Goal: Task Accomplishment & Management: Manage account settings

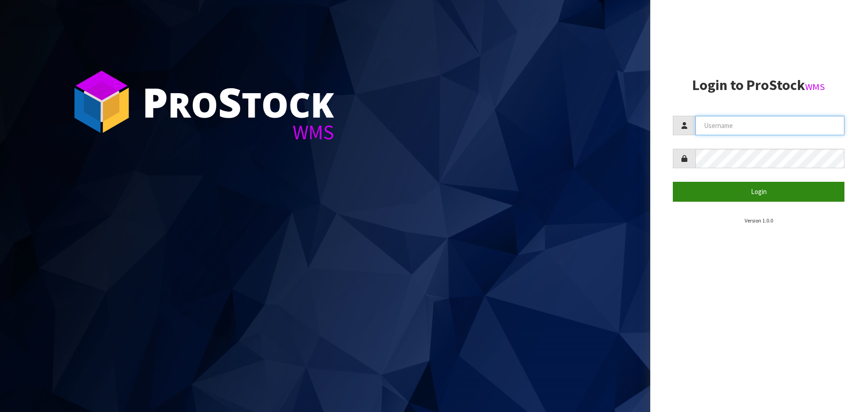
type input "priya"
click at [730, 196] on button "Login" at bounding box center [759, 191] width 172 height 19
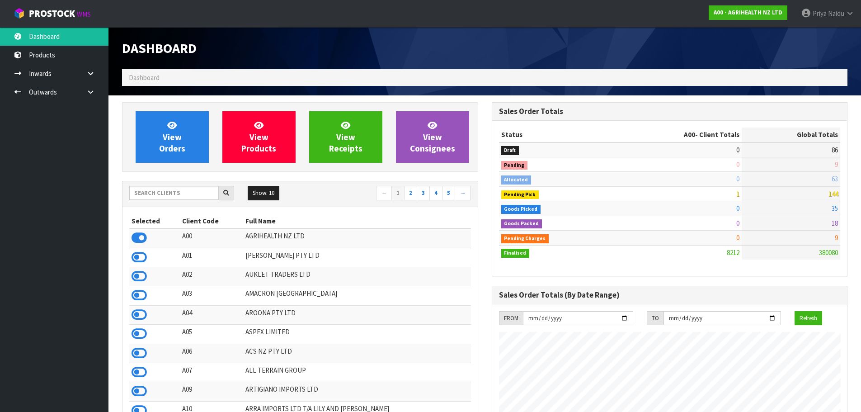
scroll to position [684, 369]
click at [162, 187] on input "text" at bounding box center [173, 193] width 89 height 14
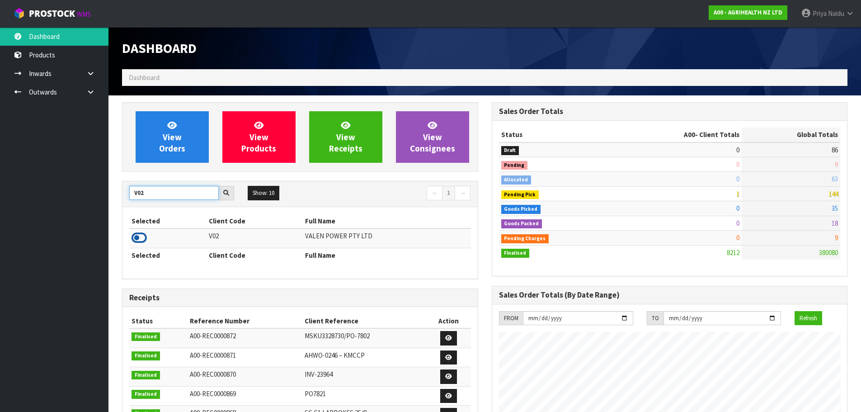
type input "V02"
drag, startPoint x: 143, startPoint y: 234, endPoint x: 168, endPoint y: 209, distance: 35.1
click at [143, 234] on icon at bounding box center [138, 238] width 15 height 14
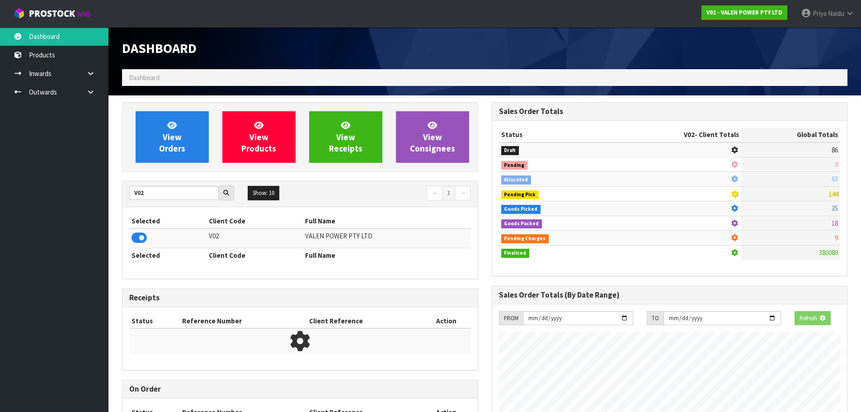
scroll to position [563, 369]
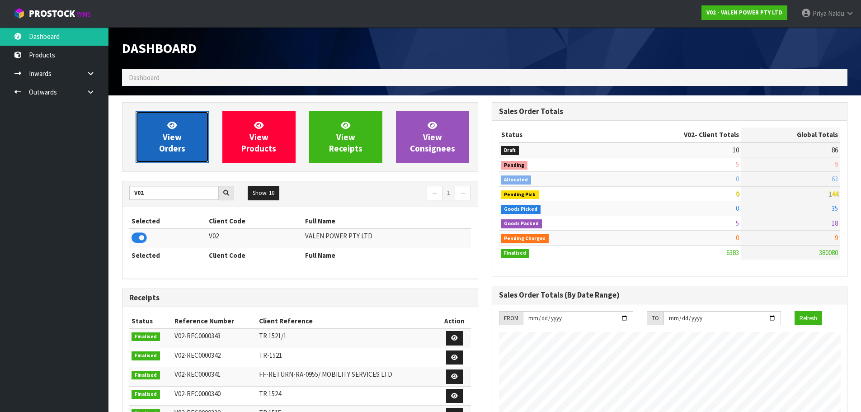
click at [175, 141] on span "View Orders" at bounding box center [172, 137] width 26 height 34
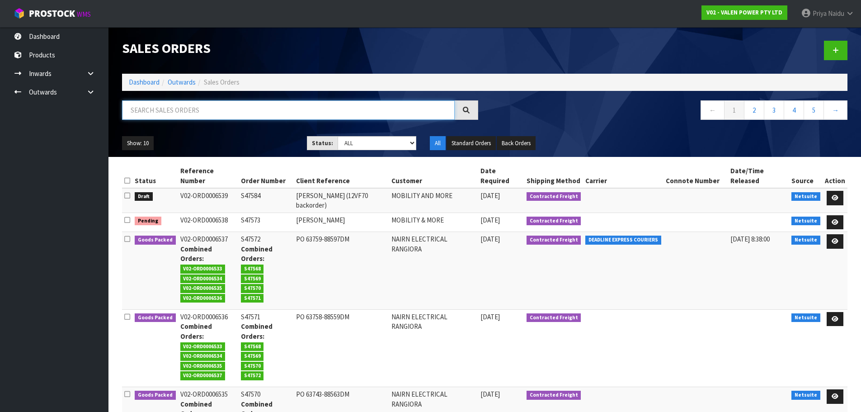
click at [165, 113] on input "text" at bounding box center [288, 109] width 332 height 19
type input "6533"
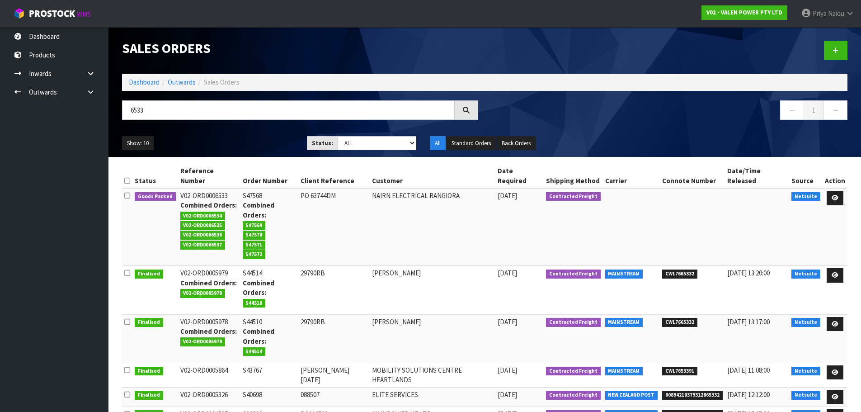
click at [241, 138] on ul "Show: 10 5 10 25 50" at bounding box center [207, 143] width 171 height 14
click at [836, 195] on icon at bounding box center [834, 198] width 7 height 6
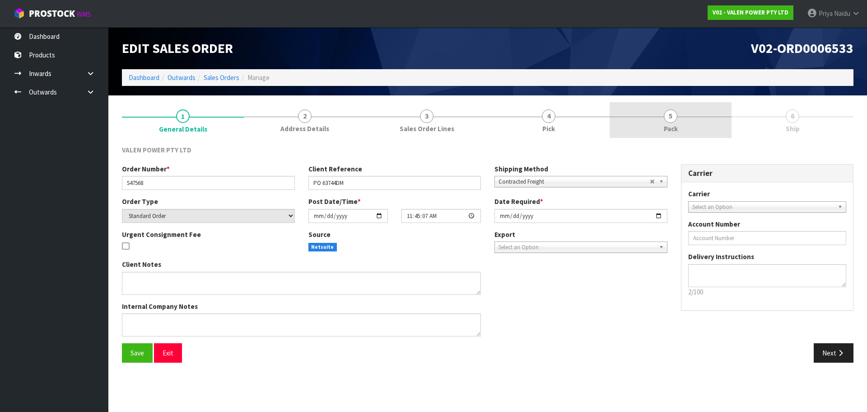
click at [652, 130] on link "5 Pack" at bounding box center [671, 120] width 122 height 36
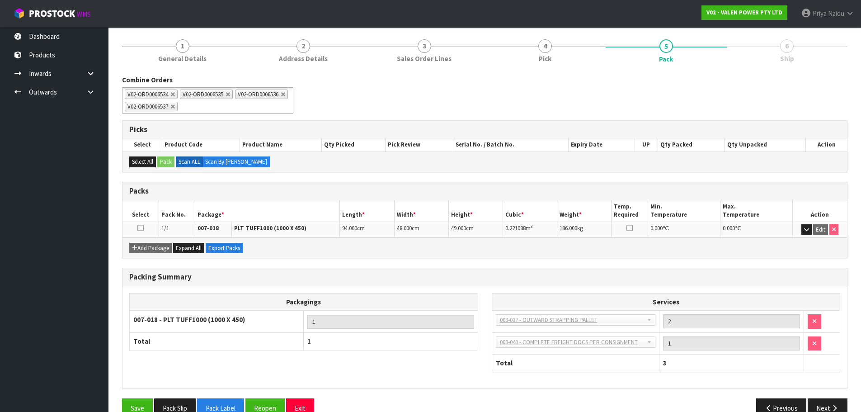
scroll to position [89, 0]
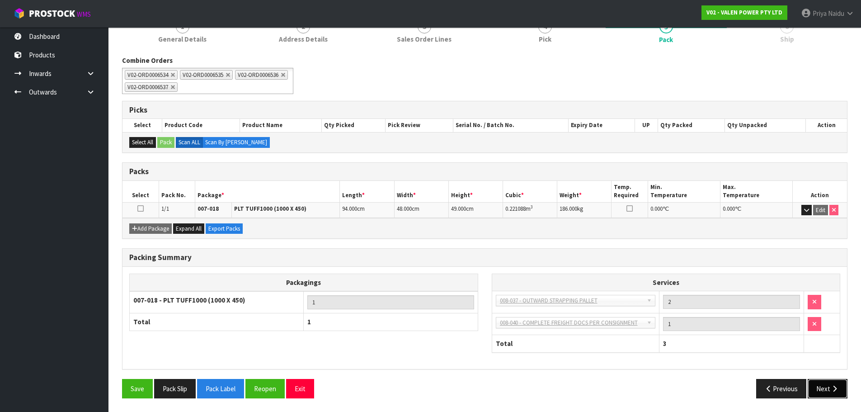
click at [824, 390] on button "Next" at bounding box center [827, 388] width 40 height 19
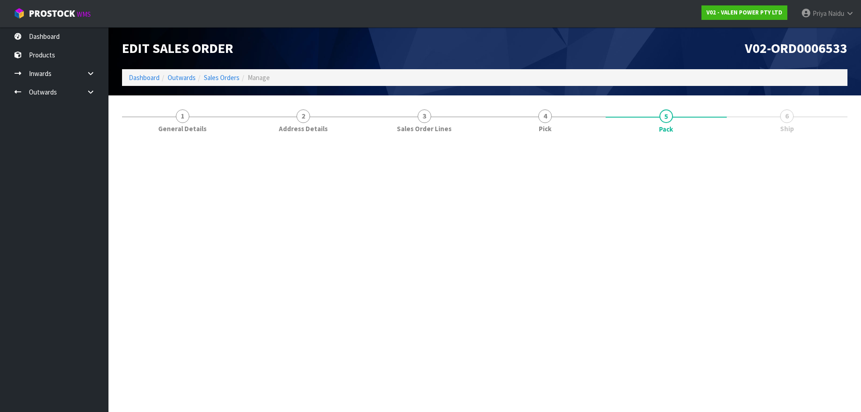
scroll to position [0, 0]
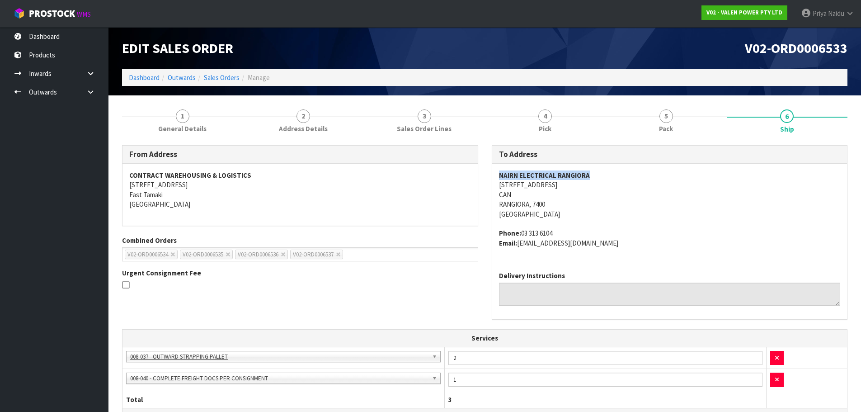
drag, startPoint x: 494, startPoint y: 175, endPoint x: 602, endPoint y: 170, distance: 107.6
click at [602, 170] on div "NAIRN ELECTRICAL RANGIORA [STREET_ADDRESS] Phone: [PHONE_NUMBER] Email: [EMAIL_…" at bounding box center [669, 214] width 355 height 100
copy address "[STREET_ADDRESS]"
drag, startPoint x: 493, startPoint y: 184, endPoint x: 569, endPoint y: 205, distance: 79.0
click at [569, 205] on div "NAIRN ELECTRICAL RANGIORA [STREET_ADDRESS] Phone: [PHONE_NUMBER] Email: [EMAIL_…" at bounding box center [669, 214] width 355 height 100
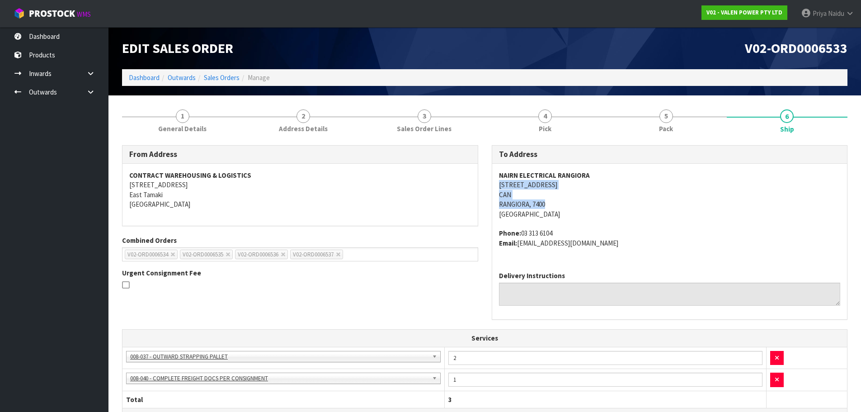
click at [495, 183] on div "NAIRN ELECTRICAL RANGIORA [STREET_ADDRESS] Phone: [PHONE_NUMBER] Email: [EMAIL_…" at bounding box center [669, 214] width 355 height 100
drag, startPoint x: 495, startPoint y: 183, endPoint x: 560, endPoint y: 183, distance: 65.1
click at [560, 183] on div "NAIRN ELECTRICAL RANGIORA [STREET_ADDRESS] Phone: [PHONE_NUMBER] Email: [EMAIL_…" at bounding box center [669, 214] width 355 height 100
click at [614, 207] on address "NAIRN ELECTRICAL RANGIORA [STREET_ADDRESS]" at bounding box center [670, 194] width 342 height 48
copy strong "NAIRN ELECTRICAL RANGIORA"
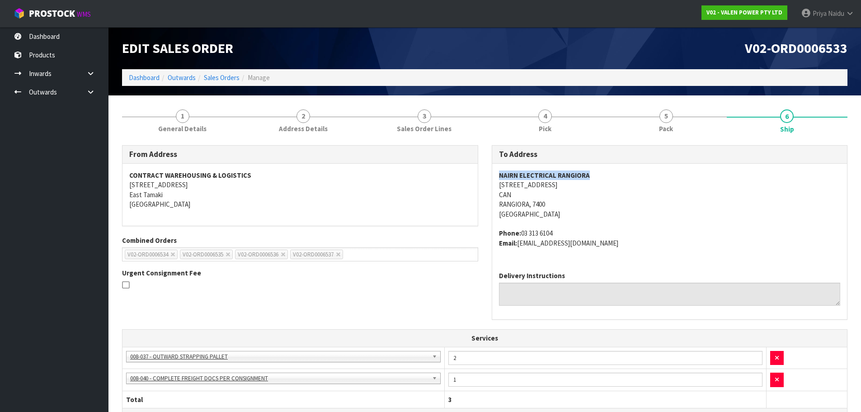
drag, startPoint x: 492, startPoint y: 175, endPoint x: 600, endPoint y: 164, distance: 108.9
click at [600, 164] on div "NAIRN ELECTRICAL RANGIORA [STREET_ADDRESS] Phone: [PHONE_NUMBER] Email: [EMAIL_…" at bounding box center [669, 214] width 355 height 100
copy address "Phone: [PHONE_NUMBER] Email: [EMAIL_ADDRESS][DOMAIN_NAME]"
drag, startPoint x: 496, startPoint y: 229, endPoint x: 615, endPoint y: 246, distance: 120.5
click at [615, 246] on div "NAIRN ELECTRICAL RANGIORA [STREET_ADDRESS] Phone: [PHONE_NUMBER] Email: [EMAIL_…" at bounding box center [669, 214] width 355 height 100
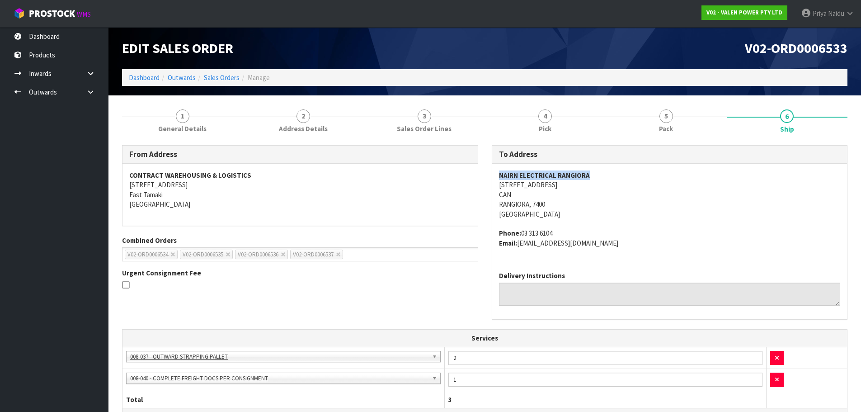
copy strong "NAIRN ELECTRICAL RANGIORA"
drag, startPoint x: 497, startPoint y: 173, endPoint x: 593, endPoint y: 169, distance: 96.3
click at [593, 169] on div "NAIRN ELECTRICAL RANGIORA [STREET_ADDRESS] Phone: [PHONE_NUMBER] Email: [EMAIL_…" at bounding box center [669, 214] width 355 height 100
drag, startPoint x: 647, startPoint y: 208, endPoint x: 624, endPoint y: 203, distance: 23.0
click at [646, 208] on address "NAIRN ELECTRICAL RANGIORA [STREET_ADDRESS]" at bounding box center [670, 194] width 342 height 48
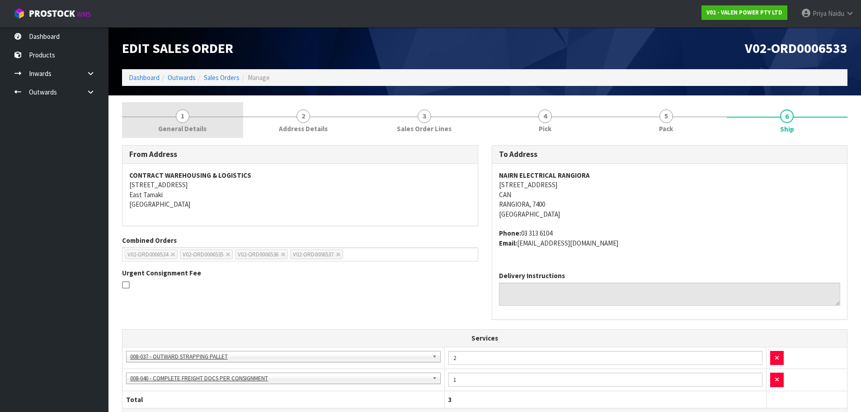
click at [212, 112] on link "1 General Details" at bounding box center [182, 120] width 121 height 36
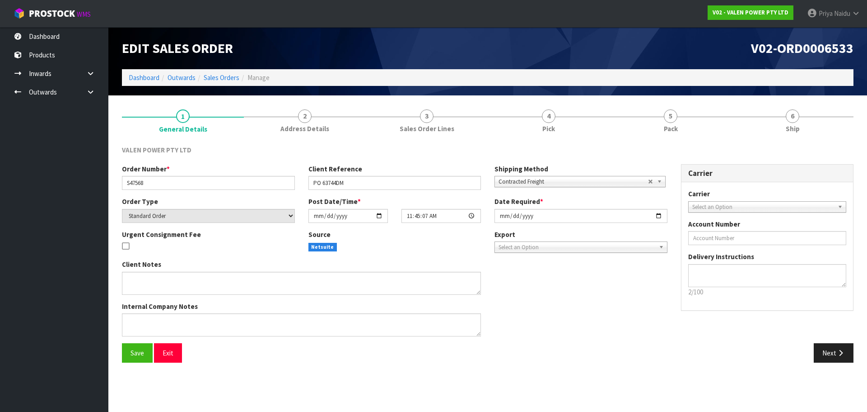
drag, startPoint x: 120, startPoint y: 179, endPoint x: 126, endPoint y: 182, distance: 6.5
click at [131, 180] on div "Order Number * S47568" at bounding box center [208, 177] width 187 height 26
drag, startPoint x: 122, startPoint y: 183, endPoint x: 151, endPoint y: 183, distance: 28.9
click at [151, 183] on input "S47568" at bounding box center [208, 183] width 173 height 14
drag, startPoint x: 309, startPoint y: 180, endPoint x: 361, endPoint y: 182, distance: 52.0
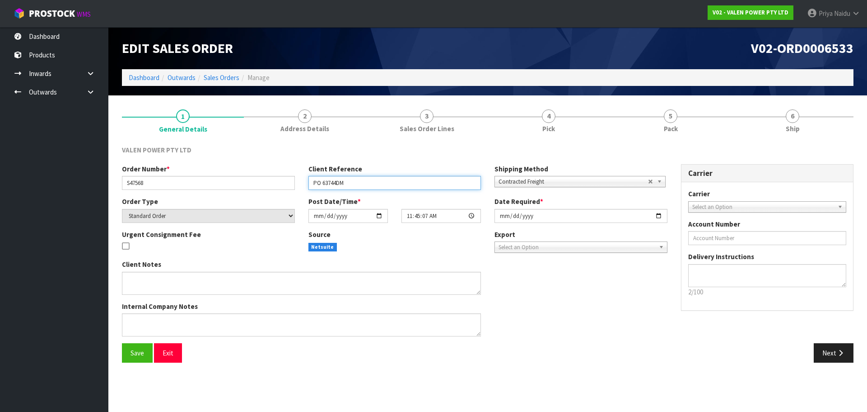
click at [361, 182] on input "PO 63744DM" at bounding box center [395, 183] width 173 height 14
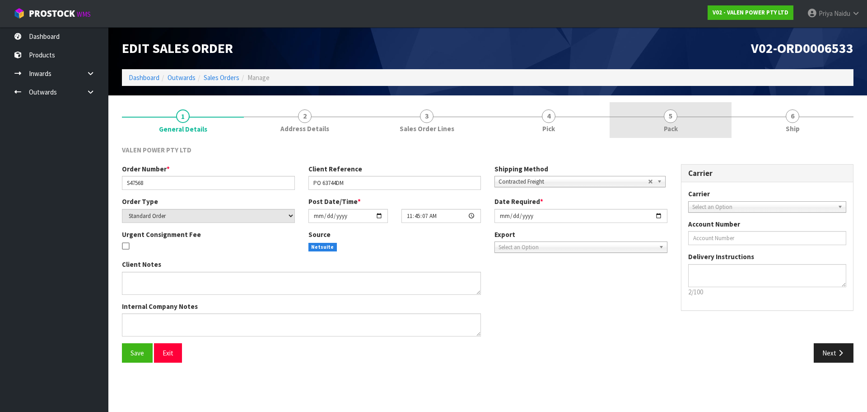
click at [650, 121] on link "5 Pack" at bounding box center [671, 120] width 122 height 36
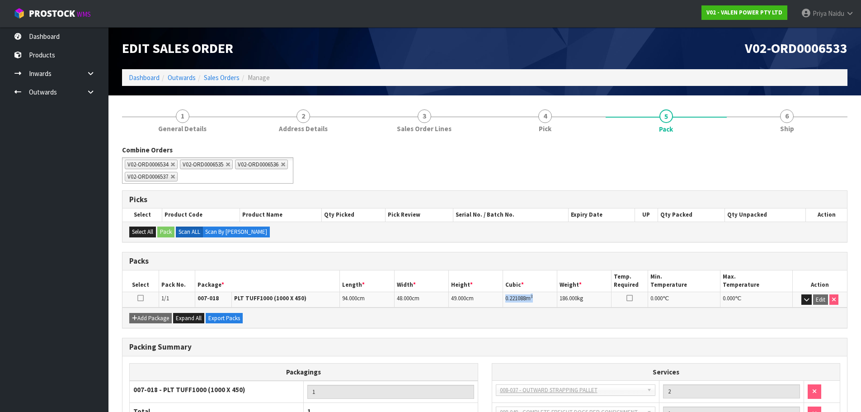
copy td "0.221088 m 3"
drag, startPoint x: 503, startPoint y: 298, endPoint x: 538, endPoint y: 288, distance: 36.5
click at [538, 293] on td "0.221088 m 3" at bounding box center [530, 299] width 54 height 16
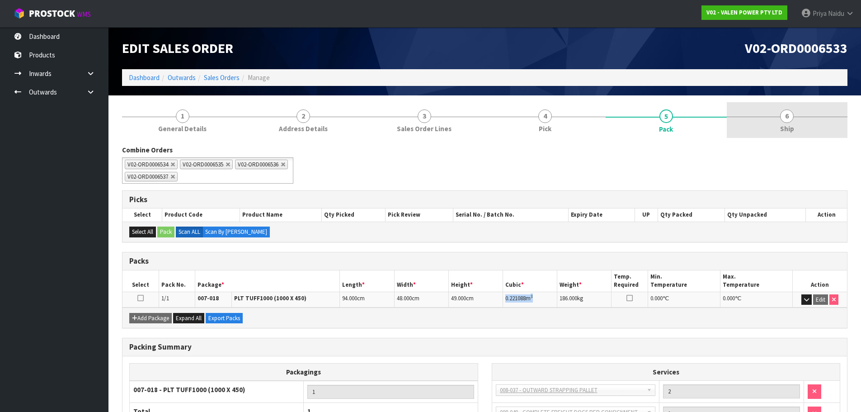
drag, startPoint x: 820, startPoint y: 110, endPoint x: 792, endPoint y: 120, distance: 29.6
click at [819, 111] on link "6 Ship" at bounding box center [786, 120] width 121 height 36
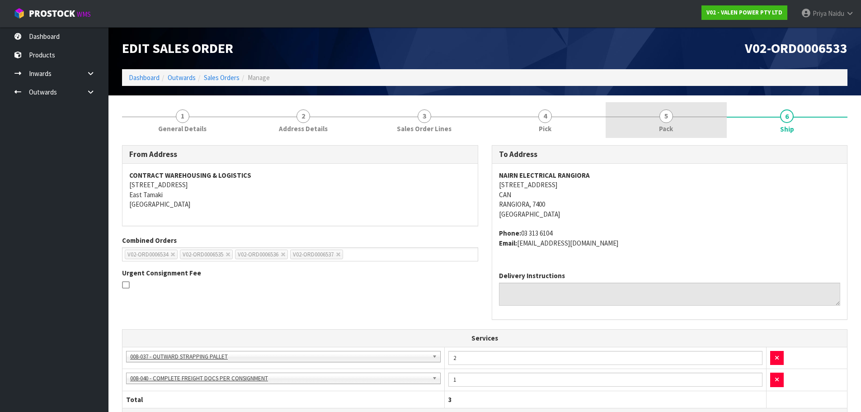
click at [690, 125] on link "5 Pack" at bounding box center [665, 120] width 121 height 36
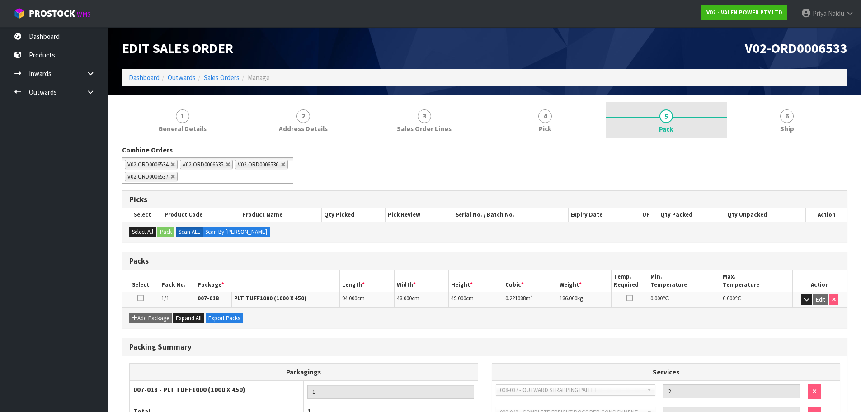
drag, startPoint x: 800, startPoint y: 117, endPoint x: 677, endPoint y: 124, distance: 123.5
click at [797, 118] on link "6 Ship" at bounding box center [786, 120] width 121 height 36
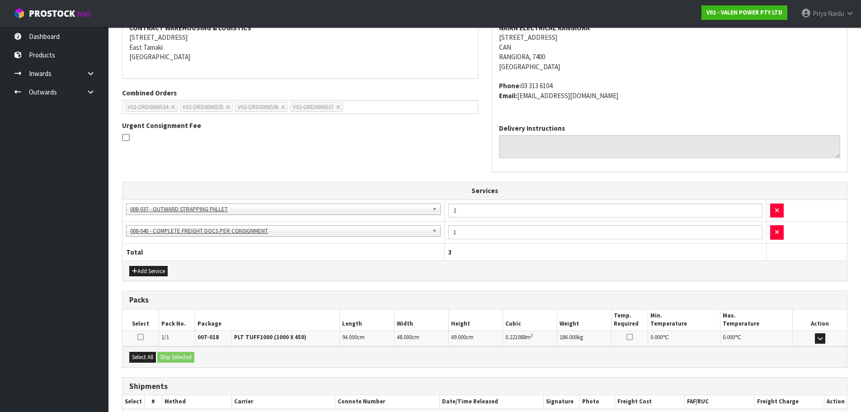
scroll to position [200, 0]
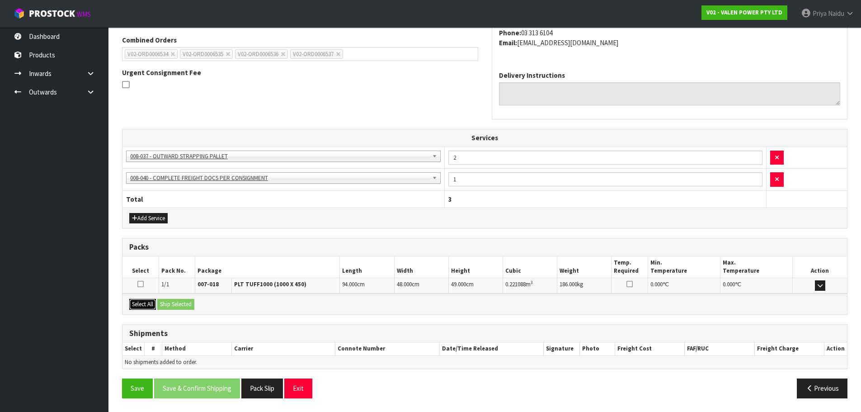
click at [147, 302] on button "Select All" at bounding box center [142, 304] width 27 height 11
click at [173, 301] on button "Ship Selected" at bounding box center [175, 304] width 37 height 11
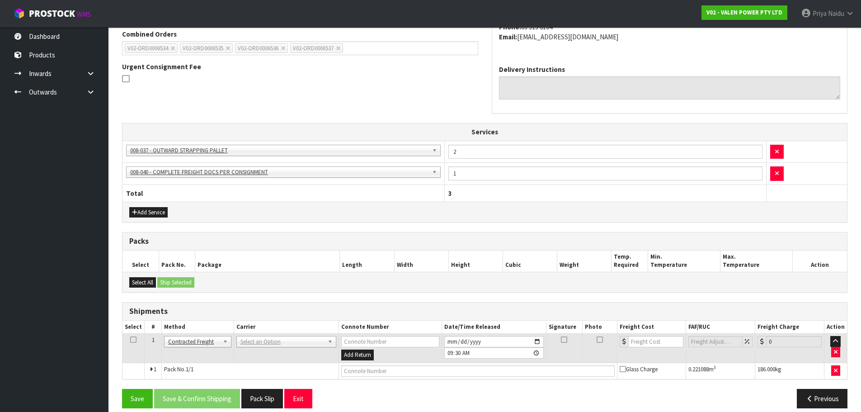
scroll to position [216, 0]
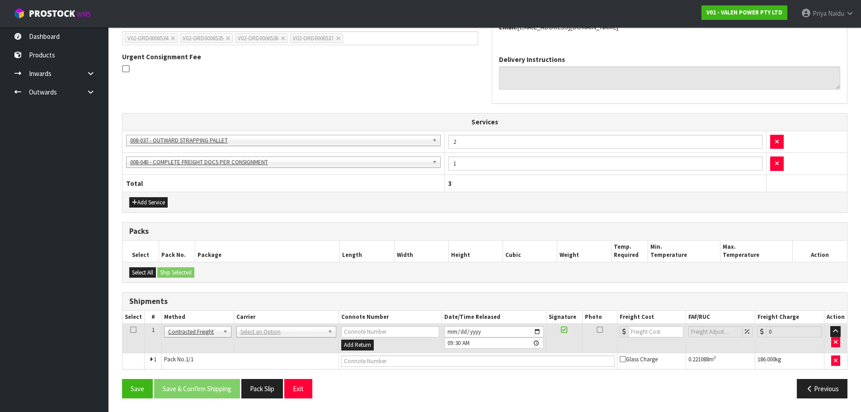
drag, startPoint x: 253, startPoint y: 331, endPoint x: 254, endPoint y: 335, distance: 4.9
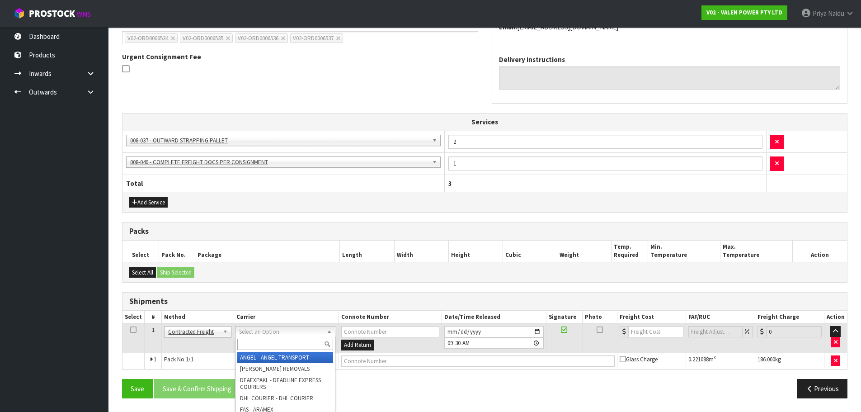
click at [255, 341] on input "text" at bounding box center [285, 343] width 96 height 11
type input "MA"
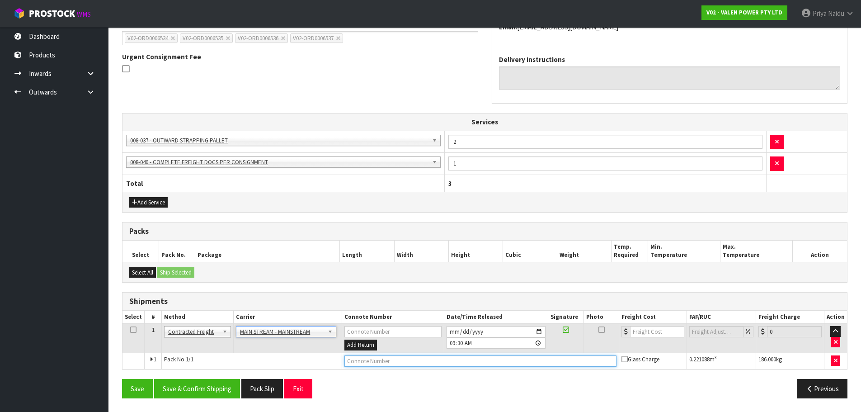
click at [376, 361] on input "text" at bounding box center [480, 360] width 272 height 11
paste input "CWL7721668"
type input "CWL7721668"
click at [656, 332] on input "number" at bounding box center [657, 331] width 55 height 11
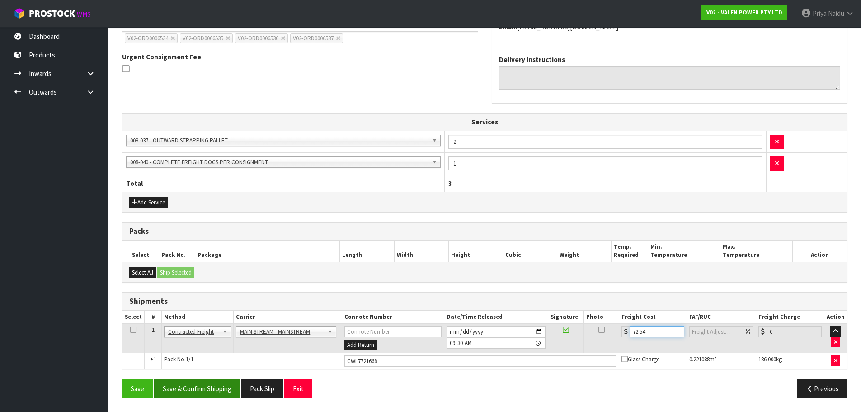
type input "72.54"
click at [206, 389] on button "Save & Confirm Shipping" at bounding box center [197, 388] width 86 height 19
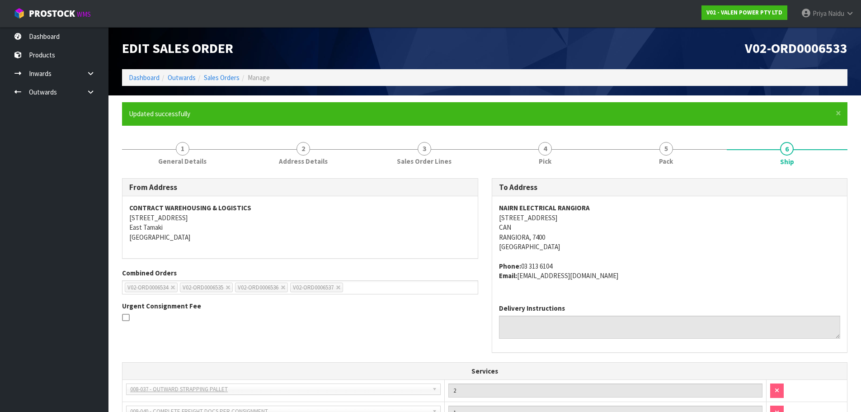
scroll to position [226, 0]
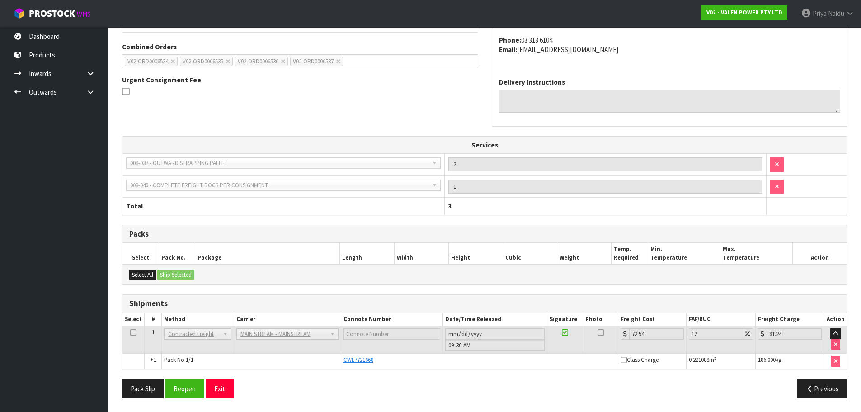
drag, startPoint x: 304, startPoint y: 324, endPoint x: 285, endPoint y: 362, distance: 42.6
click at [283, 364] on td "Pack No. 1/1" at bounding box center [251, 360] width 179 height 15
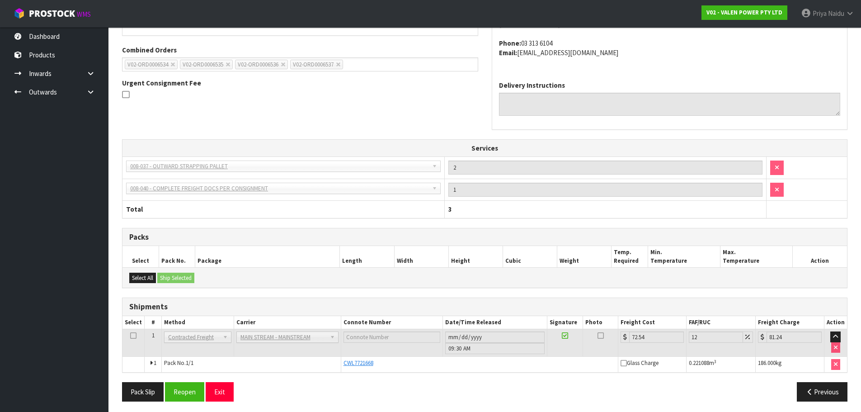
scroll to position [0, 0]
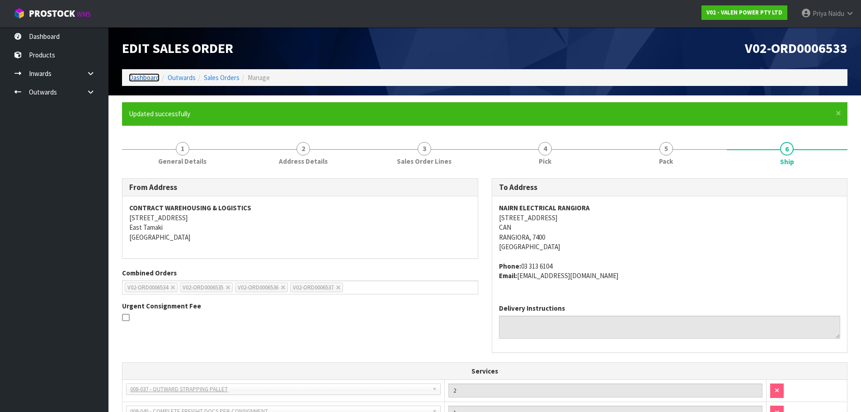
click at [150, 79] on link "Dashboard" at bounding box center [144, 77] width 31 height 9
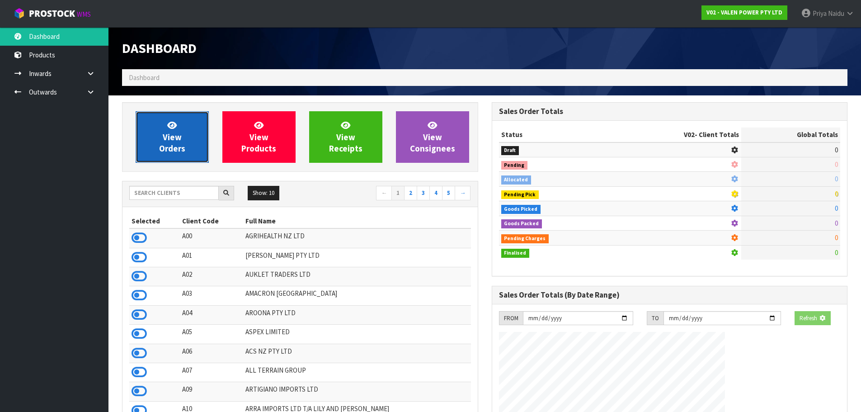
click at [186, 140] on link "View Orders" at bounding box center [172, 137] width 73 height 52
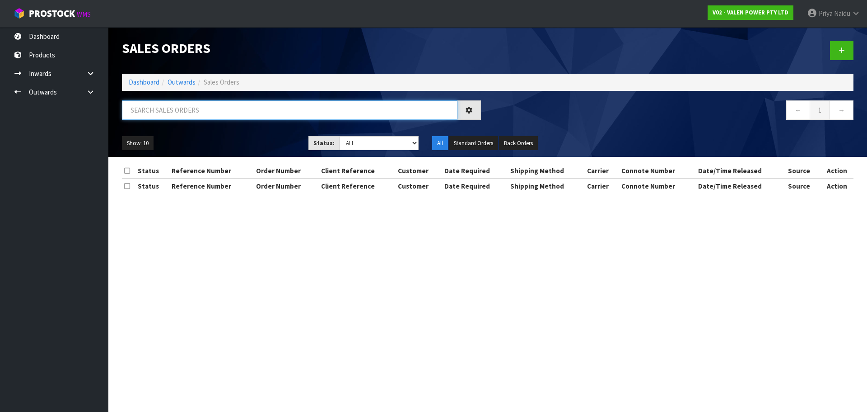
click at [198, 114] on input "text" at bounding box center [290, 109] width 336 height 19
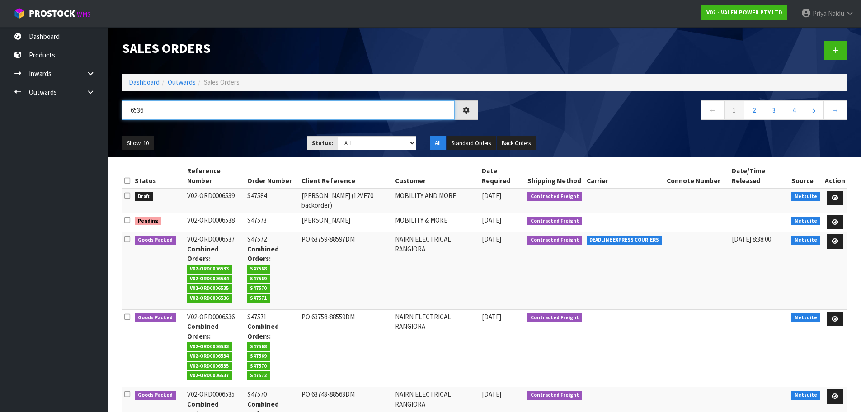
type input "6536"
click at [229, 139] on ul "Show: 10 5 10 25 50" at bounding box center [207, 143] width 171 height 14
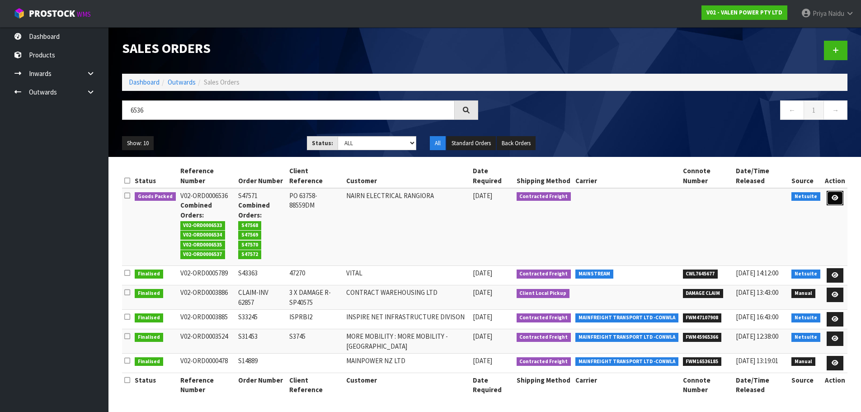
click at [834, 198] on icon at bounding box center [834, 198] width 7 height 6
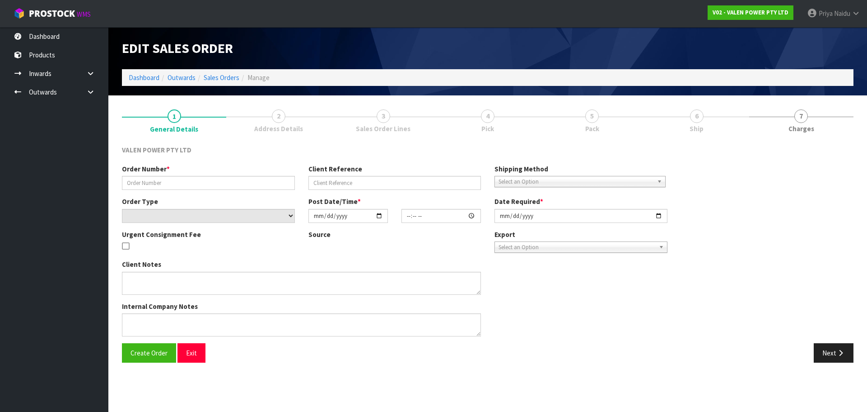
type input "S47571"
type input "PO 63758-88559DM"
select select "number:0"
type input "[DATE]"
type input "12:00:07.000"
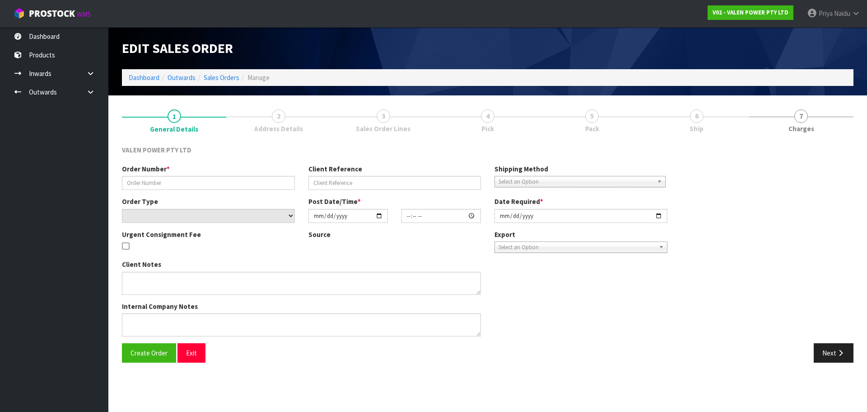
type input "[DATE]"
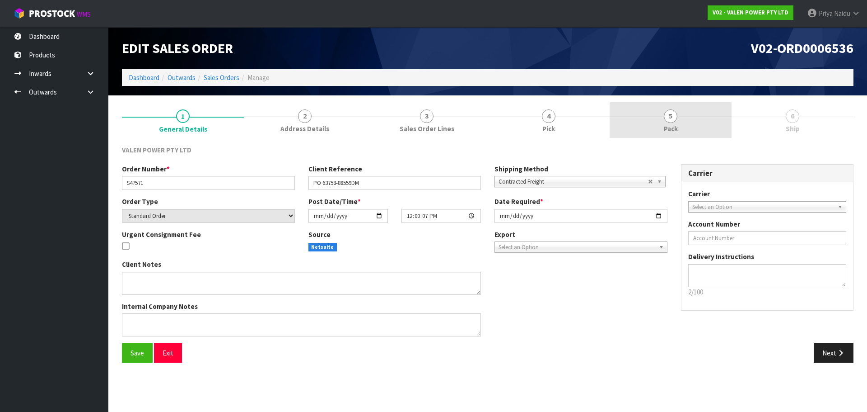
click at [646, 117] on link "5 Pack" at bounding box center [671, 120] width 122 height 36
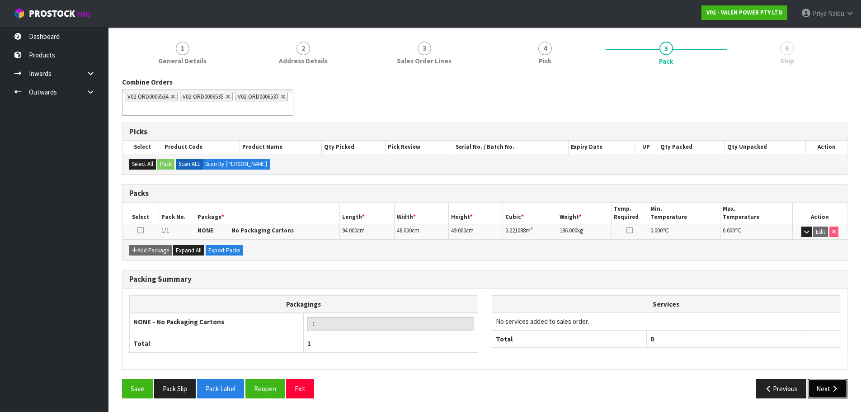
click at [819, 384] on button "Next" at bounding box center [827, 388] width 40 height 19
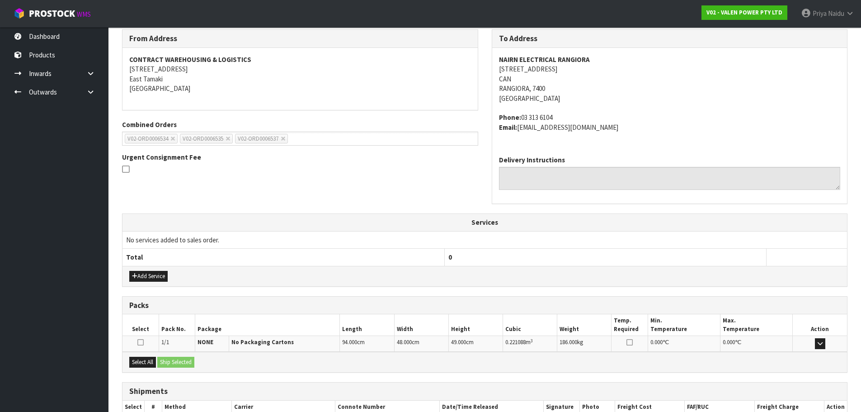
scroll to position [173, 0]
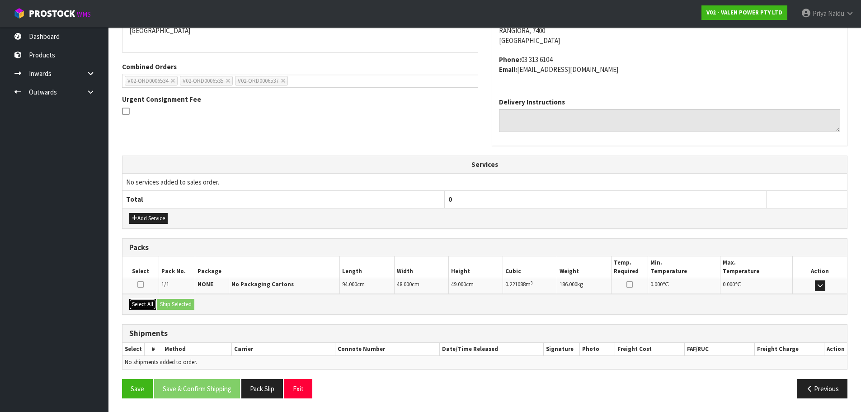
click at [146, 304] on button "Select All" at bounding box center [142, 304] width 27 height 11
click at [174, 304] on button "Ship Selected" at bounding box center [175, 304] width 37 height 11
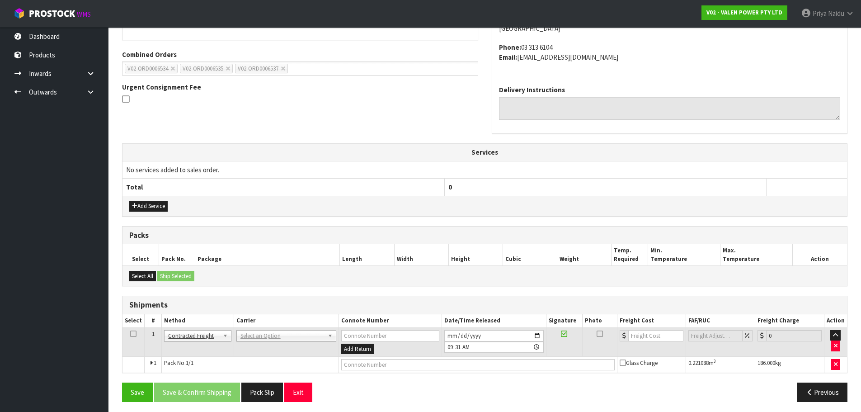
scroll to position [189, 0]
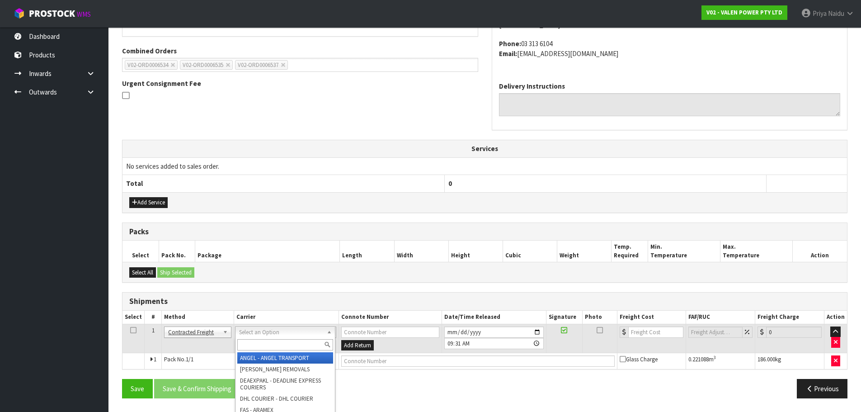
click at [251, 346] on input "text" at bounding box center [285, 344] width 96 height 11
type input "MA"
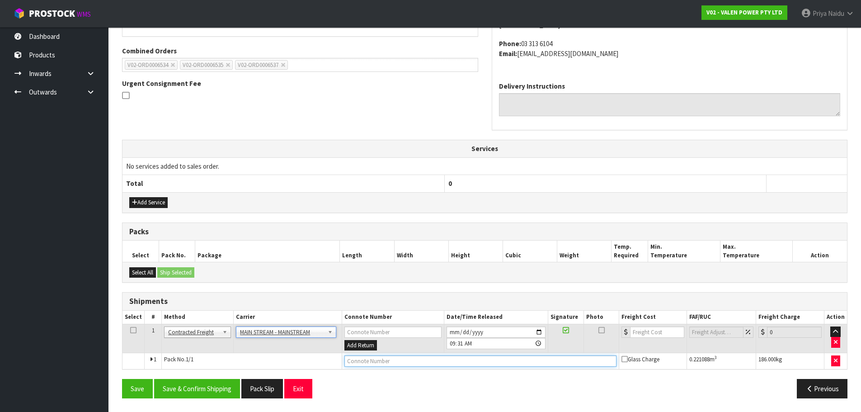
click at [372, 363] on input "text" at bounding box center [480, 360] width 272 height 11
paste input "CWL7721668"
type input "CWL7721668"
click at [209, 386] on button "Save & Confirm Shipping" at bounding box center [197, 388] width 86 height 19
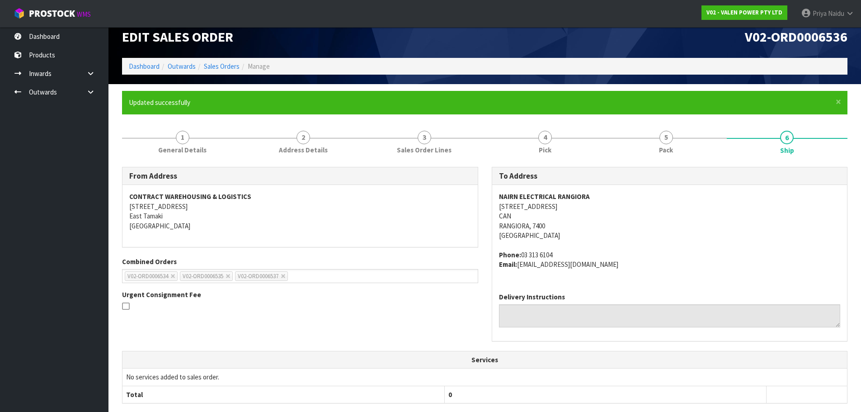
scroll to position [0, 0]
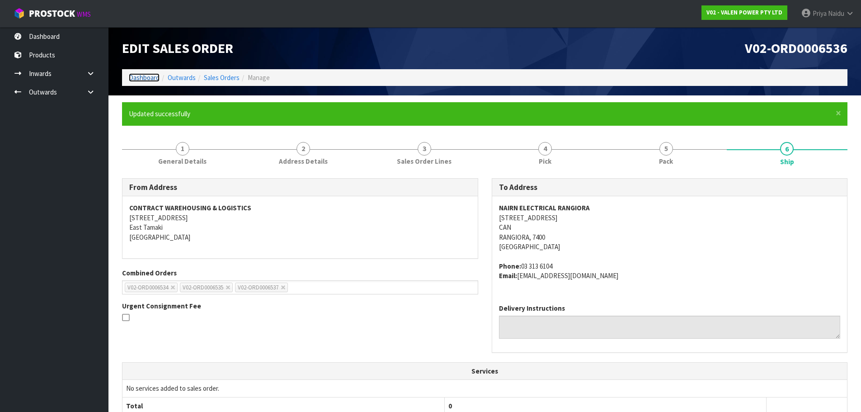
click at [144, 80] on link "Dashboard" at bounding box center [144, 77] width 31 height 9
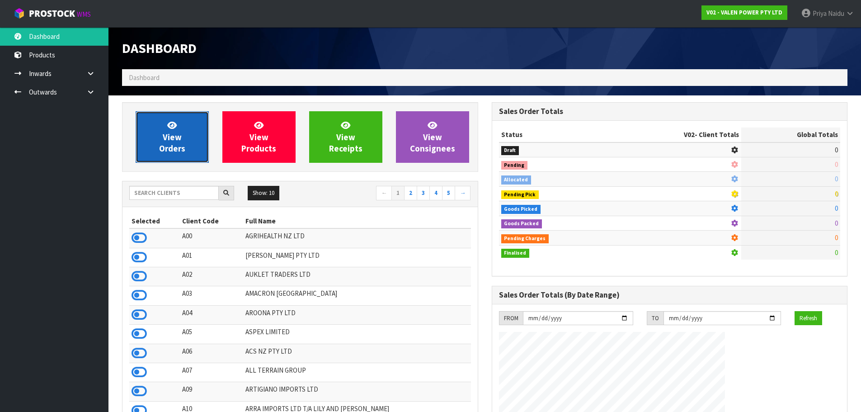
click at [173, 139] on span "View Orders" at bounding box center [172, 137] width 26 height 34
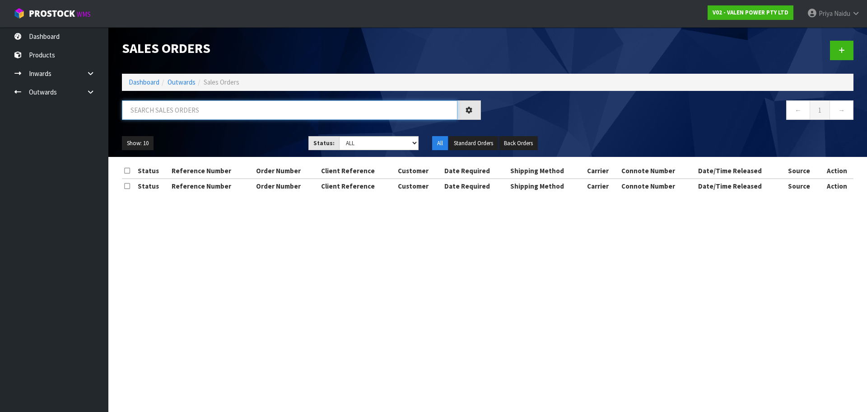
click at [213, 112] on input "text" at bounding box center [290, 109] width 336 height 19
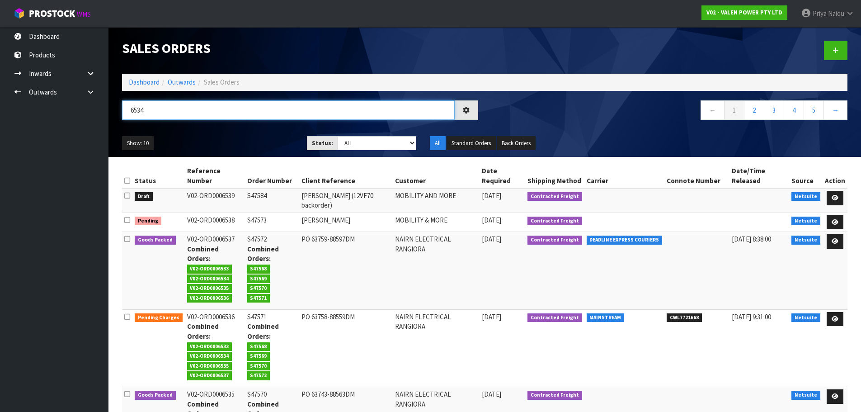
type input "6534"
click at [230, 140] on ul "Show: 10 5 10 25 50" at bounding box center [207, 143] width 171 height 14
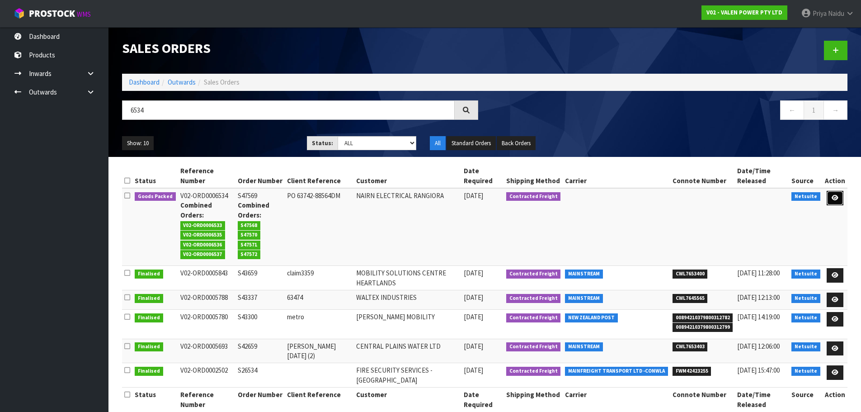
click at [832, 197] on icon at bounding box center [834, 198] width 7 height 6
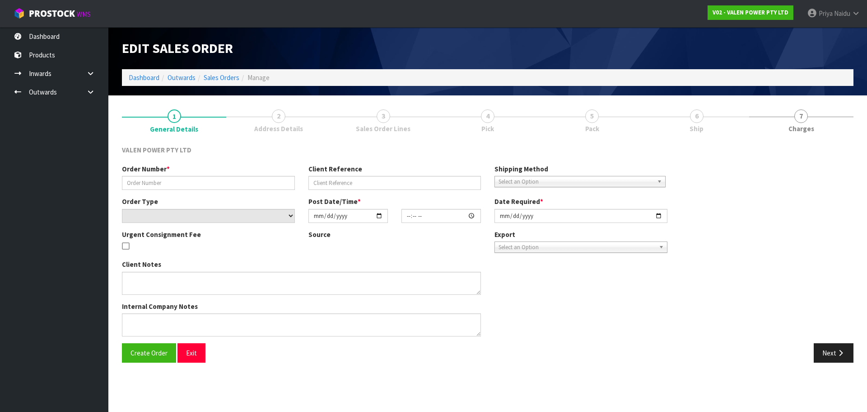
type input "S47569"
type input "PO 63742-88564DM"
select select "number:0"
type input "[DATE]"
type input "11:45:11.000"
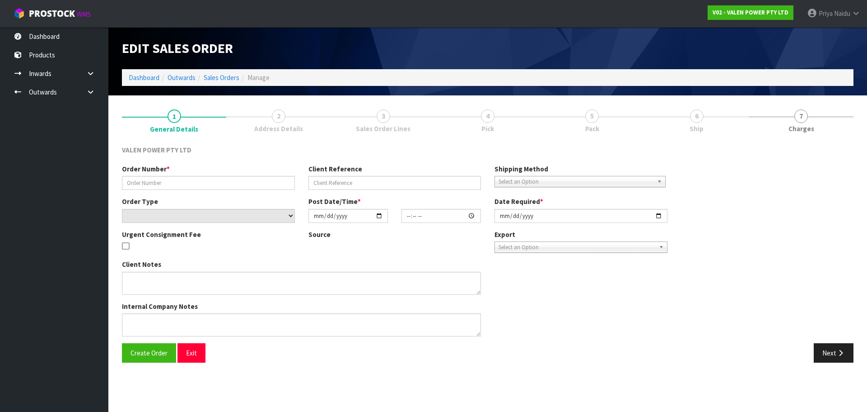
type input "[DATE]"
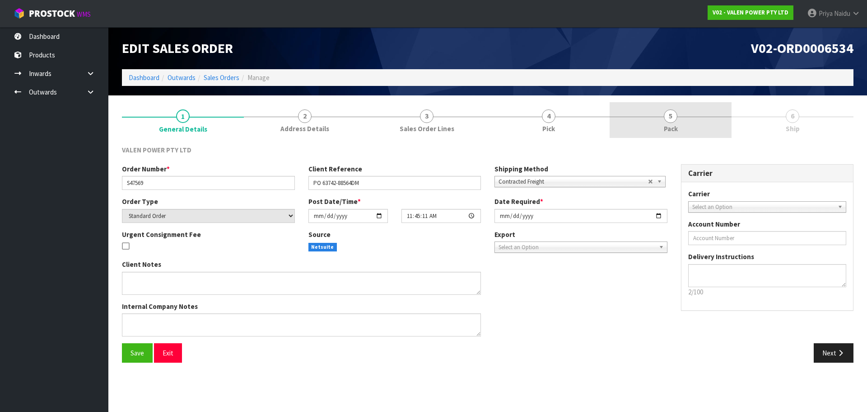
click at [668, 124] on span "Pack" at bounding box center [671, 128] width 14 height 9
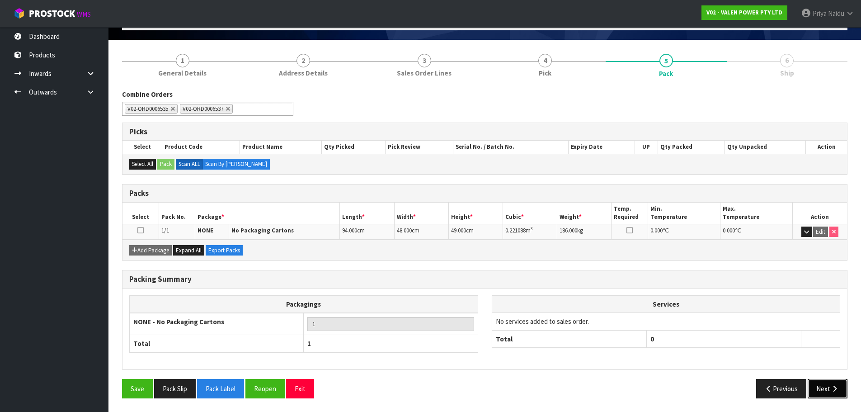
drag, startPoint x: 823, startPoint y: 389, endPoint x: 819, endPoint y: 387, distance: 4.7
click at [819, 387] on button "Next" at bounding box center [827, 388] width 40 height 19
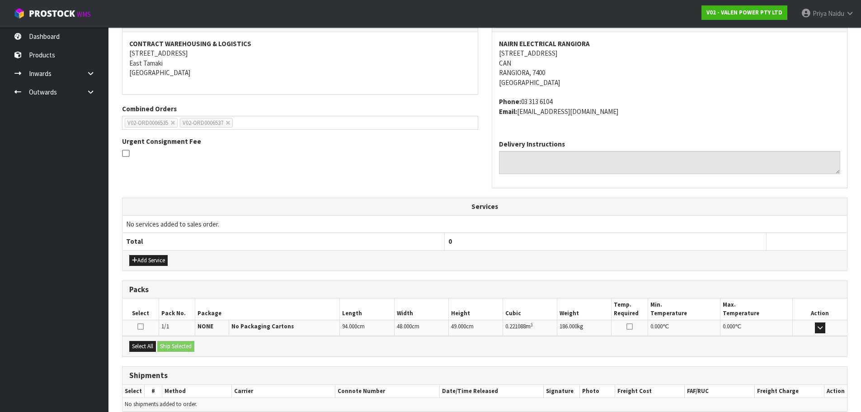
scroll to position [173, 0]
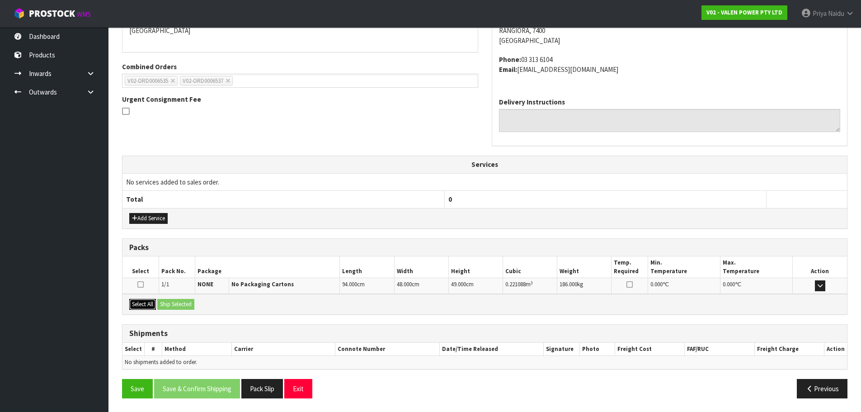
drag, startPoint x: 147, startPoint y: 302, endPoint x: 186, endPoint y: 305, distance: 39.4
click at [147, 302] on button "Select All" at bounding box center [142, 304] width 27 height 11
click at [187, 305] on button "Ship Selected" at bounding box center [175, 304] width 37 height 11
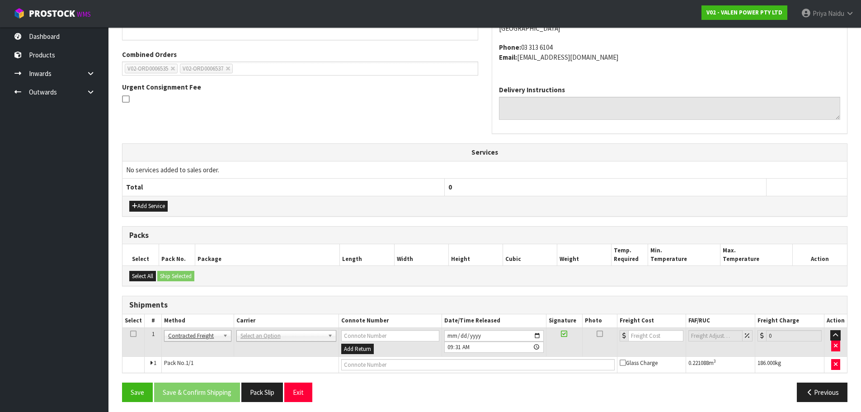
scroll to position [189, 0]
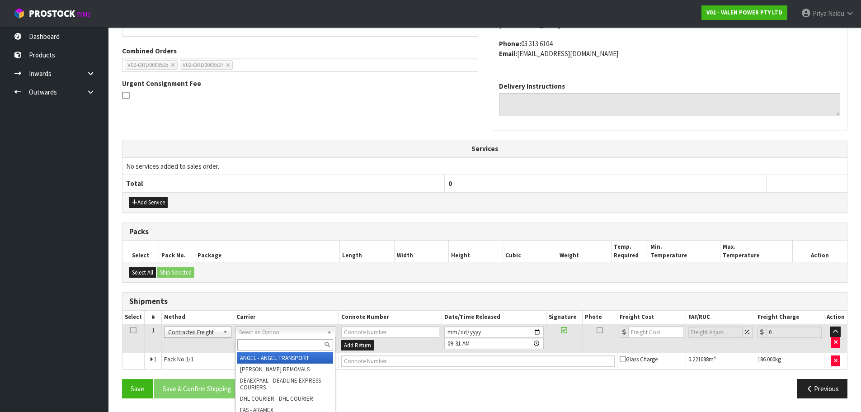
click at [254, 341] on input "text" at bounding box center [285, 344] width 96 height 11
type input "MA"
drag, startPoint x: 281, startPoint y: 378, endPoint x: 299, endPoint y: 377, distance: 17.6
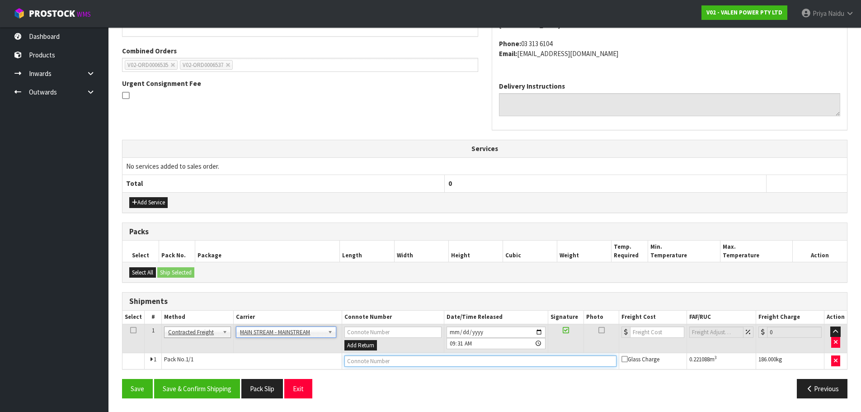
click at [373, 363] on input "text" at bounding box center [480, 360] width 272 height 11
paste input "CWL7721668"
type input "CWL7721668"
click at [225, 386] on button "Save & Confirm Shipping" at bounding box center [197, 388] width 86 height 19
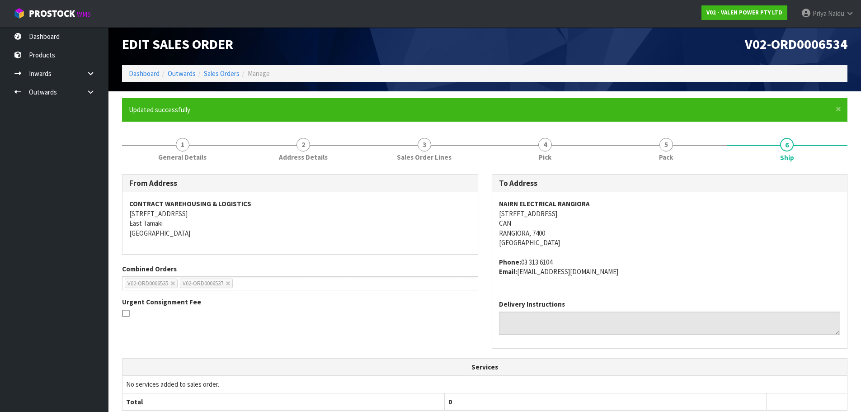
scroll to position [0, 0]
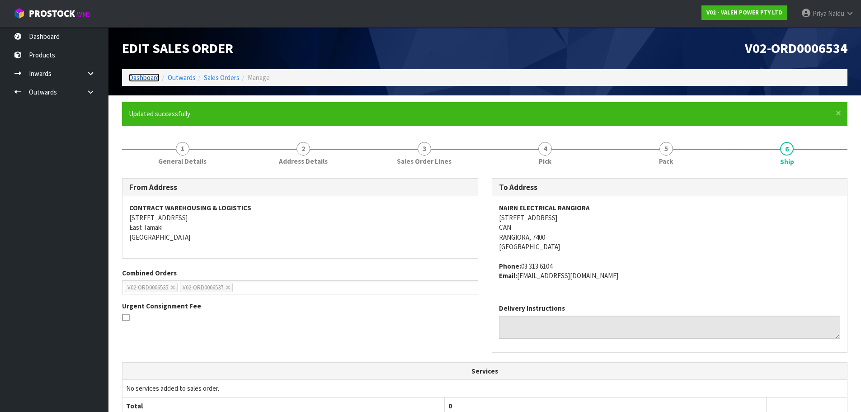
click at [144, 73] on link "Dashboard" at bounding box center [144, 77] width 31 height 9
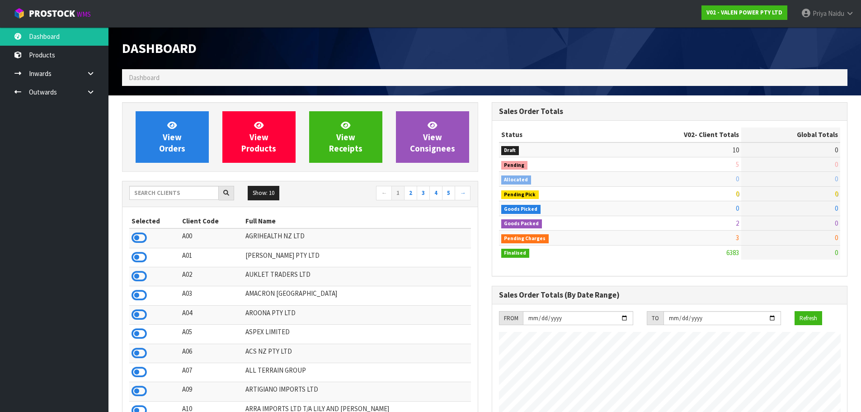
scroll to position [684, 369]
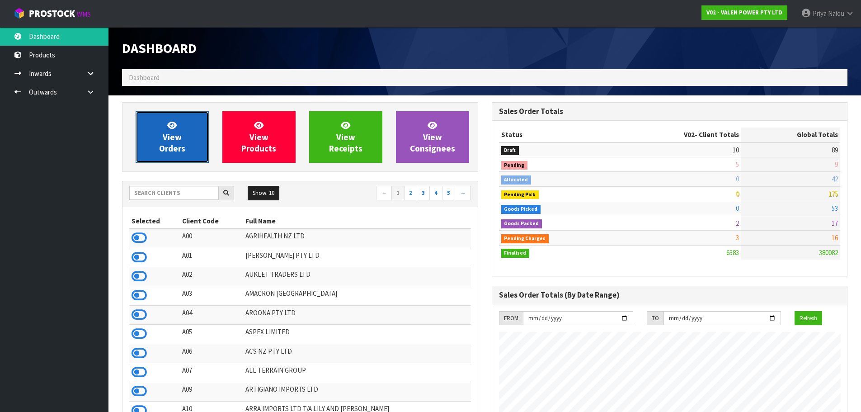
click at [175, 148] on span "View Orders" at bounding box center [172, 137] width 26 height 34
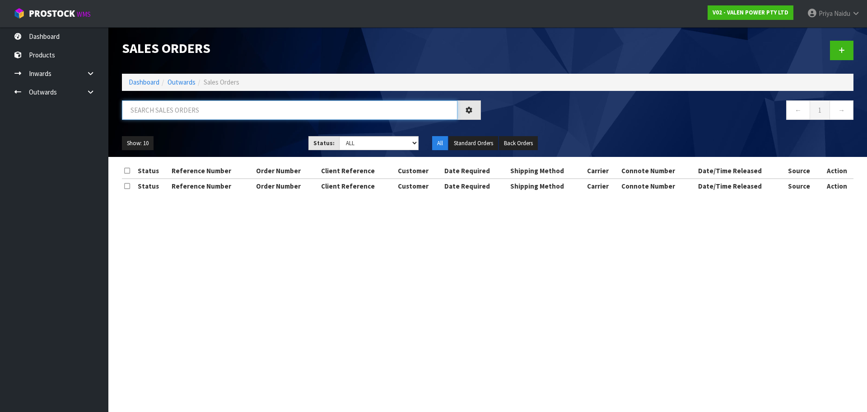
click at [192, 114] on input "text" at bounding box center [290, 109] width 336 height 19
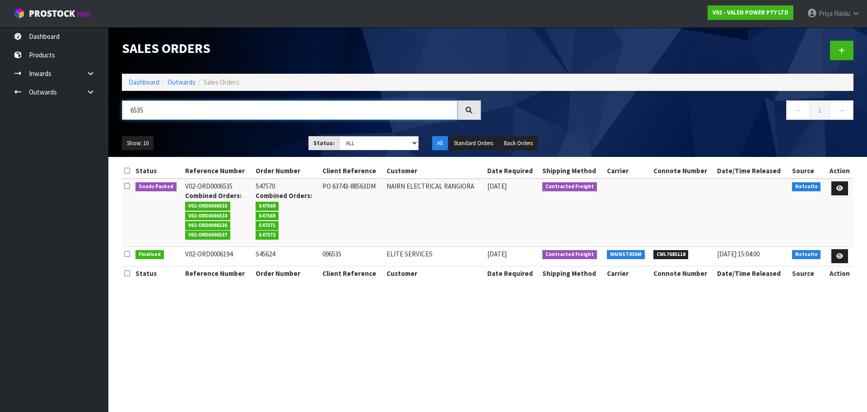
type input "6535"
click at [265, 132] on div "Show: 10 5 10 25 50 Status: Draft Pending Allocated Pending Pick Goods Picked G…" at bounding box center [487, 143] width 745 height 28
click at [834, 190] on link at bounding box center [840, 188] width 17 height 14
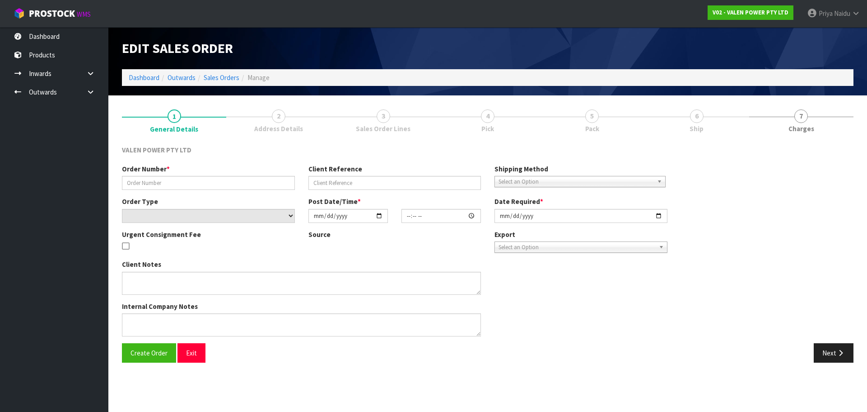
type input "S47570"
type input "PO 63743-88563DM"
select select "number:0"
type input "[DATE]"
type input "11:45:13.000"
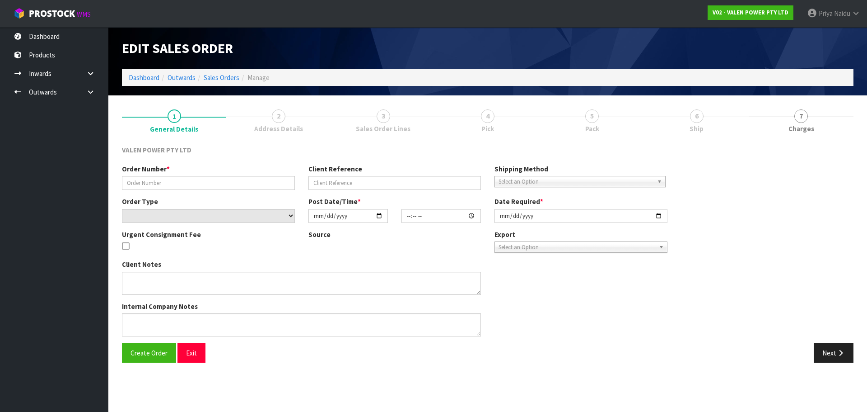
type input "[DATE]"
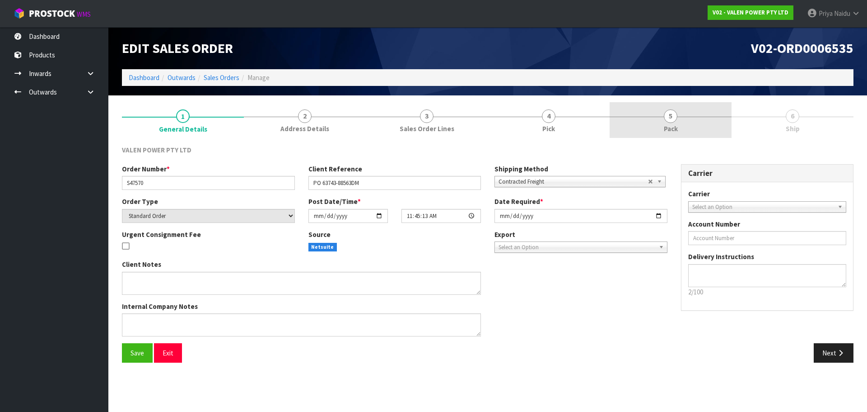
click at [678, 128] on link "5 Pack" at bounding box center [671, 120] width 122 height 36
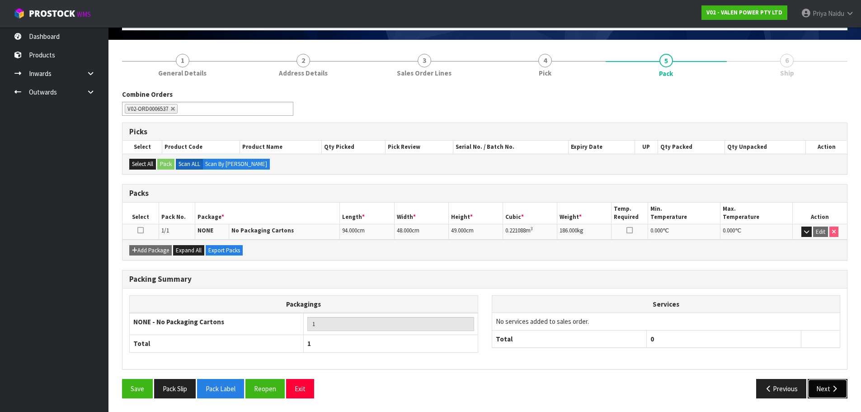
click at [815, 391] on button "Next" at bounding box center [827, 388] width 40 height 19
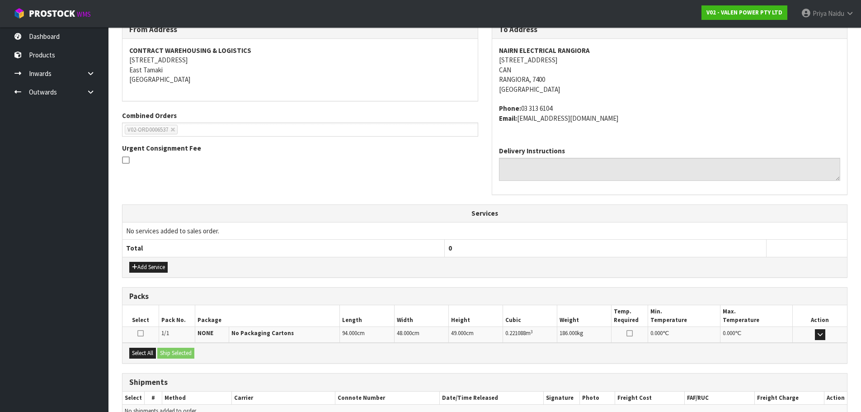
scroll to position [173, 0]
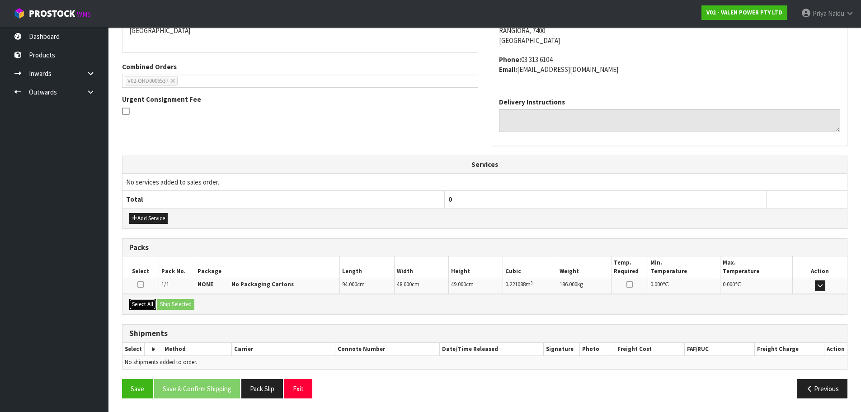
drag, startPoint x: 151, startPoint y: 304, endPoint x: 192, endPoint y: 304, distance: 41.1
click at [153, 304] on button "Select All" at bounding box center [142, 304] width 27 height 11
click at [192, 304] on button "Ship Selected" at bounding box center [175, 304] width 37 height 11
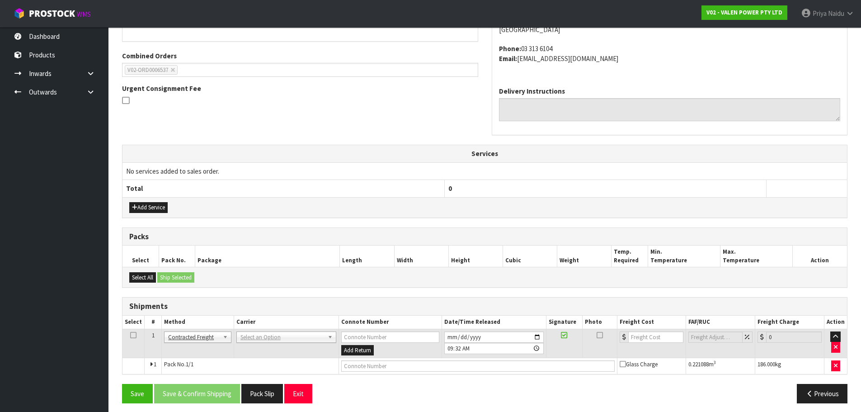
scroll to position [189, 0]
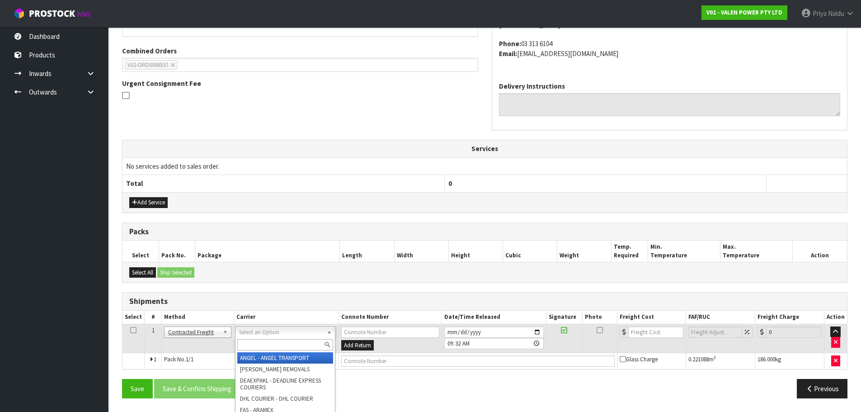
click at [263, 346] on input "text" at bounding box center [285, 344] width 96 height 11
type input "MA"
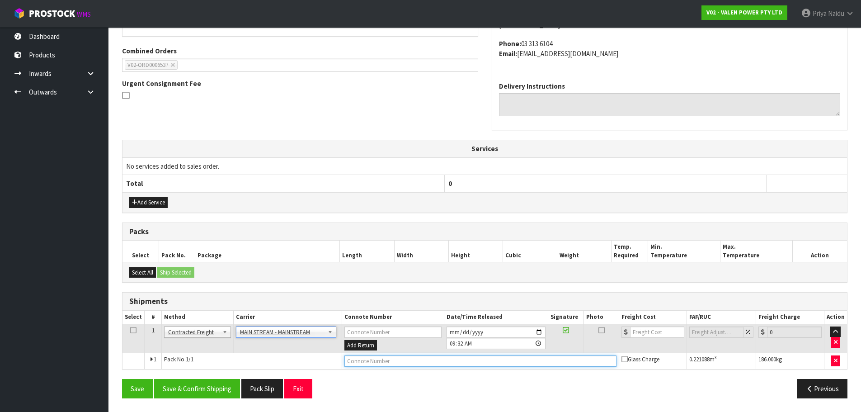
click at [369, 359] on input "text" at bounding box center [480, 360] width 272 height 11
paste input "CWL7721668"
type input "CWL7721668"
click at [206, 389] on button "Save & Confirm Shipping" at bounding box center [197, 388] width 86 height 19
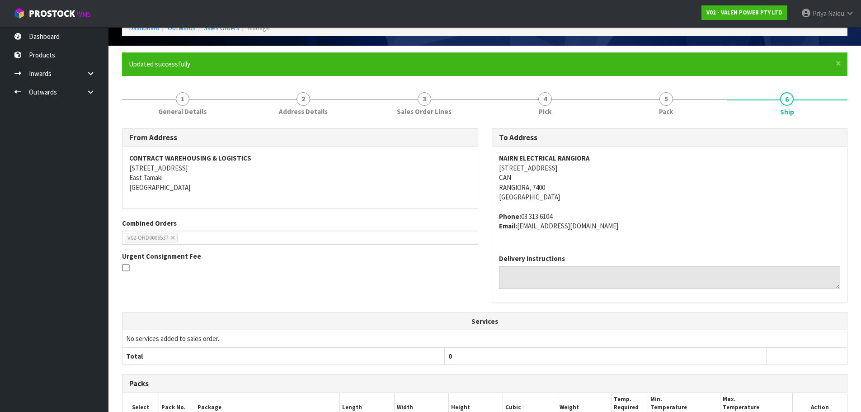
scroll to position [0, 0]
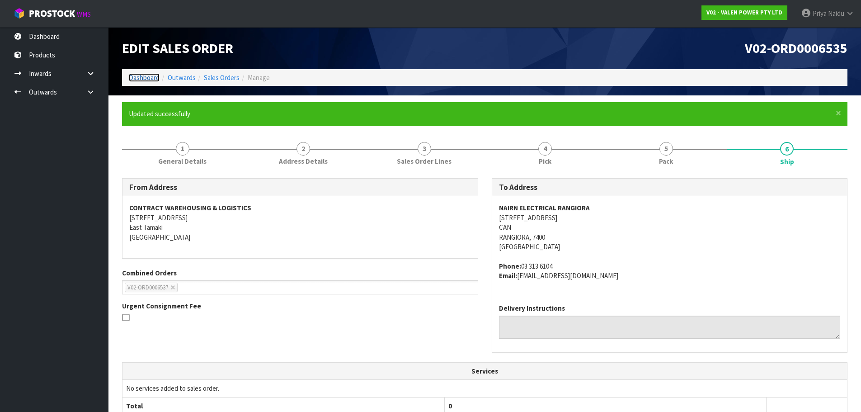
click at [146, 74] on link "Dashboard" at bounding box center [144, 77] width 31 height 9
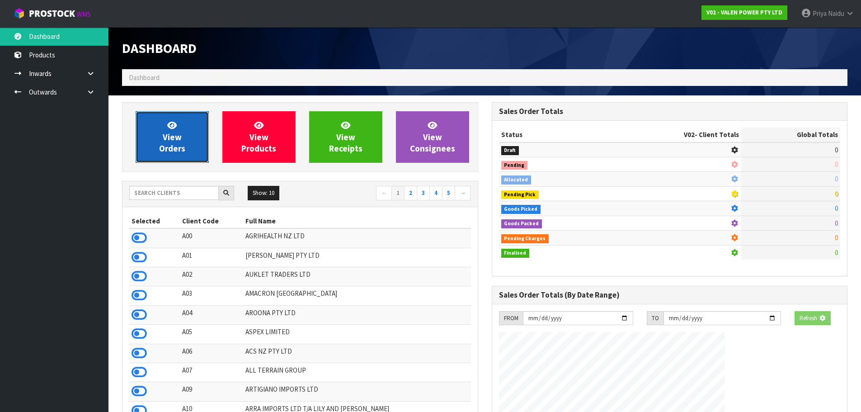
click at [178, 124] on link "View Orders" at bounding box center [172, 137] width 73 height 52
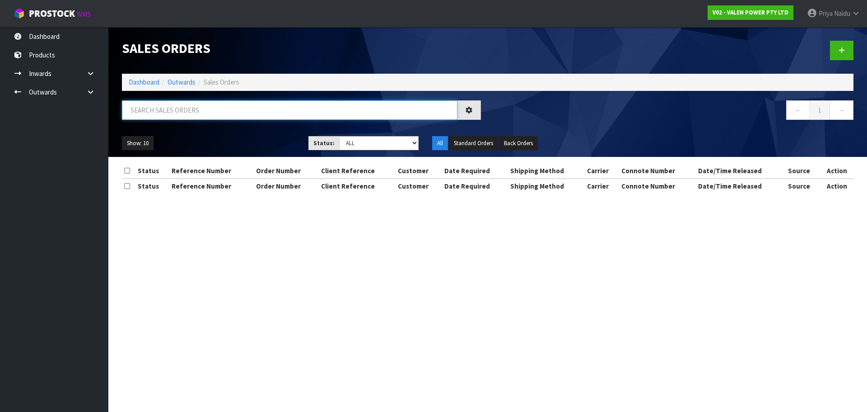
click at [181, 117] on input "text" at bounding box center [290, 109] width 336 height 19
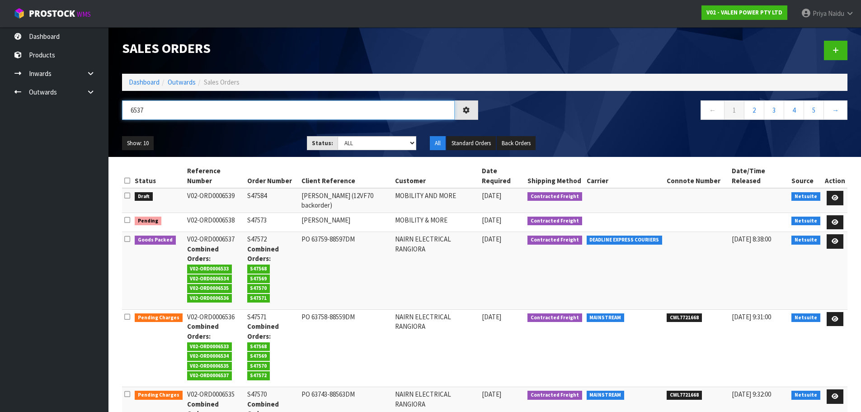
type input "6537"
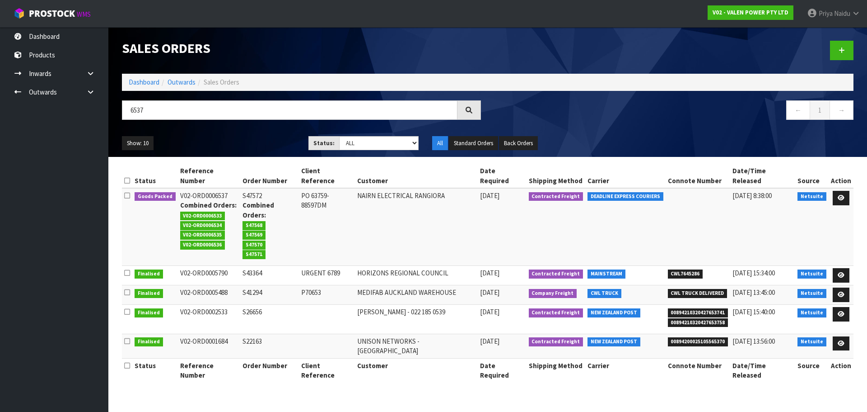
click at [228, 132] on div "Show: 10 5 10 25 50 Status: Draft Pending Allocated Pending Pick Goods Picked G…" at bounding box center [487, 143] width 745 height 28
click at [840, 195] on icon at bounding box center [841, 198] width 7 height 6
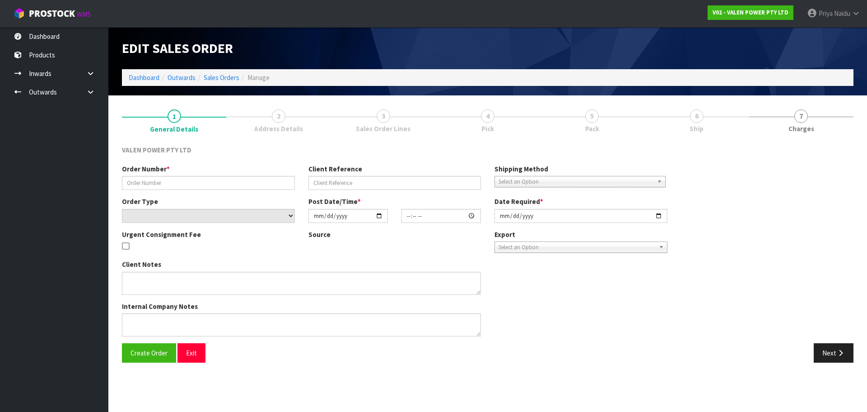
type input "S47572"
type input "PO 63759-88597DM"
select select "number:0"
type input "[DATE]"
type input "12:00:10.000"
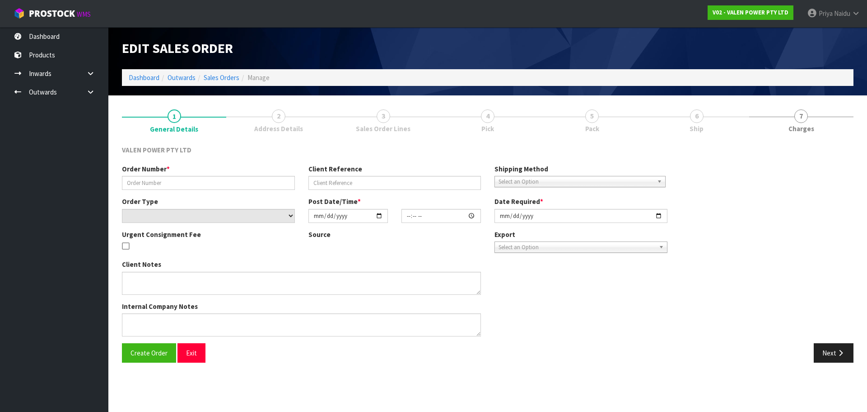
type input "[DATE]"
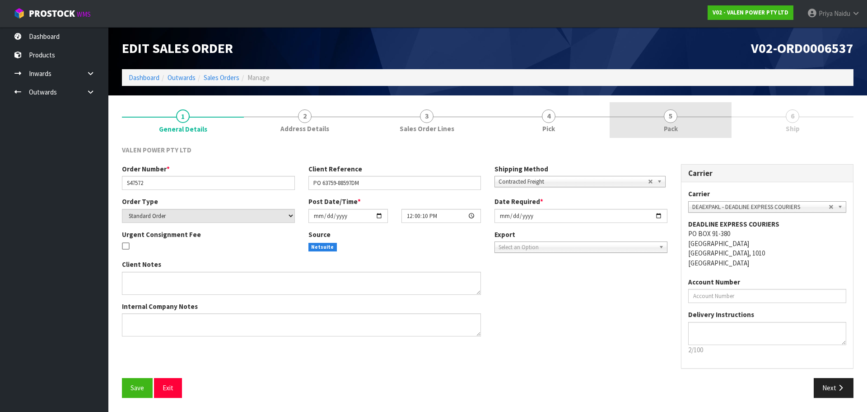
click at [691, 123] on link "5 Pack" at bounding box center [671, 120] width 122 height 36
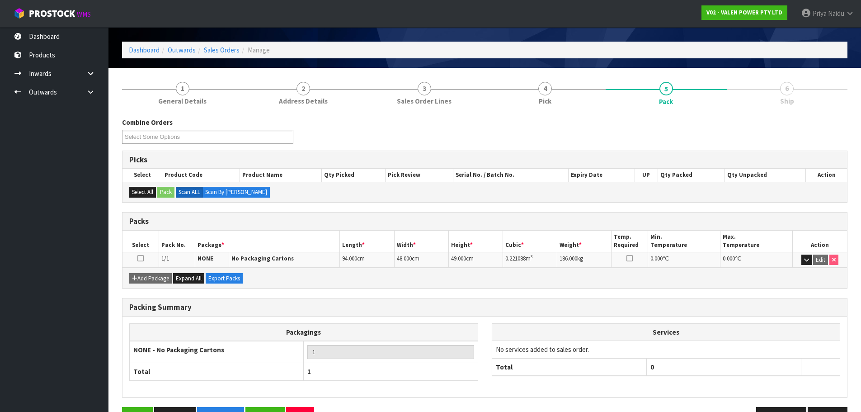
scroll to position [56, 0]
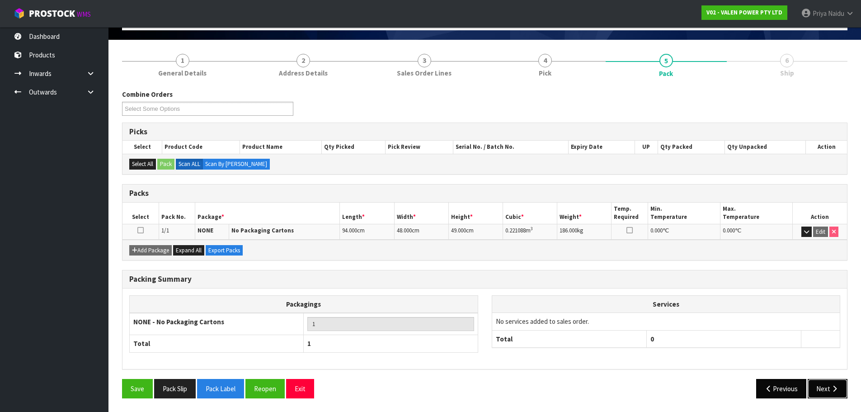
drag, startPoint x: 820, startPoint y: 391, endPoint x: 797, endPoint y: 393, distance: 23.1
click at [816, 392] on button "Next" at bounding box center [827, 388] width 40 height 19
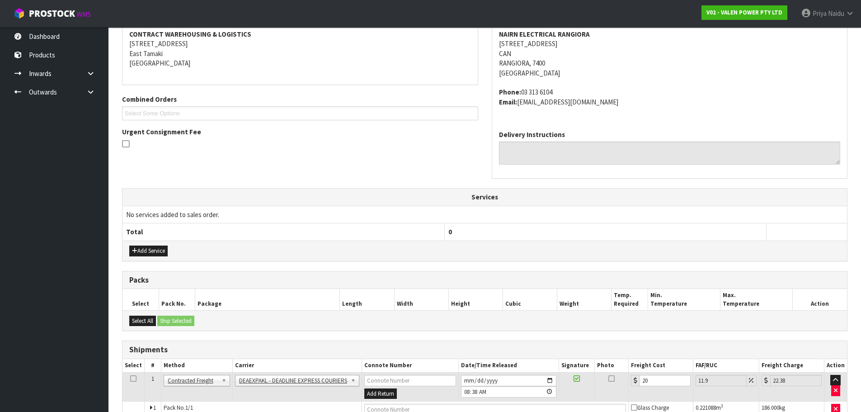
scroll to position [189, 0]
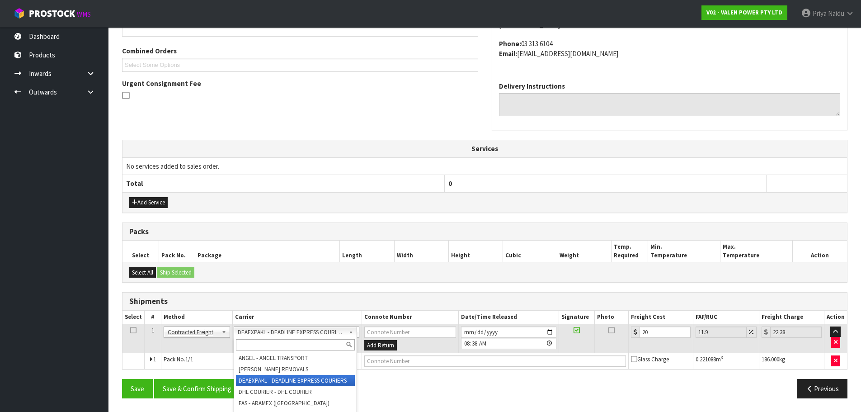
click at [273, 340] on input "text" at bounding box center [295, 344] width 119 height 11
type input "MA"
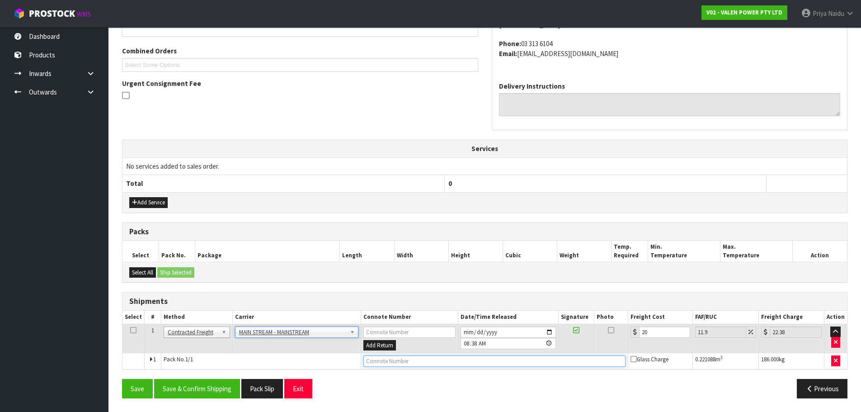
click at [373, 360] on input "text" at bounding box center [494, 360] width 262 height 11
paste input "CWL7721668"
type input "CWL7721668"
click at [188, 384] on button "Save & Confirm Shipping" at bounding box center [197, 388] width 86 height 19
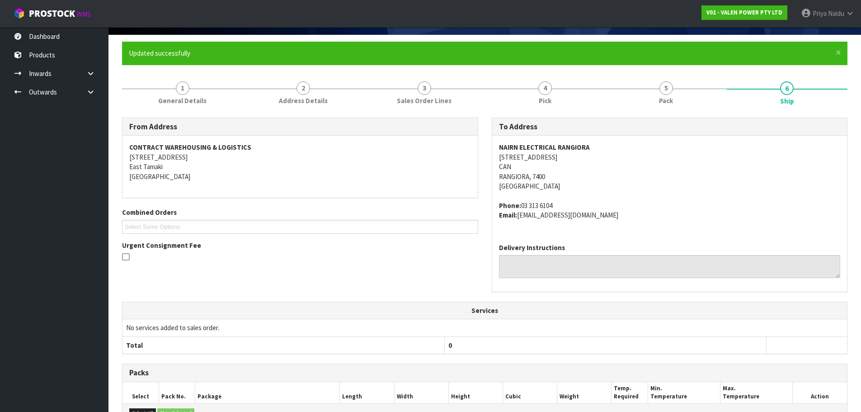
scroll to position [0, 0]
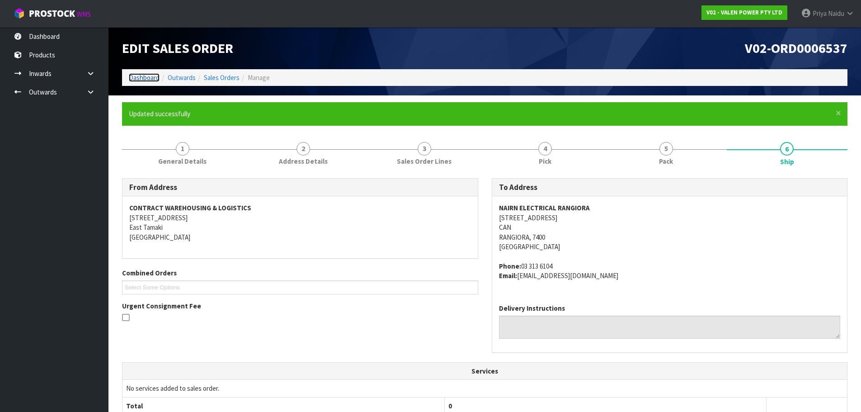
drag, startPoint x: 146, startPoint y: 80, endPoint x: 153, endPoint y: 86, distance: 8.9
click at [146, 80] on link "Dashboard" at bounding box center [144, 77] width 31 height 9
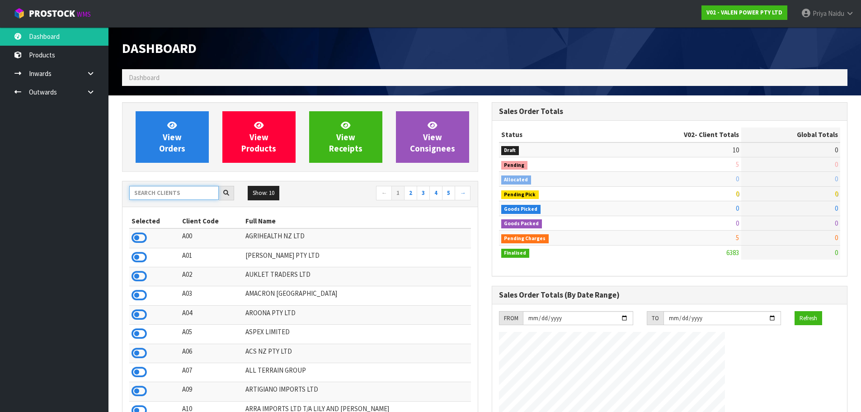
click at [172, 188] on input "text" at bounding box center [173, 193] width 89 height 14
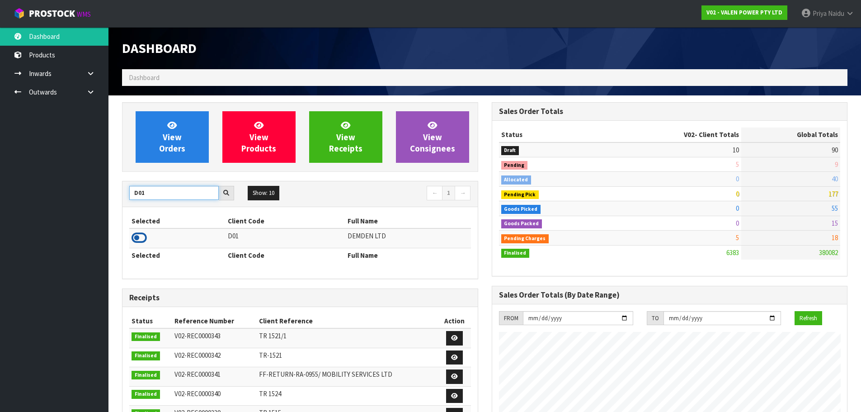
type input "D01"
click at [137, 240] on icon at bounding box center [138, 238] width 15 height 14
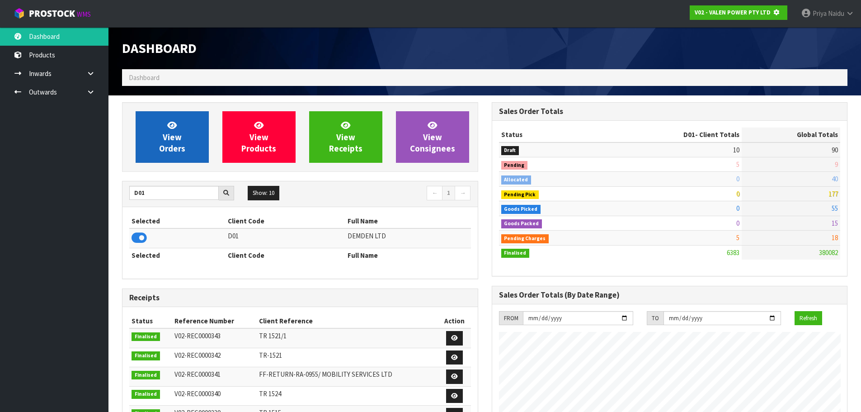
scroll to position [563, 369]
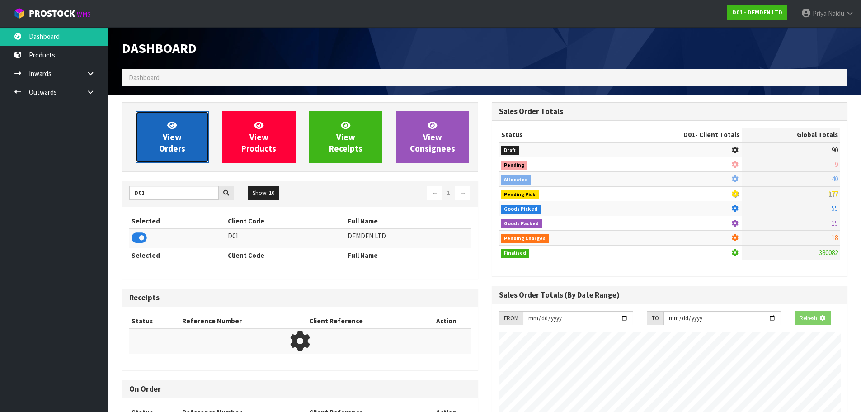
click at [152, 161] on link "View Orders" at bounding box center [172, 137] width 73 height 52
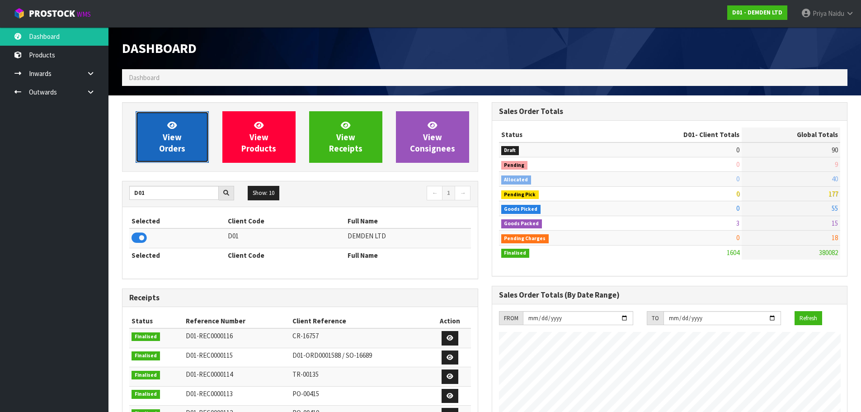
scroll to position [597, 369]
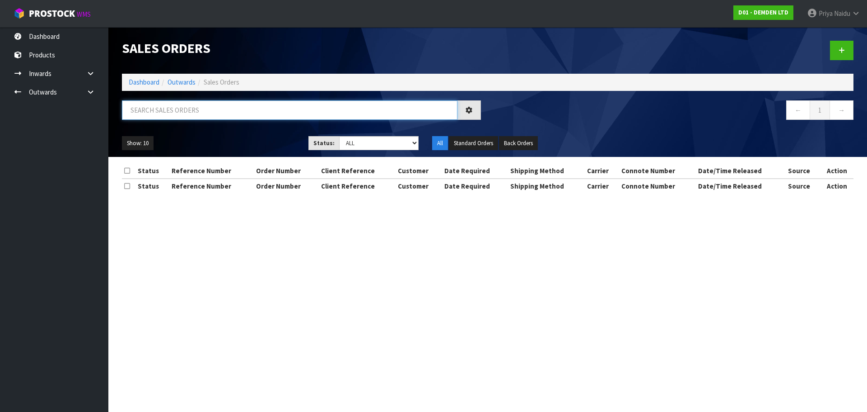
click at [175, 117] on input "text" at bounding box center [290, 109] width 336 height 19
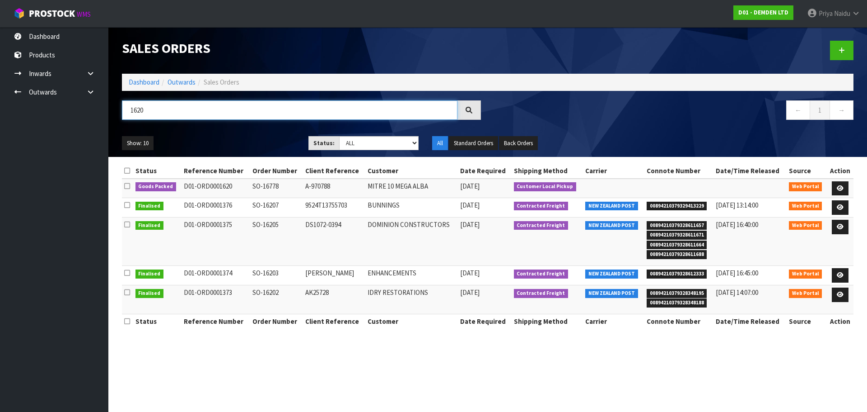
type input "1620"
click at [231, 125] on div "1620" at bounding box center [301, 113] width 373 height 26
click at [841, 187] on icon at bounding box center [840, 188] width 7 height 6
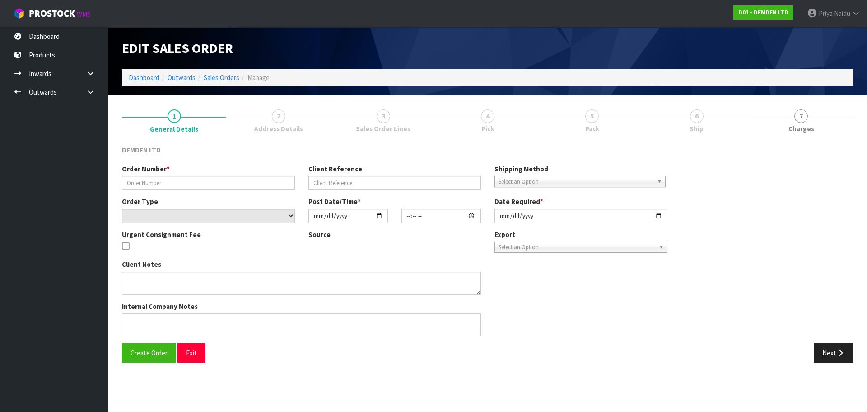
type input "SO-16778"
type input "A-970788"
select select "number:0"
type input "[DATE]"
type input "14:53:00.000"
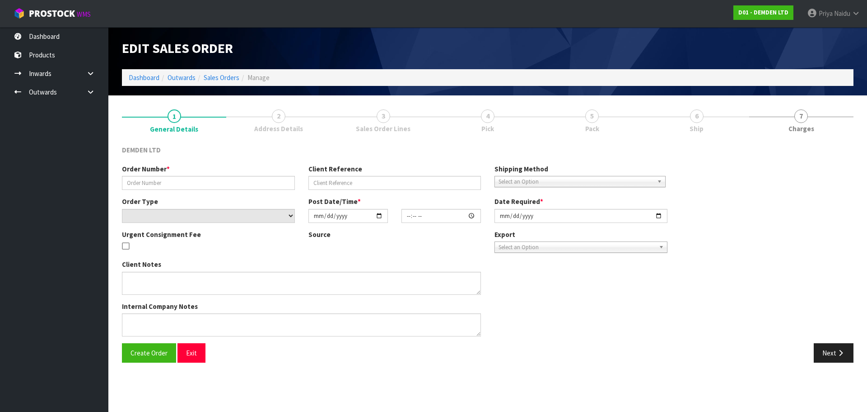
type input "[DATE]"
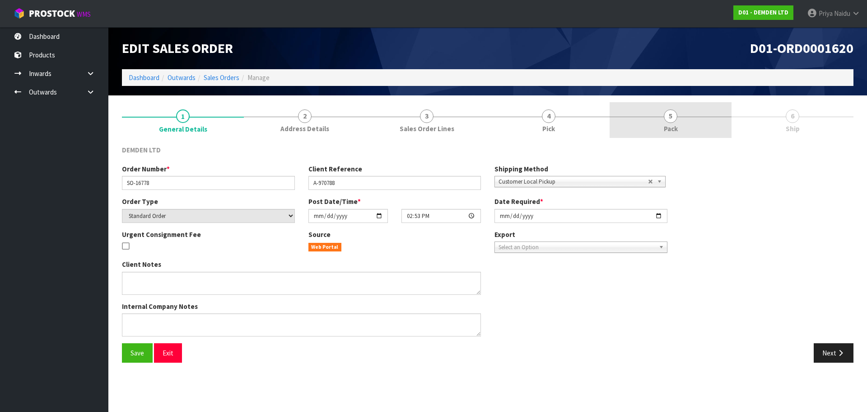
click at [700, 117] on link "5 Pack" at bounding box center [671, 120] width 122 height 36
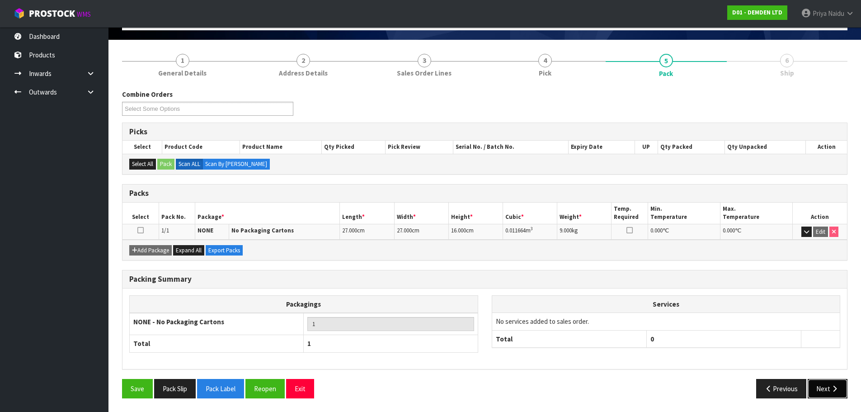
click at [818, 389] on button "Next" at bounding box center [827, 388] width 40 height 19
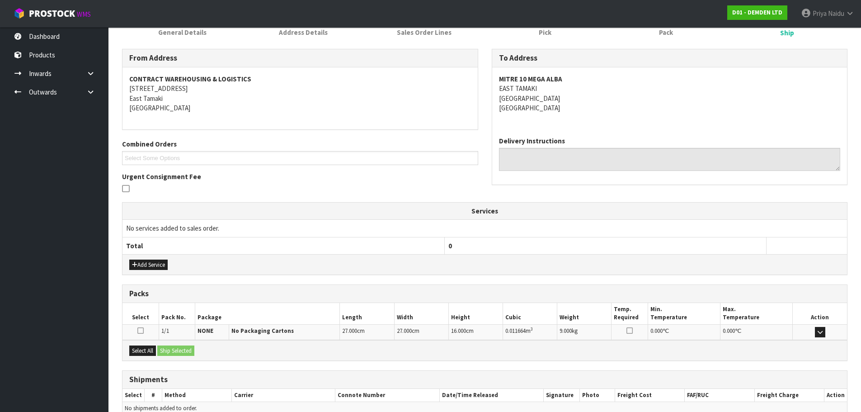
scroll to position [142, 0]
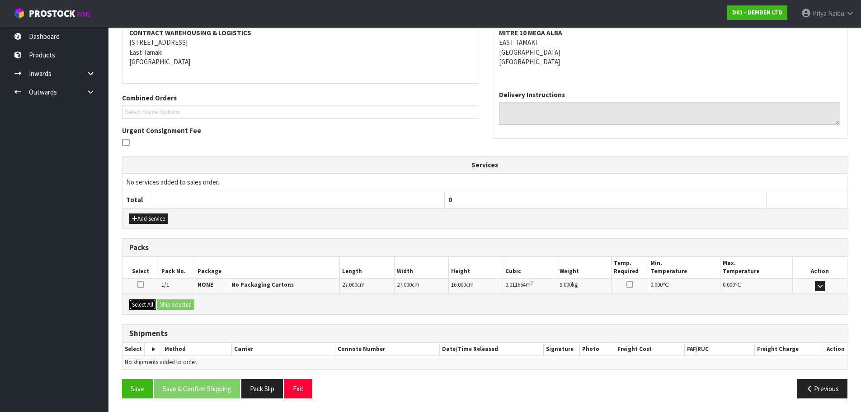
click at [147, 303] on button "Select All" at bounding box center [142, 304] width 27 height 11
click at [172, 303] on button "Ship Selected" at bounding box center [175, 304] width 37 height 11
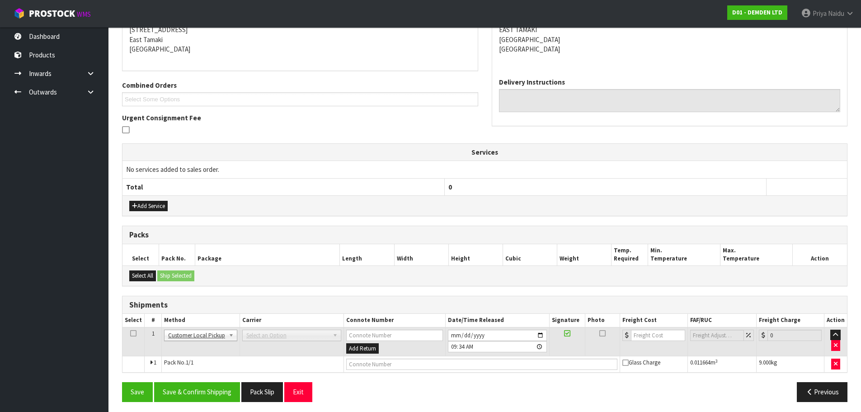
scroll to position [159, 0]
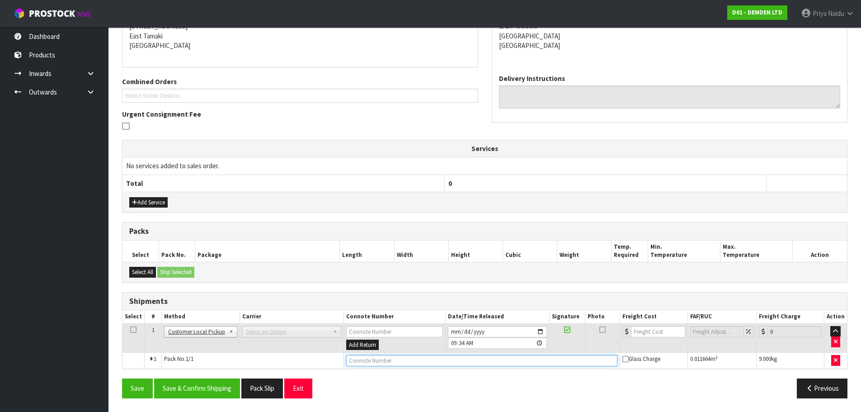
click at [361, 360] on input "text" at bounding box center [481, 360] width 271 height 11
click at [263, 390] on button "Pack Slip" at bounding box center [262, 387] width 42 height 19
click at [390, 354] on td at bounding box center [482, 360] width 276 height 16
click at [395, 362] on input "text" at bounding box center [481, 360] width 271 height 11
click at [385, 360] on input "CUSTOMER COILLECTED" at bounding box center [481, 360] width 271 height 11
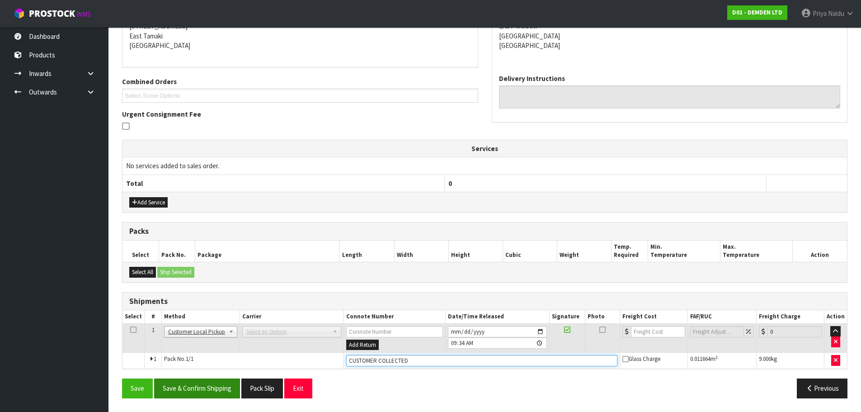
type input "CUSTOMER COLLECTED"
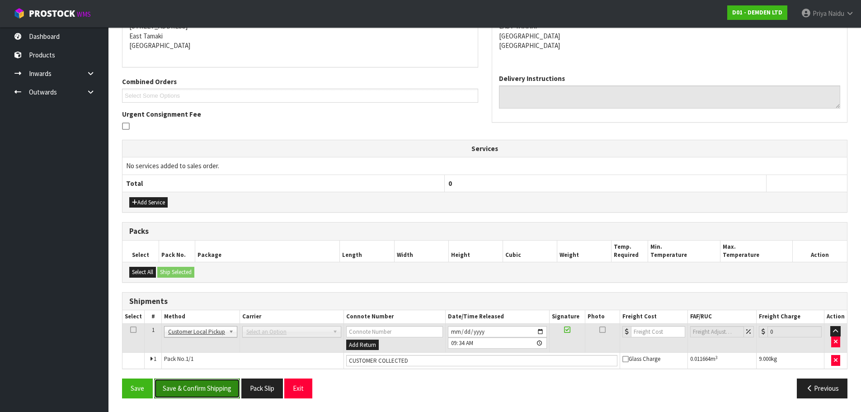
click at [208, 388] on button "Save & Confirm Shipping" at bounding box center [197, 387] width 86 height 19
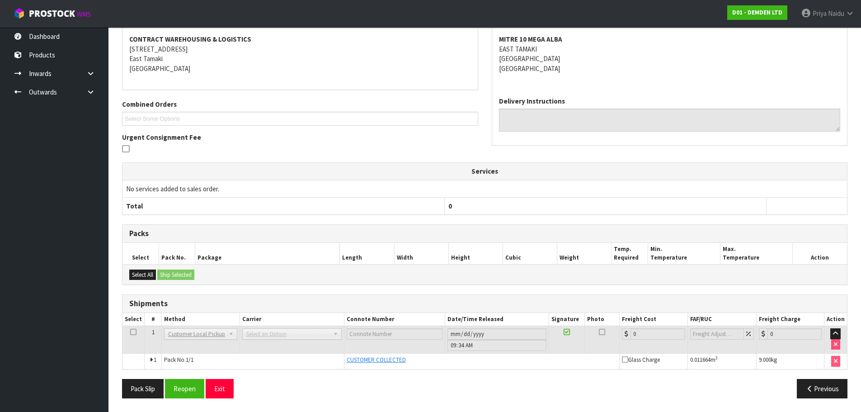
scroll to position [0, 0]
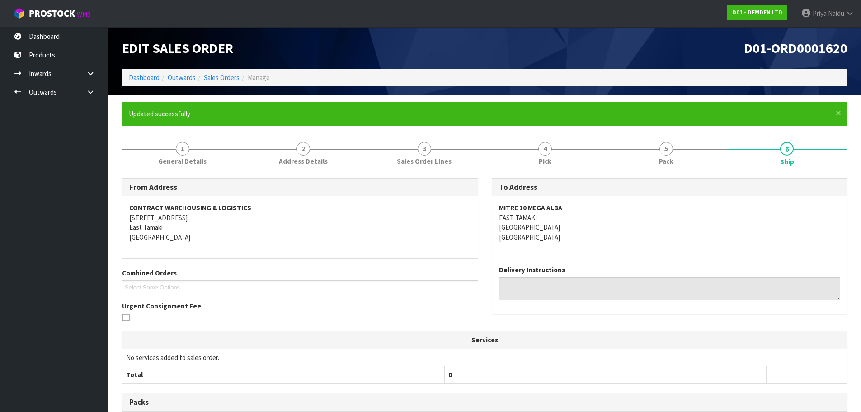
click at [148, 72] on ol "Dashboard Outwards Sales Orders Manage" at bounding box center [484, 77] width 725 height 17
click at [134, 80] on link "Dashboard" at bounding box center [144, 77] width 31 height 9
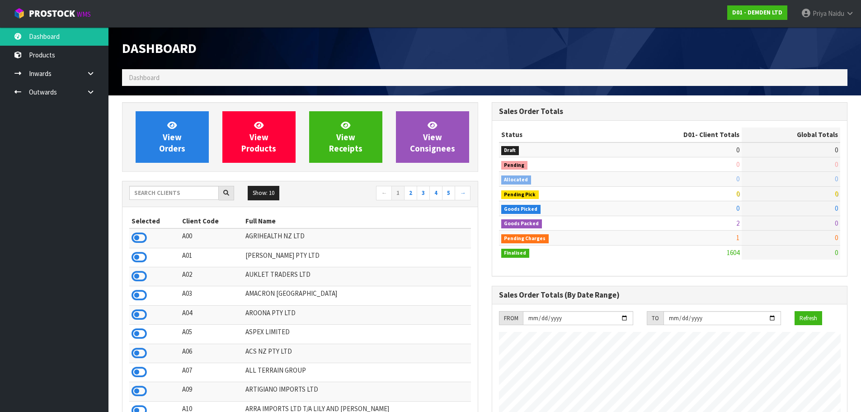
scroll to position [597, 369]
click at [171, 189] on input "text" at bounding box center [173, 193] width 89 height 14
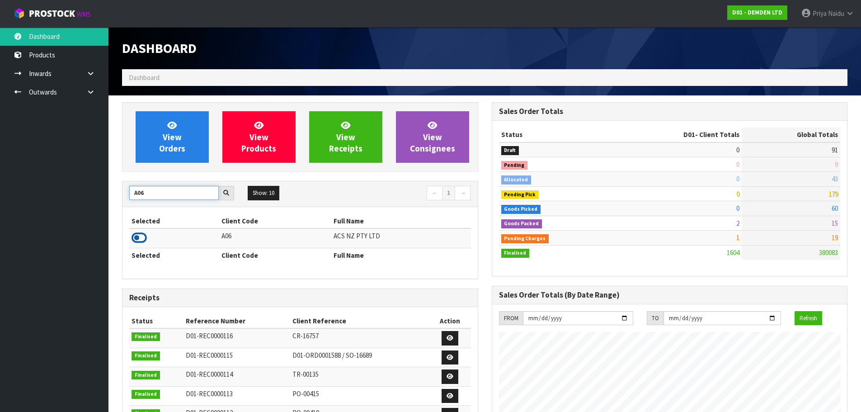
type input "A06"
click at [142, 235] on icon at bounding box center [138, 238] width 15 height 14
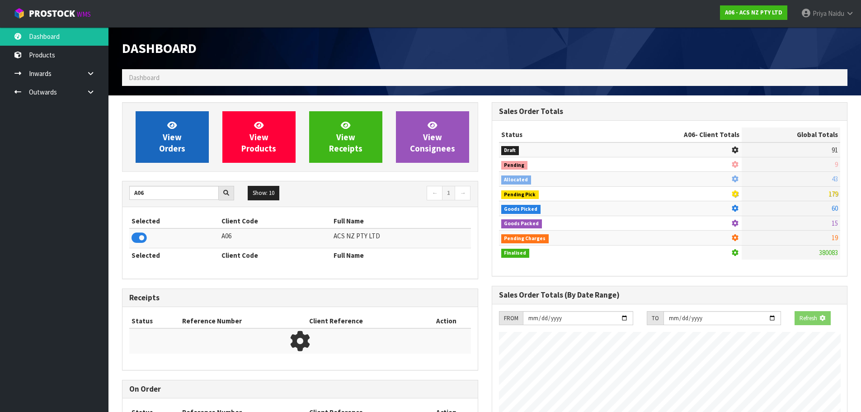
scroll to position [684, 369]
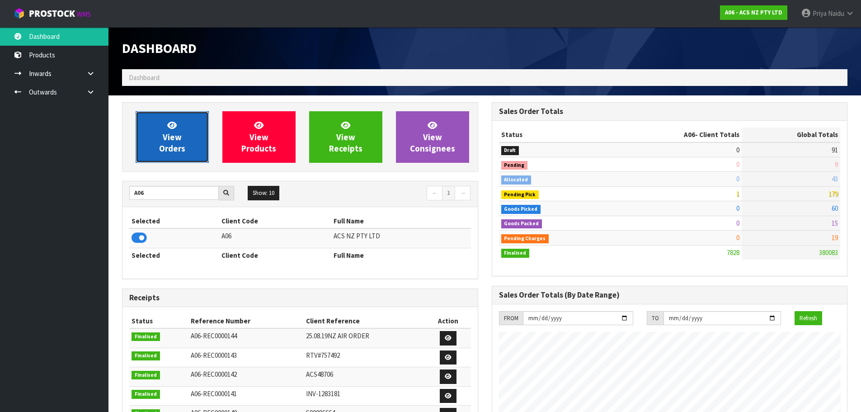
click at [174, 138] on span "View Orders" at bounding box center [172, 137] width 26 height 34
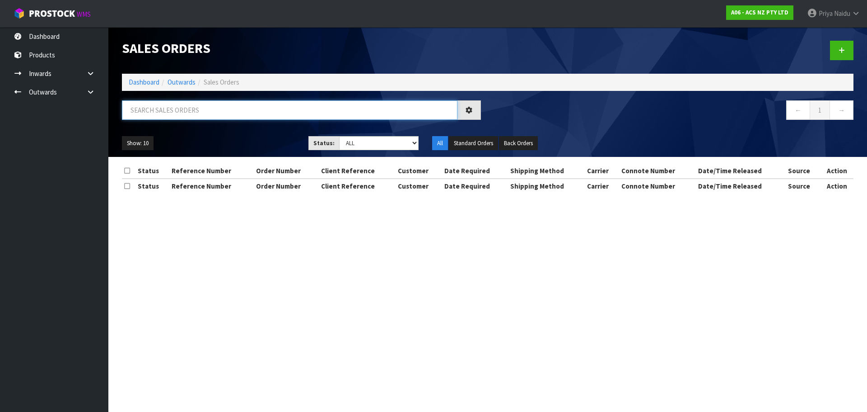
click at [191, 117] on input "text" at bounding box center [290, 109] width 336 height 19
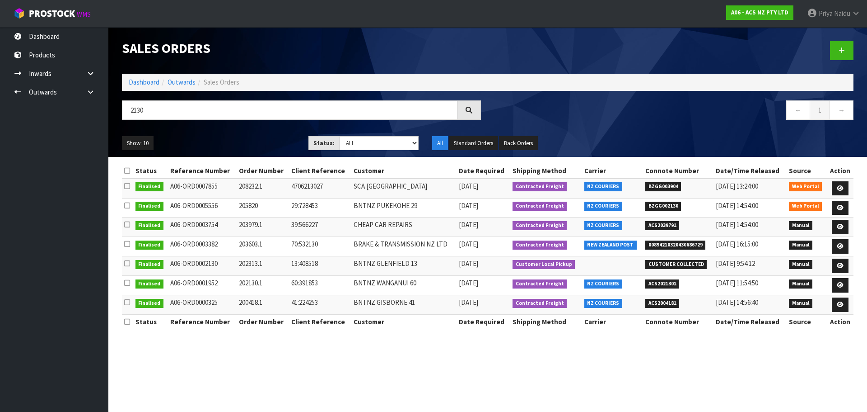
click at [234, 131] on div "Show: 10 5 10 25 50 Status: Draft Pending Allocated Pending Pick Goods Picked G…" at bounding box center [487, 143] width 745 height 28
click at [242, 136] on ul "Show: 10 5 10 25 50" at bounding box center [208, 143] width 173 height 14
click at [242, 137] on ul "Show: 10 5 10 25 50" at bounding box center [208, 143] width 173 height 14
drag, startPoint x: 234, startPoint y: 103, endPoint x: 242, endPoint y: 103, distance: 8.1
click at [234, 103] on input "2130" at bounding box center [290, 109] width 336 height 19
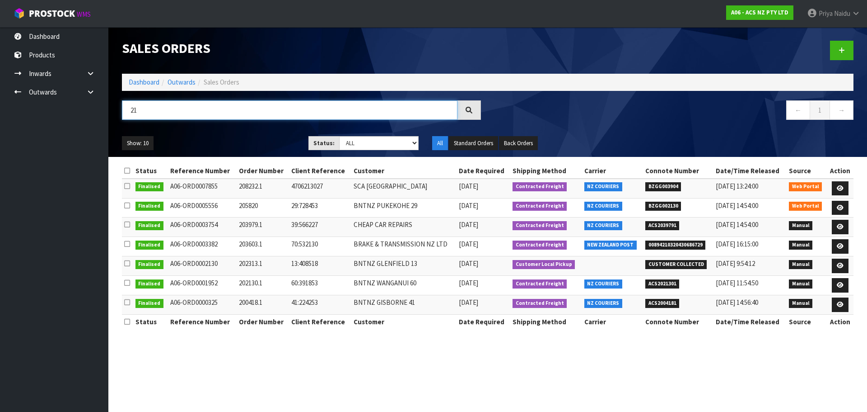
type input "2"
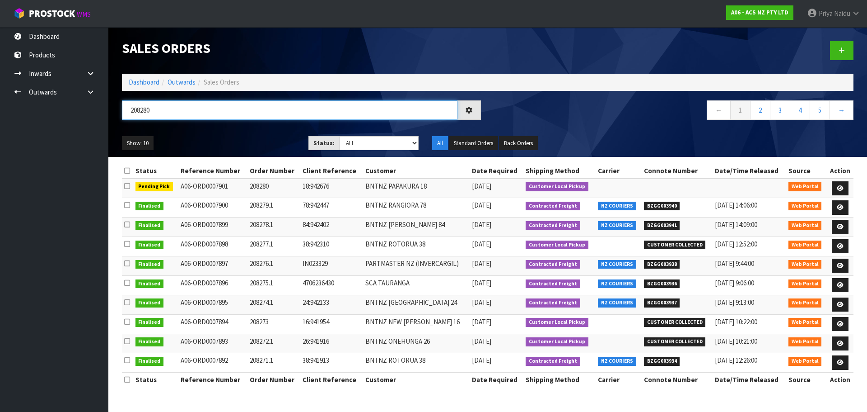
type input "208280"
click at [243, 127] on div "208280 ← 1 2 3 4 5 →" at bounding box center [487, 114] width 745 height 29
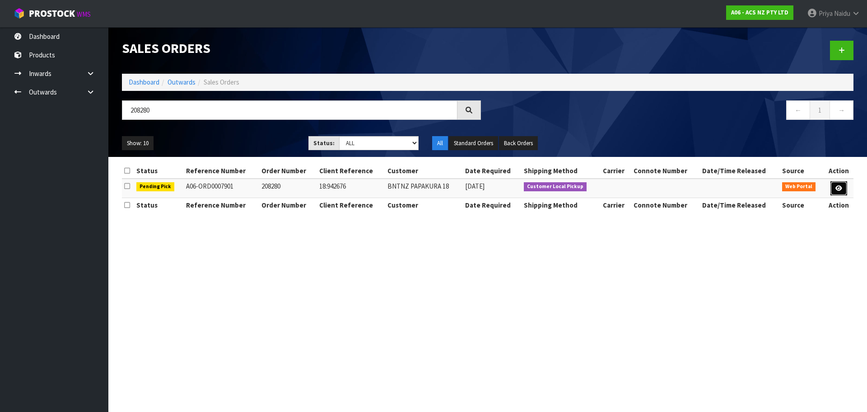
click at [836, 188] on icon at bounding box center [839, 188] width 7 height 6
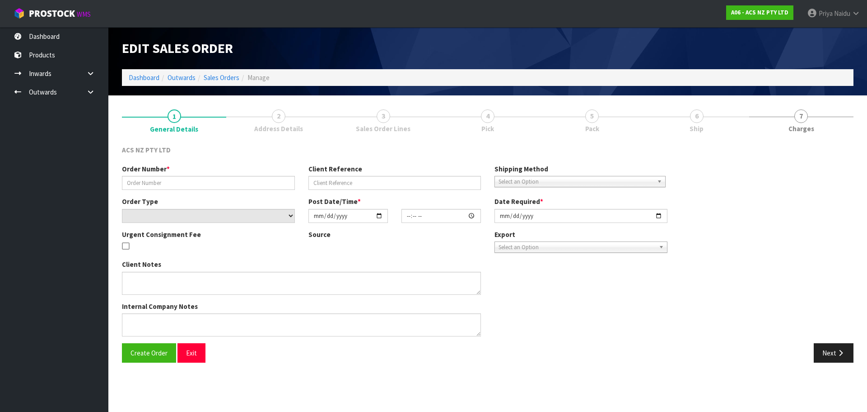
type input "208280"
type input "18:942676"
select select "number:0"
type input "[DATE]"
type input "08:48:00.000"
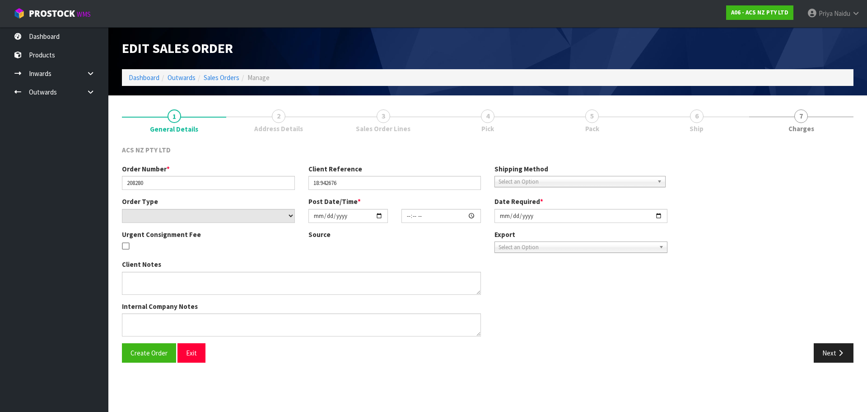
type input "[DATE]"
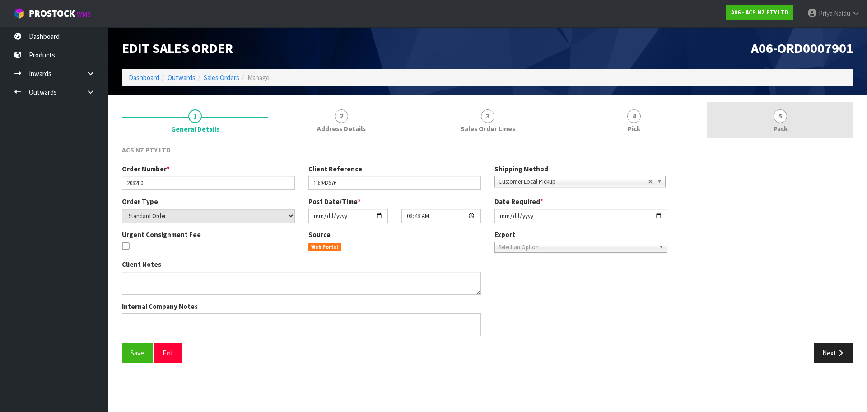
click at [733, 124] on link "5 Pack" at bounding box center [780, 120] width 146 height 36
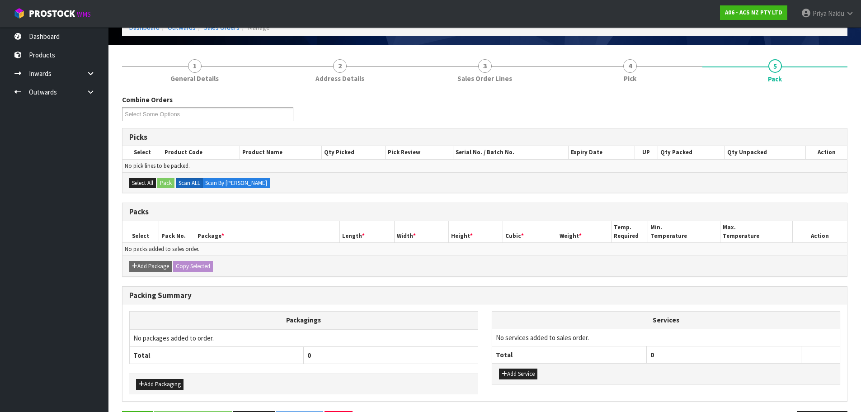
scroll to position [82, 0]
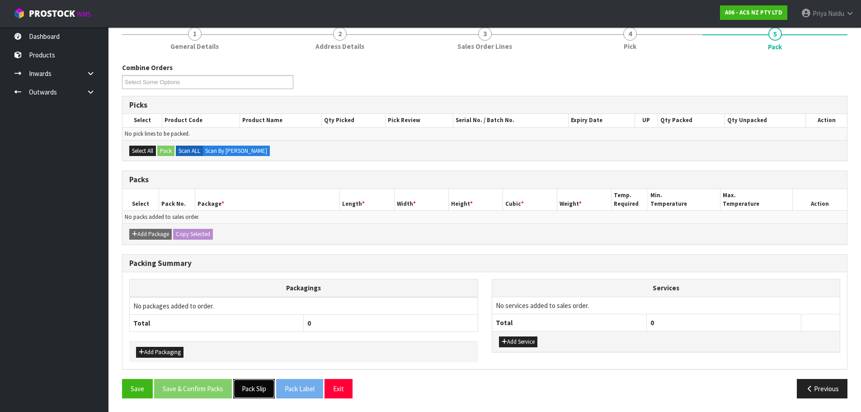
click at [259, 389] on button "Pack Slip" at bounding box center [254, 388] width 42 height 19
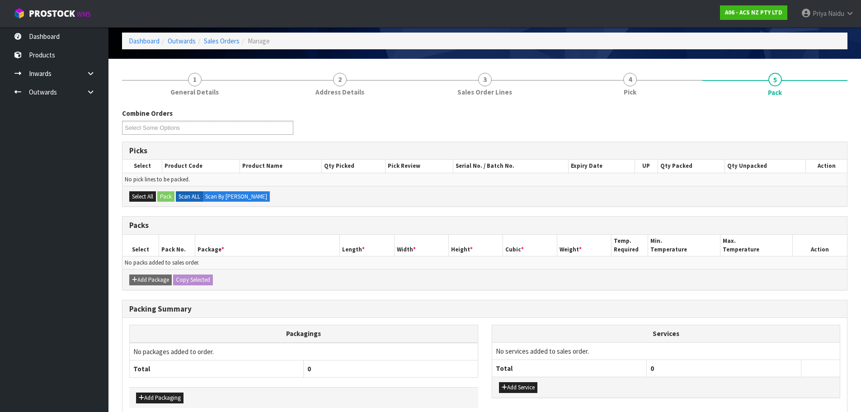
scroll to position [0, 0]
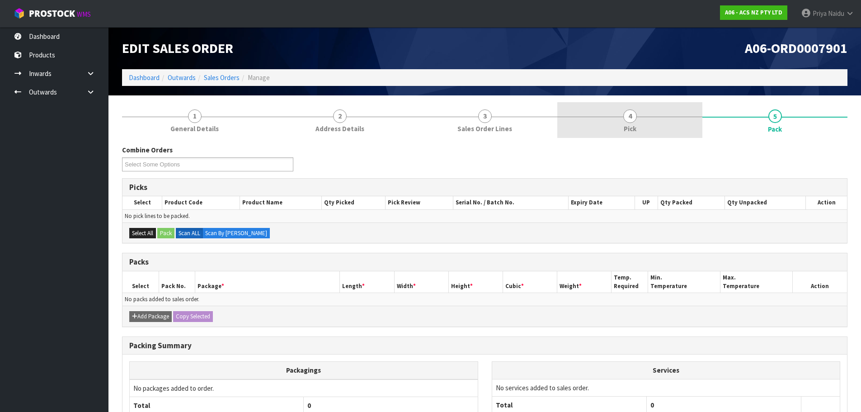
click at [620, 122] on link "4 Pick" at bounding box center [629, 120] width 145 height 36
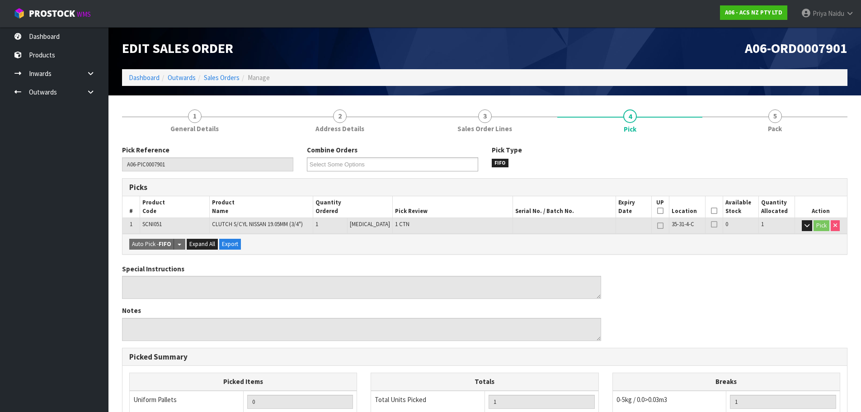
click at [711, 211] on icon at bounding box center [714, 211] width 6 height 0
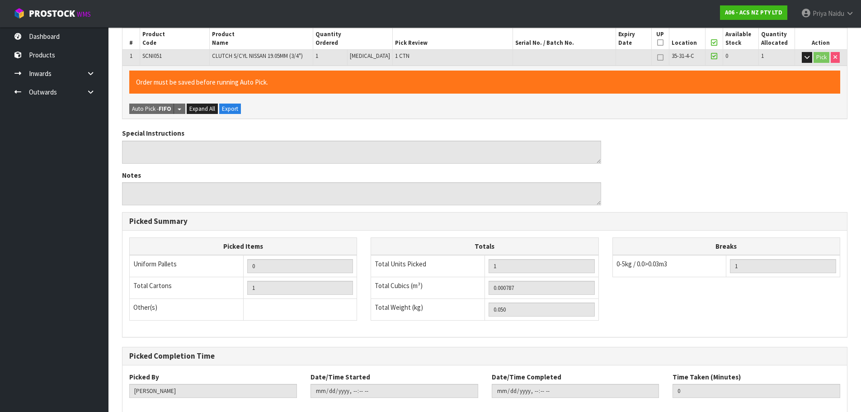
scroll to position [218, 0]
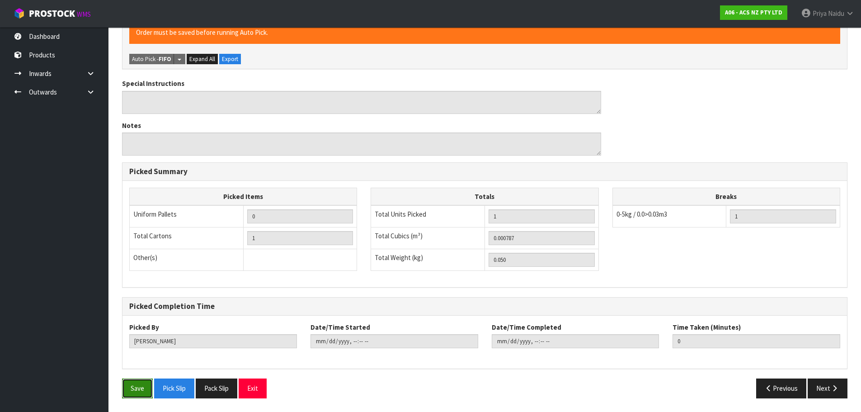
click at [141, 384] on button "Save" at bounding box center [137, 387] width 31 height 19
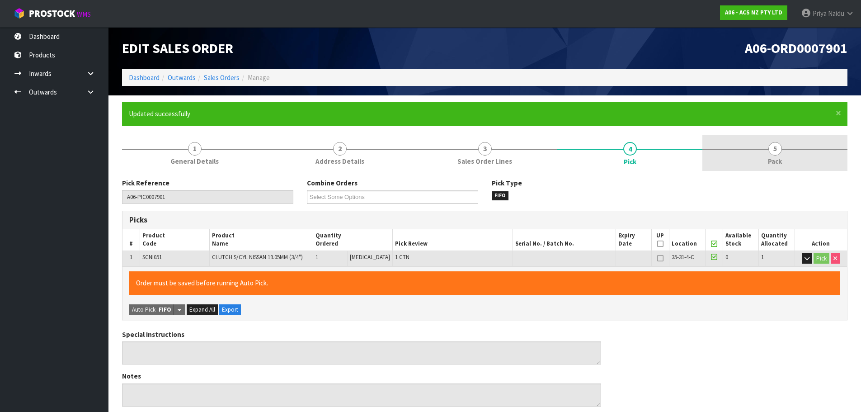
type input "[PERSON_NAME]"
type input "[DATE]T09:49:08"
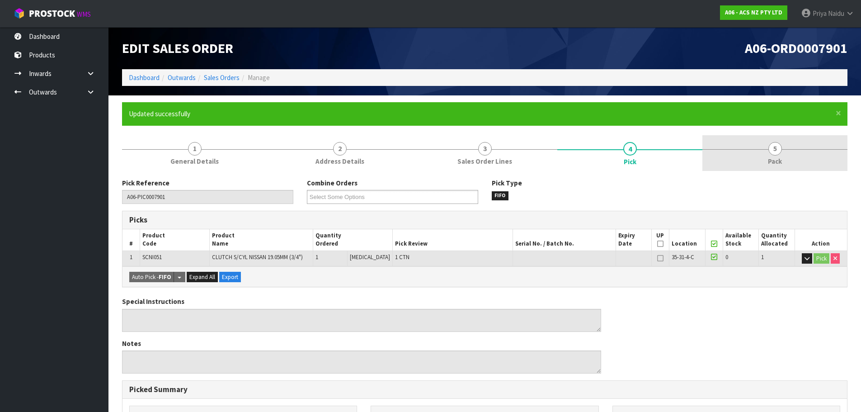
click at [791, 144] on link "5 Pack" at bounding box center [774, 153] width 145 height 36
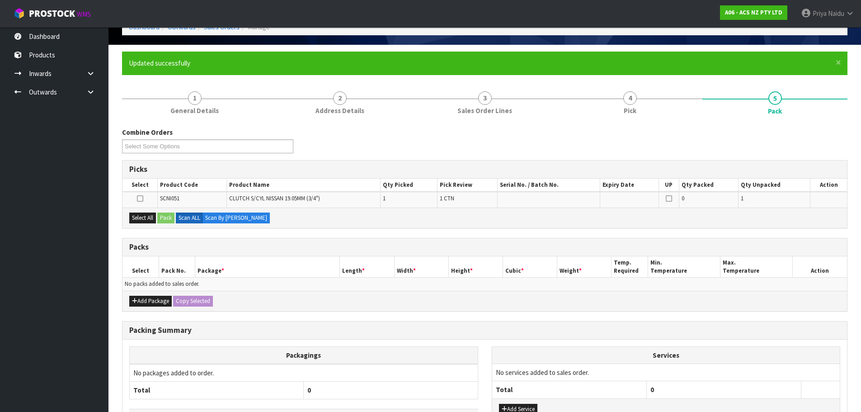
scroll to position [117, 0]
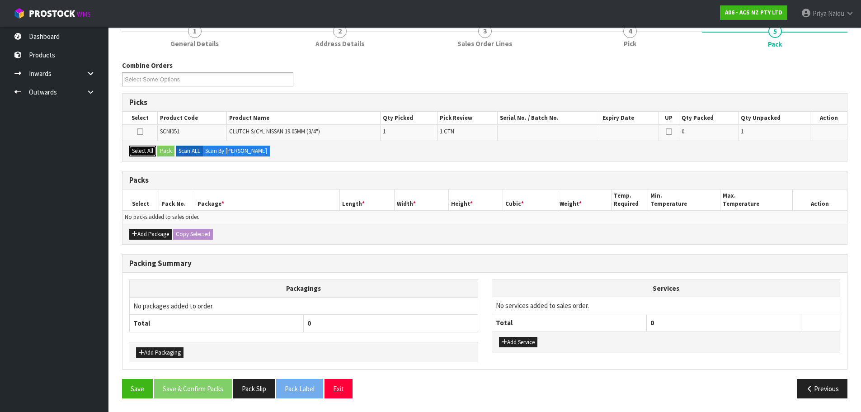
click at [140, 151] on button "Select All" at bounding box center [142, 150] width 27 height 11
click at [150, 235] on button "Add Package" at bounding box center [150, 234] width 42 height 11
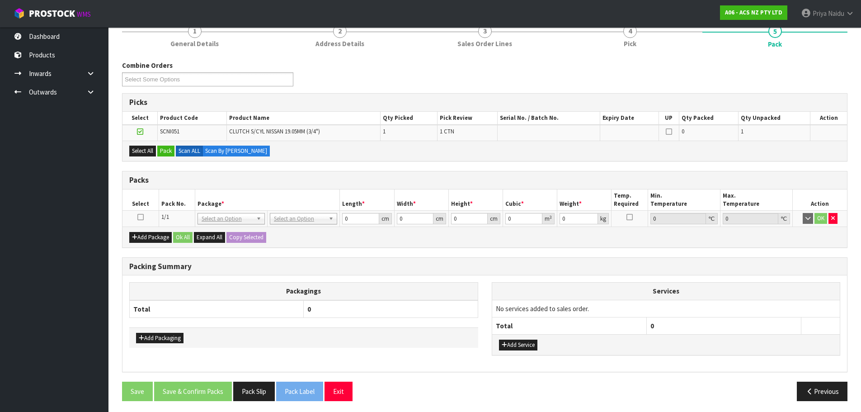
click at [140, 217] on icon at bounding box center [140, 217] width 6 height 0
drag, startPoint x: 145, startPoint y: 150, endPoint x: 165, endPoint y: 149, distance: 19.9
click at [145, 149] on button "Select All" at bounding box center [142, 150] width 27 height 11
click at [169, 149] on button "Pack" at bounding box center [165, 150] width 17 height 11
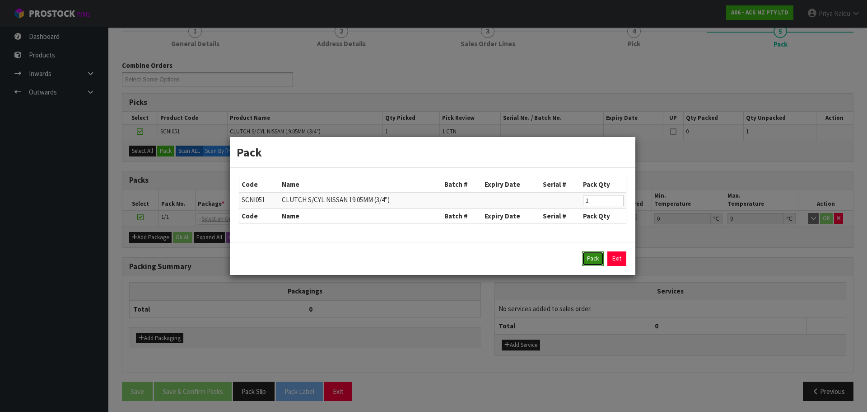
click at [589, 255] on button "Pack" at bounding box center [593, 258] width 22 height 14
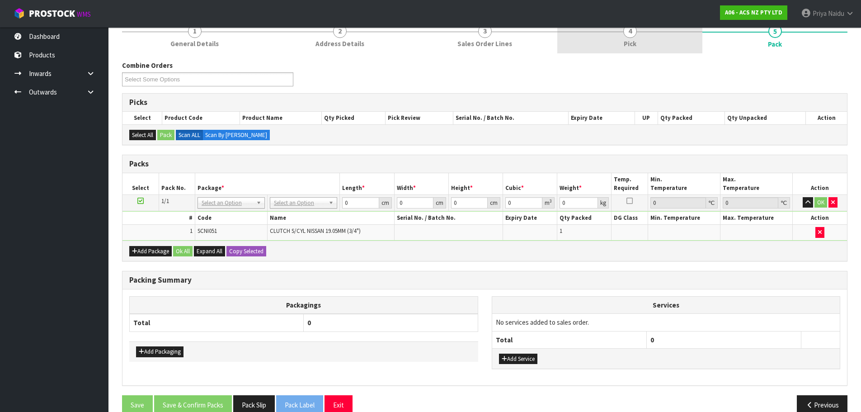
click at [628, 41] on span "Pick" at bounding box center [629, 43] width 13 height 9
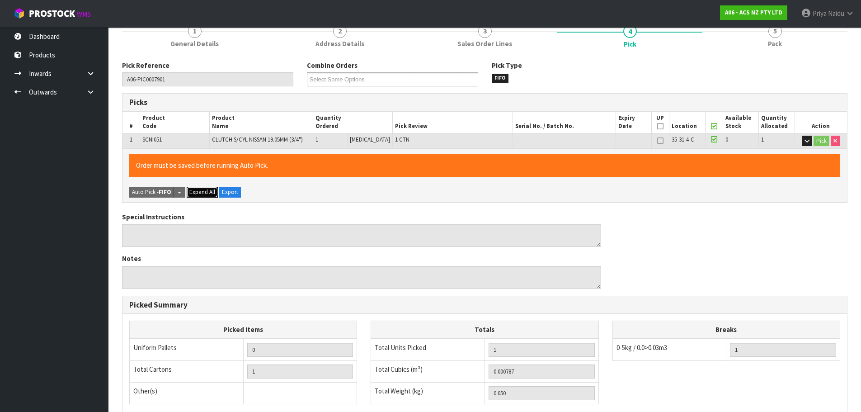
click at [198, 195] on span "Expand All" at bounding box center [202, 192] width 26 height 8
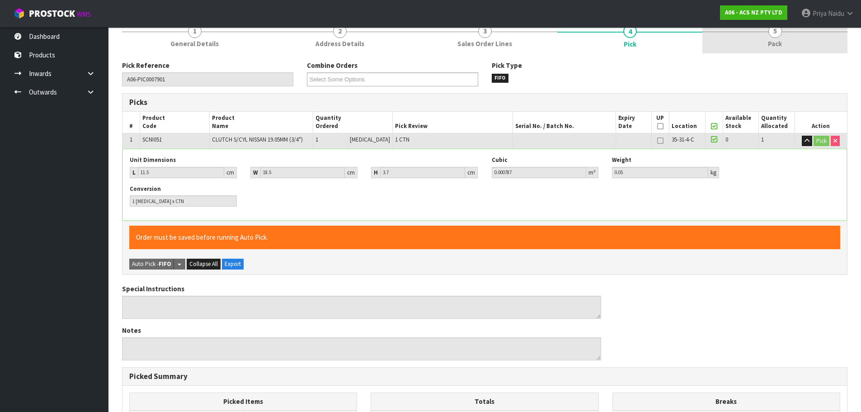
click at [791, 52] on link "5 Pack" at bounding box center [774, 36] width 145 height 36
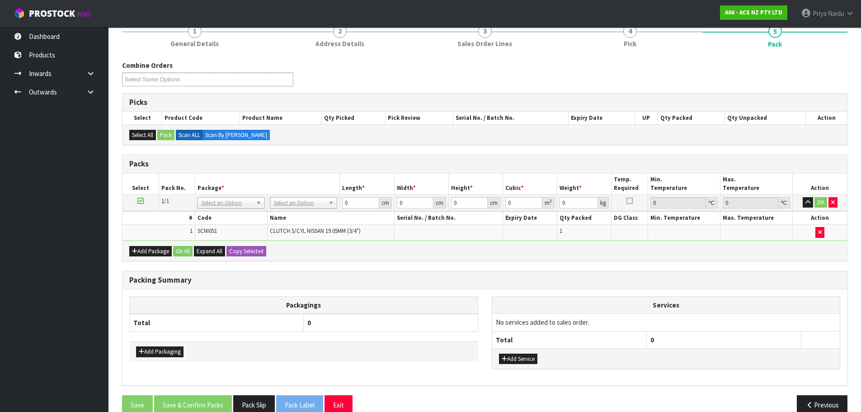
scroll to position [134, 0]
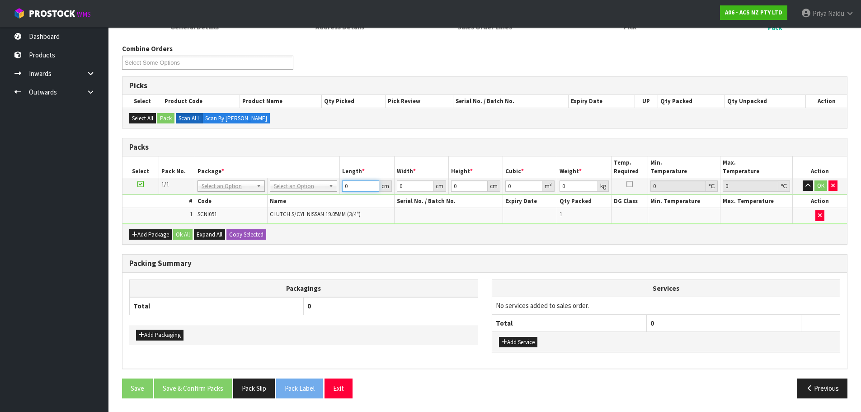
click at [358, 188] on input "0" at bounding box center [360, 185] width 37 height 11
type input "11"
type input "18"
type input "4"
type input "0.000792"
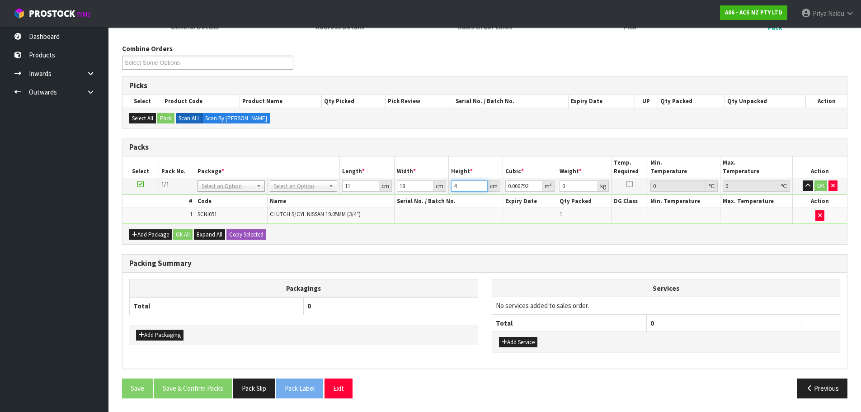
type input "4"
type input "1"
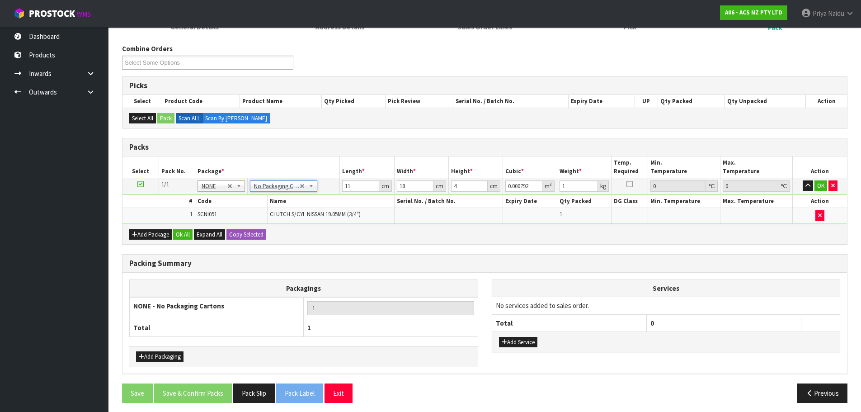
type input "0"
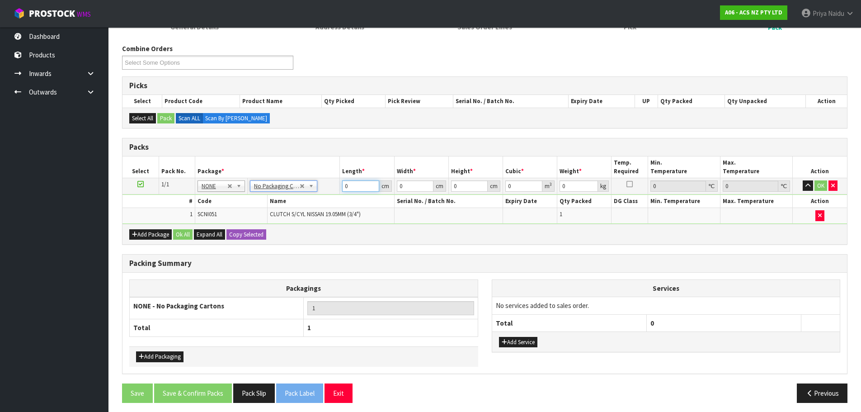
click at [362, 187] on input "0" at bounding box center [360, 185] width 37 height 11
type input "11"
type input "18"
type input "4"
type input "0.000792"
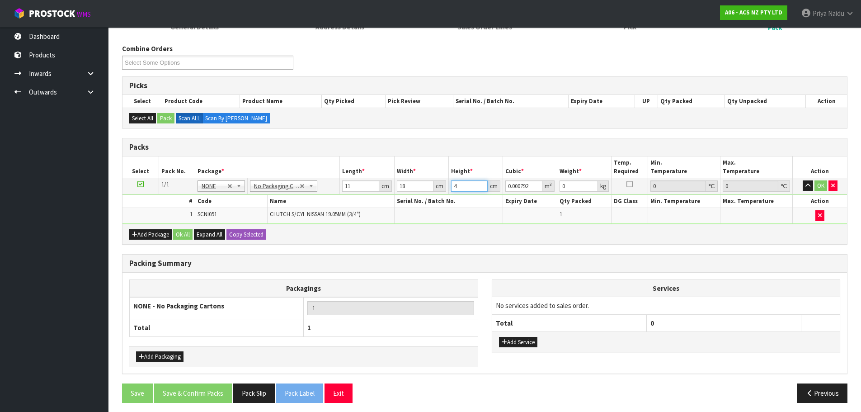
type input "4"
type input "1"
click at [822, 186] on button "OK" at bounding box center [820, 185] width 13 height 11
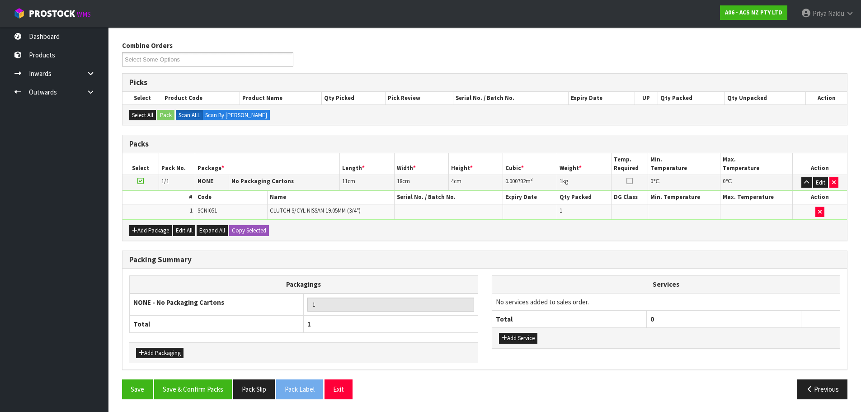
scroll to position [138, 0]
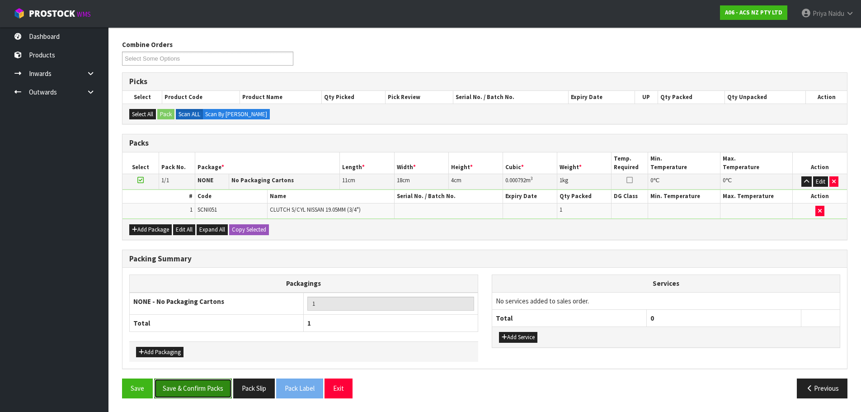
click at [204, 391] on button "Save & Confirm Packs" at bounding box center [193, 387] width 78 height 19
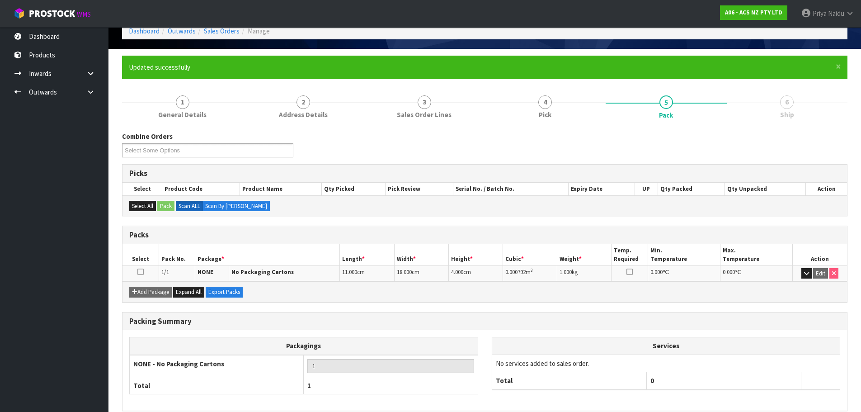
scroll to position [89, 0]
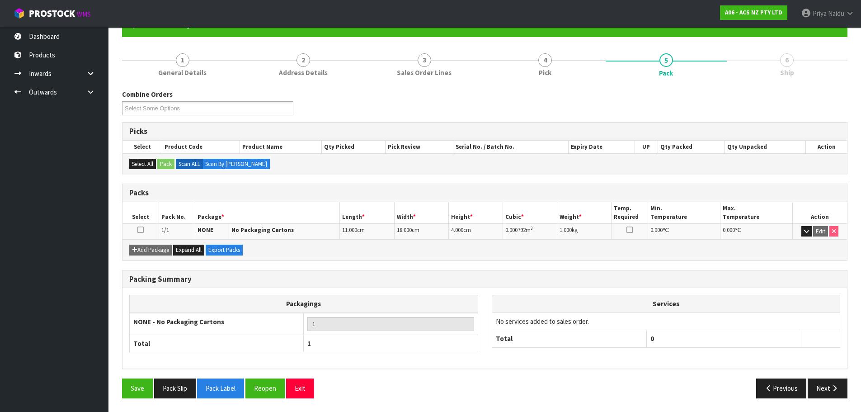
click at [497, 85] on div "Combine Orders A06-ORD0007901 Select Some Options Picks Select Product Code Pro…" at bounding box center [484, 244] width 725 height 322
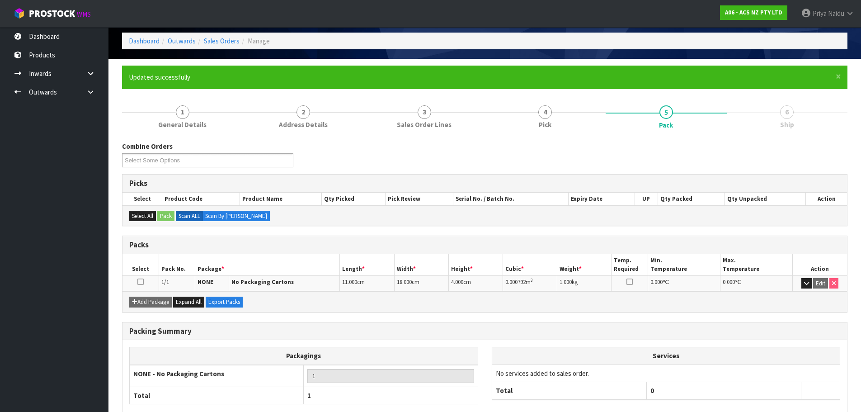
scroll to position [0, 0]
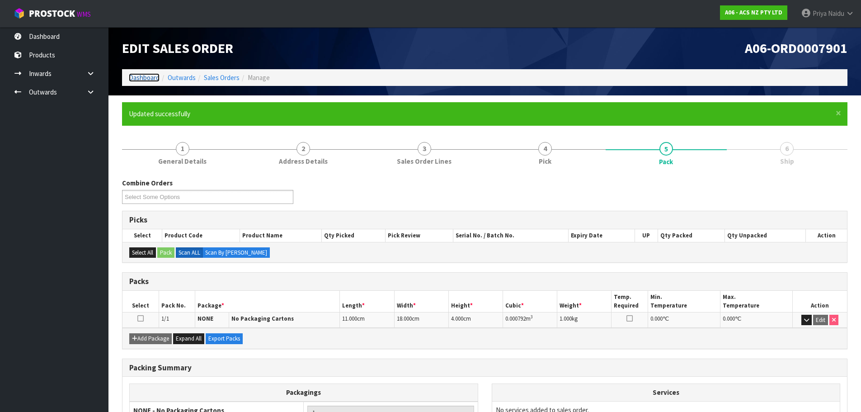
click at [145, 76] on link "Dashboard" at bounding box center [144, 77] width 31 height 9
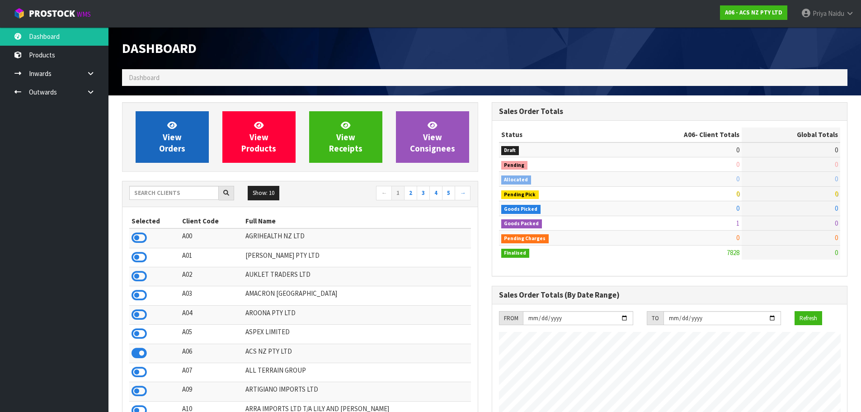
scroll to position [684, 369]
click at [157, 131] on link "View Orders" at bounding box center [172, 137] width 73 height 52
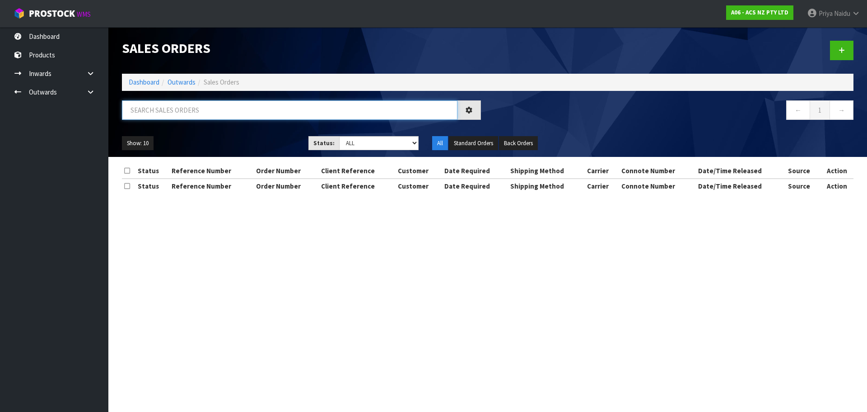
click at [181, 111] on input "text" at bounding box center [290, 109] width 336 height 19
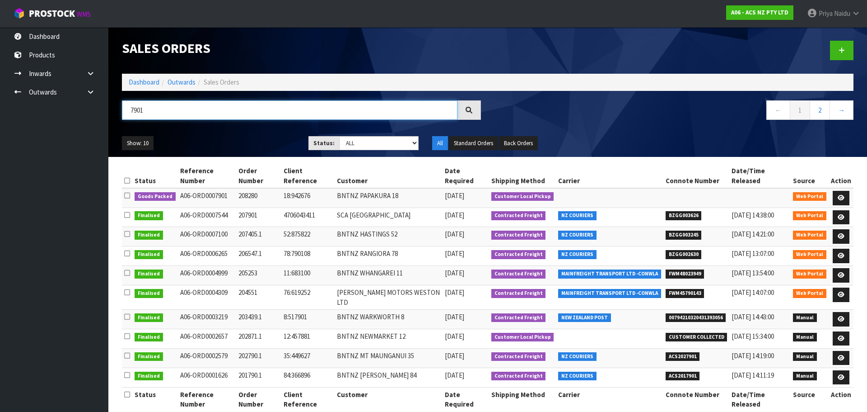
type input "7901"
click at [231, 129] on div "Show: 10 5 10 25 50 Status: Draft Pending Allocated Pending Pick Goods Picked G…" at bounding box center [487, 143] width 745 height 28
click at [843, 195] on icon at bounding box center [841, 198] width 7 height 6
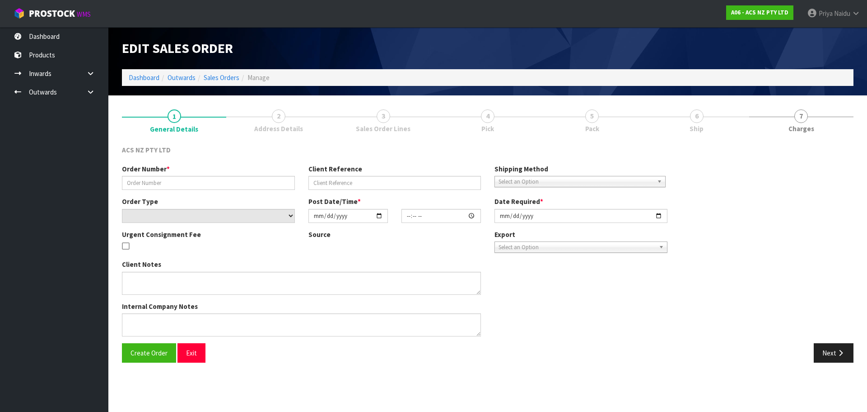
type input "208280"
type input "18:942676"
select select "number:0"
type input "[DATE]"
type input "08:48:00.000"
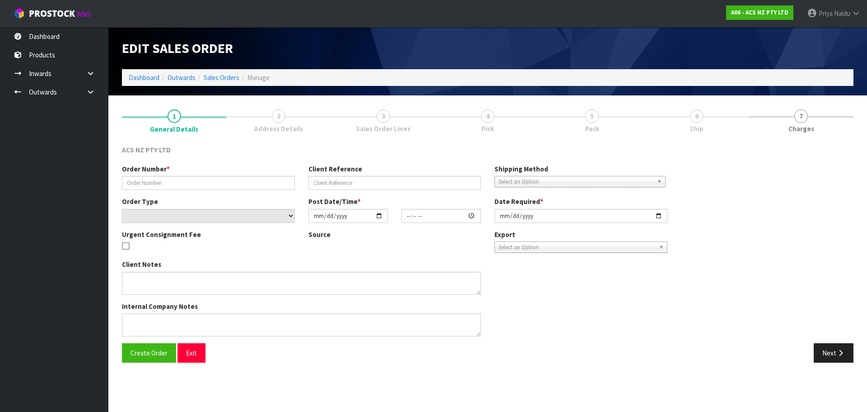
type input "[DATE]"
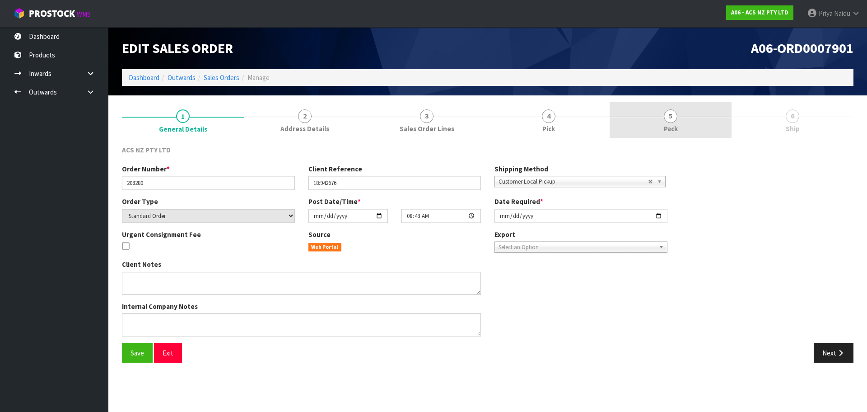
click at [665, 111] on link "5 Pack" at bounding box center [671, 120] width 122 height 36
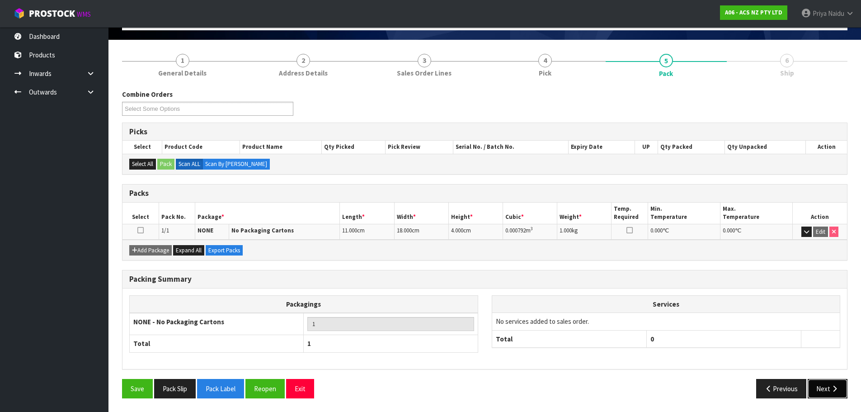
click at [822, 390] on button "Next" at bounding box center [827, 388] width 40 height 19
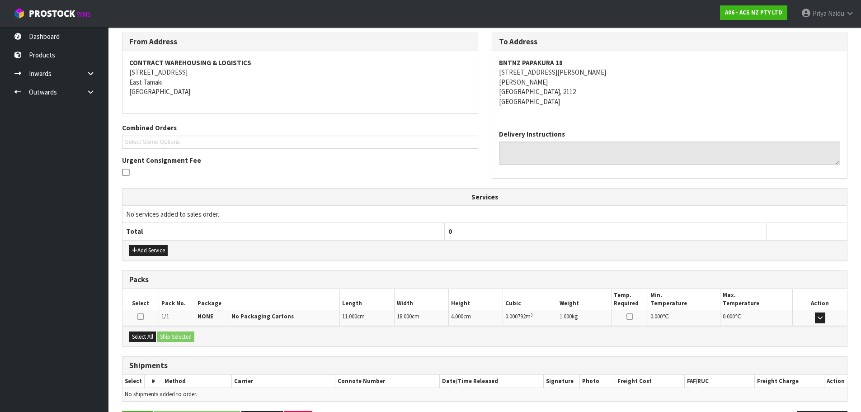
scroll to position [145, 0]
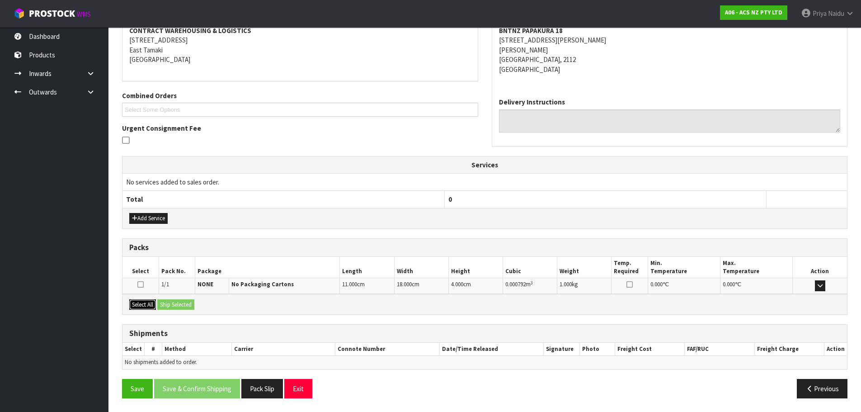
click at [149, 305] on button "Select All" at bounding box center [142, 304] width 27 height 11
click at [181, 305] on button "Ship Selected" at bounding box center [175, 304] width 37 height 11
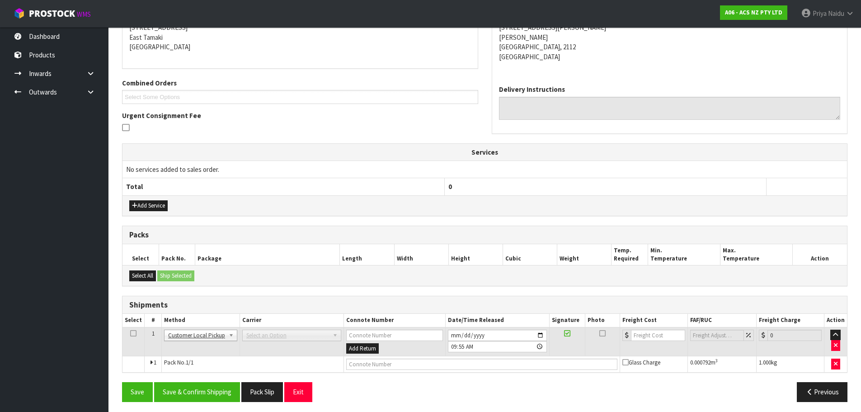
scroll to position [161, 0]
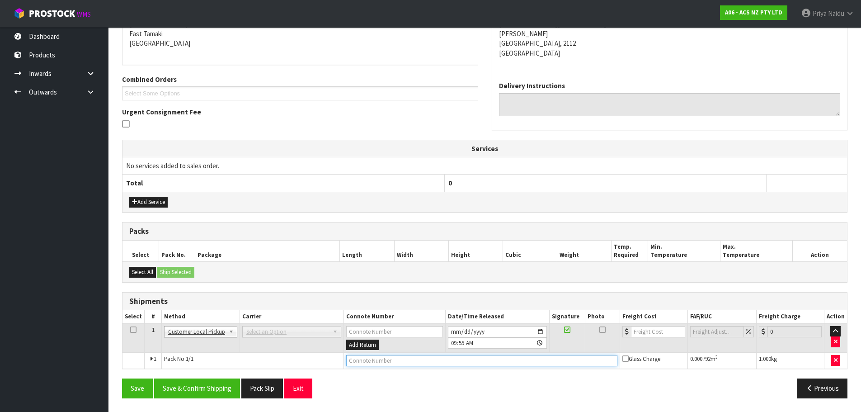
click at [394, 361] on input "text" at bounding box center [481, 360] width 271 height 11
type input "CUSTOMER COLLECTED"
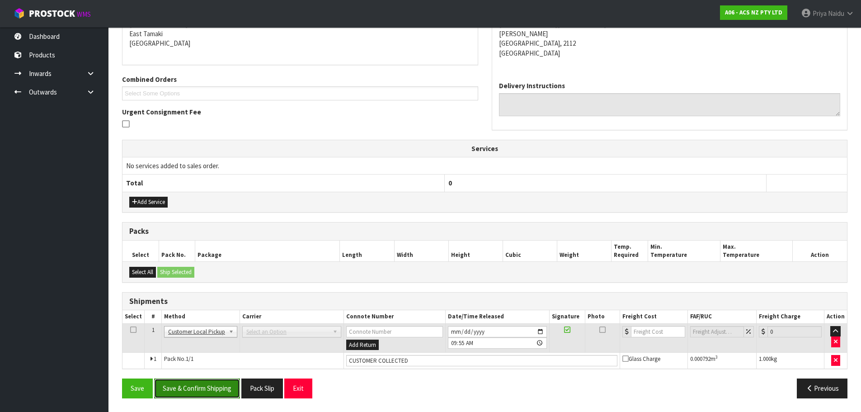
click at [226, 390] on button "Save & Confirm Shipping" at bounding box center [197, 387] width 86 height 19
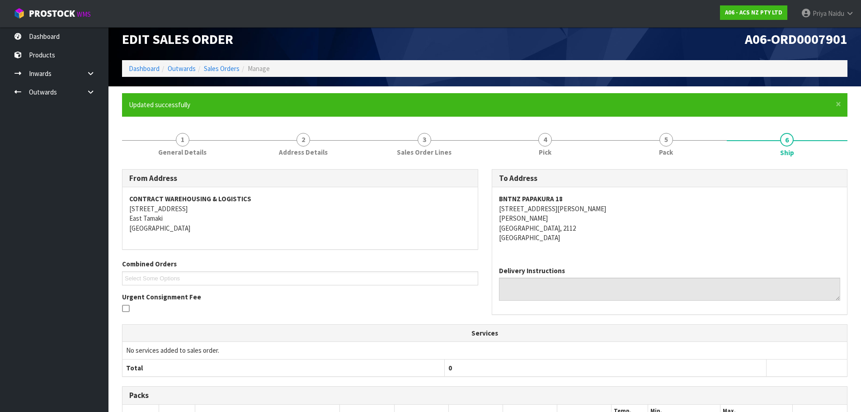
scroll to position [0, 0]
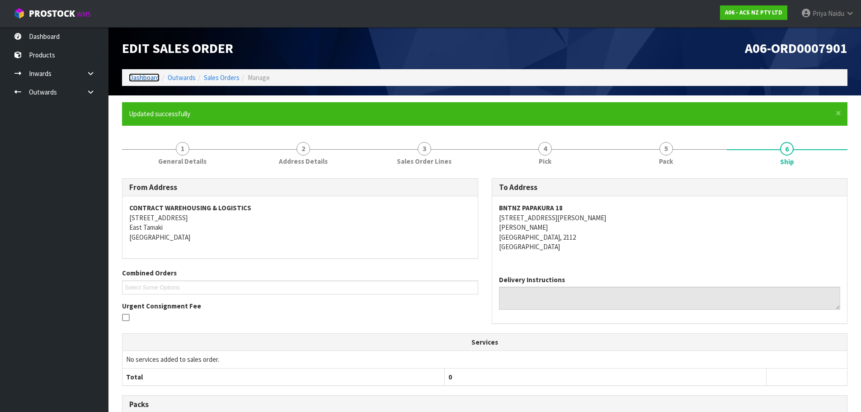
click at [141, 77] on link "Dashboard" at bounding box center [144, 77] width 31 height 9
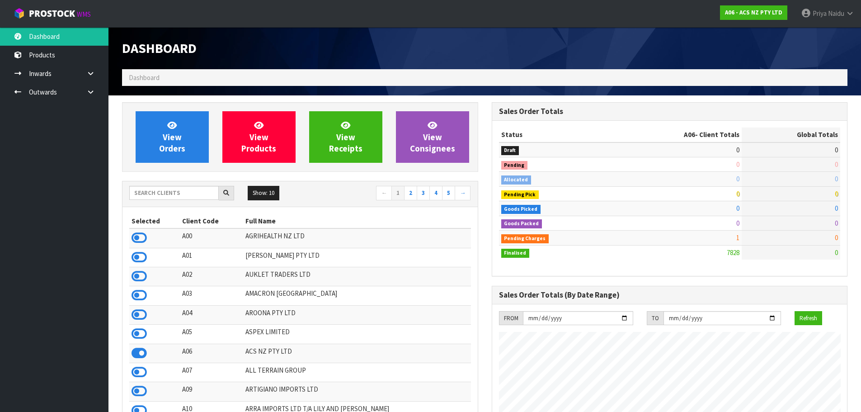
scroll to position [684, 369]
click at [196, 195] on input "text" at bounding box center [173, 193] width 89 height 14
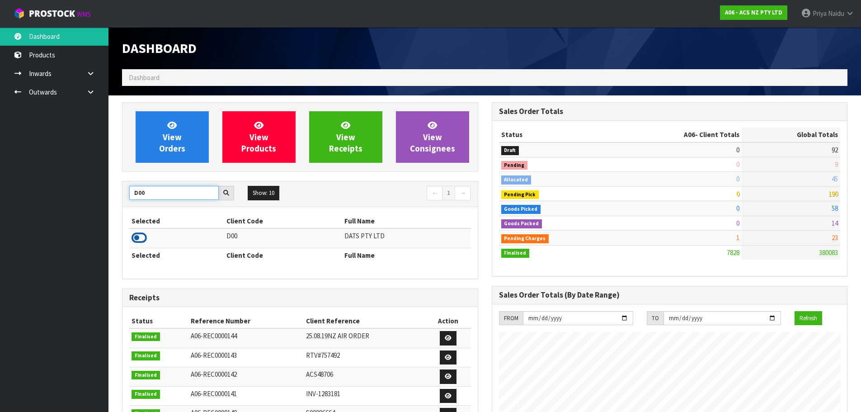
type input "D00"
click at [137, 240] on icon at bounding box center [138, 238] width 15 height 14
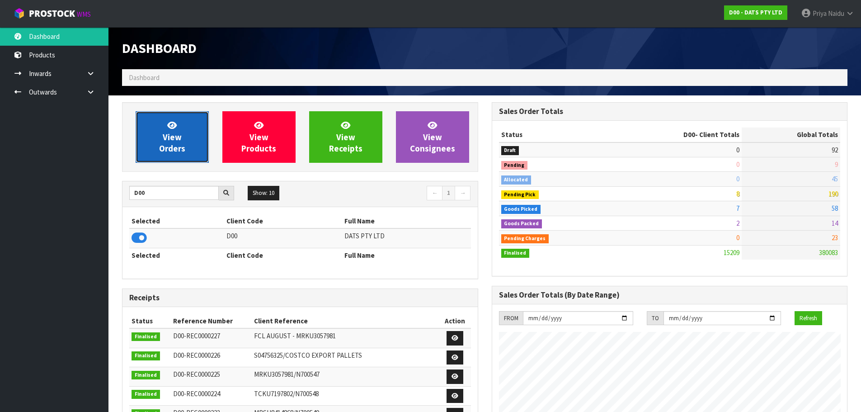
click at [178, 136] on span "View Orders" at bounding box center [172, 137] width 26 height 34
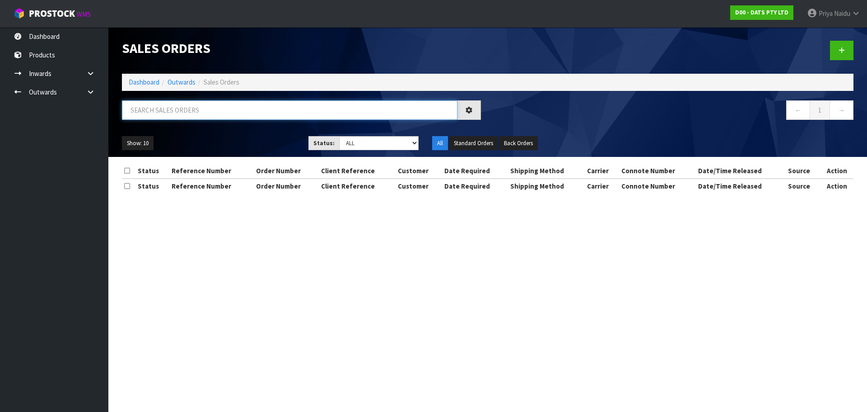
click at [196, 110] on input "text" at bounding box center [290, 109] width 336 height 19
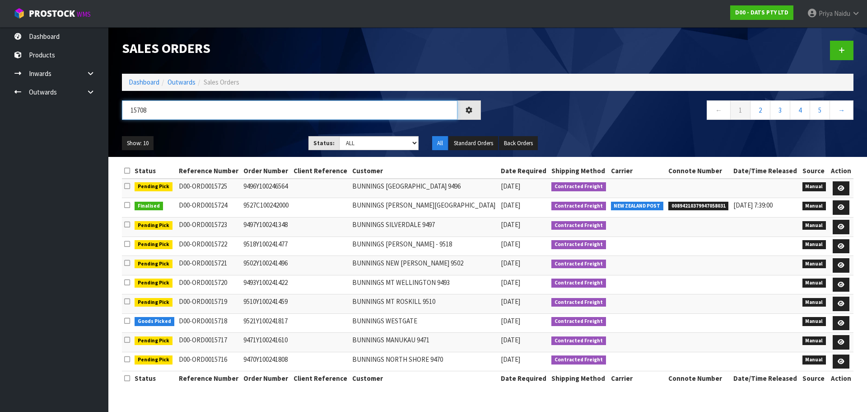
type input "15708"
click at [358, 142] on select "Draft Pending Allocated Pending Pick Goods Picked Goods Packed Pending Charges …" at bounding box center [379, 143] width 80 height 14
select select "string:5"
click at [339, 136] on select "Draft Pending Allocated Pending Pick Goods Picked Goods Packed Pending Charges …" at bounding box center [379, 143] width 80 height 14
click at [242, 134] on div "Show: 10 5 10 25 50 Status: Draft Pending Allocated Pending Pick Goods Picked G…" at bounding box center [487, 143] width 745 height 28
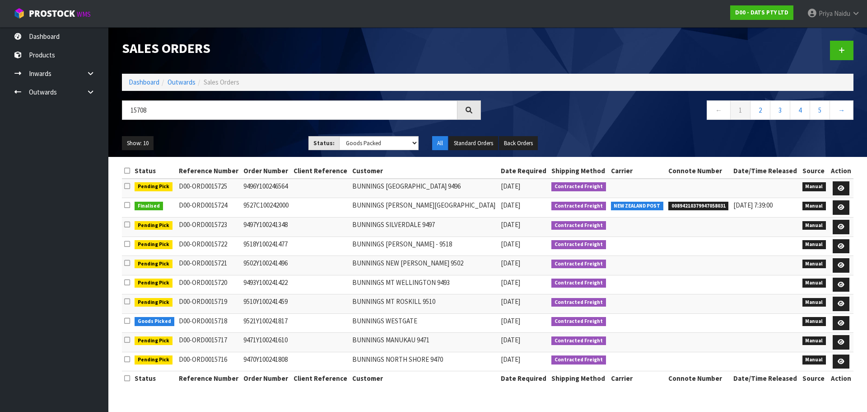
click at [254, 138] on ul "Show: 10 5 10 25 50" at bounding box center [208, 143] width 173 height 14
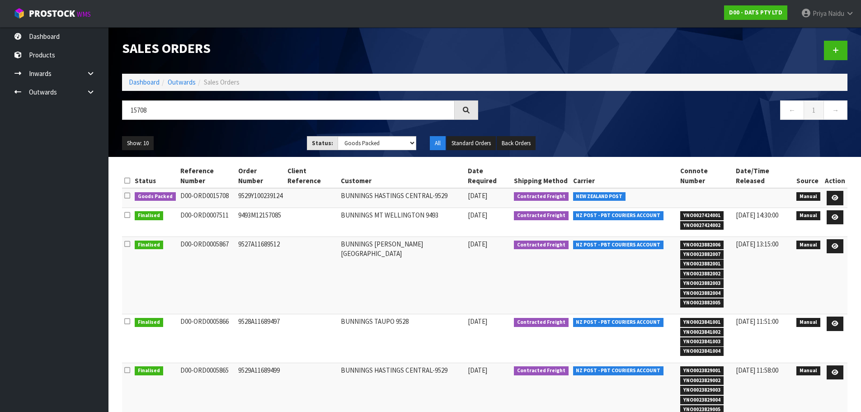
click at [256, 139] on ul "Show: 10 5 10 25 50" at bounding box center [207, 143] width 171 height 14
click at [243, 145] on ul "Show: 10 5 10 25 50" at bounding box center [207, 143] width 171 height 14
click at [837, 195] on icon at bounding box center [834, 198] width 7 height 6
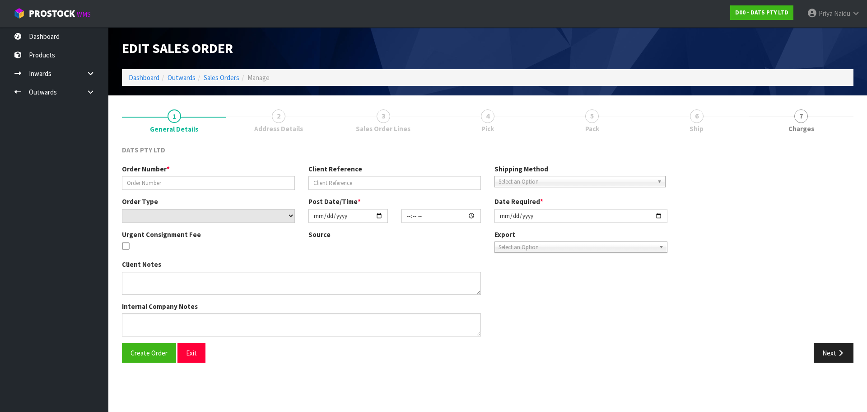
type input "9529Y100239124"
select select "number:0"
type input "[DATE]"
type input "09:38:00.000"
type input "[DATE]"
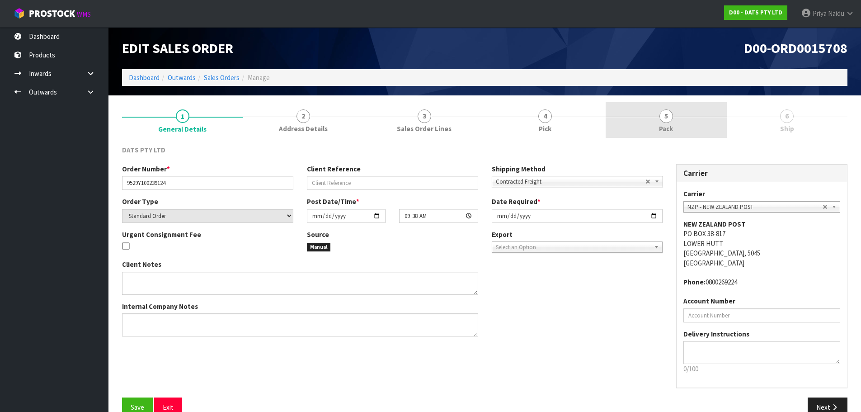
click at [654, 116] on link "5 Pack" at bounding box center [665, 120] width 121 height 36
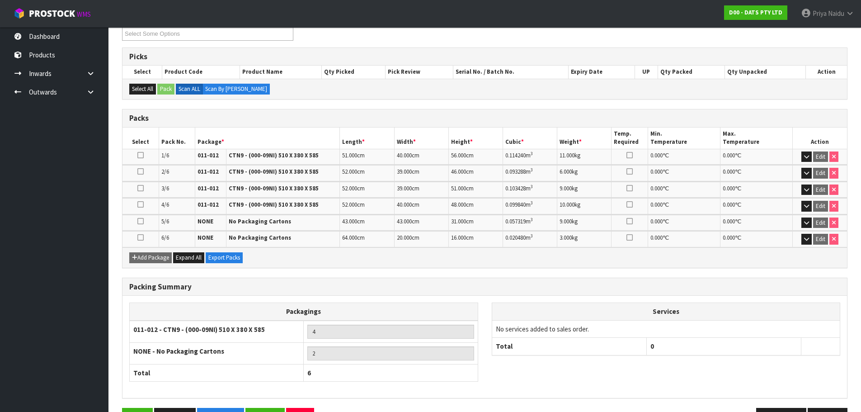
scroll to position [160, 0]
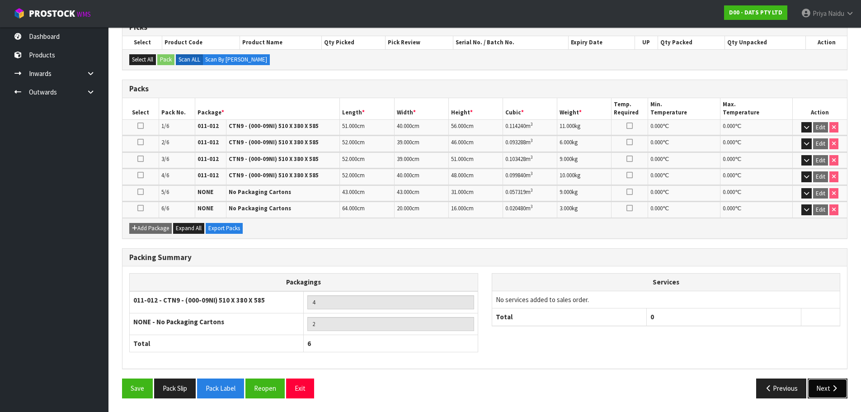
click at [818, 395] on button "Next" at bounding box center [827, 387] width 40 height 19
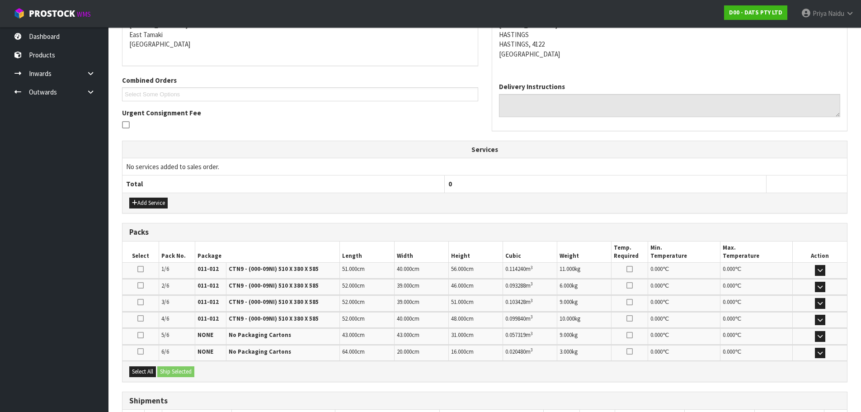
scroll to position [0, 0]
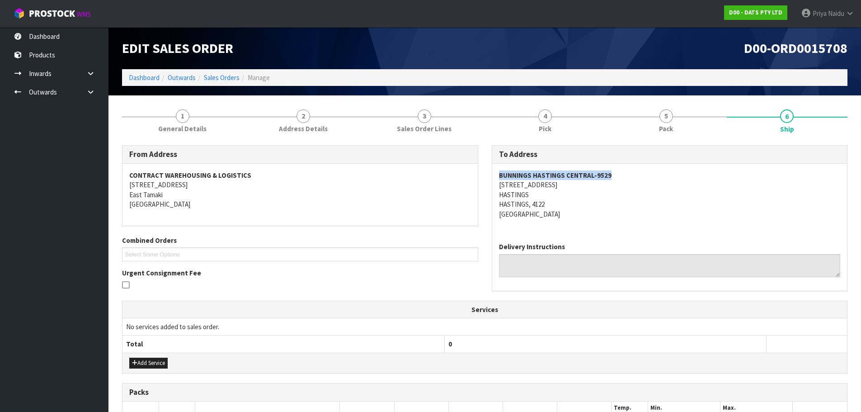
copy strong "BUNNINGS HASTINGS CENTRAL-9529"
drag, startPoint x: 492, startPoint y: 172, endPoint x: 643, endPoint y: 175, distance: 151.4
click at [643, 175] on div "BUNNINGS [GEOGRAPHIC_DATA]-9529 [STREET_ADDRESS]" at bounding box center [669, 199] width 355 height 71
copy address "[STREET_ADDRESS]"
drag, startPoint x: 498, startPoint y: 186, endPoint x: 556, endPoint y: 184, distance: 57.9
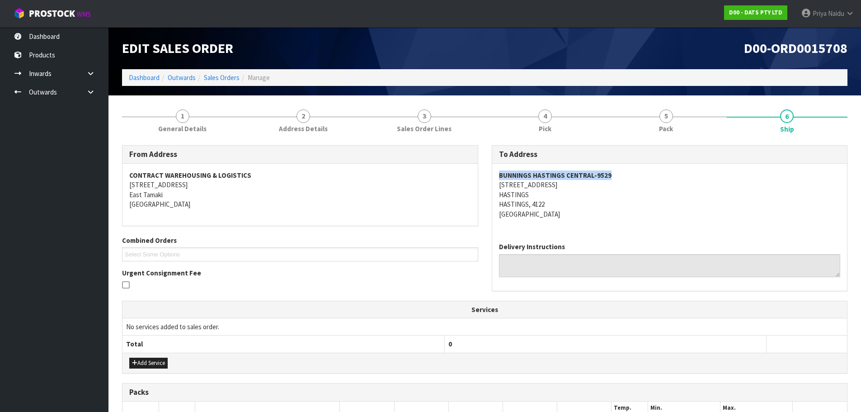
click at [610, 184] on div "To Address [GEOGRAPHIC_DATA]-9529 [STREET_ADDRESS] Delivery Instructions" at bounding box center [670, 222] width 370 height 155
drag, startPoint x: 612, startPoint y: 206, endPoint x: 596, endPoint y: 204, distance: 16.0
click at [612, 206] on address "BUNNINGS [GEOGRAPHIC_DATA]-9529 [STREET_ADDRESS]" at bounding box center [670, 194] width 342 height 48
copy address "[STREET_ADDRESS]"
drag, startPoint x: 492, startPoint y: 184, endPoint x: 595, endPoint y: 182, distance: 103.0
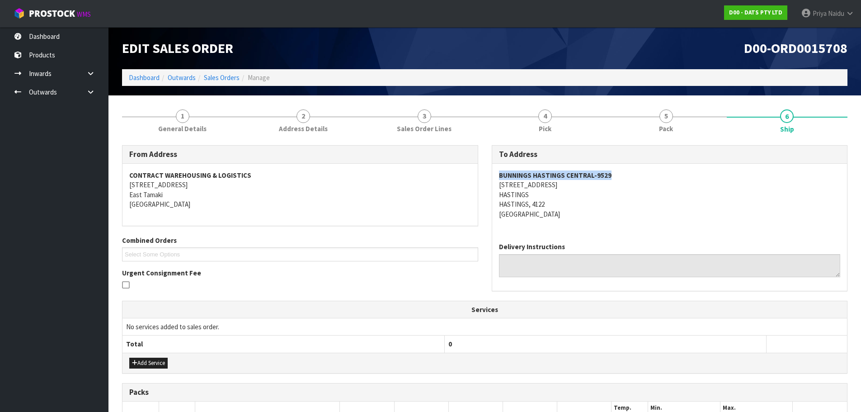
click at [595, 182] on div "BUNNINGS [GEOGRAPHIC_DATA]-9529 [STREET_ADDRESS]" at bounding box center [669, 199] width 355 height 71
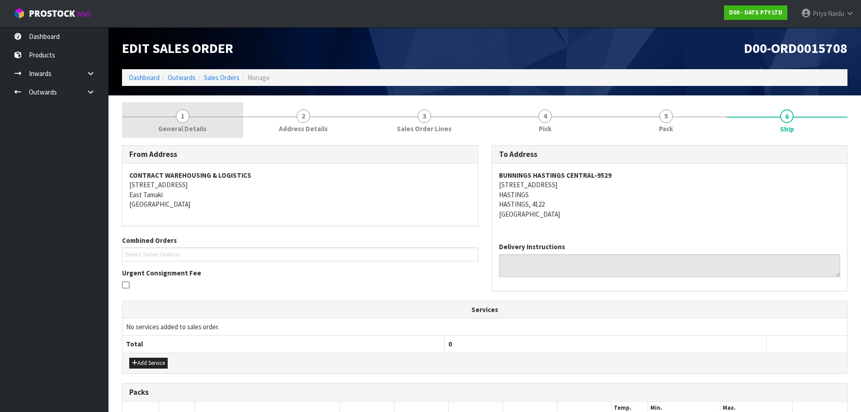
drag, startPoint x: 197, startPoint y: 122, endPoint x: 190, endPoint y: 127, distance: 8.8
click at [197, 122] on link "1 General Details" at bounding box center [182, 120] width 121 height 36
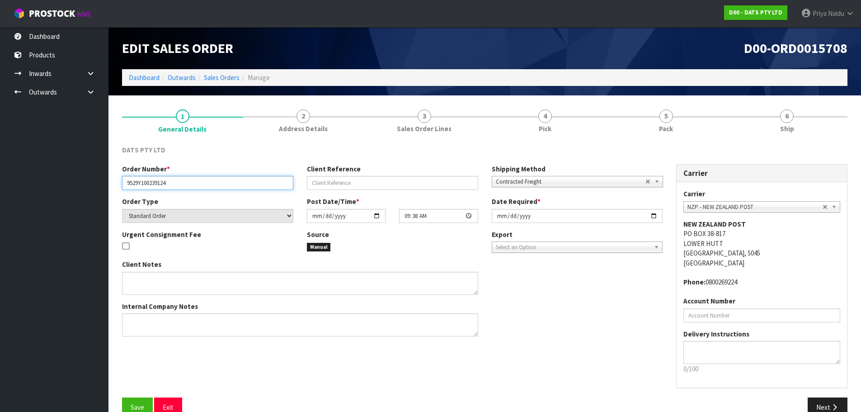
drag, startPoint x: 126, startPoint y: 183, endPoint x: 184, endPoint y: 181, distance: 58.7
click at [184, 181] on input "9529Y100239124" at bounding box center [207, 183] width 171 height 14
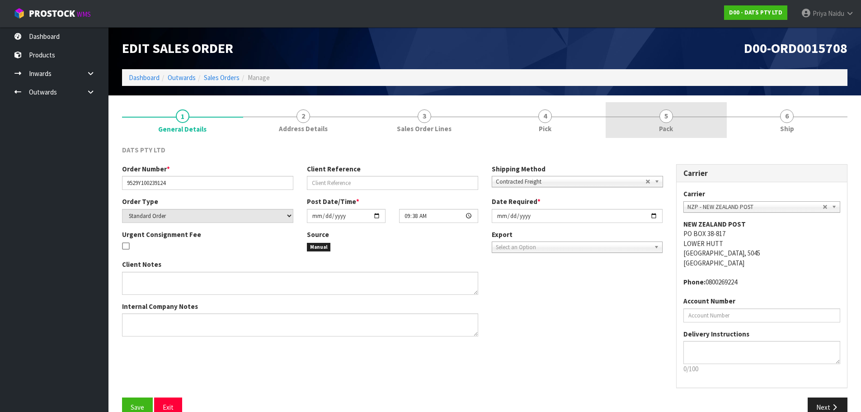
click at [670, 126] on span "Pack" at bounding box center [666, 128] width 14 height 9
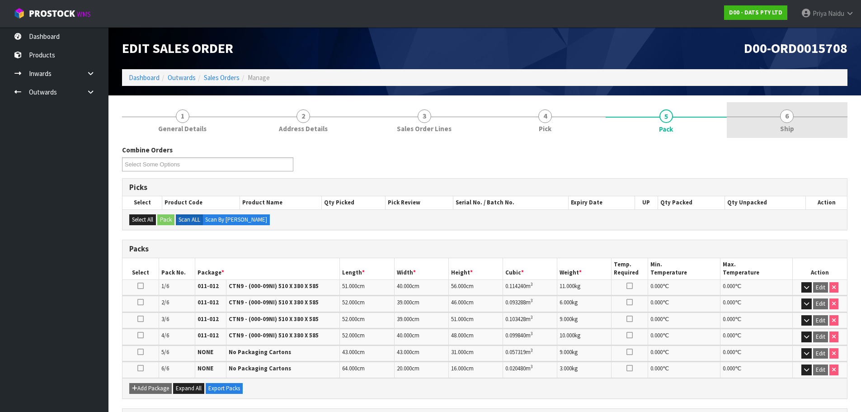
click at [780, 122] on link "6 Ship" at bounding box center [786, 120] width 121 height 36
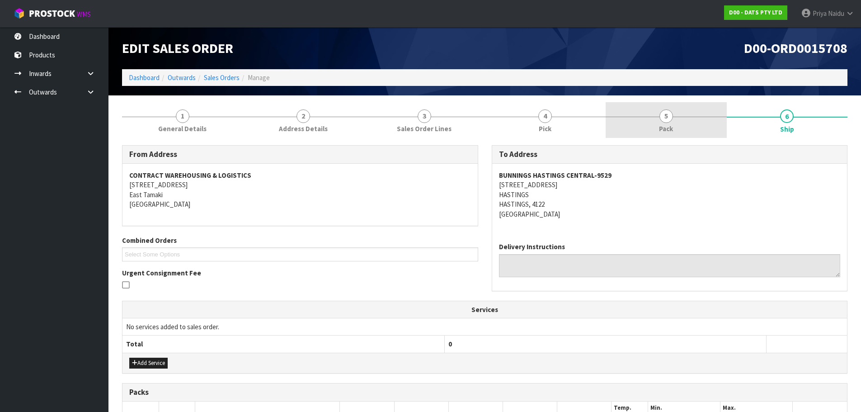
click at [670, 126] on span "Pack" at bounding box center [666, 128] width 14 height 9
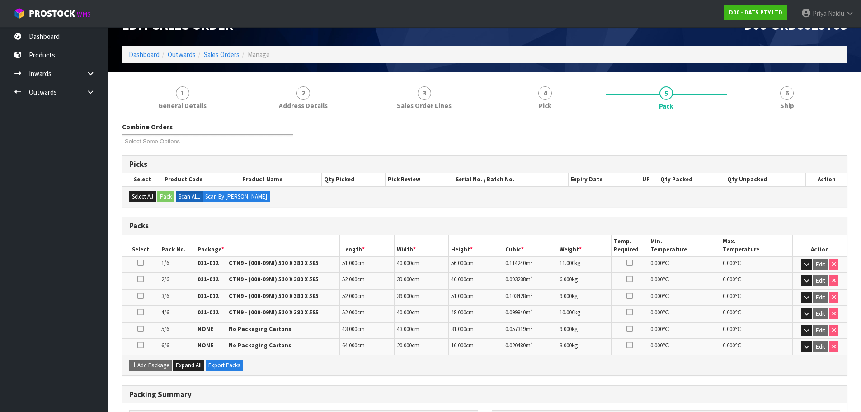
scroll to position [45, 0]
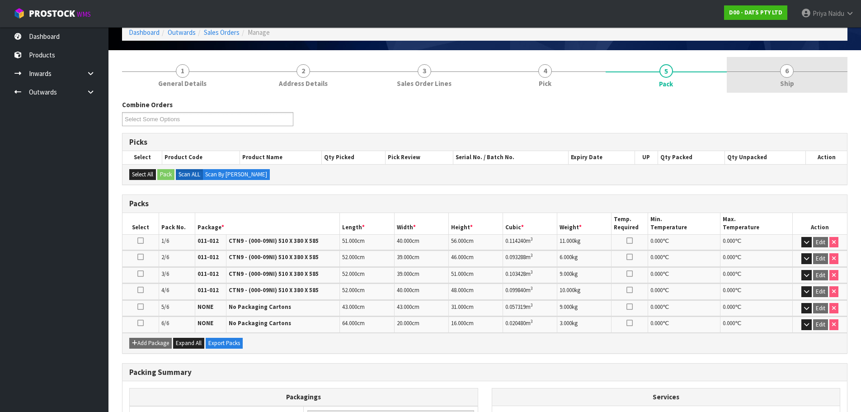
click at [772, 86] on link "6 Ship" at bounding box center [786, 75] width 121 height 36
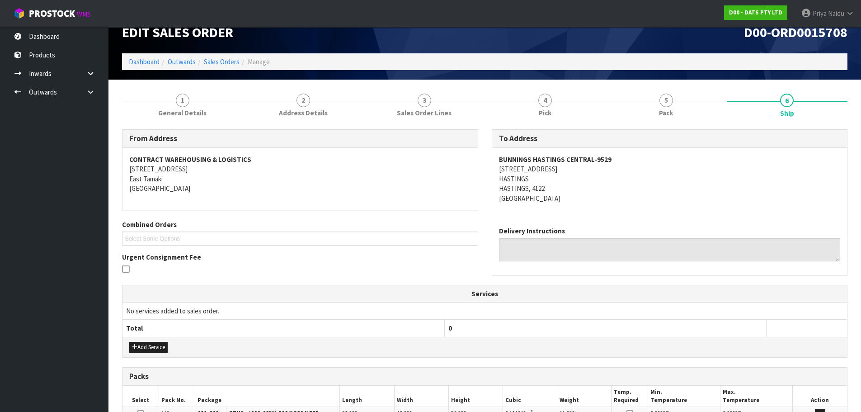
scroll to position [0, 0]
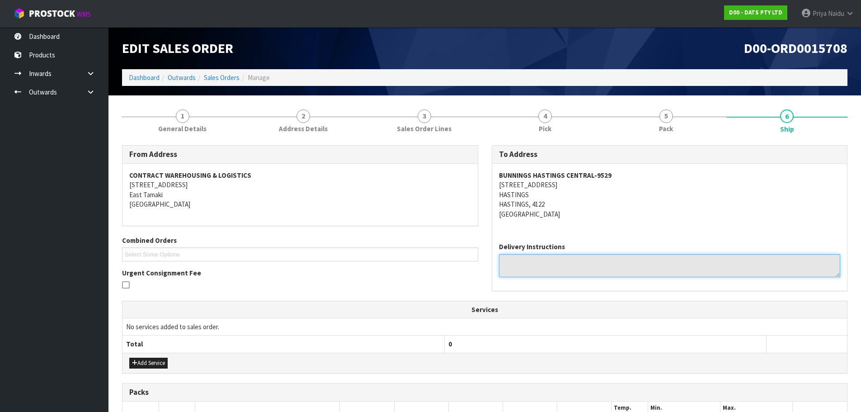
drag, startPoint x: 110, startPoint y: 377, endPoint x: -165, endPoint y: 379, distance: 275.1
drag, startPoint x: -165, startPoint y: 379, endPoint x: 693, endPoint y: 211, distance: 874.2
click at [693, 211] on address "BUNNINGS [GEOGRAPHIC_DATA]-9529 [STREET_ADDRESS]" at bounding box center [670, 194] width 342 height 48
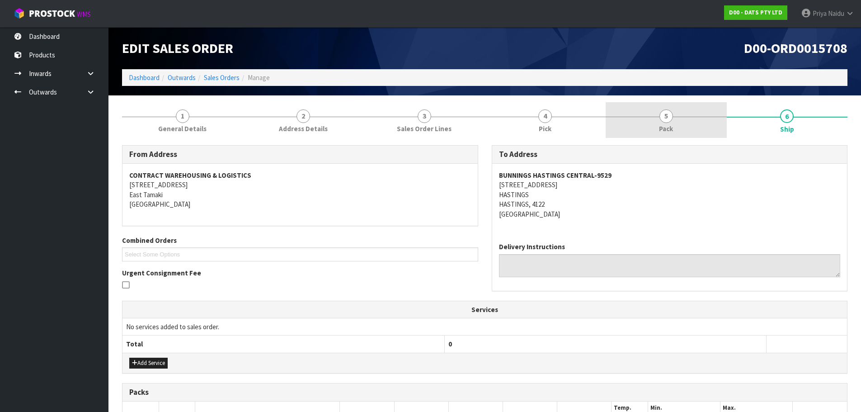
click at [668, 132] on span "Pack" at bounding box center [666, 128] width 14 height 9
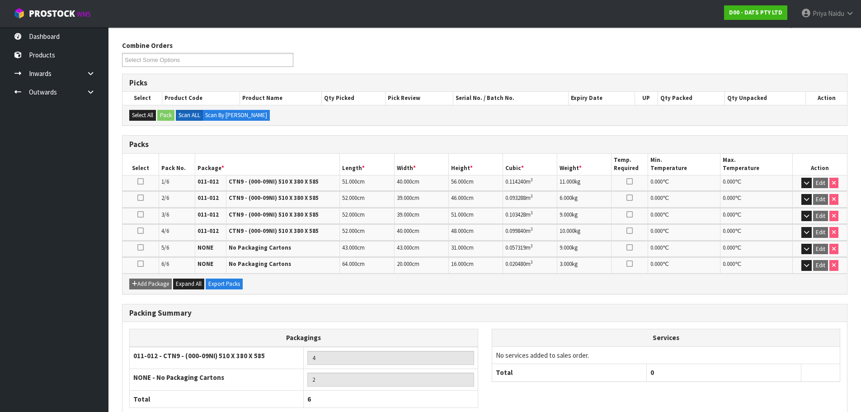
scroll to position [136, 0]
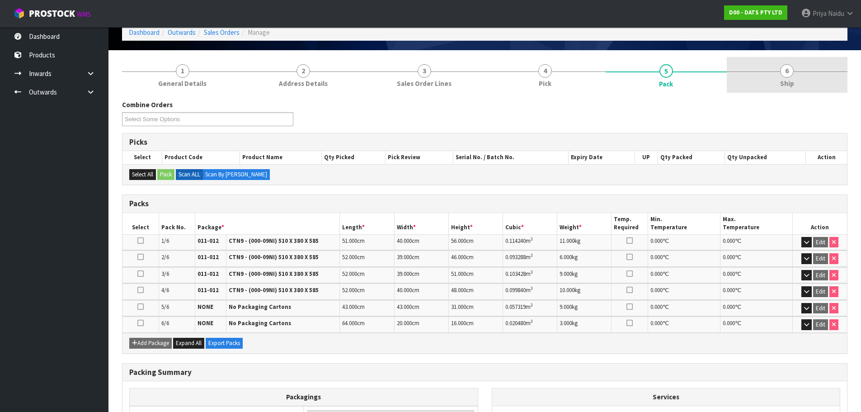
drag, startPoint x: 801, startPoint y: 83, endPoint x: 785, endPoint y: 82, distance: 15.8
click at [801, 83] on link "6 Ship" at bounding box center [786, 75] width 121 height 36
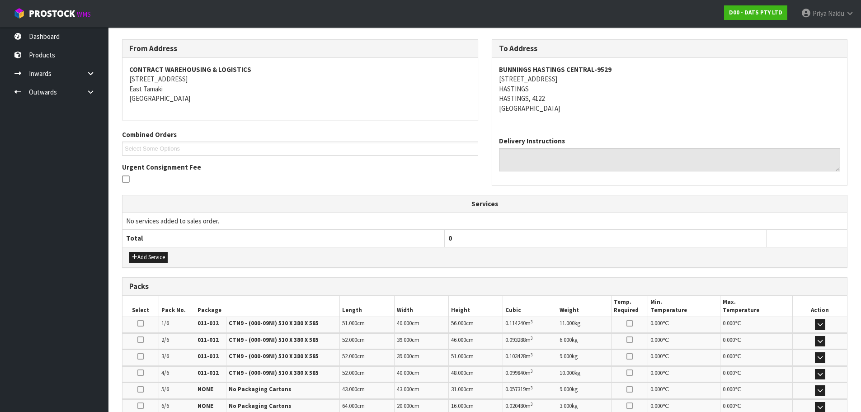
scroll to position [227, 0]
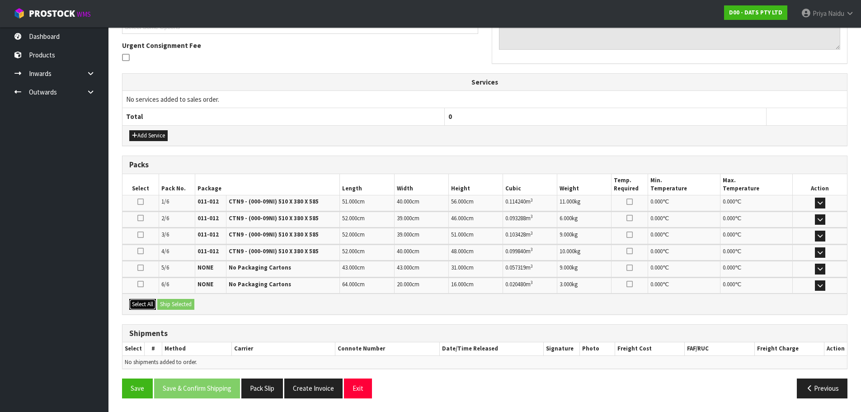
drag, startPoint x: 148, startPoint y: 302, endPoint x: 164, endPoint y: 302, distance: 16.3
click at [148, 302] on button "Select All" at bounding box center [142, 304] width 27 height 11
click at [164, 302] on button "Ship Selected" at bounding box center [175, 304] width 37 height 11
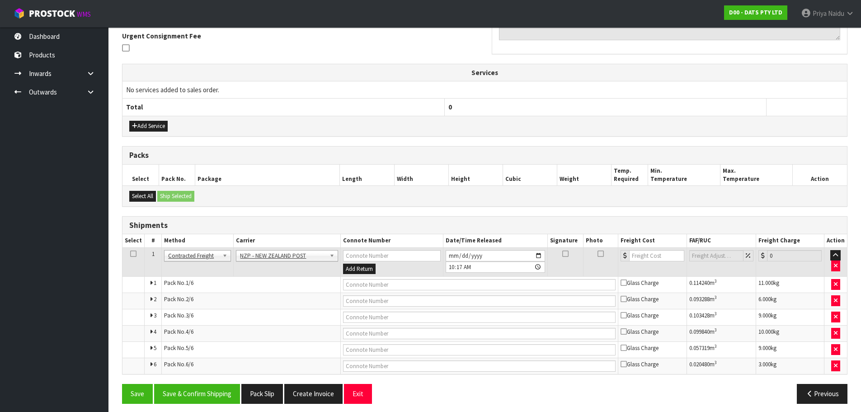
scroll to position [242, 0]
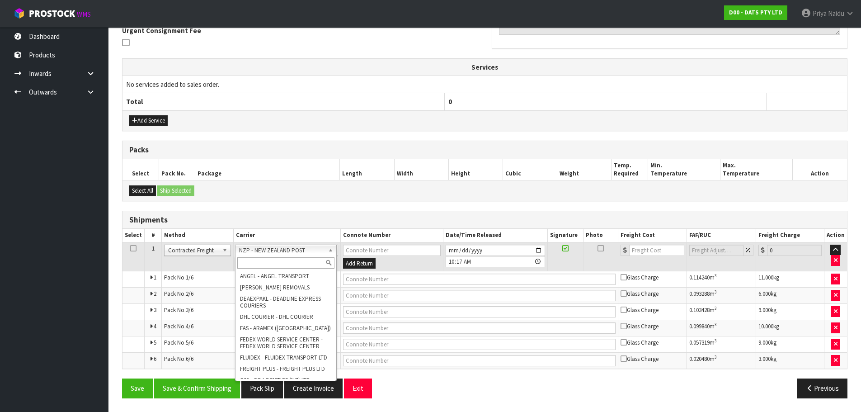
click at [255, 261] on input "text" at bounding box center [286, 262] width 98 height 11
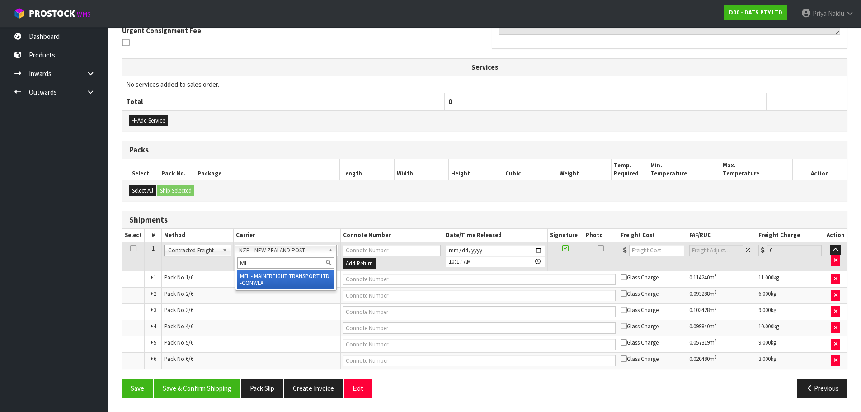
type input "MF"
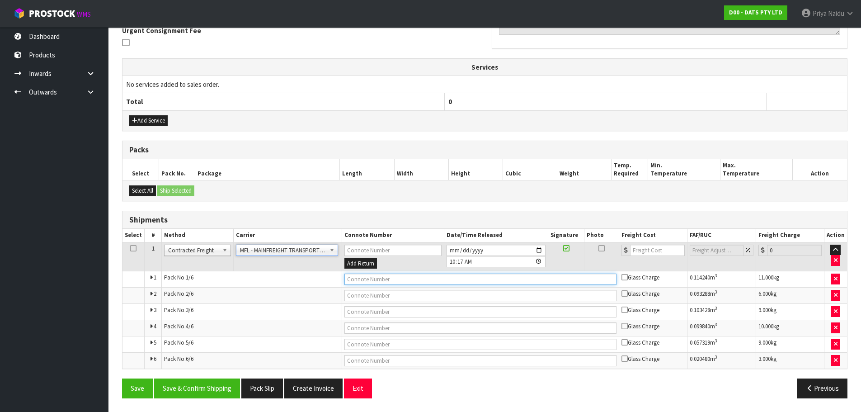
click at [356, 277] on input "text" at bounding box center [480, 278] width 272 height 11
paste input "FWM58579872"
type input "FWM58579872"
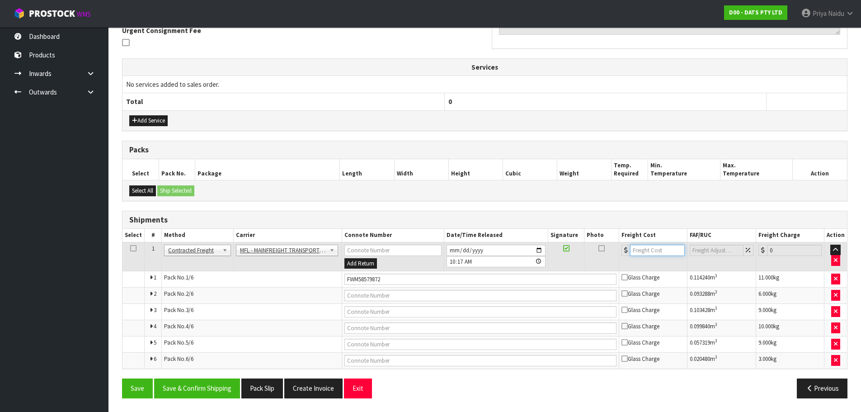
click at [648, 252] on input "number" at bounding box center [657, 249] width 55 height 11
type input "47.28"
click at [198, 395] on button "Save & Confirm Shipping" at bounding box center [197, 387] width 86 height 19
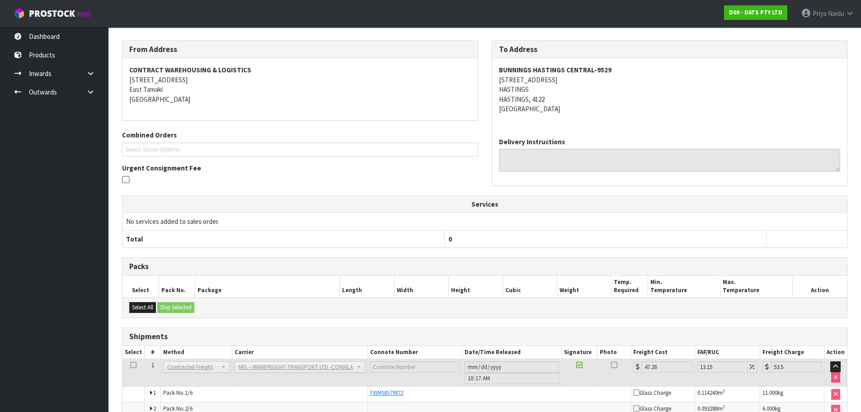
scroll to position [0, 0]
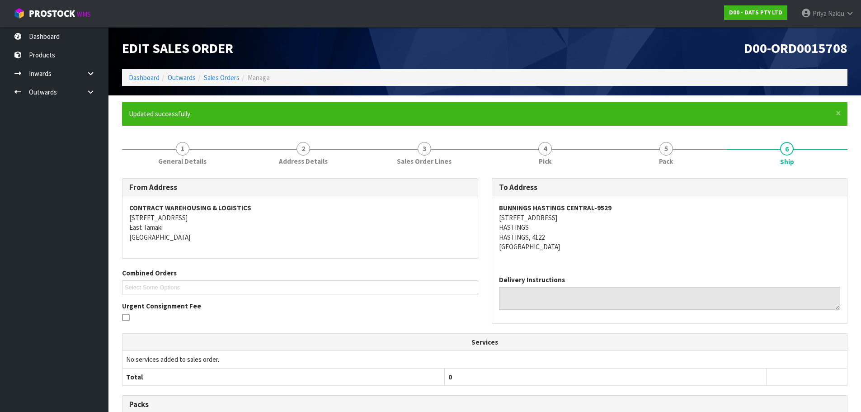
click at [143, 83] on ol "Dashboard Outwards Sales Orders Manage" at bounding box center [484, 77] width 725 height 17
click at [145, 78] on link "Dashboard" at bounding box center [144, 77] width 31 height 9
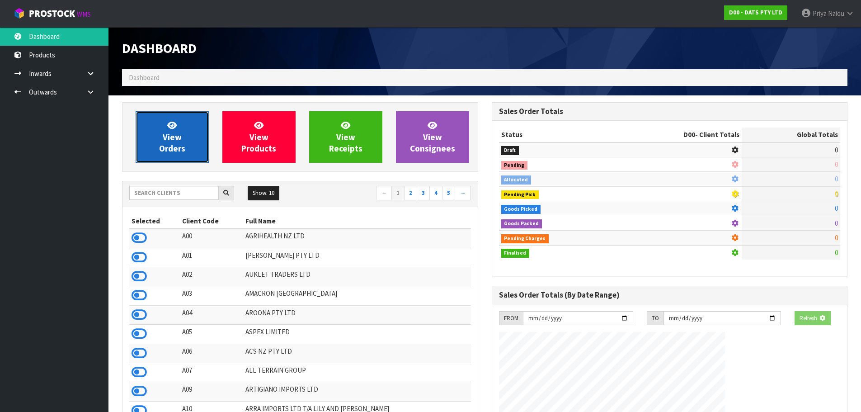
click at [183, 136] on link "View Orders" at bounding box center [172, 137] width 73 height 52
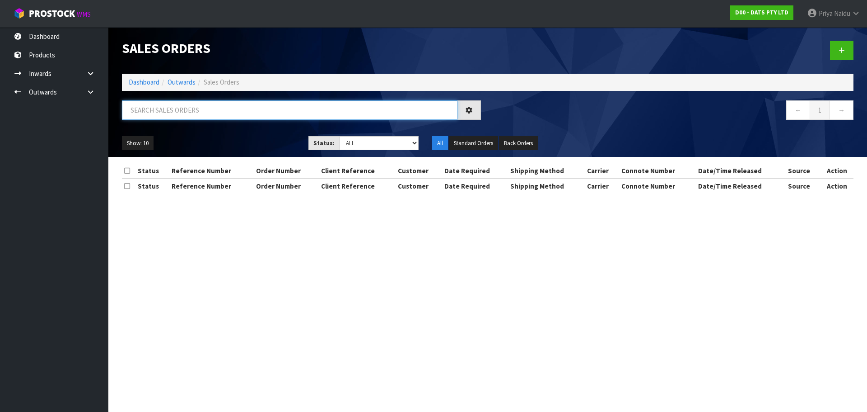
click at [191, 110] on input "text" at bounding box center [290, 109] width 336 height 19
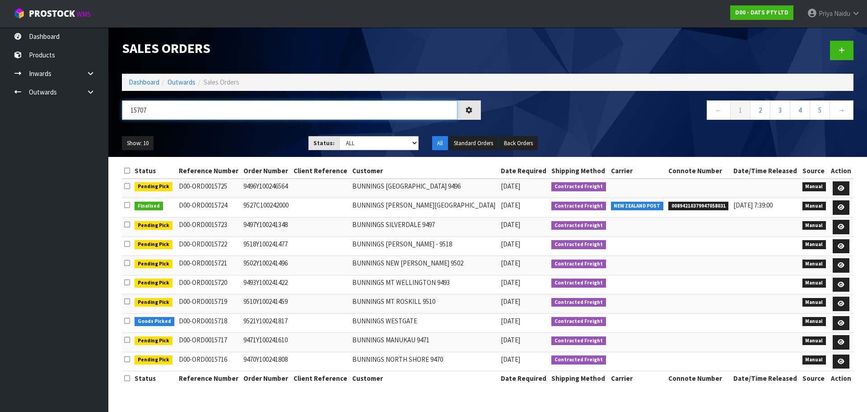
type input "15707"
click at [248, 127] on div "15707 ← 1 2 3 4 5 →" at bounding box center [487, 114] width 745 height 29
click at [249, 135] on div "Show: 10 5 10 25 50 Status: Draft Pending Allocated Pending Pick Goods Picked G…" at bounding box center [487, 143] width 745 height 28
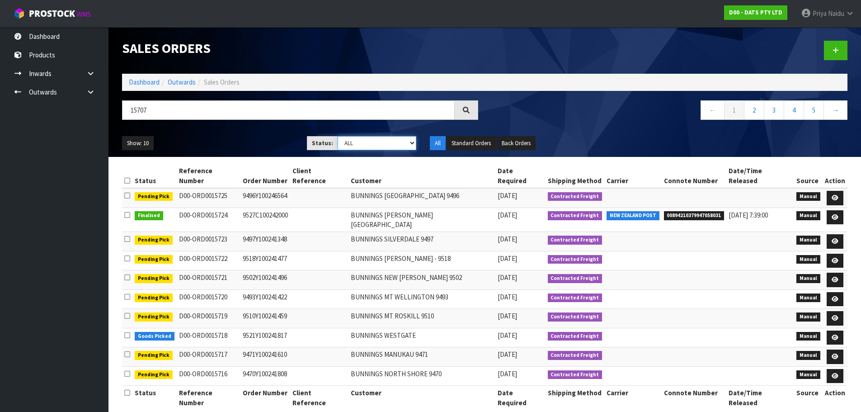
click at [354, 142] on select "Draft Pending Allocated Pending Pick Goods Picked Goods Packed Pending Charges …" at bounding box center [376, 143] width 79 height 14
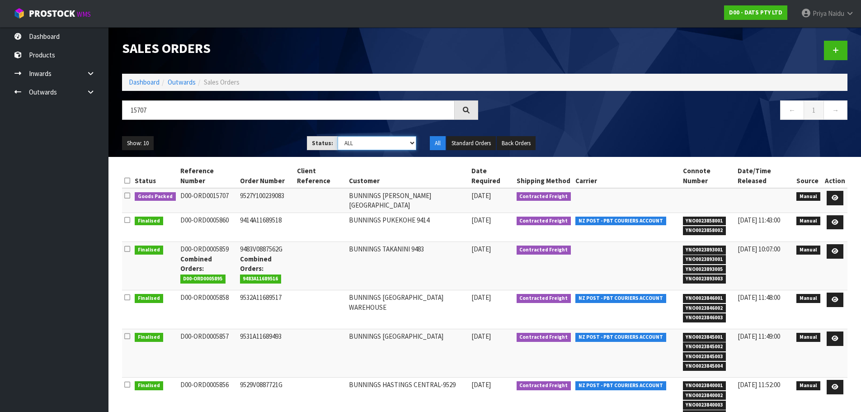
select select "string:5"
click at [337, 136] on select "Draft Pending Allocated Pending Pick Goods Picked Goods Packed Pending Charges …" at bounding box center [376, 143] width 79 height 14
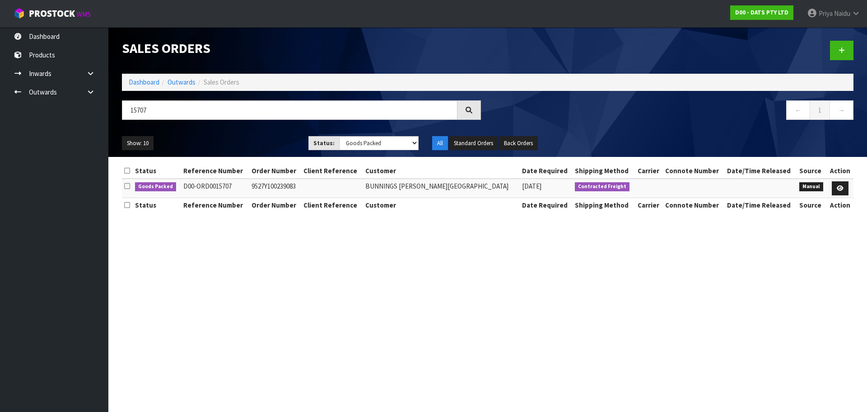
click at [256, 140] on ul "Show: 10 5 10 25 50" at bounding box center [208, 143] width 173 height 14
click at [252, 139] on ul "Show: 10 5 10 25 50" at bounding box center [208, 143] width 173 height 14
click at [244, 145] on ul "Show: 10 5 10 25 50" at bounding box center [208, 143] width 173 height 14
click at [257, 138] on ul "Show: 10 5 10 25 50" at bounding box center [208, 143] width 173 height 14
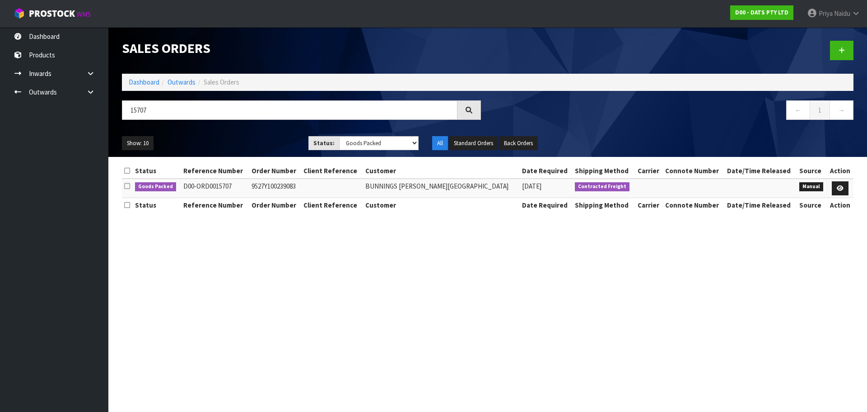
click at [253, 135] on div "Show: 10 5 10 25 50 Status: Draft Pending Allocated Pending Pick Goods Picked G…" at bounding box center [487, 143] width 745 height 28
click at [248, 141] on ul "Show: 10 5 10 25 50" at bounding box center [208, 143] width 173 height 14
click at [233, 233] on section "Sales Orders Dashboard Outwards Sales Orders 15707 ← 1 → Show: 10 5 10 25 50 St…" at bounding box center [433, 206] width 867 height 412
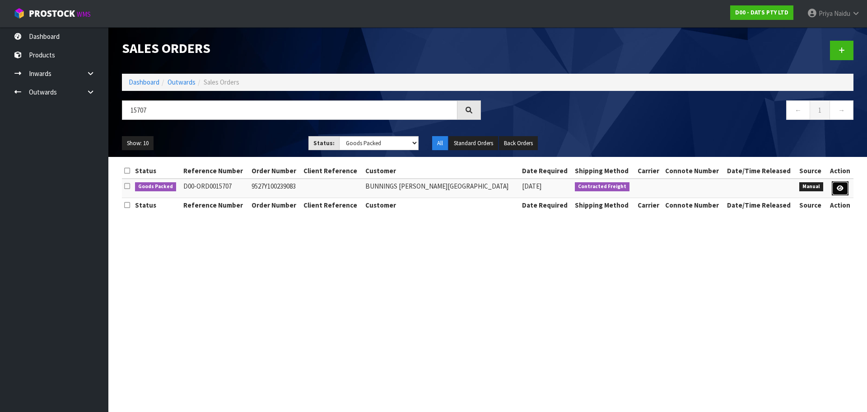
click at [838, 187] on icon at bounding box center [840, 188] width 7 height 6
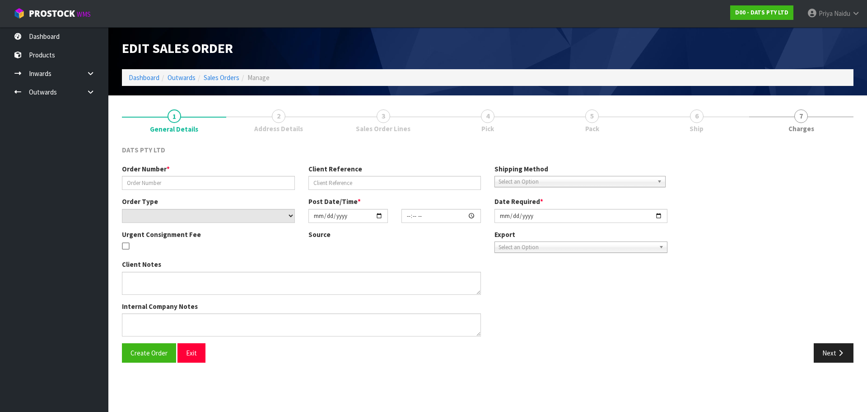
type input "9527Y100239083"
select select "number:0"
type input "[DATE]"
type input "09:36:00.000"
type input "[DATE]"
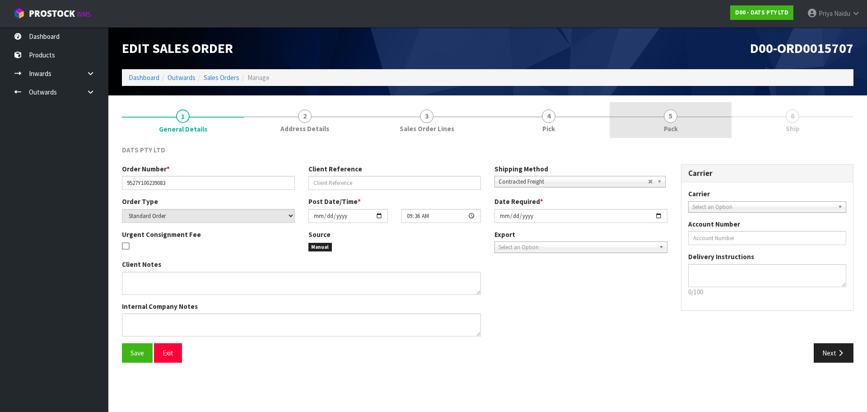
click at [663, 126] on link "5 Pack" at bounding box center [671, 120] width 122 height 36
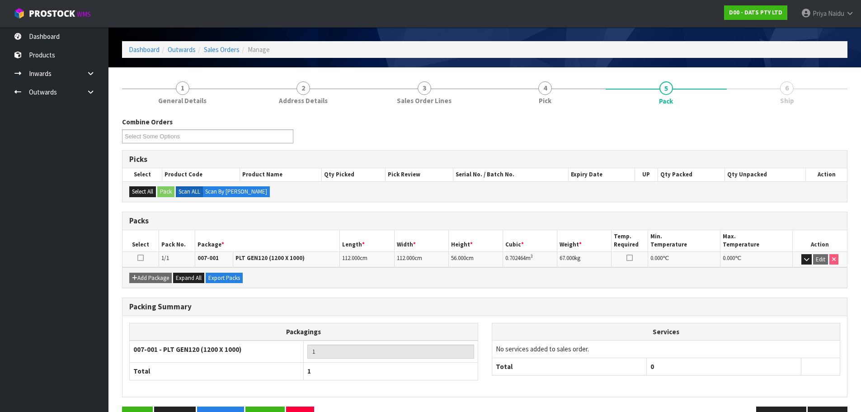
scroll to position [56, 0]
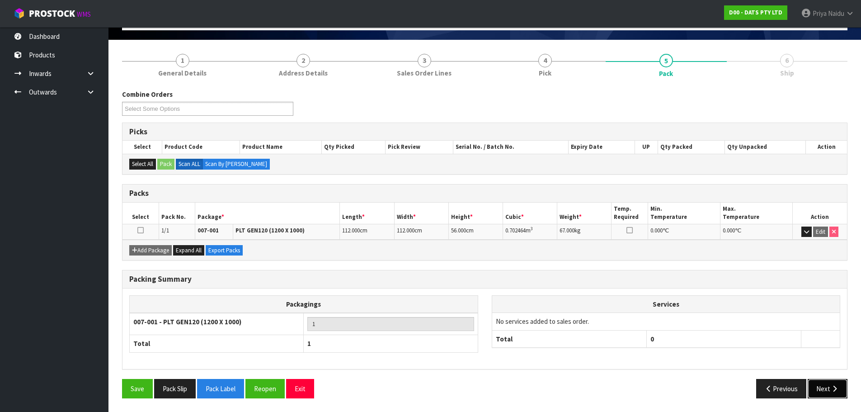
click at [825, 394] on button "Next" at bounding box center [827, 388] width 40 height 19
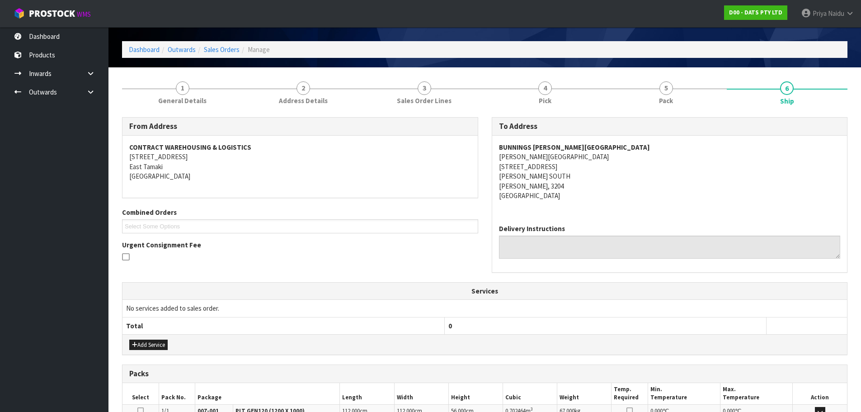
scroll to position [0, 0]
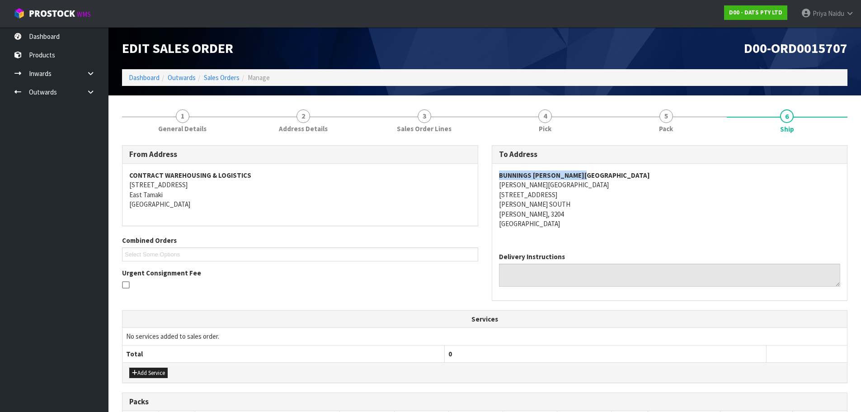
copy strong "BUNNINGS [PERSON_NAME][GEOGRAPHIC_DATA]"
drag, startPoint x: 492, startPoint y: 176, endPoint x: 595, endPoint y: 172, distance: 103.1
click at [595, 172] on div "BUNNINGS [PERSON_NAME] [GEOGRAPHIC_DATA][PERSON_NAME] [STREET_ADDRESS][PERSON_N…" at bounding box center [669, 204] width 355 height 81
copy address "[STREET_ADDRESS][PERSON_NAME][PERSON_NAME]"
drag, startPoint x: 499, startPoint y: 195, endPoint x: 547, endPoint y: 210, distance: 50.0
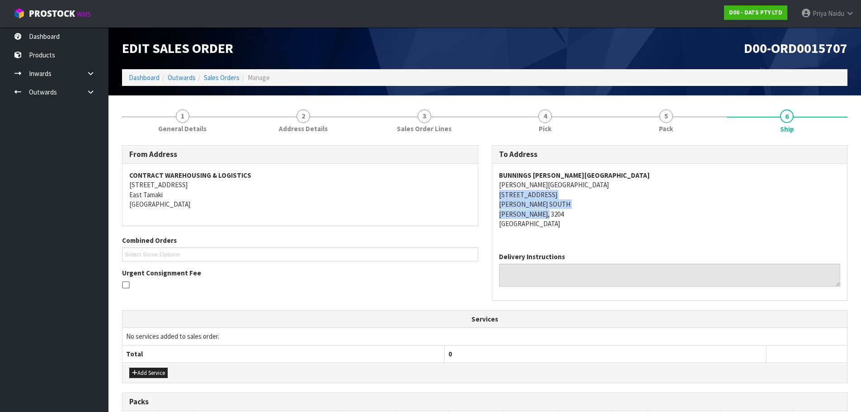
click at [562, 212] on div "BUNNINGS [PERSON_NAME] [GEOGRAPHIC_DATA][PERSON_NAME] [STREET_ADDRESS][PERSON_N…" at bounding box center [669, 204] width 355 height 81
click at [630, 173] on address "BUNNINGS [PERSON_NAME] [GEOGRAPHIC_DATA][PERSON_NAME] [STREET_ADDRESS][PERSON_N…" at bounding box center [670, 199] width 342 height 58
click at [658, 211] on address "BUNNINGS [PERSON_NAME] [GEOGRAPHIC_DATA][PERSON_NAME] [STREET_ADDRESS][PERSON_N…" at bounding box center [670, 199] width 342 height 58
drag, startPoint x: 492, startPoint y: 172, endPoint x: 600, endPoint y: 170, distance: 107.5
click at [600, 170] on div "BUNNINGS [PERSON_NAME] [GEOGRAPHIC_DATA][PERSON_NAME] [STREET_ADDRESS][PERSON_N…" at bounding box center [669, 204] width 355 height 81
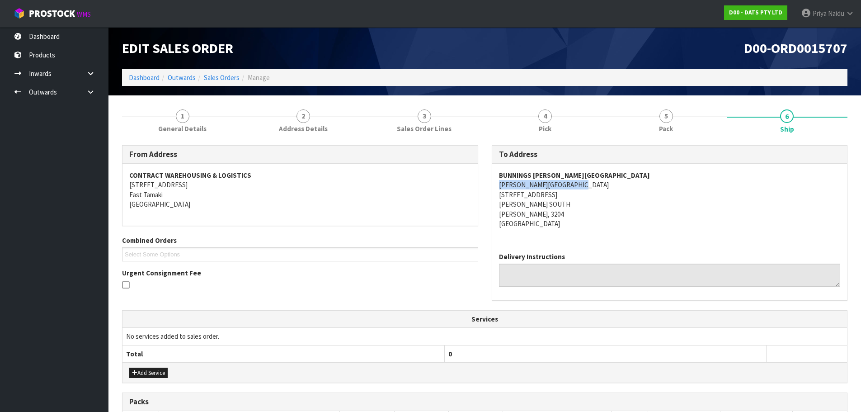
drag, startPoint x: 495, startPoint y: 185, endPoint x: 603, endPoint y: 183, distance: 108.0
click at [603, 183] on div "BUNNINGS [PERSON_NAME] [GEOGRAPHIC_DATA][PERSON_NAME] [STREET_ADDRESS][PERSON_N…" at bounding box center [669, 204] width 355 height 81
click at [612, 216] on address "BUNNINGS [PERSON_NAME] [GEOGRAPHIC_DATA][PERSON_NAME] [STREET_ADDRESS][PERSON_N…" at bounding box center [670, 199] width 342 height 58
drag, startPoint x: 496, startPoint y: 194, endPoint x: 565, endPoint y: 197, distance: 69.2
click at [565, 197] on div "BUNNINGS [PERSON_NAME] [GEOGRAPHIC_DATA][PERSON_NAME] [STREET_ADDRESS][PERSON_N…" at bounding box center [669, 204] width 355 height 81
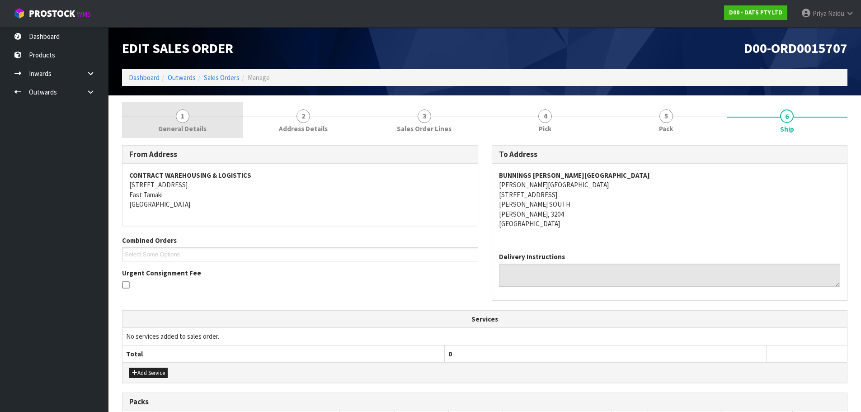
click at [188, 128] on span "General Details" at bounding box center [182, 128] width 48 height 9
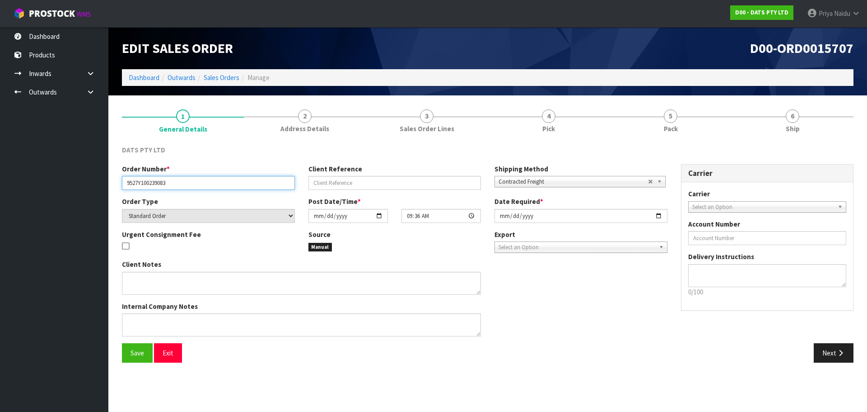
drag, startPoint x: 125, startPoint y: 182, endPoint x: 11, endPoint y: 135, distance: 123.2
click at [199, 180] on input "9527Y100239083" at bounding box center [208, 183] width 173 height 14
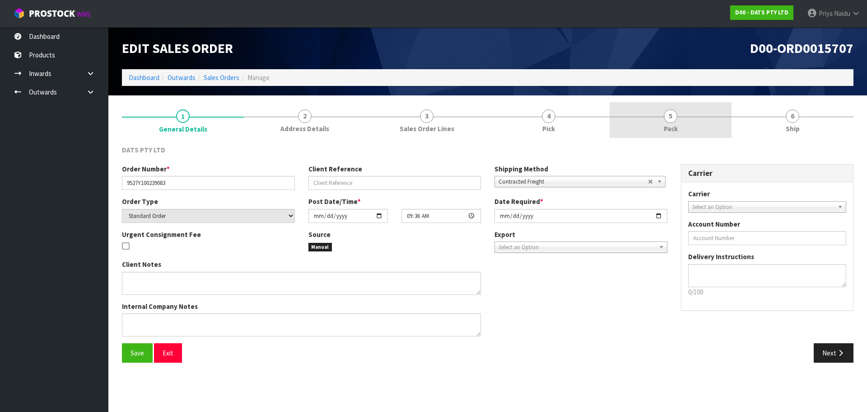
click at [663, 133] on link "5 Pack" at bounding box center [671, 120] width 122 height 36
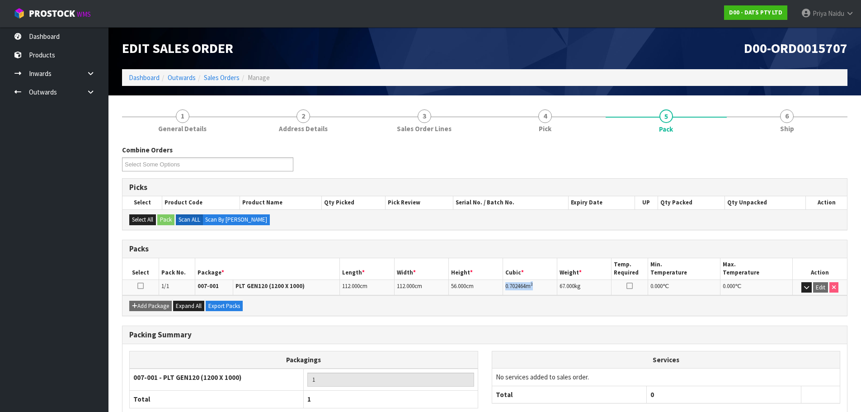
drag, startPoint x: 504, startPoint y: 287, endPoint x: 552, endPoint y: 284, distance: 48.0
click at [552, 284] on td "0.702464 m 3" at bounding box center [530, 287] width 54 height 16
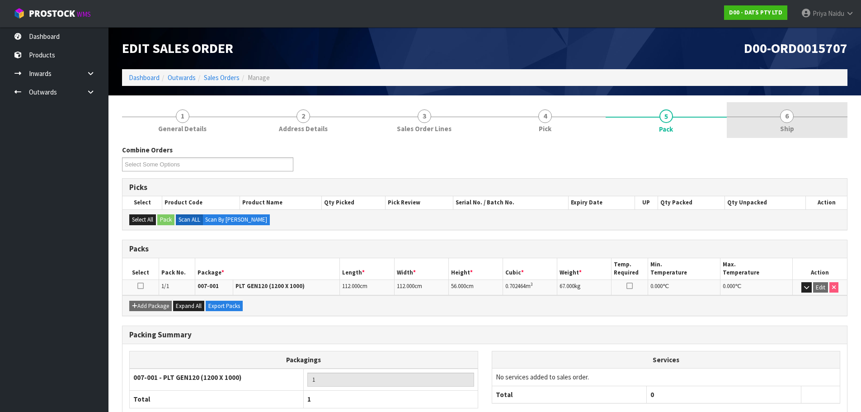
drag, startPoint x: 783, startPoint y: 125, endPoint x: 770, endPoint y: 124, distance: 12.7
click at [782, 124] on span "Ship" at bounding box center [787, 128] width 14 height 9
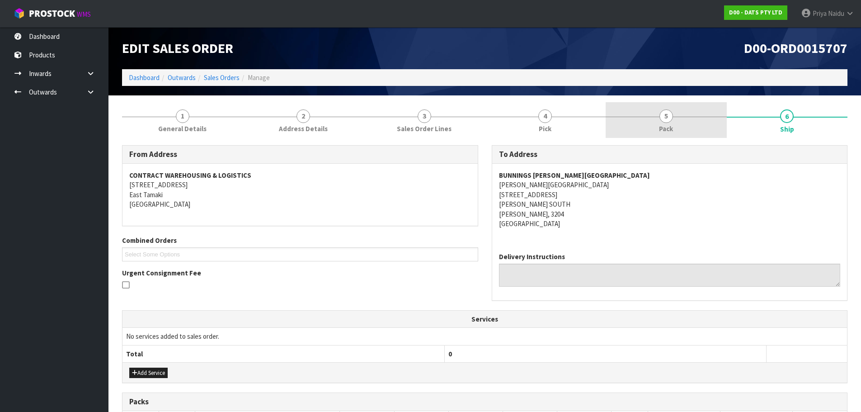
click at [655, 105] on link "5 Pack" at bounding box center [665, 120] width 121 height 36
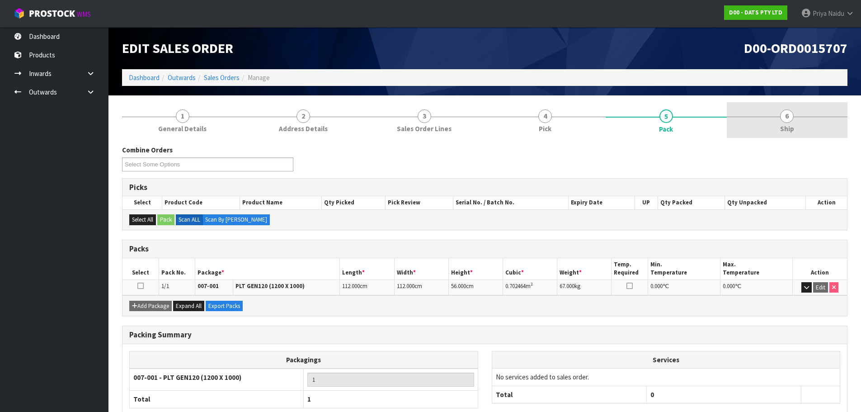
click at [792, 130] on span "Ship" at bounding box center [787, 128] width 14 height 9
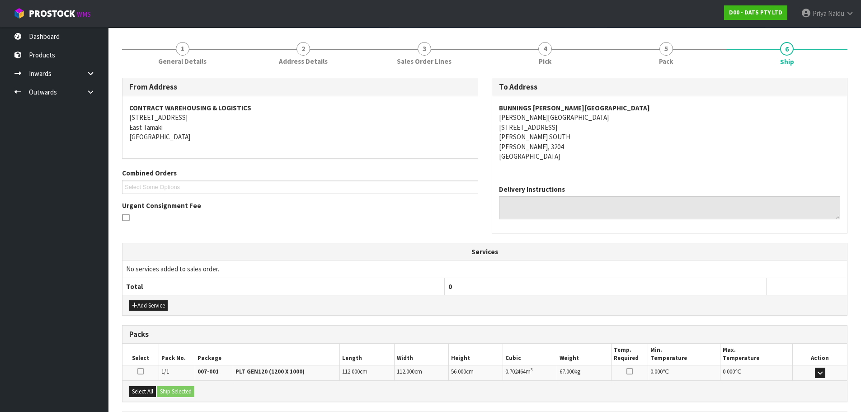
scroll to position [155, 0]
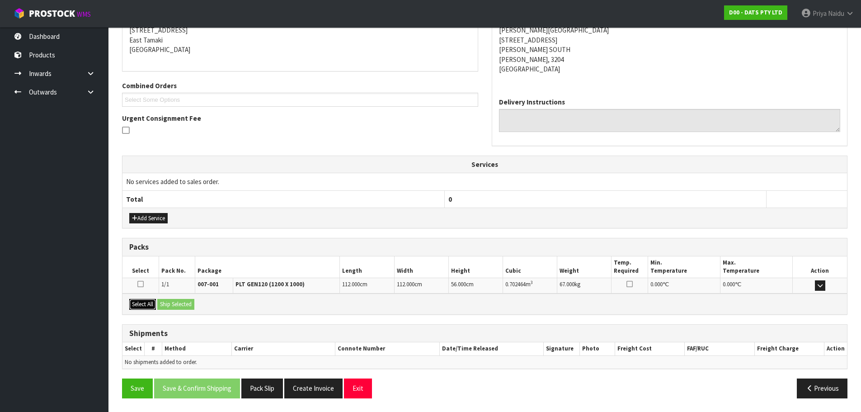
click at [150, 305] on button "Select All" at bounding box center [142, 304] width 27 height 11
click at [173, 305] on button "Ship Selected" at bounding box center [175, 304] width 37 height 11
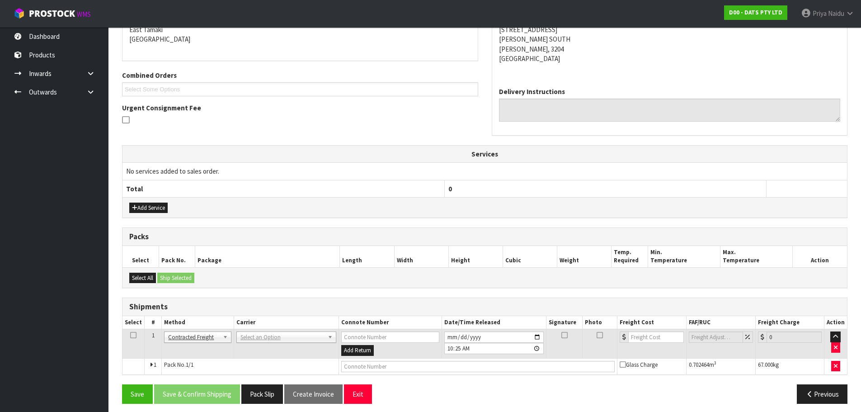
scroll to position [170, 0]
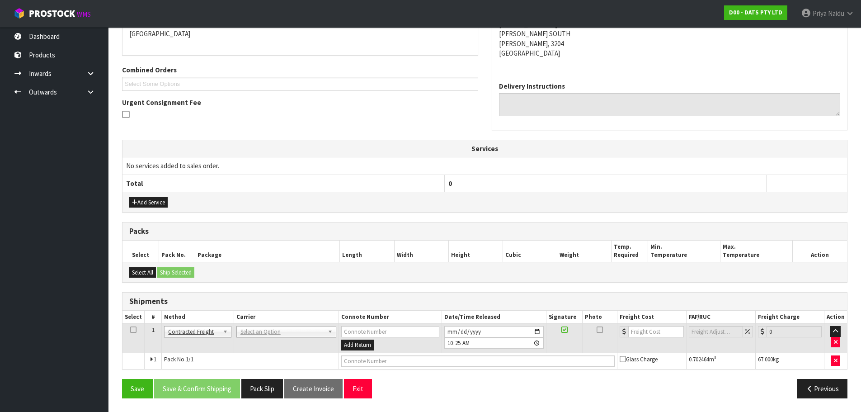
drag, startPoint x: 279, startPoint y: 329, endPoint x: 267, endPoint y: 349, distance: 23.1
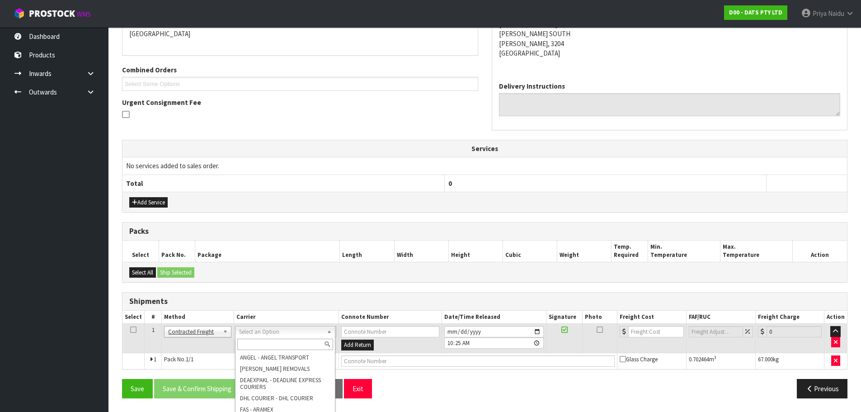
click at [265, 346] on input "text" at bounding box center [285, 343] width 96 height 11
type input "MA"
drag, startPoint x: 277, startPoint y: 375, endPoint x: 291, endPoint y: 370, distance: 15.6
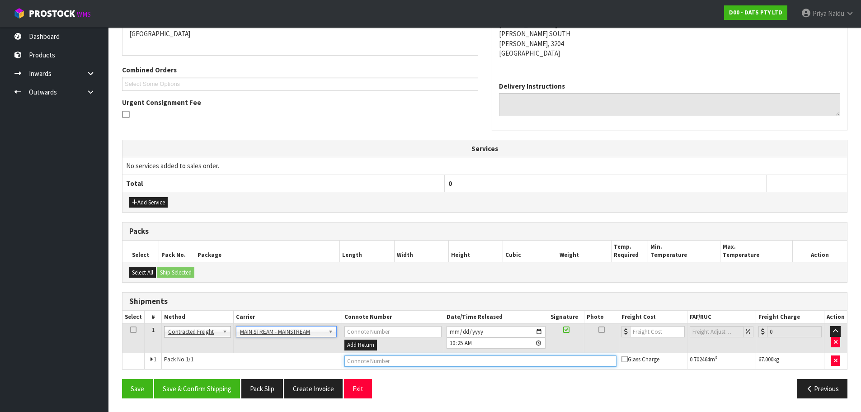
click at [373, 358] on input "text" at bounding box center [480, 360] width 272 height 11
paste input "CWL7721692"
type input "CWL7721692"
click at [649, 329] on input "number" at bounding box center [657, 331] width 55 height 11
type input "37"
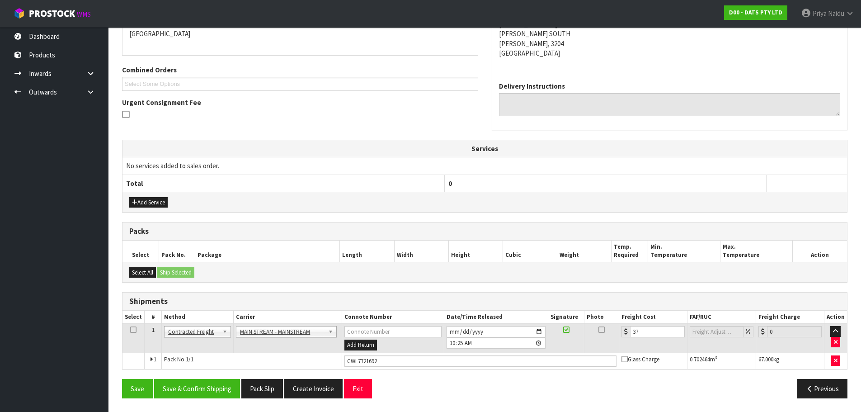
click at [209, 377] on div "From Address CONTRACT WAREHOUSING & LOGISTICS [STREET_ADDRESS] Combined Orders …" at bounding box center [484, 190] width 725 height 430
click at [205, 392] on button "Save & Confirm Shipping" at bounding box center [197, 388] width 86 height 19
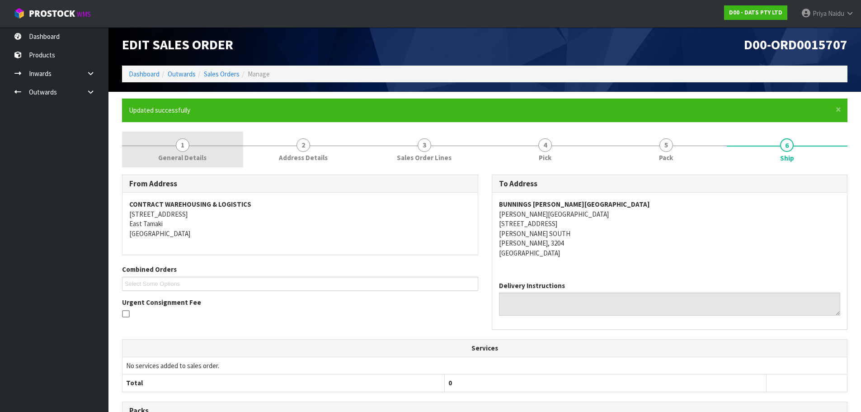
scroll to position [0, 0]
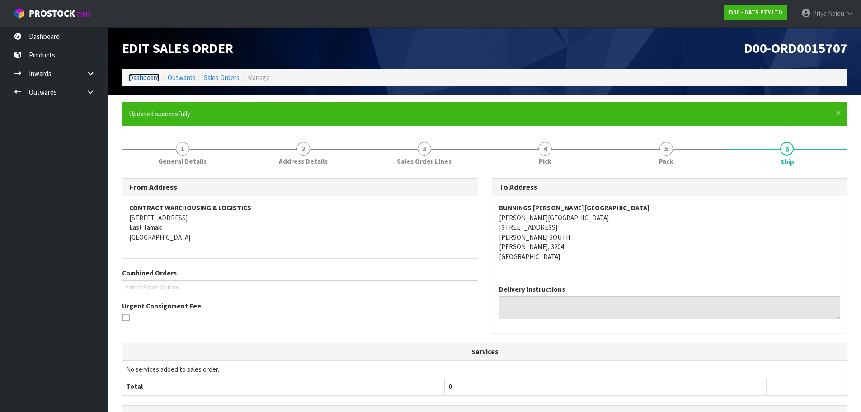
click at [132, 77] on link "Dashboard" at bounding box center [144, 77] width 31 height 9
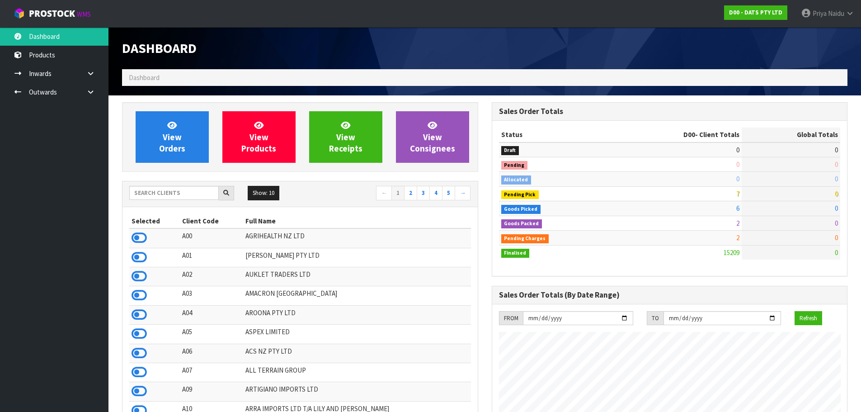
scroll to position [684, 369]
click at [163, 188] on input "text" at bounding box center [173, 193] width 89 height 14
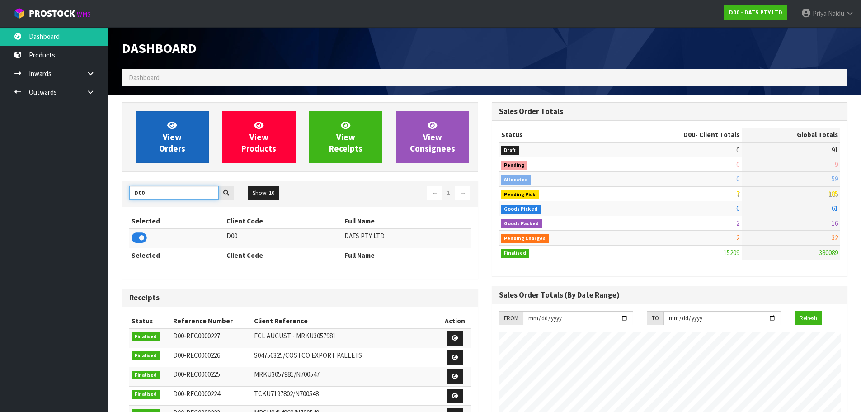
type input "D00"
click at [166, 142] on link "View Orders" at bounding box center [172, 137] width 73 height 52
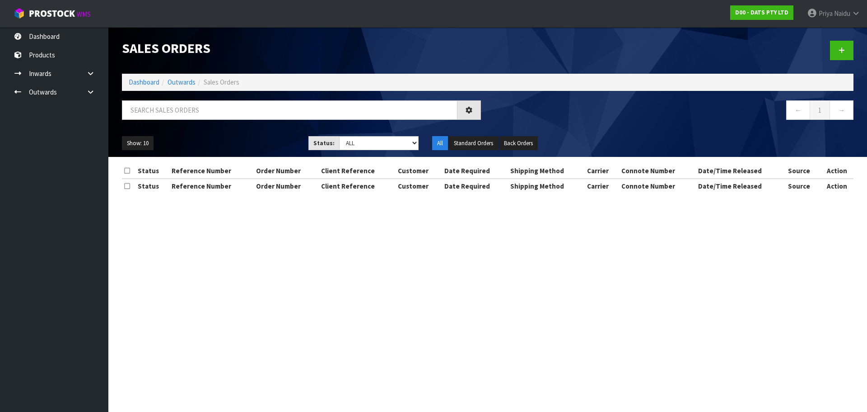
click at [182, 99] on div "Sales Orders Dashboard Outwards Sales Orders ← 1 → Show: 10 5 10 25 50 Status: …" at bounding box center [487, 92] width 745 height 130
click at [186, 112] on input "text" at bounding box center [290, 109] width 336 height 19
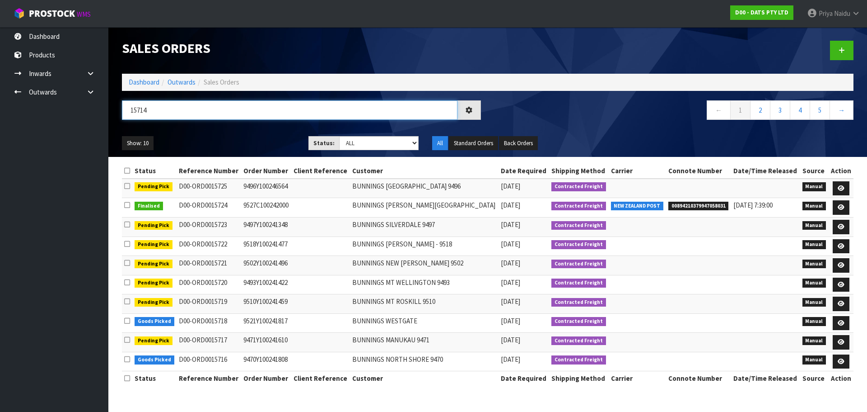
type input "15714"
click at [275, 129] on div "Show: 10 5 10 25 50 Status: Draft Pending Allocated Pending Pick Goods Picked G…" at bounding box center [487, 143] width 745 height 28
click at [370, 131] on div "Show: 10 5 10 25 50 Status: Draft Pending Allocated Pending Pick Goods Picked G…" at bounding box center [487, 143] width 745 height 28
click at [365, 141] on select "Draft Pending Allocated Pending Pick Goods Picked Goods Packed Pending Charges …" at bounding box center [379, 143] width 80 height 14
select select "string:5"
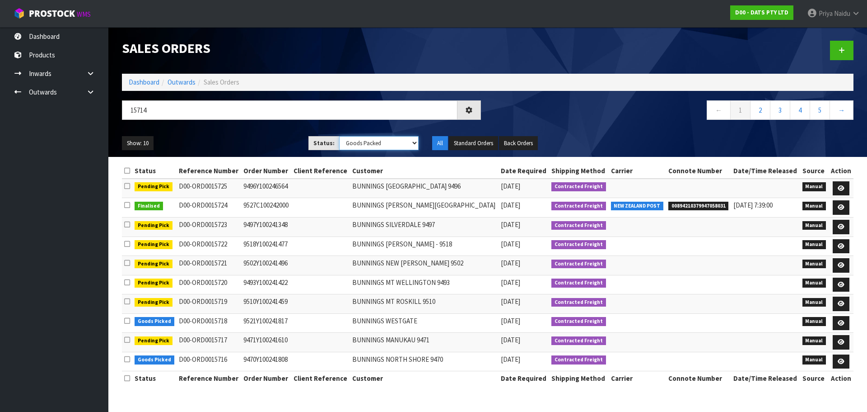
click at [339, 136] on select "Draft Pending Allocated Pending Pick Goods Picked Goods Packed Pending Charges …" at bounding box center [379, 143] width 80 height 14
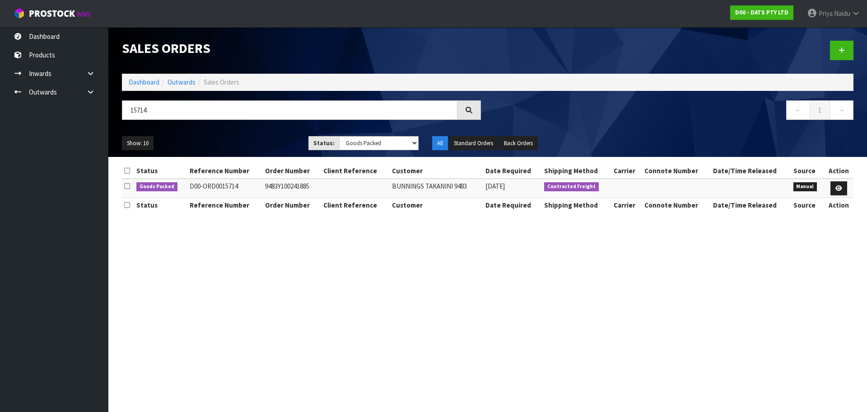
click at [261, 138] on ul "Show: 10 5 10 25 50" at bounding box center [208, 143] width 173 height 14
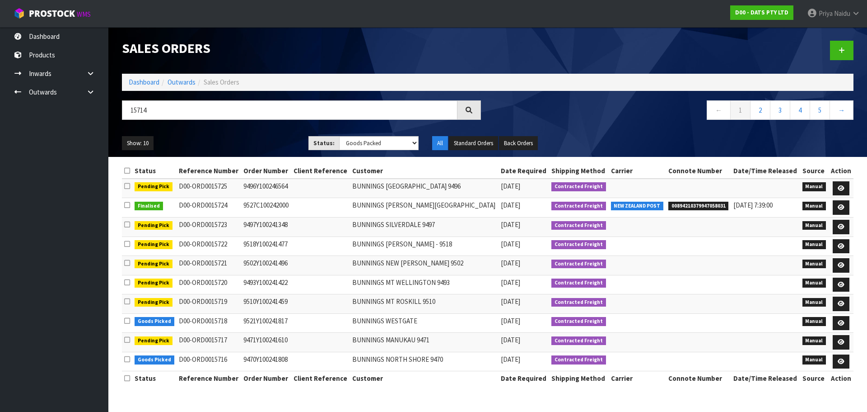
click at [252, 137] on ul "Show: 10 5 10 25 50" at bounding box center [208, 143] width 173 height 14
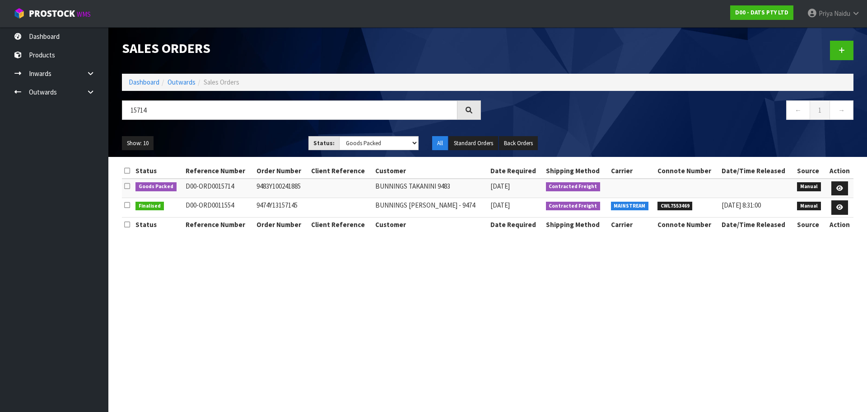
click at [253, 137] on ul "Show: 10 5 10 25 50" at bounding box center [208, 143] width 173 height 14
click at [839, 190] on icon at bounding box center [840, 188] width 7 height 6
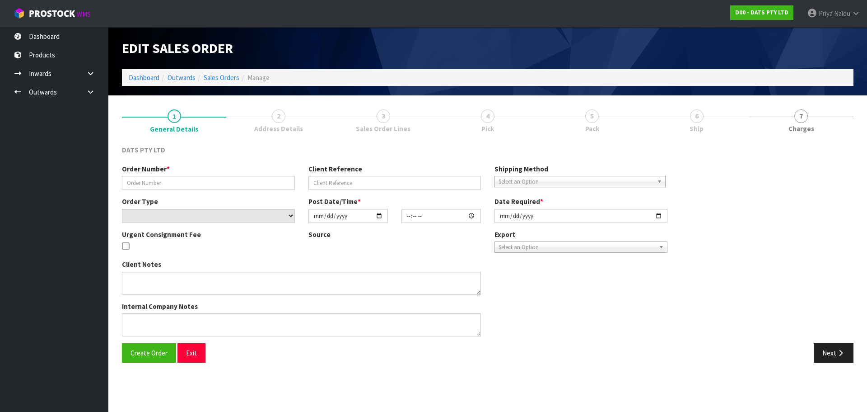
type input "9483Y100241885"
select select "number:0"
type input "[DATE]"
type input "08:44:00.000"
type input "[DATE]"
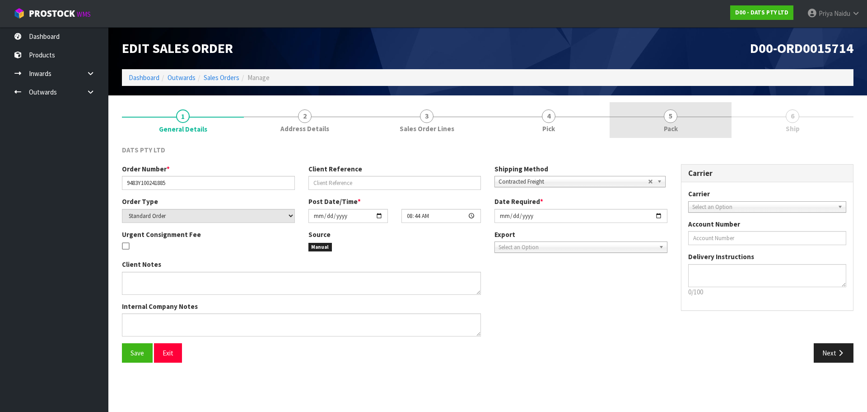
click at [669, 125] on span "Pack" at bounding box center [671, 128] width 14 height 9
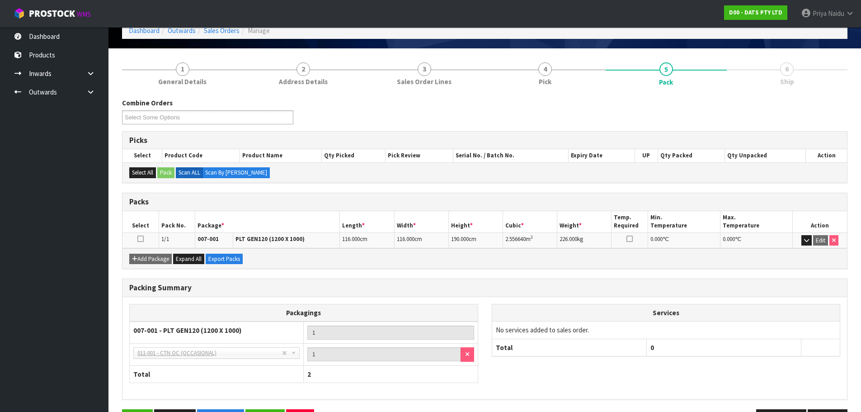
scroll to position [78, 0]
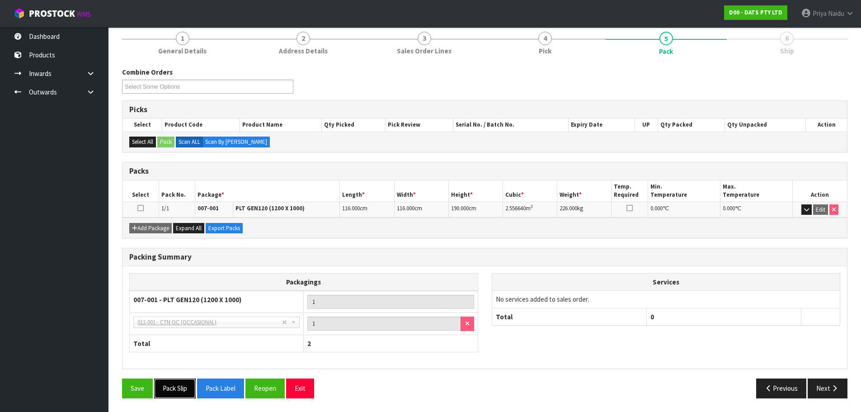
click at [174, 393] on button "Pack Slip" at bounding box center [175, 387] width 42 height 19
click at [817, 379] on button "Next" at bounding box center [827, 387] width 40 height 19
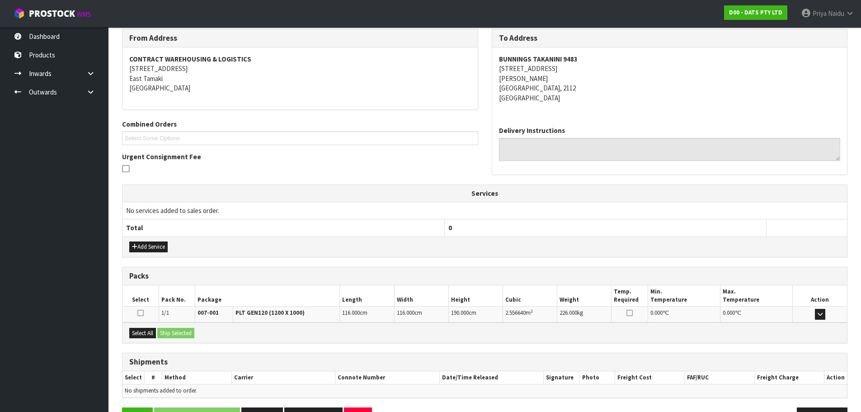
scroll to position [145, 0]
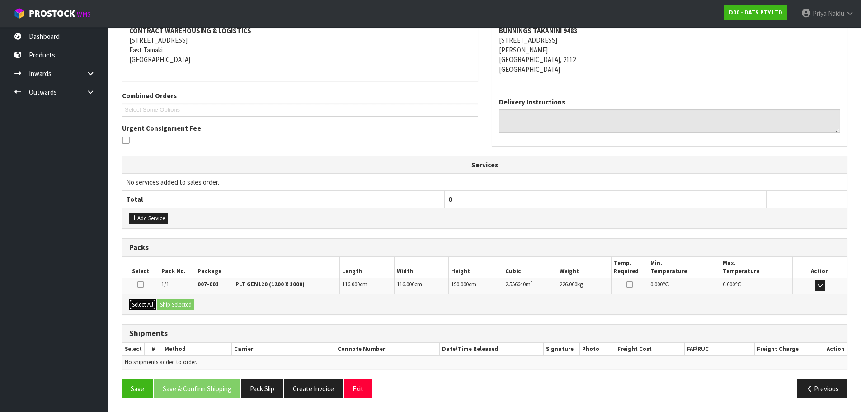
click at [150, 302] on button "Select All" at bounding box center [142, 304] width 27 height 11
drag, startPoint x: 178, startPoint y: 303, endPoint x: 187, endPoint y: 304, distance: 10.0
click at [178, 303] on button "Ship Selected" at bounding box center [175, 304] width 37 height 11
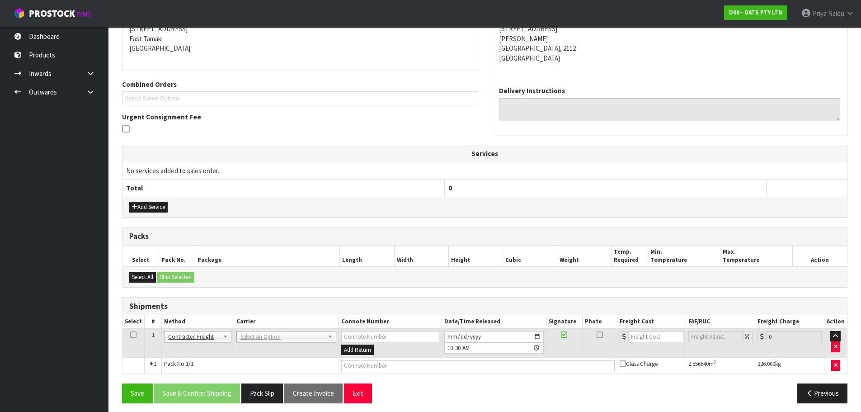
scroll to position [161, 0]
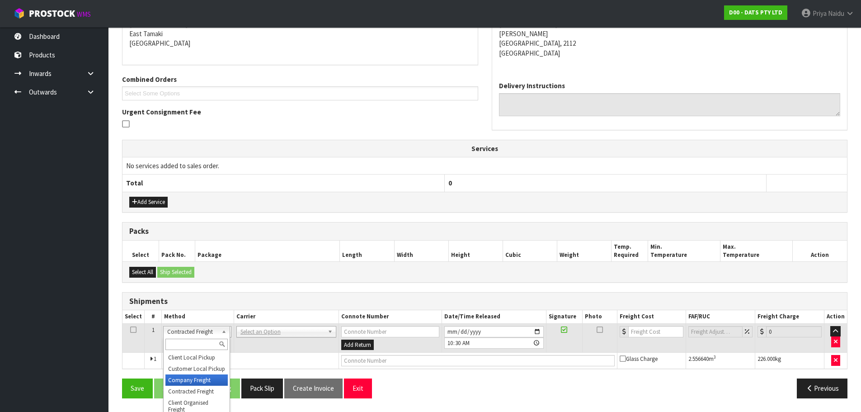
drag, startPoint x: 182, startPoint y: 382, endPoint x: 199, endPoint y: 370, distance: 21.2
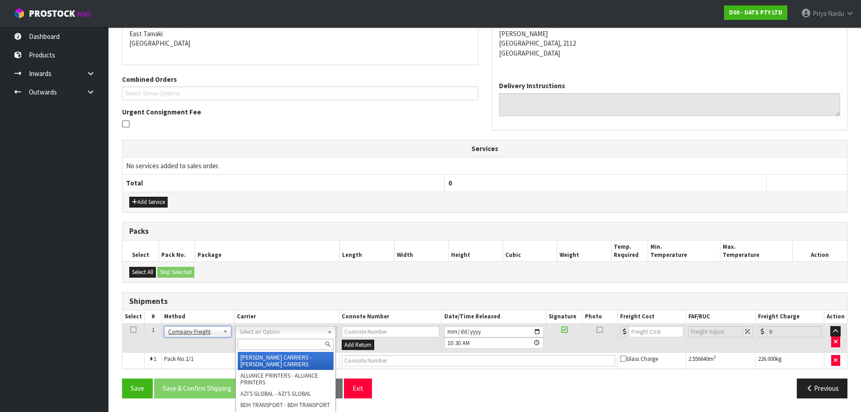
click at [259, 340] on input "text" at bounding box center [286, 343] width 96 height 11
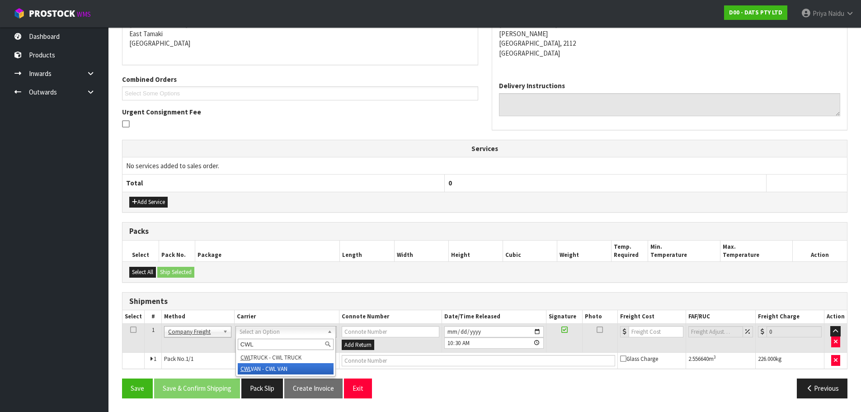
type input "CWL"
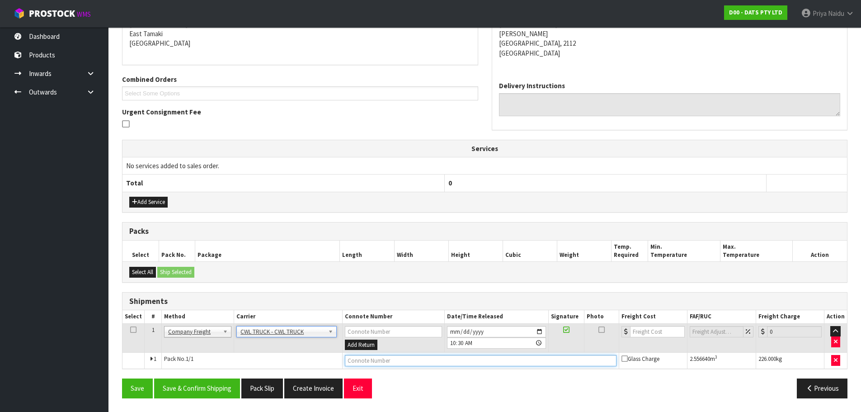
click at [373, 361] on input "text" at bounding box center [481, 360] width 272 height 11
type input "CWL TRUCK DELIVERY"
click at [538, 328] on input "[DATE]" at bounding box center [496, 331] width 99 height 11
type input "[DATE]"
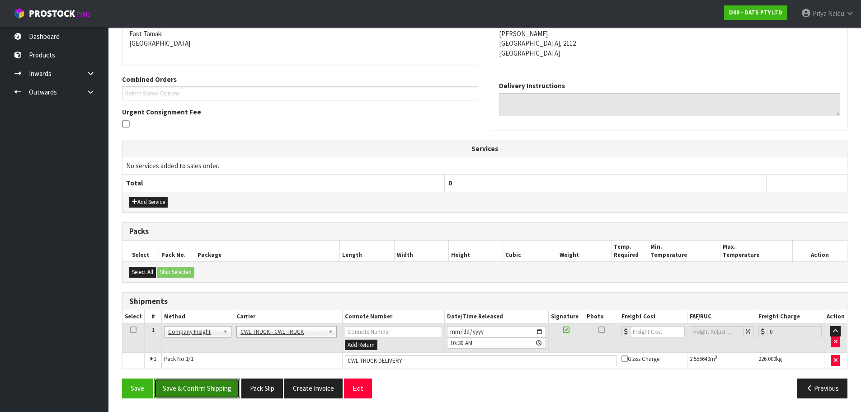
click at [215, 386] on button "Save & Confirm Shipping" at bounding box center [197, 387] width 86 height 19
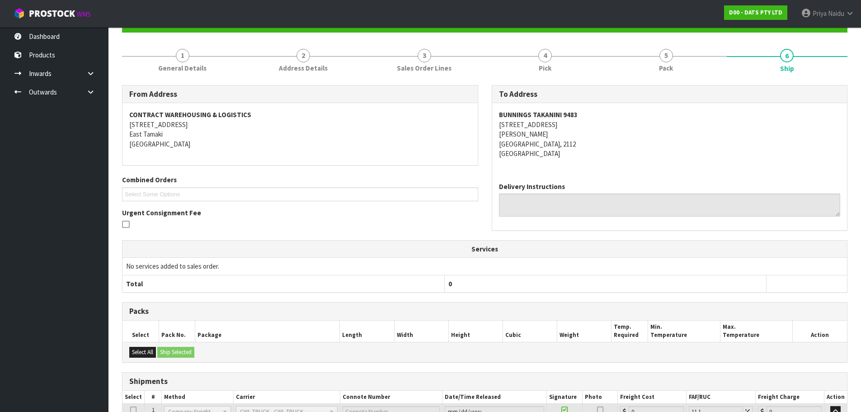
scroll to position [0, 0]
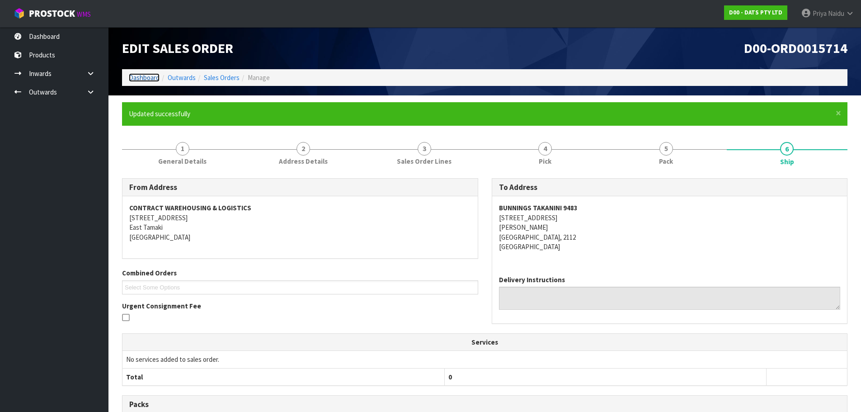
click at [149, 77] on link "Dashboard" at bounding box center [144, 77] width 31 height 9
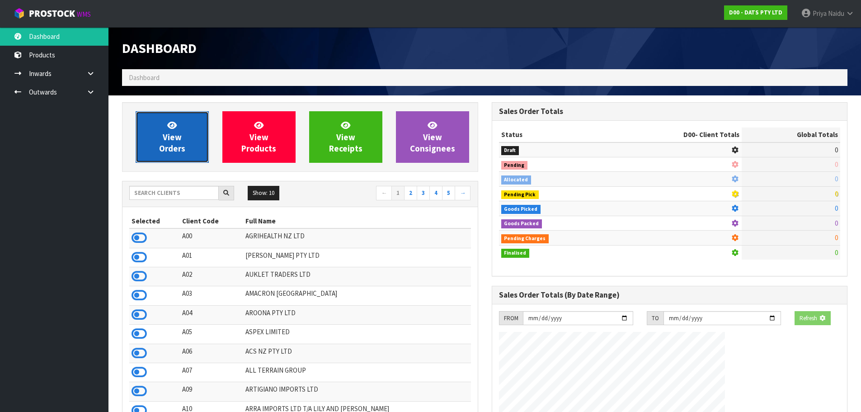
click at [160, 116] on link "View Orders" at bounding box center [172, 137] width 73 height 52
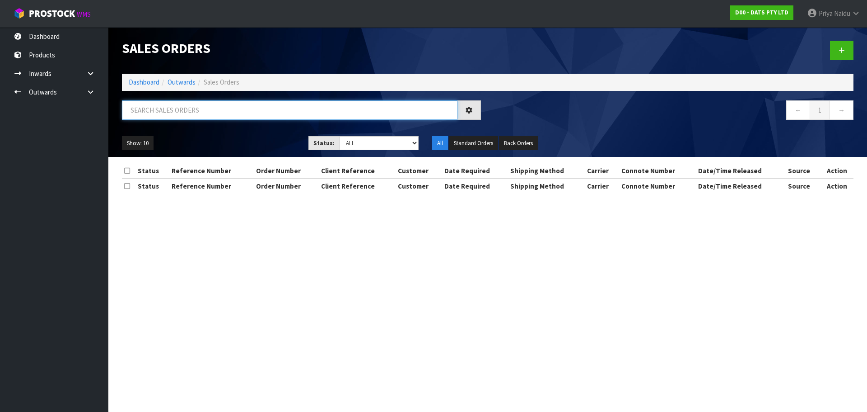
click at [210, 115] on input "text" at bounding box center [290, 109] width 336 height 19
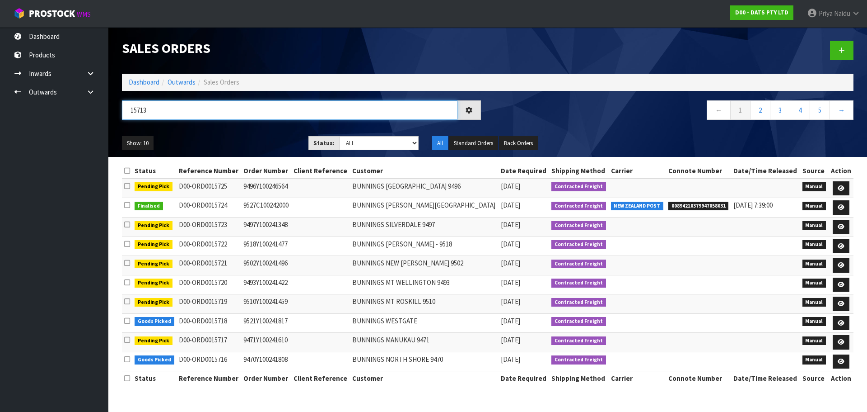
type input "15713"
click at [358, 140] on select "Draft Pending Allocated Pending Pick Goods Picked Goods Packed Pending Charges …" at bounding box center [379, 143] width 80 height 14
select select "string:5"
click at [339, 136] on select "Draft Pending Allocated Pending Pick Goods Picked Goods Packed Pending Charges …" at bounding box center [379, 143] width 80 height 14
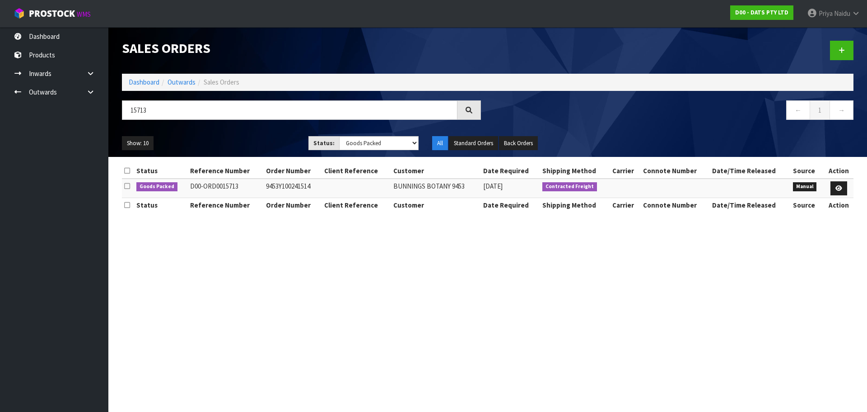
click at [224, 136] on ul "Show: 10 5 10 25 50" at bounding box center [208, 143] width 173 height 14
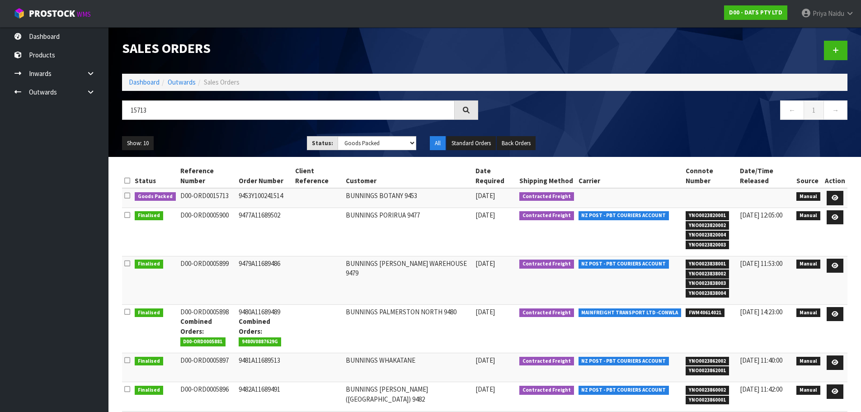
click at [248, 133] on div "Show: 10 5 10 25 50 Status: Draft Pending Allocated Pending Pick Goods Picked G…" at bounding box center [484, 143] width 739 height 28
click at [832, 192] on link at bounding box center [834, 198] width 17 height 14
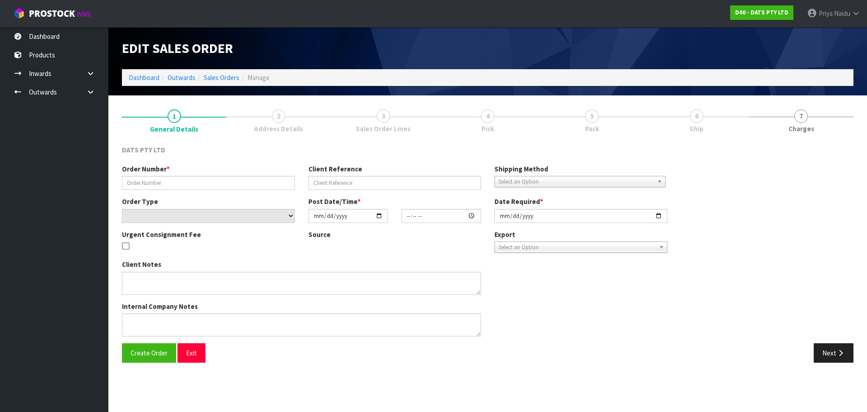
type input "9453Y100241514"
select select "number:0"
type input "[DATE]"
type input "08:41:00.000"
type input "[DATE]"
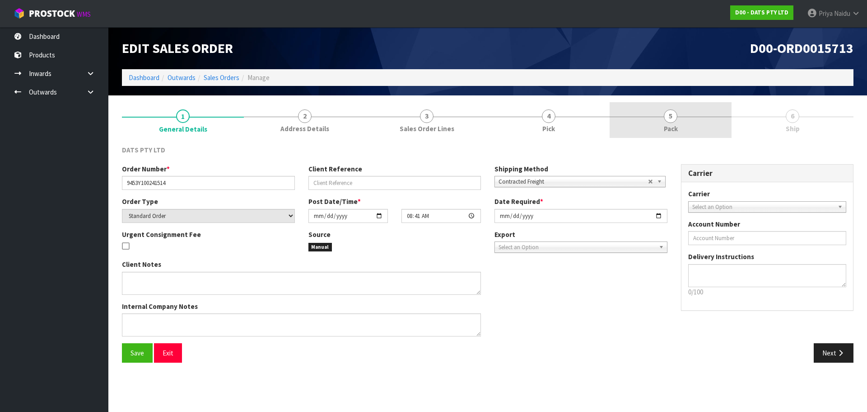
click at [676, 108] on link "5 Pack" at bounding box center [671, 120] width 122 height 36
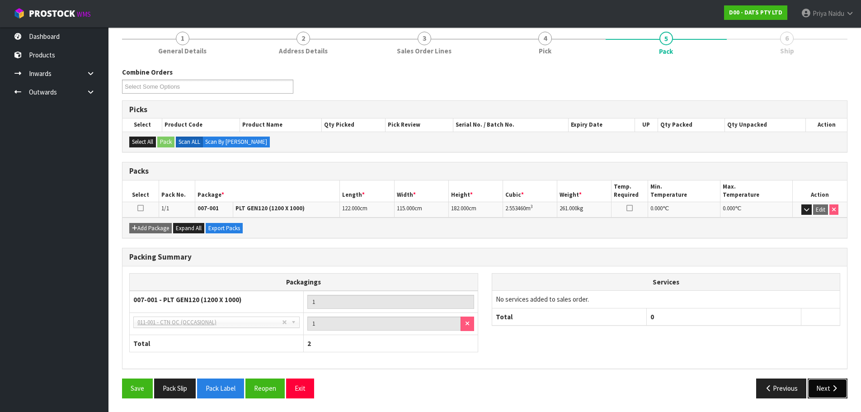
drag, startPoint x: 827, startPoint y: 387, endPoint x: 817, endPoint y: 381, distance: 11.2
click at [827, 386] on button "Next" at bounding box center [827, 387] width 40 height 19
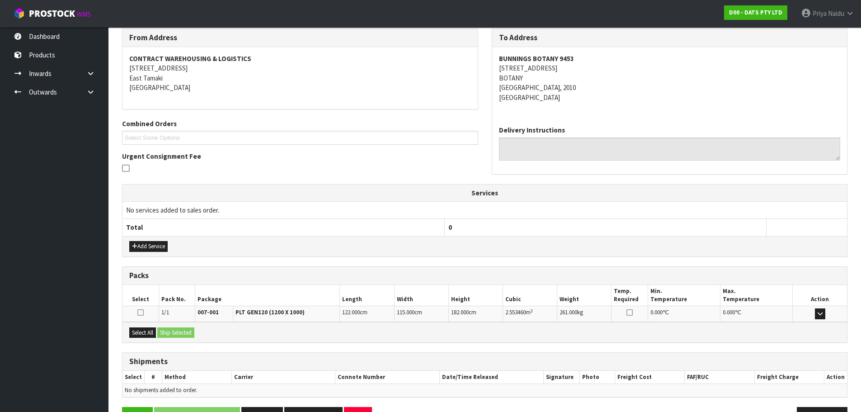
scroll to position [145, 0]
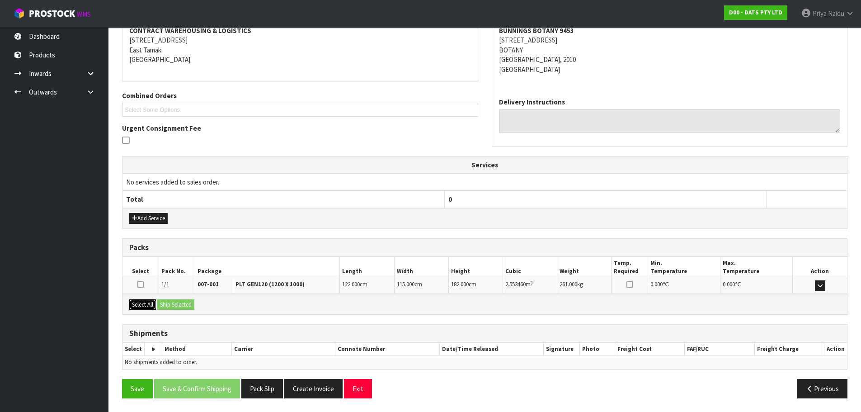
click at [146, 304] on button "Select All" at bounding box center [142, 304] width 27 height 11
click at [178, 304] on button "Ship Selected" at bounding box center [175, 304] width 37 height 11
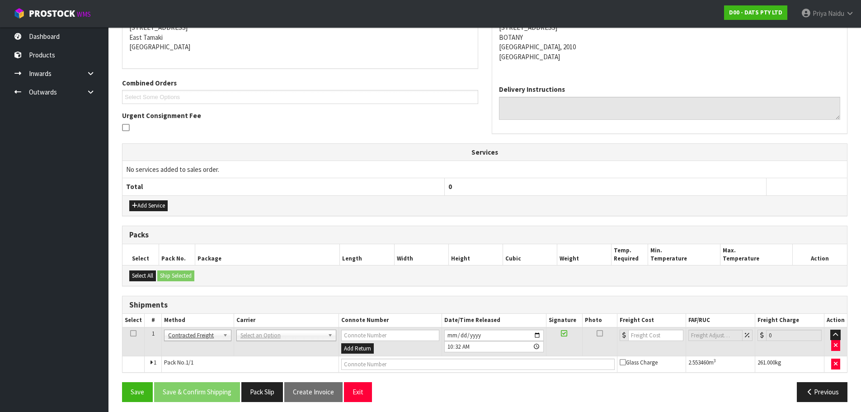
scroll to position [161, 0]
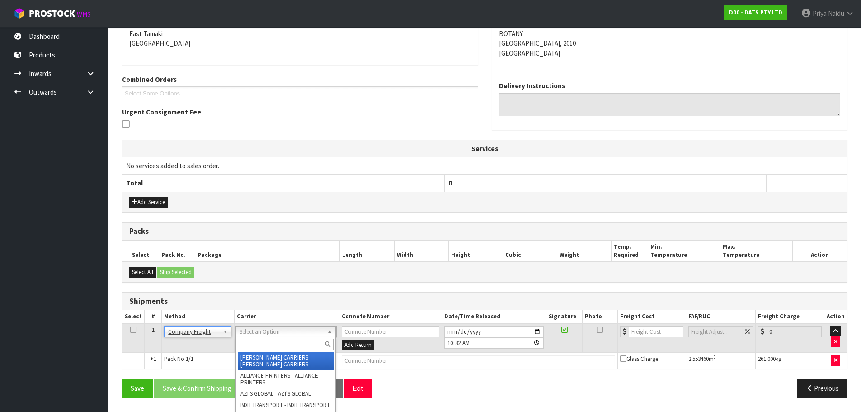
click at [249, 341] on input "text" at bounding box center [286, 343] width 96 height 11
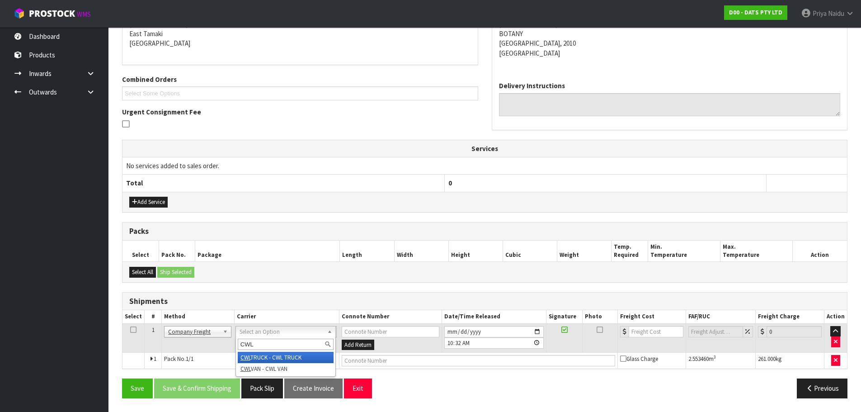
type input "CWL"
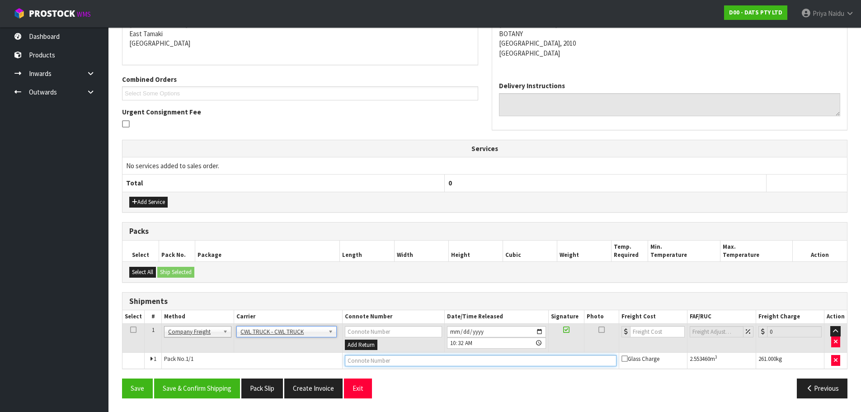
click at [371, 361] on input "text" at bounding box center [481, 360] width 272 height 11
type input "CWL TRUCK DELIVERY"
click at [540, 330] on input "[DATE]" at bounding box center [496, 331] width 99 height 11
type input "[DATE]"
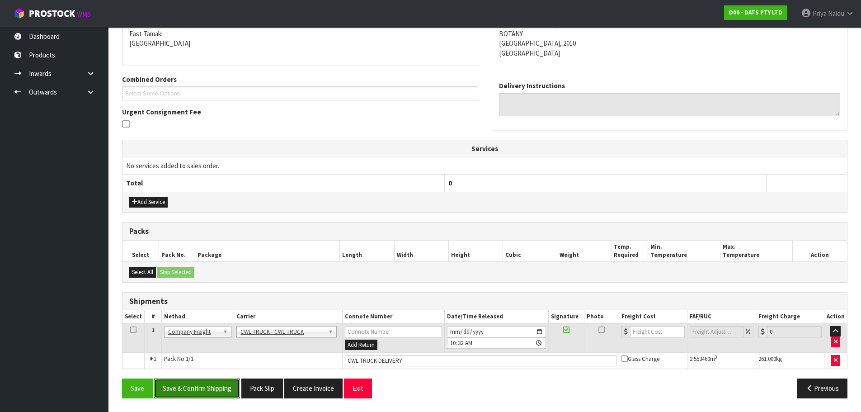
click at [188, 390] on button "Save & Confirm Shipping" at bounding box center [197, 387] width 86 height 19
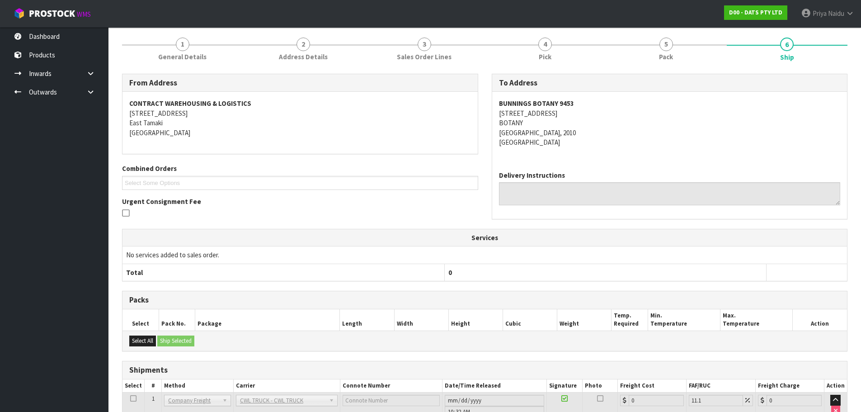
scroll to position [0, 0]
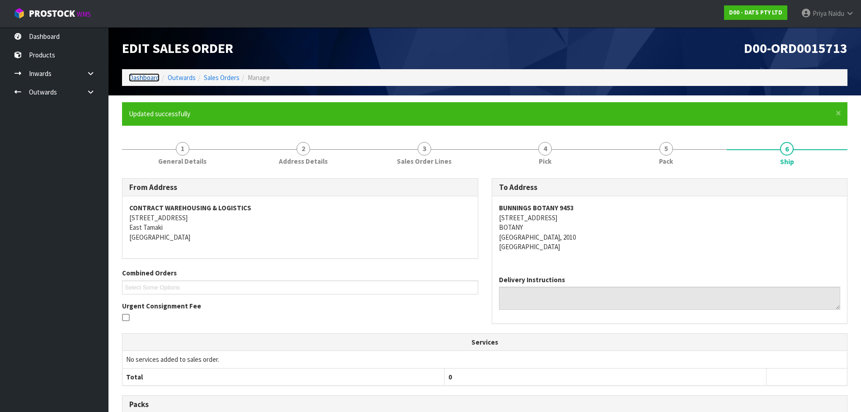
click at [148, 75] on link "Dashboard" at bounding box center [144, 77] width 31 height 9
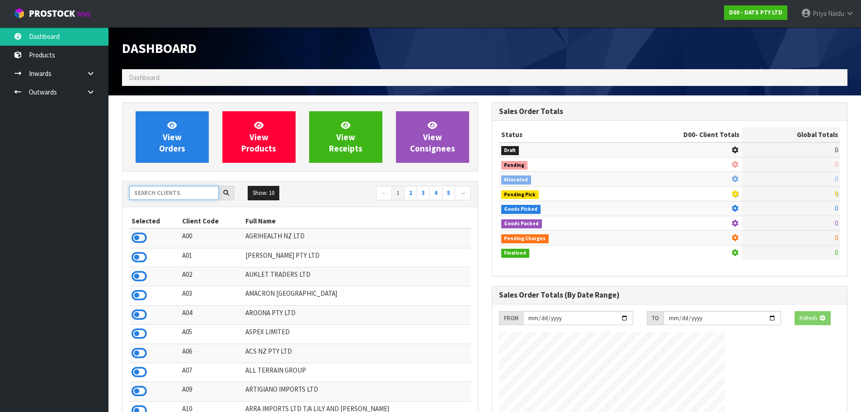
click at [157, 193] on input "text" at bounding box center [173, 193] width 89 height 14
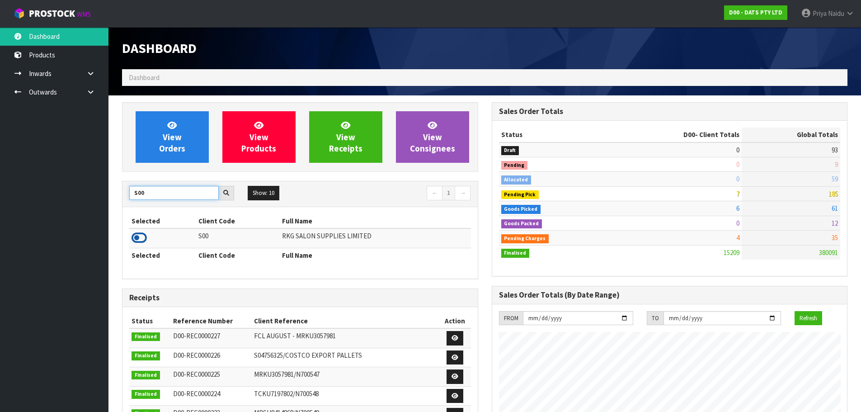
type input "S00"
click at [142, 236] on icon at bounding box center [138, 238] width 15 height 14
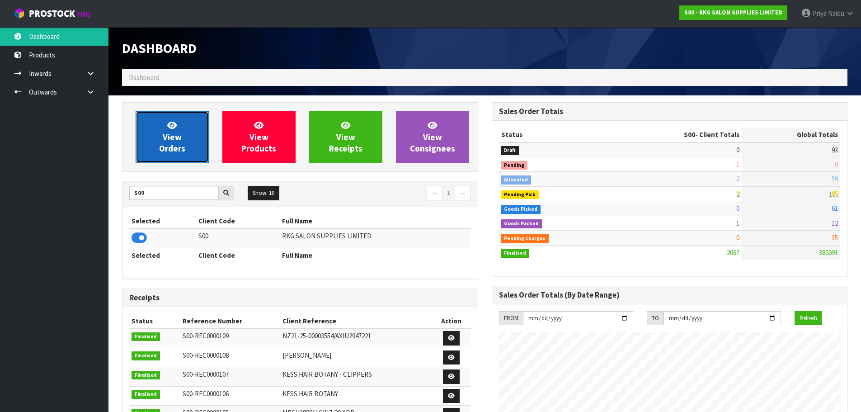
click at [184, 145] on span "View Orders" at bounding box center [172, 137] width 26 height 34
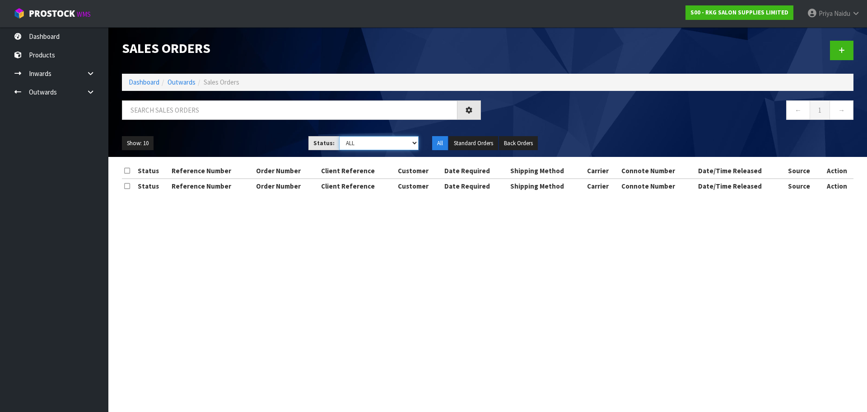
click at [339, 145] on select "Draft Pending Allocated Pending Pick Goods Picked Goods Packed Pending Charges …" at bounding box center [379, 143] width 80 height 14
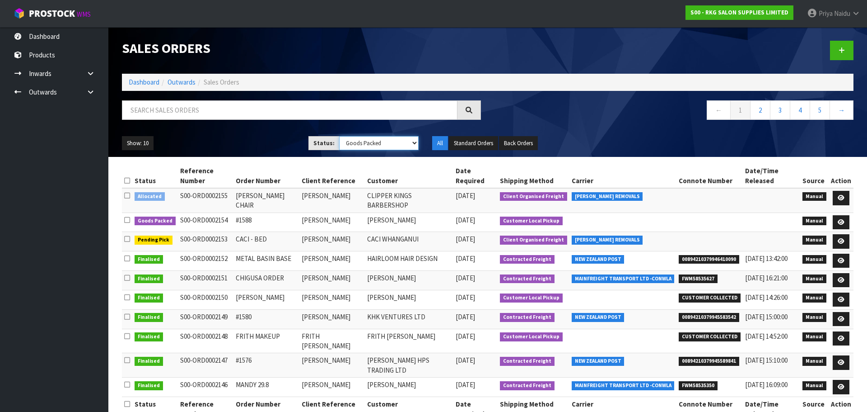
click at [339, 136] on select "Draft Pending Allocated Pending Pick Goods Picked Goods Packed Pending Charges …" at bounding box center [379, 143] width 80 height 14
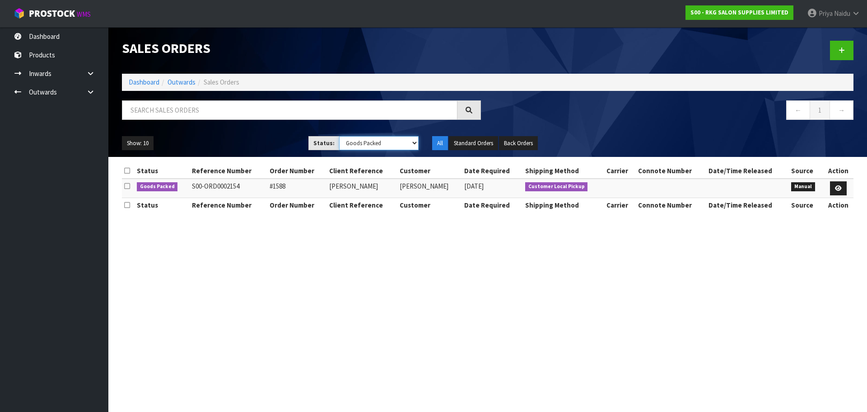
click at [360, 145] on select "Draft Pending Allocated Pending Pick Goods Picked Goods Packed Pending Charges …" at bounding box center [379, 143] width 80 height 14
click at [339, 136] on select "Draft Pending Allocated Pending Pick Goods Picked Goods Packed Pending Charges …" at bounding box center [379, 143] width 80 height 14
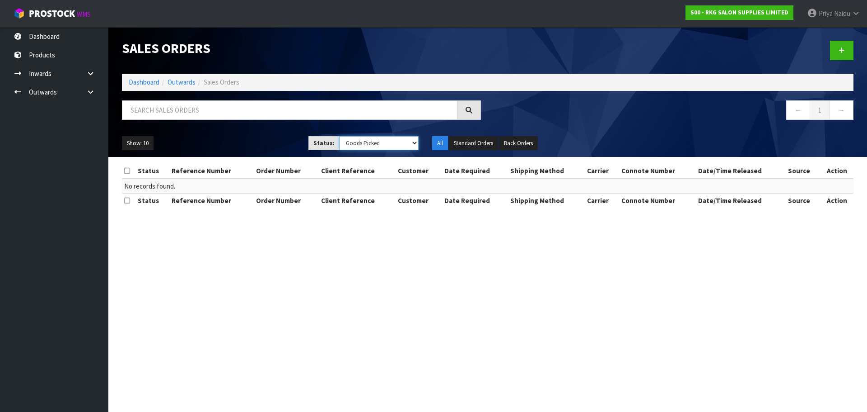
drag, startPoint x: 358, startPoint y: 143, endPoint x: 357, endPoint y: 149, distance: 6.0
click at [358, 143] on select "Draft Pending Allocated Pending Pick Goods Picked Goods Packed Pending Charges …" at bounding box center [379, 143] width 80 height 14
select select "string:3"
click at [339, 136] on select "Draft Pending Allocated Pending Pick Goods Picked Goods Packed Pending Charges …" at bounding box center [379, 143] width 80 height 14
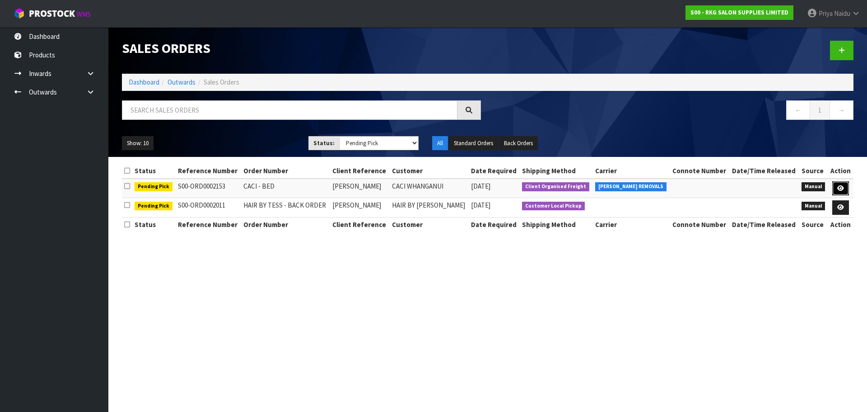
click at [841, 187] on icon at bounding box center [841, 188] width 7 height 6
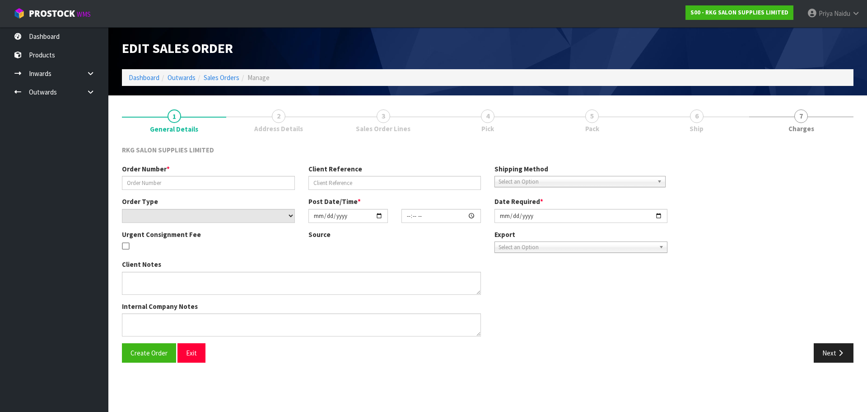
type input "CACI - BED"
type input "[PERSON_NAME]"
select select "number:0"
type input "[DATE]"
type input "00:00:00.000"
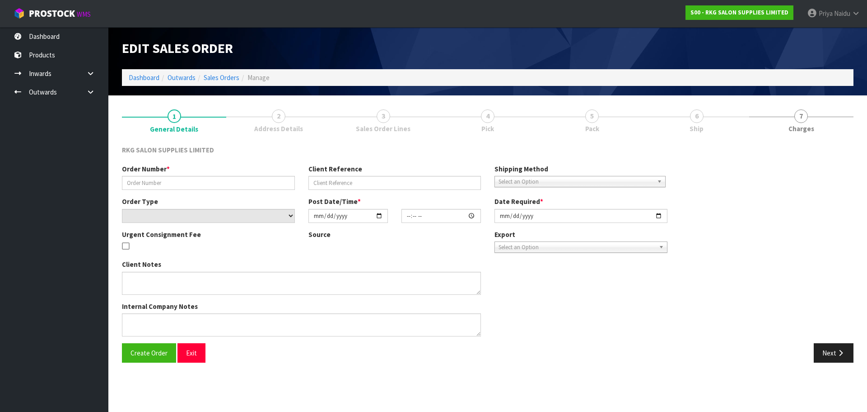
type input "[DATE]"
type textarea "FOR PICK UP CONROYS [DATE] 8.9"
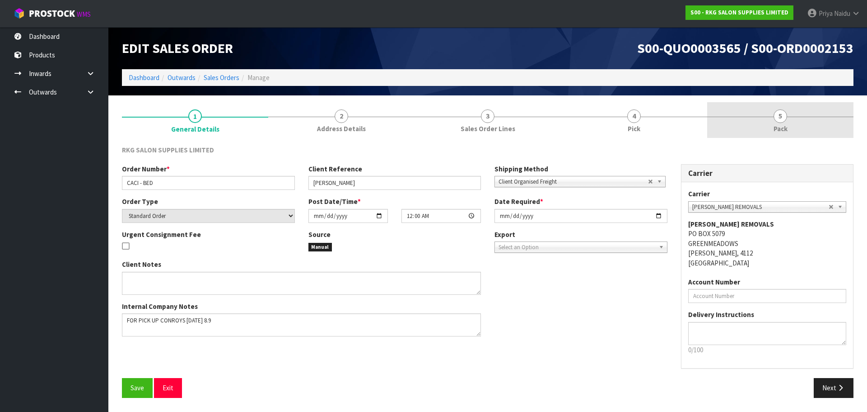
click at [751, 122] on link "5 Pack" at bounding box center [780, 120] width 146 height 36
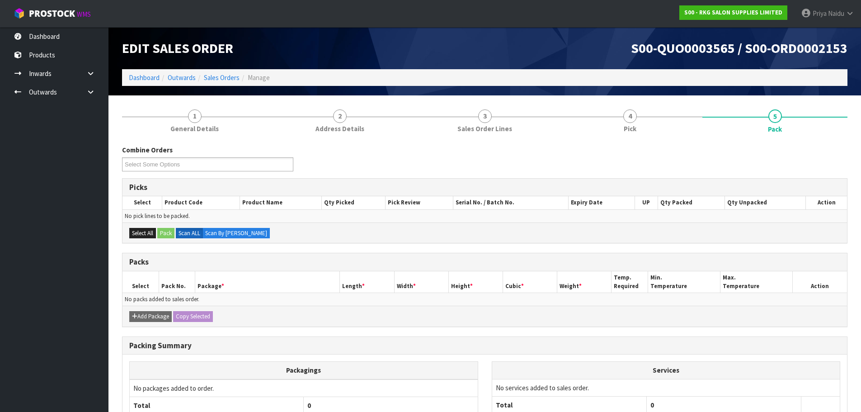
scroll to position [82, 0]
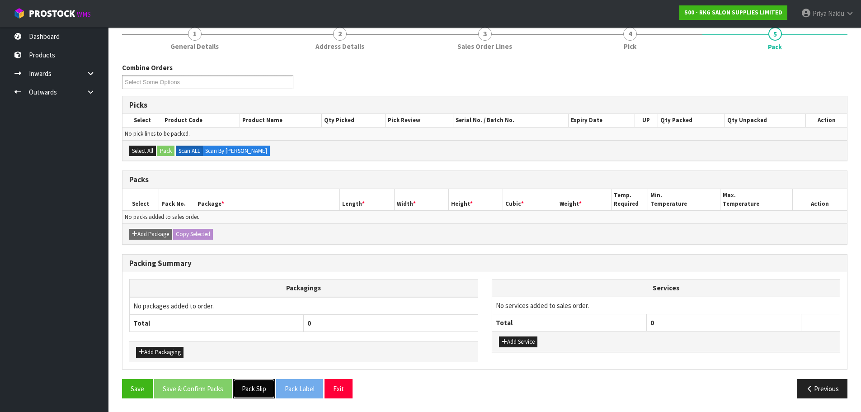
click at [249, 387] on button "Pack Slip" at bounding box center [254, 388] width 42 height 19
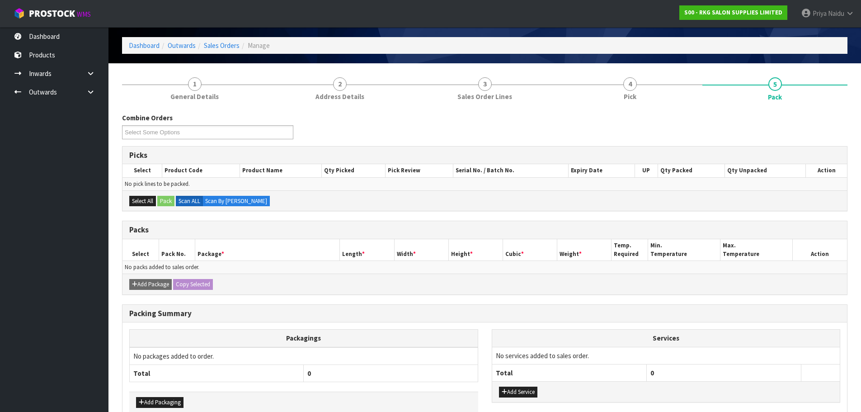
scroll to position [0, 0]
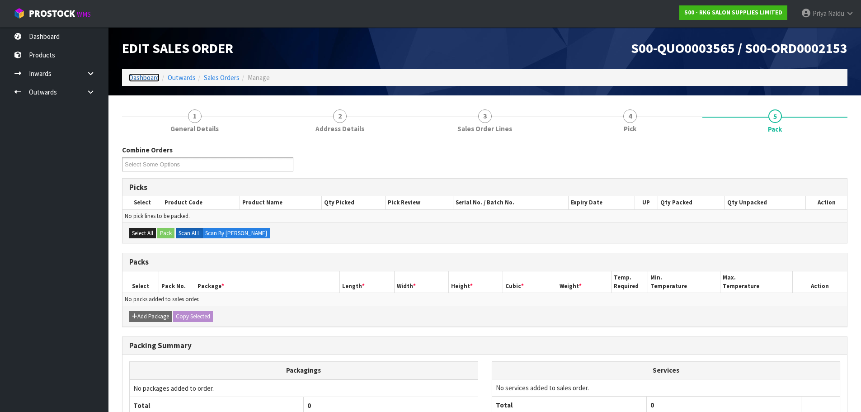
click at [150, 80] on link "Dashboard" at bounding box center [144, 77] width 31 height 9
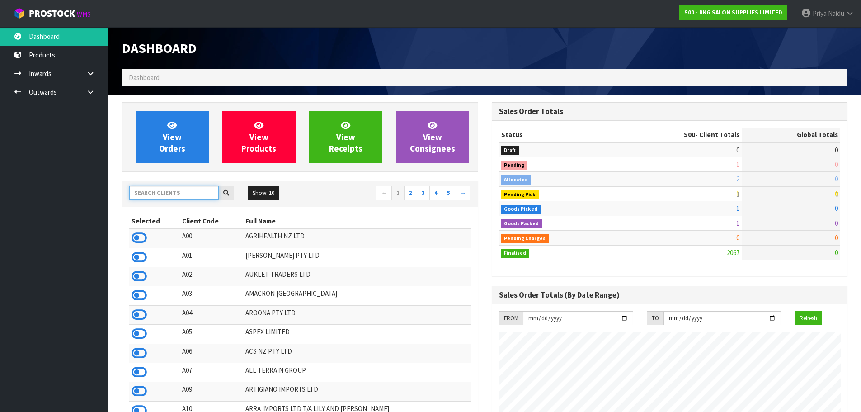
scroll to position [684, 369]
click at [163, 193] on input "text" at bounding box center [173, 193] width 89 height 14
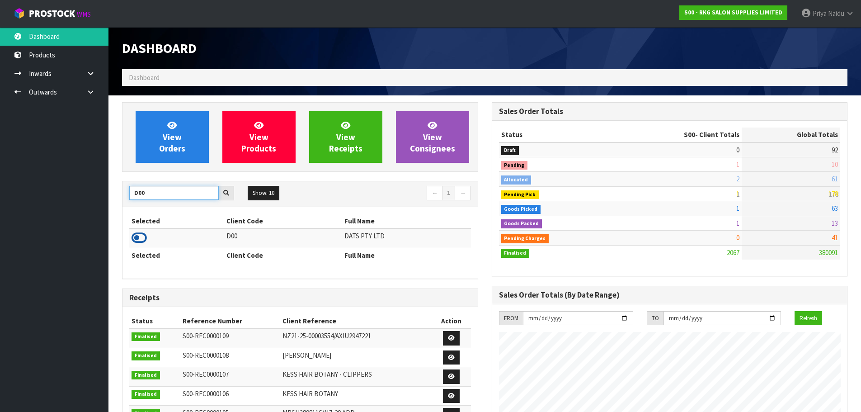
type input "D00"
click at [140, 234] on icon at bounding box center [138, 238] width 15 height 14
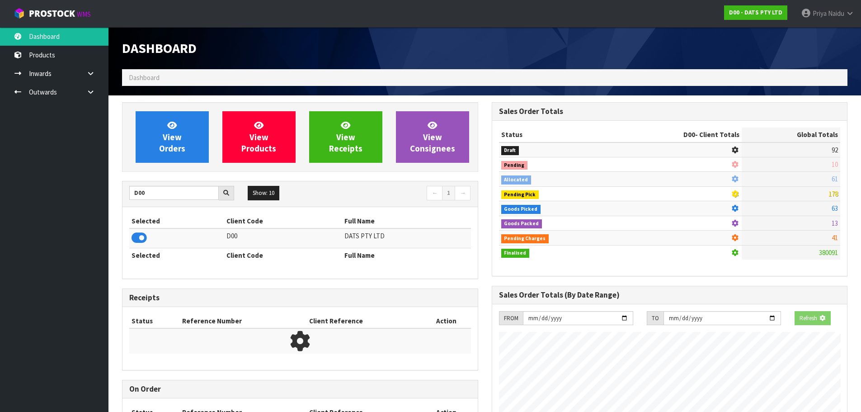
scroll to position [451199, 451393]
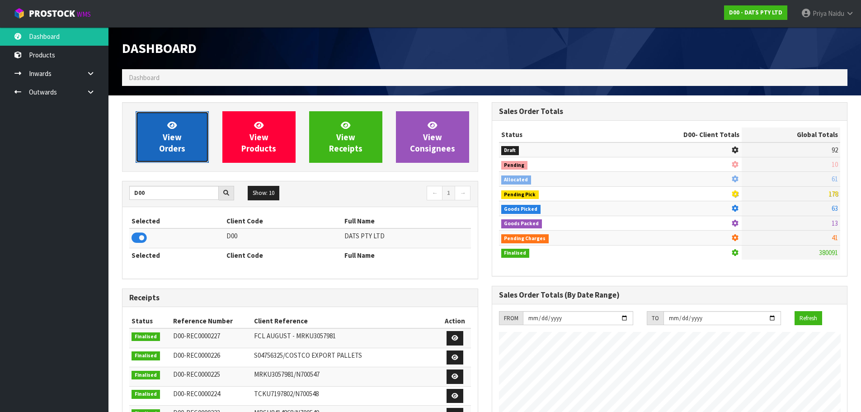
click at [162, 145] on span "View Orders" at bounding box center [172, 137] width 26 height 34
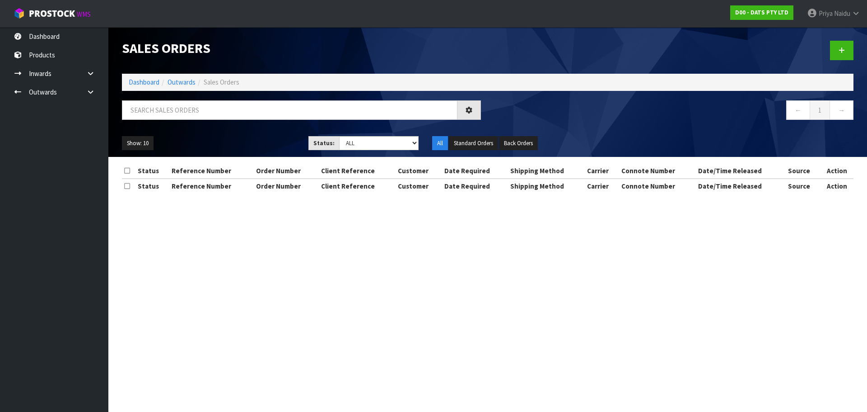
click at [186, 125] on div at bounding box center [301, 113] width 373 height 26
click at [192, 112] on input "text" at bounding box center [290, 109] width 336 height 19
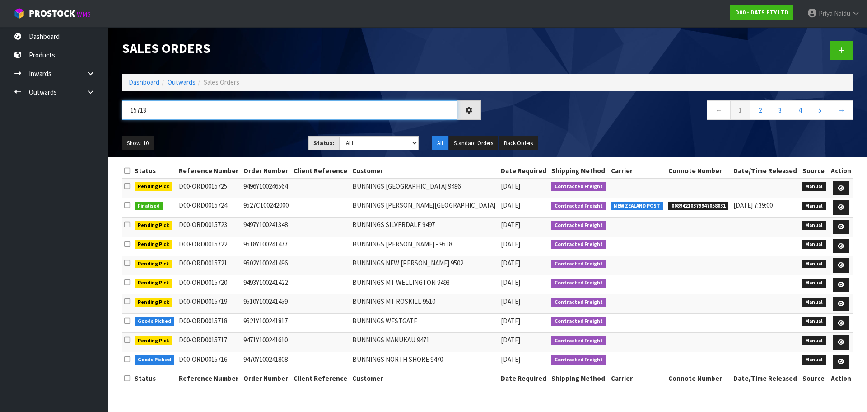
type input "15713"
click at [360, 145] on select "Draft Pending Allocated Pending Pick Goods Picked Goods Packed Pending Charges …" at bounding box center [379, 143] width 80 height 14
select select "string:5"
click at [339, 136] on select "Draft Pending Allocated Pending Pick Goods Picked Goods Packed Pending Charges …" at bounding box center [379, 143] width 80 height 14
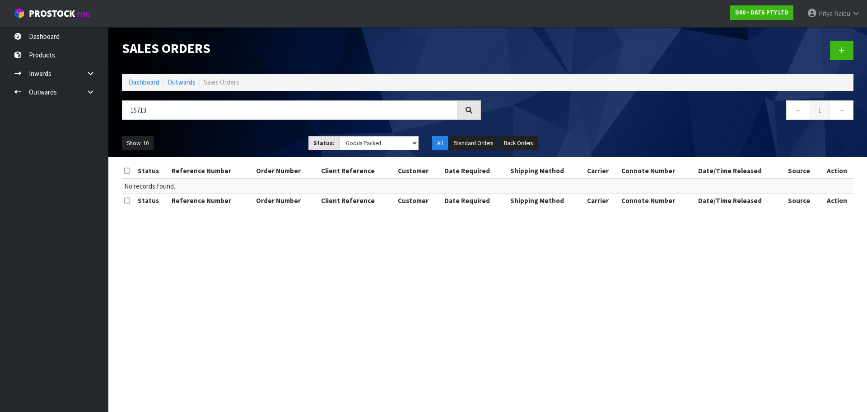
click at [257, 140] on ul "Show: 10 5 10 25 50" at bounding box center [208, 143] width 173 height 14
click at [363, 145] on select "Draft Pending Allocated Pending Pick Goods Picked Goods Packed Pending Charges …" at bounding box center [379, 143] width 80 height 14
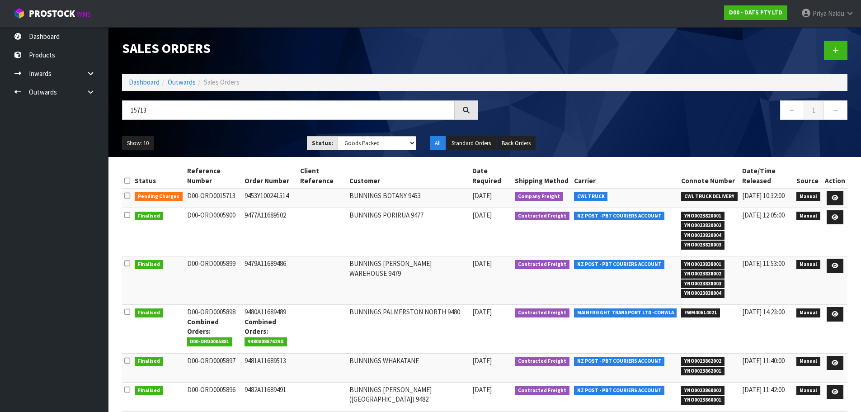
click at [233, 129] on div "Show: 10 5 10 25 50 Status: Draft Pending Allocated Pending Pick Goods Picked G…" at bounding box center [484, 143] width 739 height 28
click at [834, 192] on link at bounding box center [834, 198] width 17 height 14
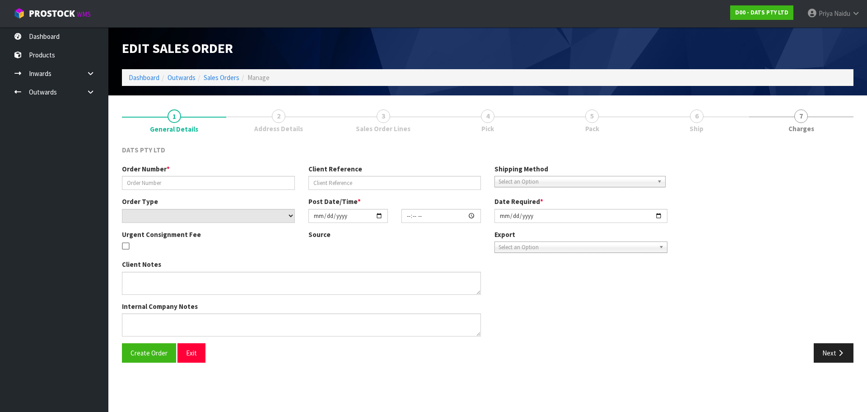
type input "9453Y100241514"
select select "number:0"
type input "[DATE]"
type input "08:41:00.000"
type input "[DATE]"
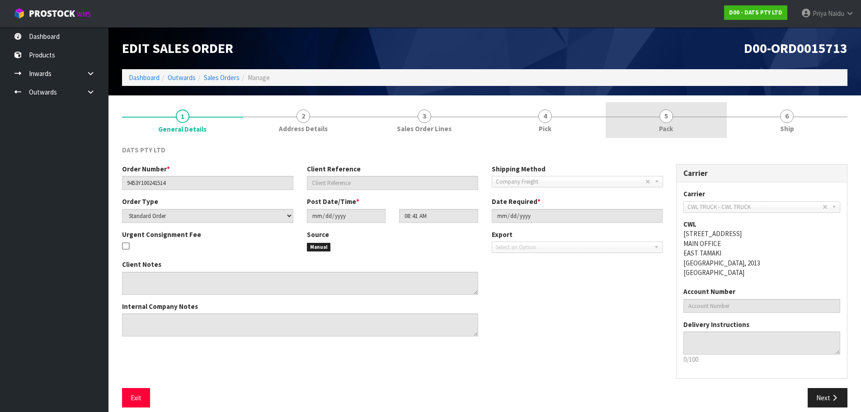
drag, startPoint x: 680, startPoint y: 127, endPoint x: 631, endPoint y: 117, distance: 50.3
click at [679, 126] on link "5 Pack" at bounding box center [665, 120] width 121 height 36
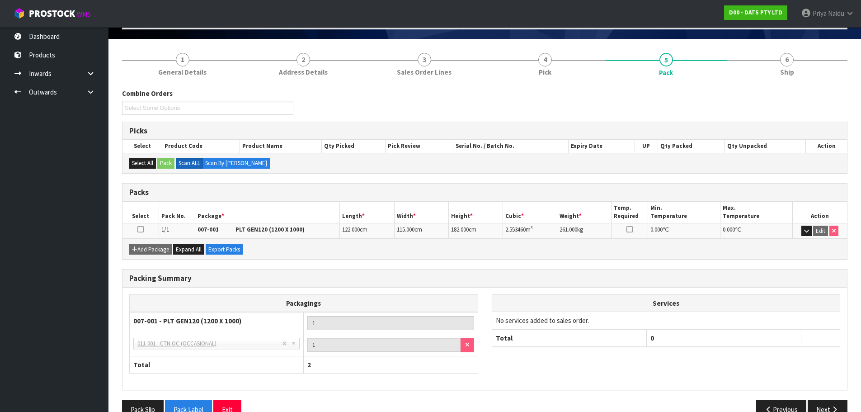
scroll to position [78, 0]
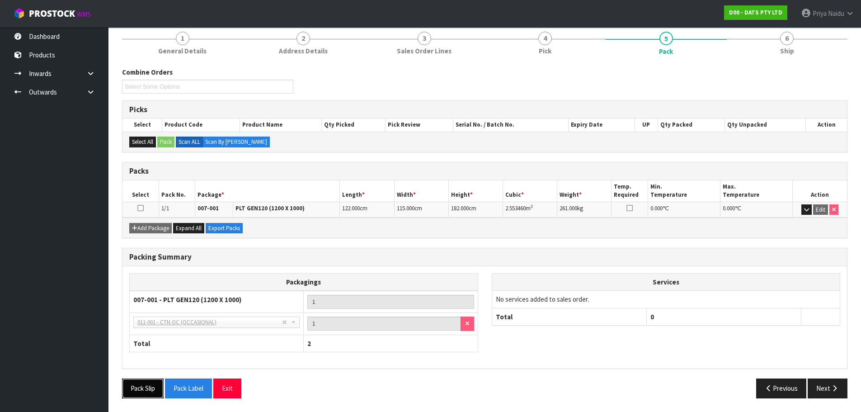
click at [152, 384] on button "Pack Slip" at bounding box center [143, 387] width 42 height 19
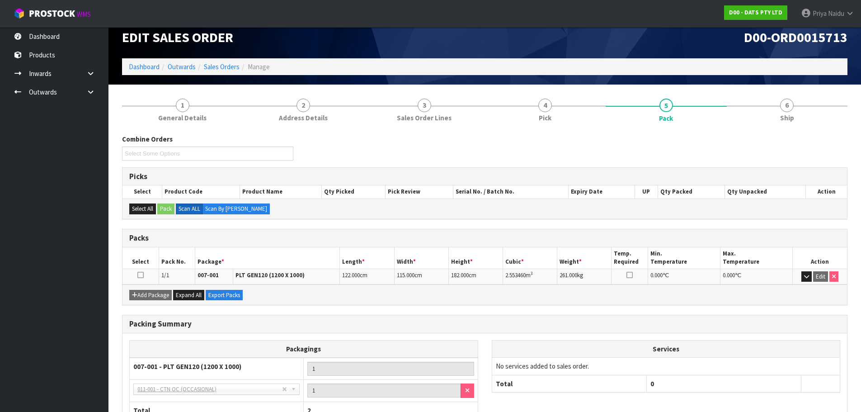
scroll to position [0, 0]
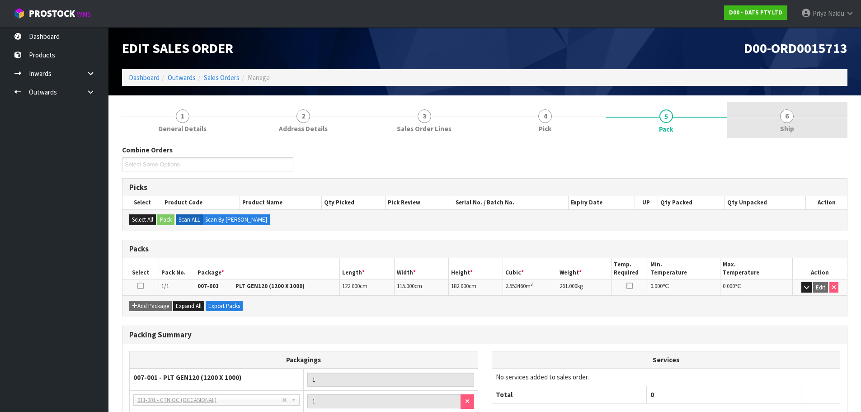
click at [786, 118] on span "6" at bounding box center [787, 116] width 14 height 14
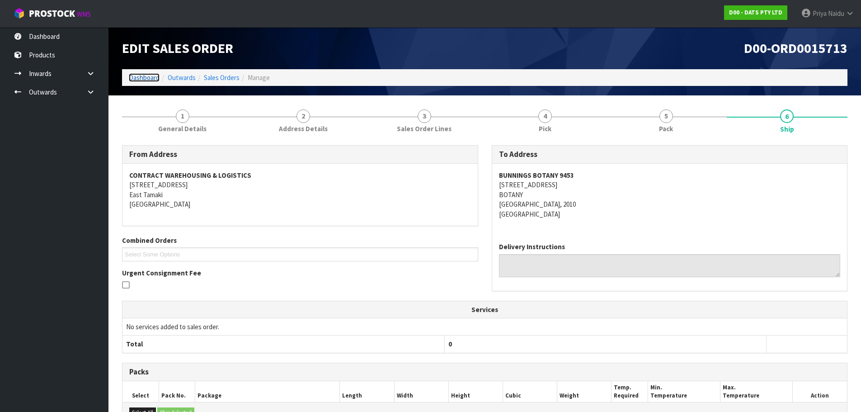
click at [149, 80] on link "Dashboard" at bounding box center [144, 77] width 31 height 9
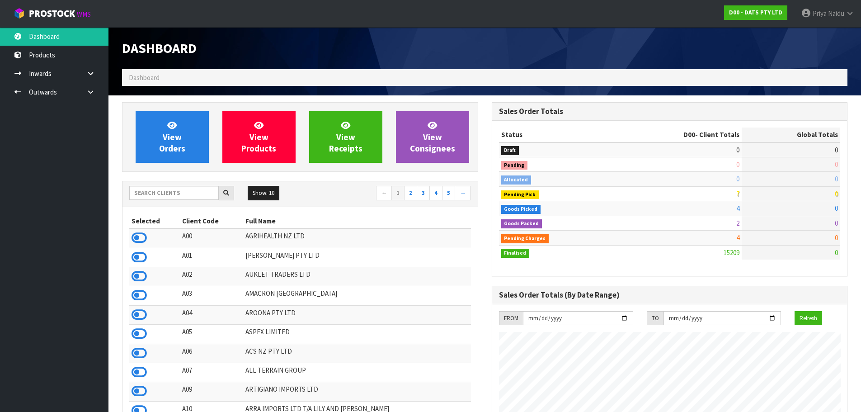
scroll to position [684, 369]
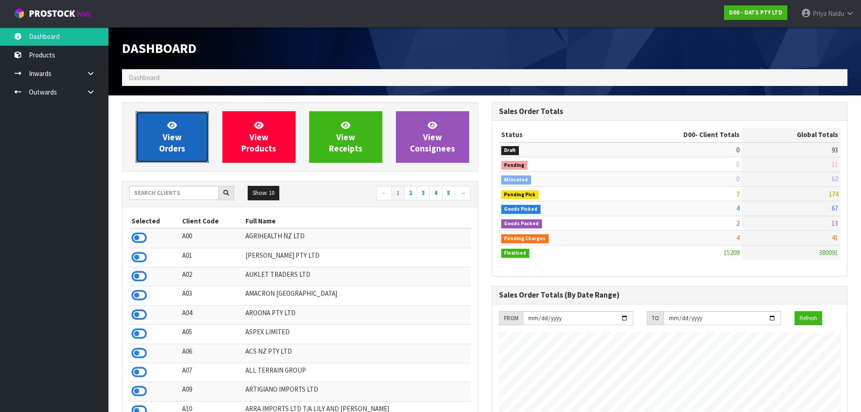
click at [194, 143] on link "View Orders" at bounding box center [172, 137] width 73 height 52
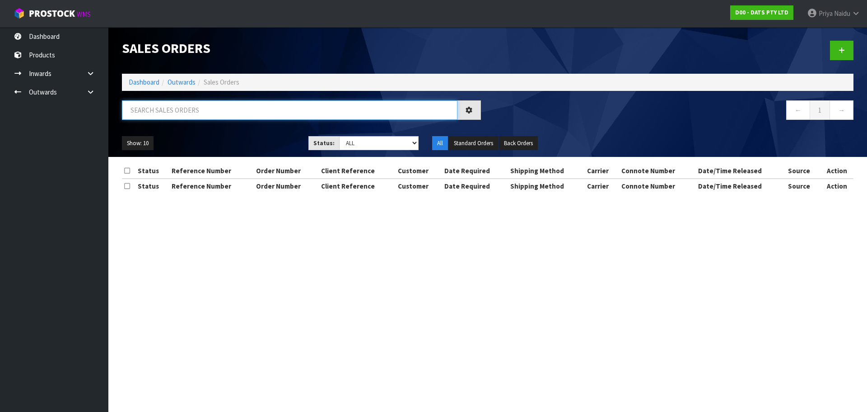
click at [192, 109] on input "text" at bounding box center [290, 109] width 336 height 19
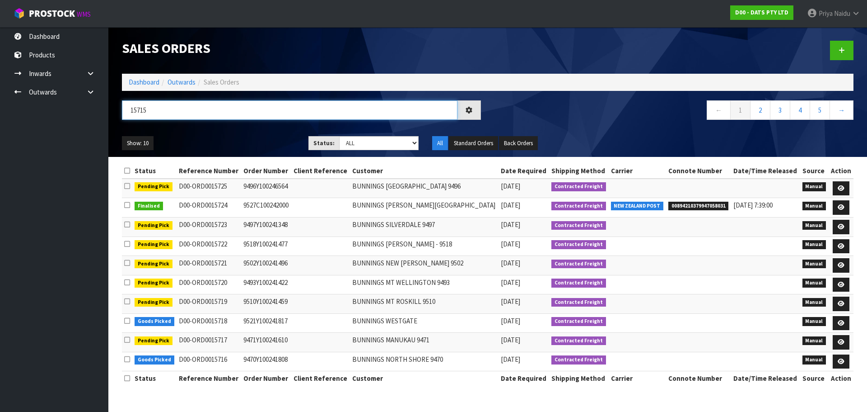
type input "15715"
click at [358, 147] on select "Draft Pending Allocated Pending Pick Goods Picked Goods Packed Pending Charges …" at bounding box center [379, 143] width 80 height 14
select select "string:5"
click at [339, 136] on select "Draft Pending Allocated Pending Pick Goods Picked Goods Packed Pending Charges …" at bounding box center [379, 143] width 80 height 14
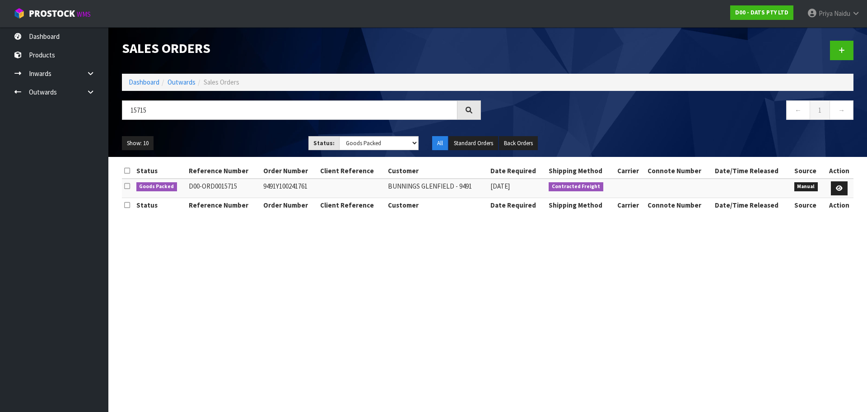
click at [263, 142] on ul "Show: 10 5 10 25 50" at bounding box center [208, 143] width 173 height 14
click at [232, 135] on div "Show: 10 5 10 25 50 Status: Draft Pending Allocated Pending Pick Goods Picked G…" at bounding box center [487, 143] width 745 height 28
click at [251, 141] on ul "Show: 10 5 10 25 50" at bounding box center [208, 143] width 173 height 14
click at [240, 143] on ul "Show: 10 5 10 25 50" at bounding box center [208, 143] width 173 height 14
click at [840, 187] on icon at bounding box center [839, 188] width 7 height 6
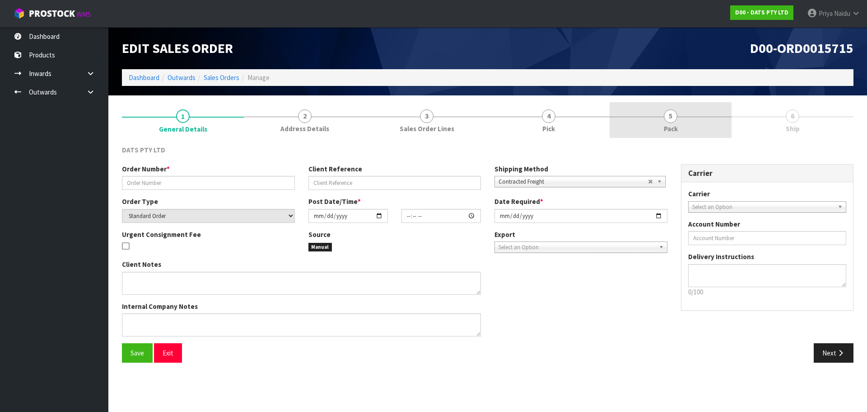
type input "9491Y100241761"
select select "number:0"
type input "[DATE]"
type input "08:45:00.000"
type input "[DATE]"
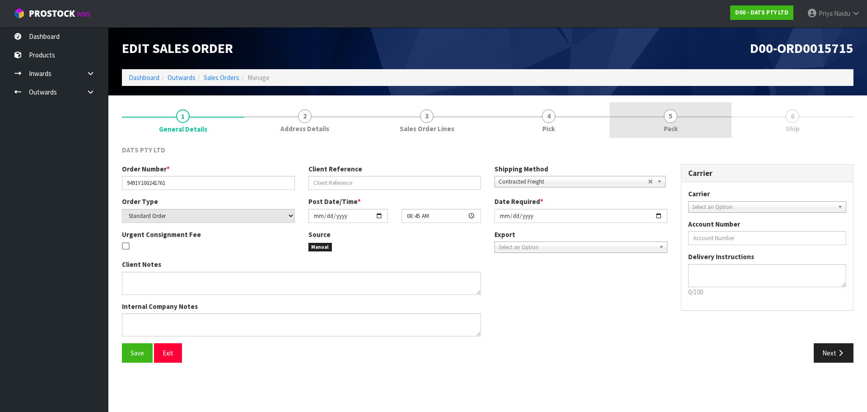
click at [672, 130] on span "Pack" at bounding box center [671, 128] width 14 height 9
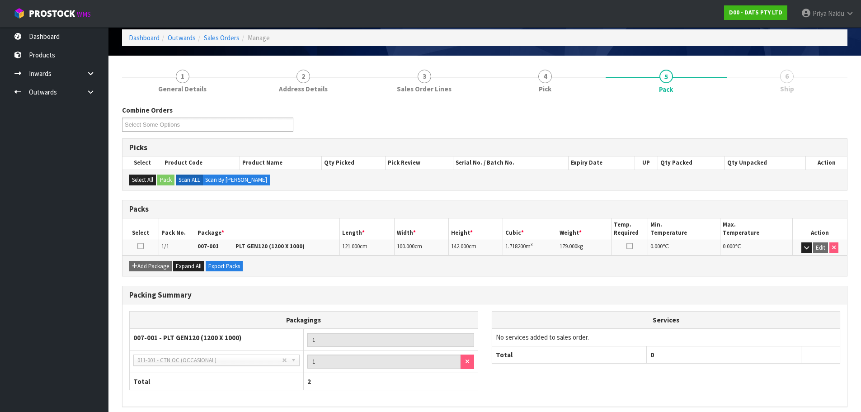
scroll to position [78, 0]
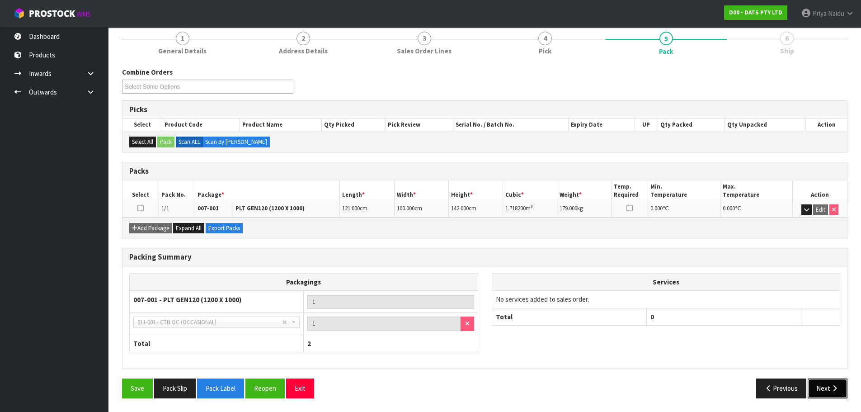
click at [831, 396] on button "Next" at bounding box center [827, 387] width 40 height 19
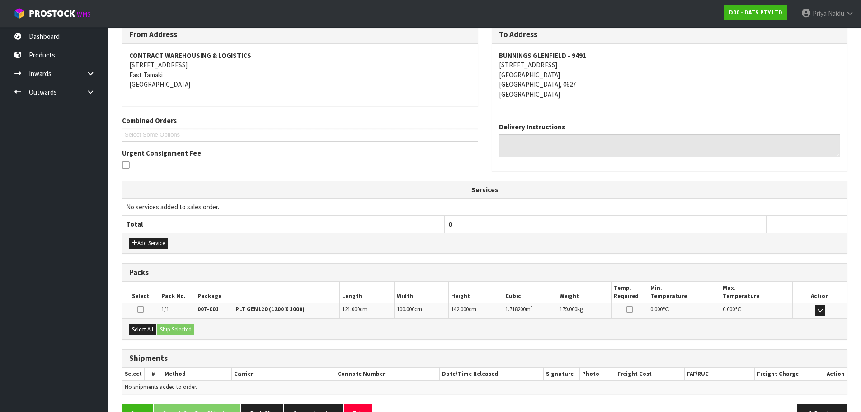
scroll to position [145, 0]
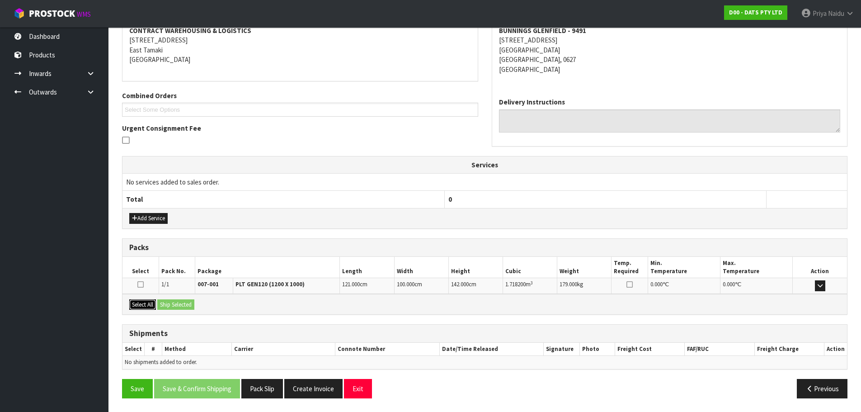
click at [143, 306] on button "Select All" at bounding box center [142, 304] width 27 height 11
drag, startPoint x: 165, startPoint y: 306, endPoint x: 183, endPoint y: 308, distance: 17.3
click at [166, 306] on button "Ship Selected" at bounding box center [175, 304] width 37 height 11
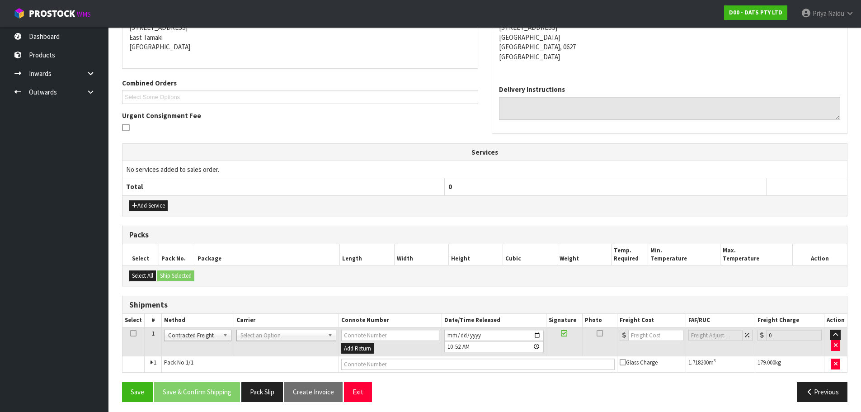
scroll to position [161, 0]
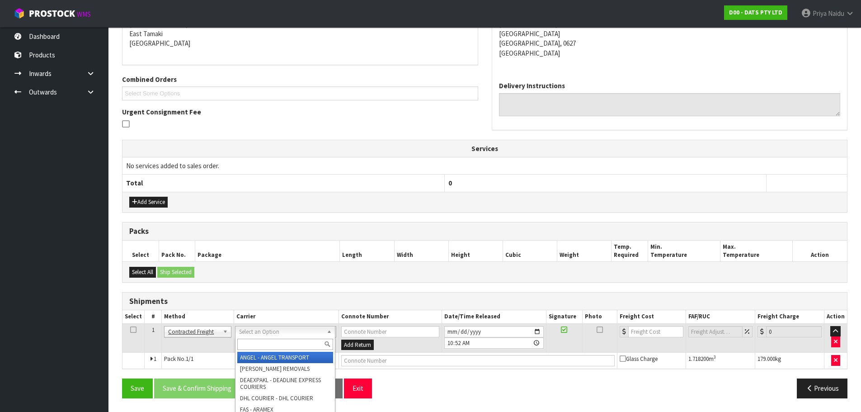
click at [259, 343] on input "text" at bounding box center [285, 343] width 96 height 11
click at [259, 344] on input "text" at bounding box center [286, 343] width 96 height 11
type input "CWL"
drag, startPoint x: 276, startPoint y: 359, endPoint x: 288, endPoint y: 353, distance: 13.3
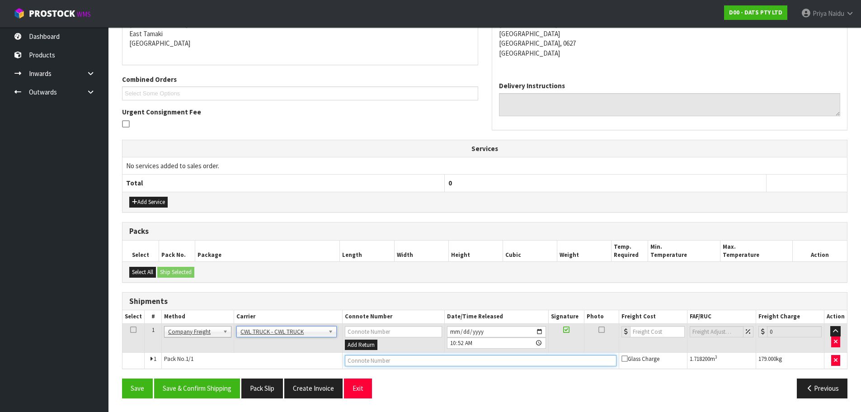
click at [356, 358] on input "text" at bounding box center [481, 360] width 272 height 11
type input "CWL TRUCK DELIVERY"
click at [540, 333] on input "[DATE]" at bounding box center [496, 331] width 99 height 11
type input "[DATE]"
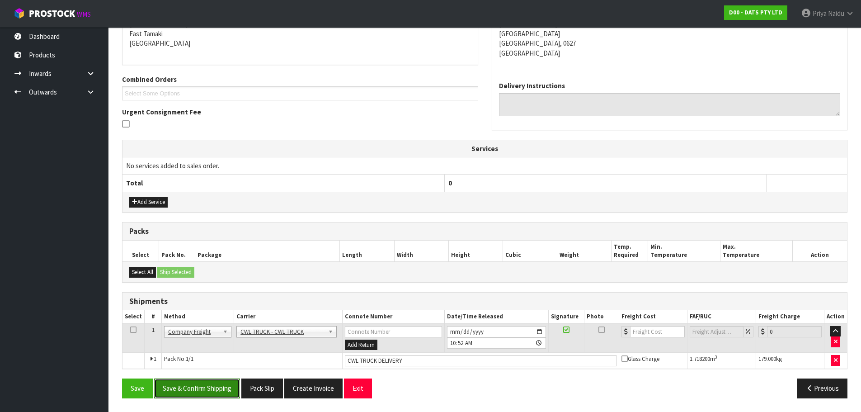
click at [213, 387] on button "Save & Confirm Shipping" at bounding box center [197, 387] width 86 height 19
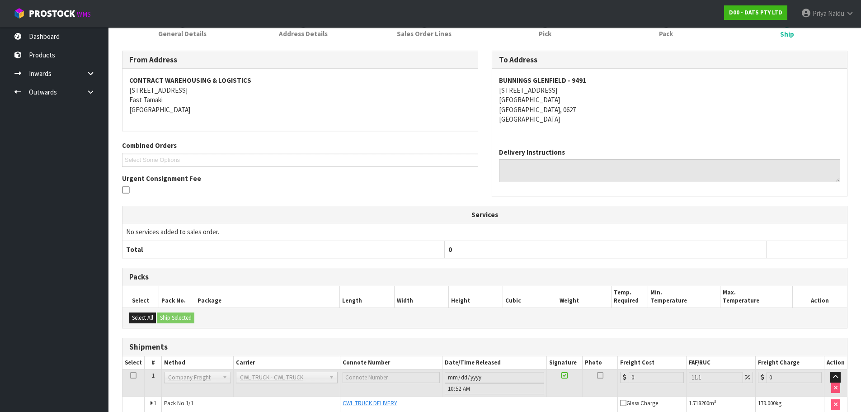
scroll to position [171, 0]
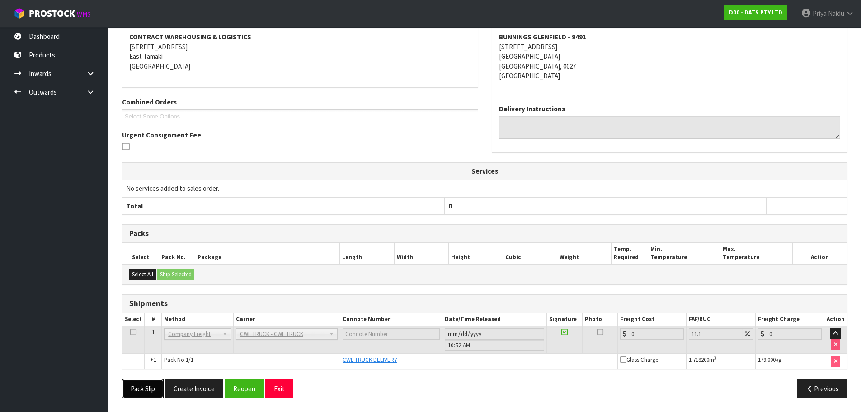
click at [141, 384] on button "Pack Slip" at bounding box center [143, 388] width 42 height 19
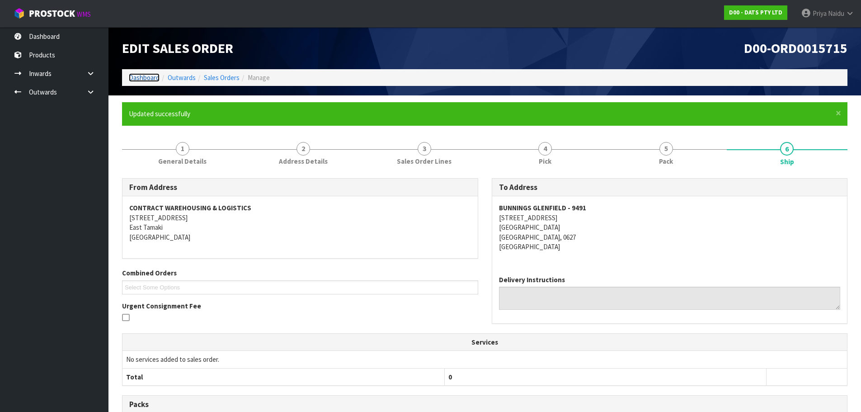
click at [145, 75] on link "Dashboard" at bounding box center [144, 77] width 31 height 9
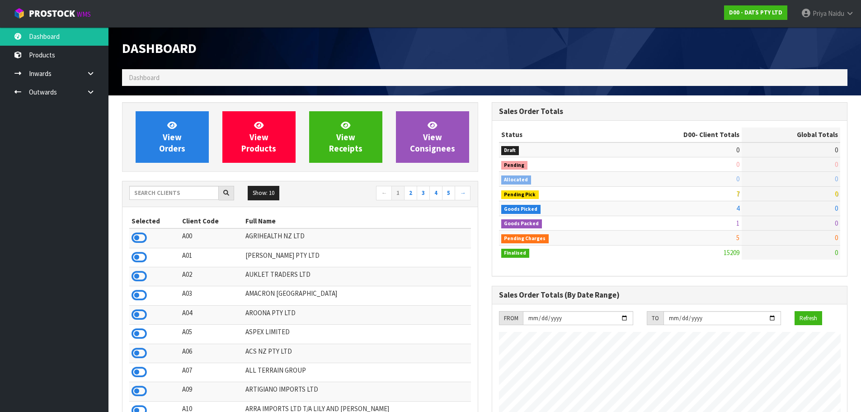
scroll to position [684, 369]
click at [165, 189] on input "text" at bounding box center [173, 193] width 89 height 14
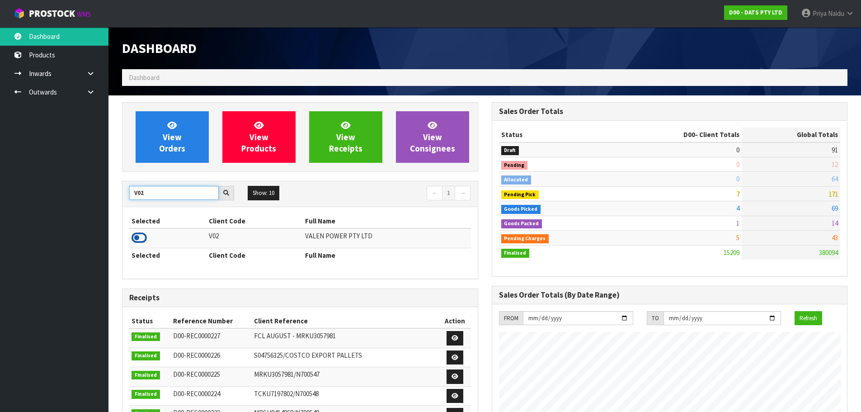
type input "V02"
drag, startPoint x: 139, startPoint y: 238, endPoint x: 162, endPoint y: 184, distance: 57.9
click at [140, 237] on icon at bounding box center [138, 238] width 15 height 14
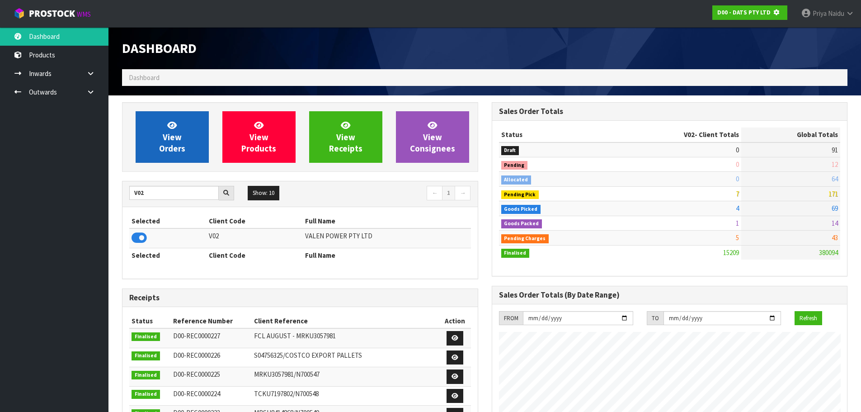
scroll to position [451199, 451393]
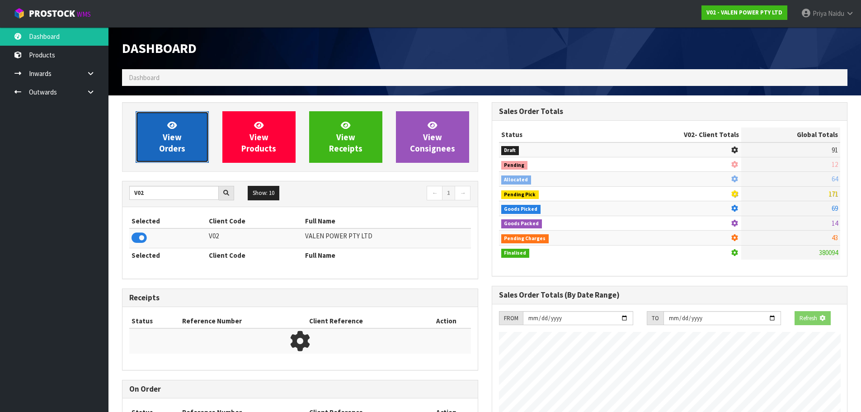
click at [182, 121] on link "View Orders" at bounding box center [172, 137] width 73 height 52
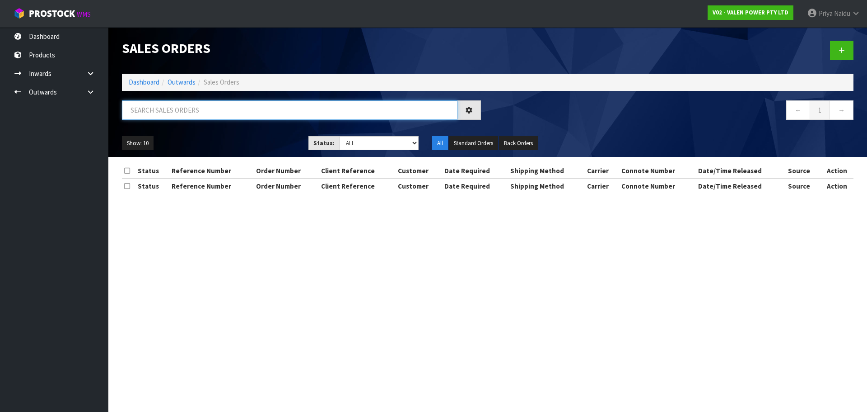
click at [186, 108] on input "text" at bounding box center [290, 109] width 336 height 19
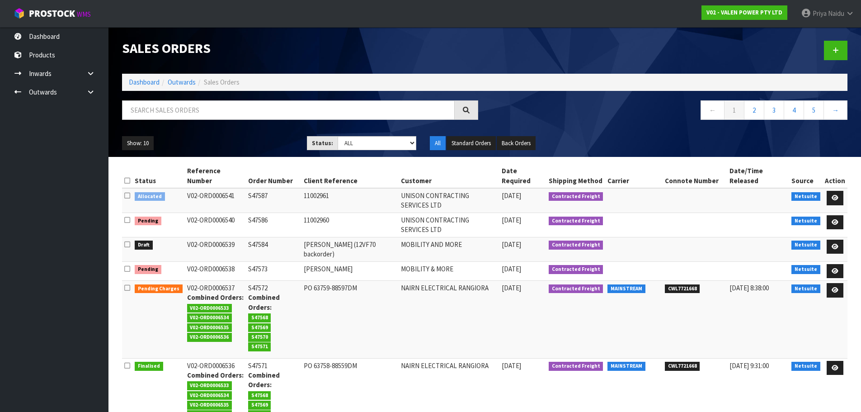
click at [228, 142] on ul "Show: 10 5 10 25 50" at bounding box center [207, 143] width 171 height 14
click at [137, 80] on link "Dashboard" at bounding box center [144, 82] width 31 height 9
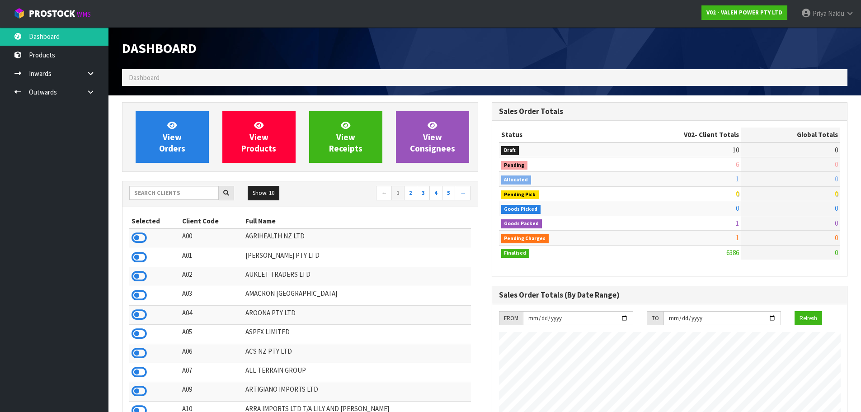
scroll to position [684, 369]
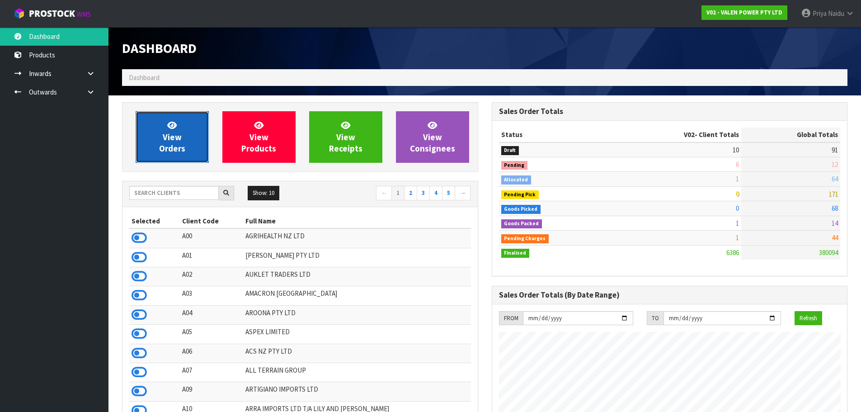
click at [174, 159] on link "View Orders" at bounding box center [172, 137] width 73 height 52
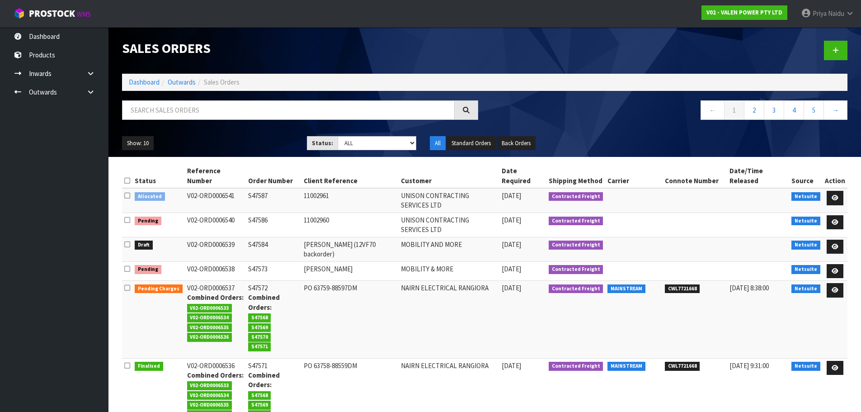
click at [149, 75] on ol "Dashboard Outwards Sales Orders" at bounding box center [484, 82] width 725 height 17
click at [147, 85] on link "Dashboard" at bounding box center [144, 82] width 31 height 9
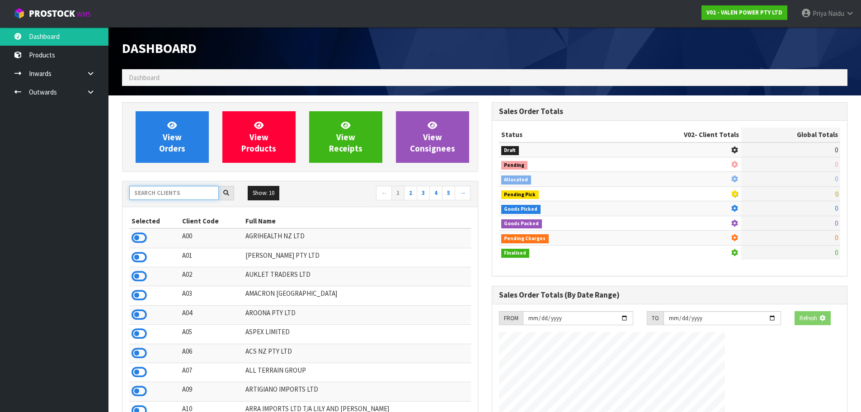
click at [159, 195] on input "text" at bounding box center [173, 193] width 89 height 14
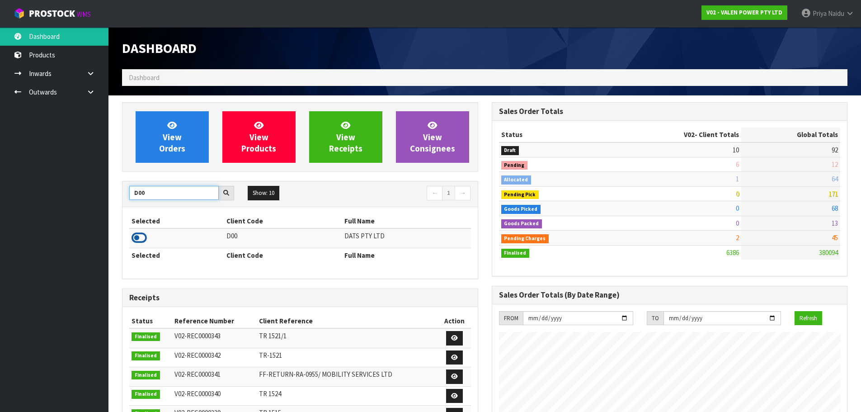
type input "D00"
click at [137, 235] on icon at bounding box center [138, 238] width 15 height 14
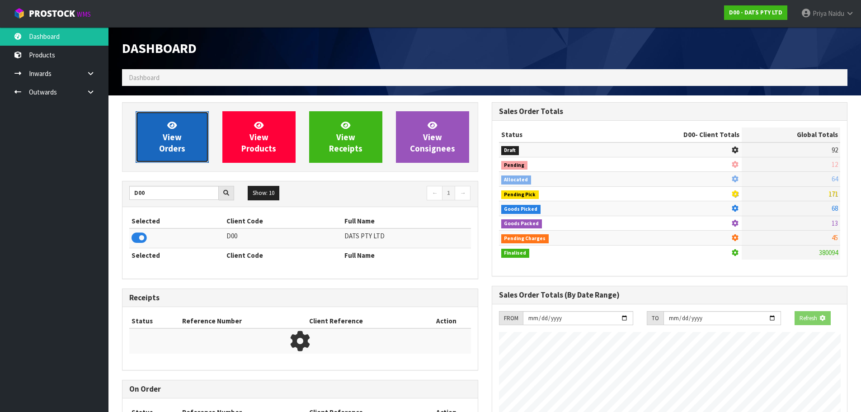
click at [167, 153] on span "View Orders" at bounding box center [172, 137] width 26 height 34
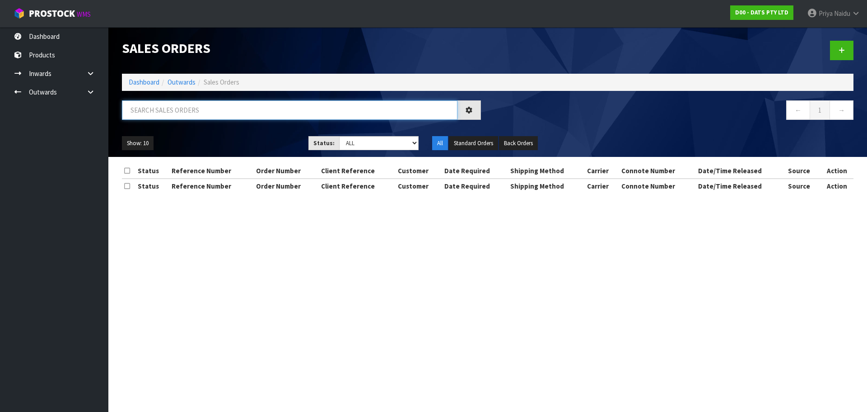
click at [199, 111] on input "text" at bounding box center [290, 109] width 336 height 19
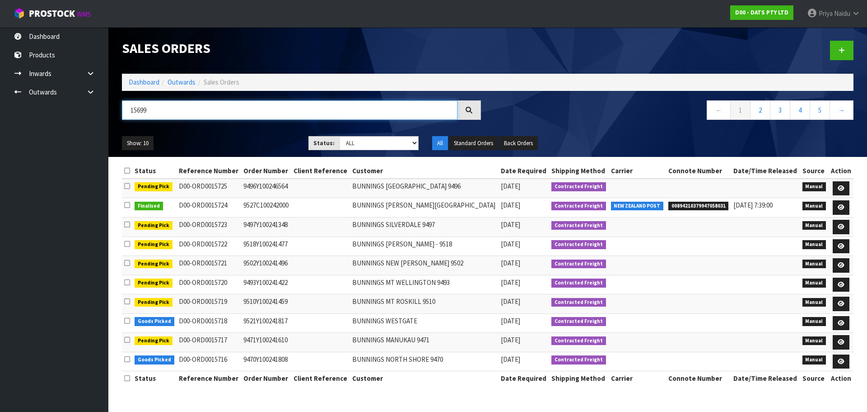
type input "15699"
click at [358, 139] on select "Draft Pending Allocated Pending Pick Goods Picked Goods Packed Pending Charges …" at bounding box center [379, 143] width 80 height 14
select select "string:5"
click at [339, 136] on select "Draft Pending Allocated Pending Pick Goods Picked Goods Packed Pending Charges …" at bounding box center [379, 143] width 80 height 14
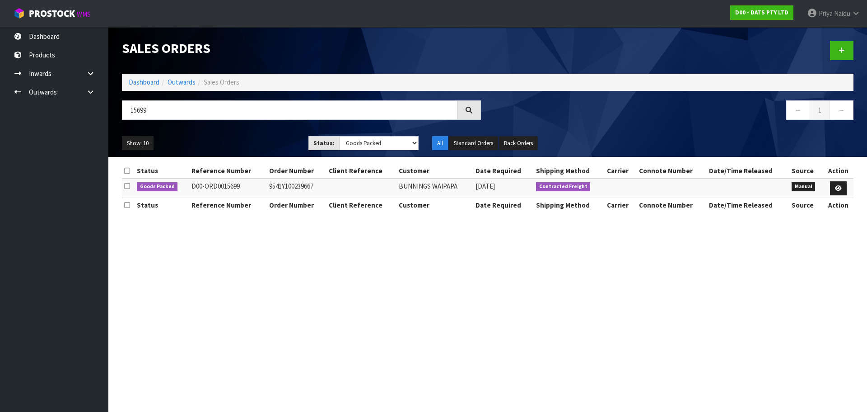
click at [255, 130] on div "Show: 10 5 10 25 50 Status: Draft Pending Allocated Pending Pick Goods Picked G…" at bounding box center [487, 143] width 745 height 28
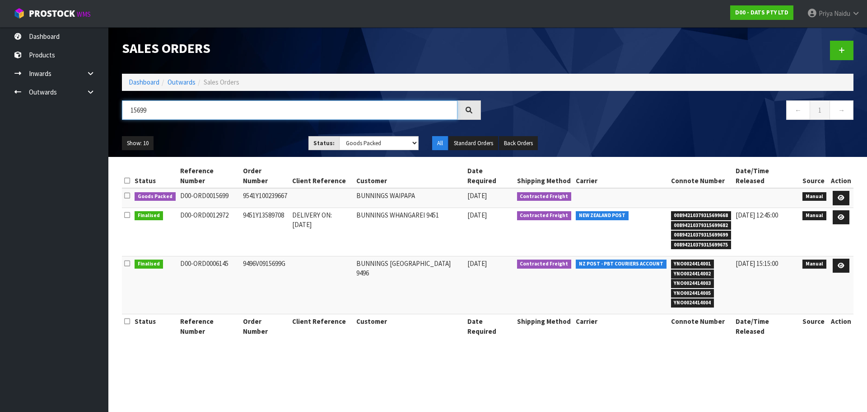
click at [255, 124] on div "15699" at bounding box center [301, 113] width 373 height 26
click at [148, 84] on link "Dashboard" at bounding box center [144, 82] width 31 height 9
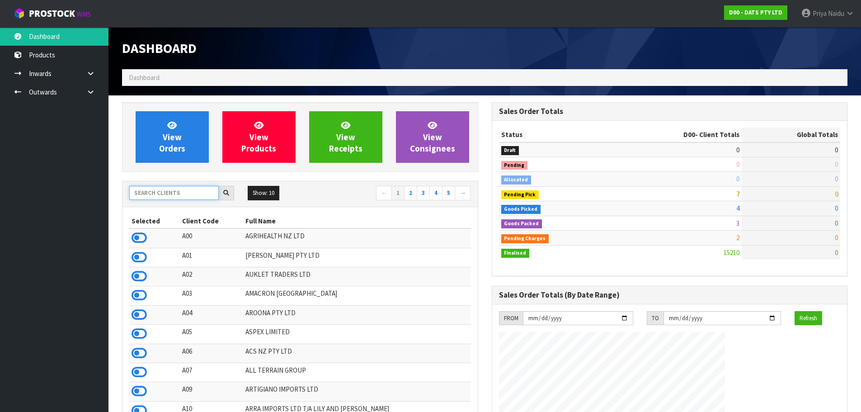
scroll to position [563, 369]
click at [163, 194] on input "text" at bounding box center [173, 193] width 89 height 14
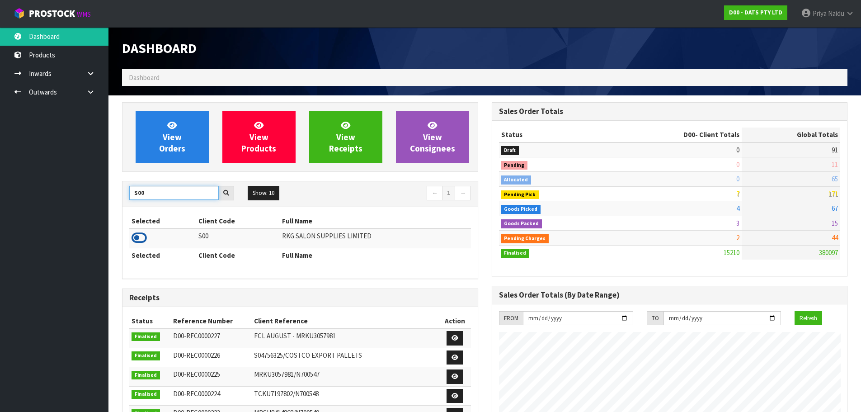
type input "S00"
click at [136, 231] on icon at bounding box center [138, 238] width 15 height 14
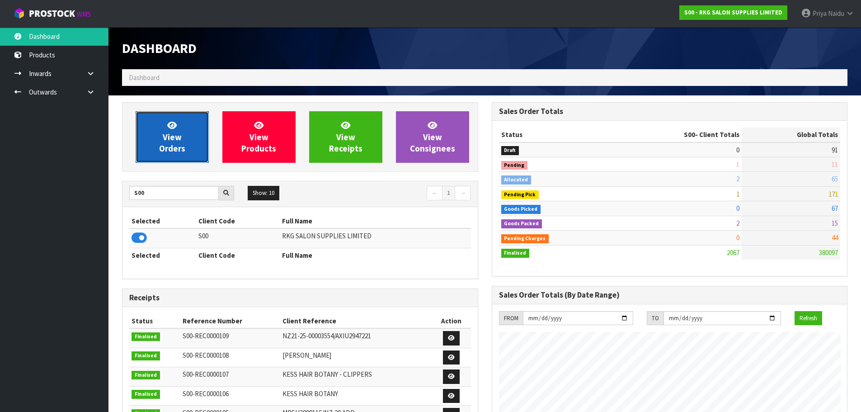
click at [163, 161] on link "View Orders" at bounding box center [172, 137] width 73 height 52
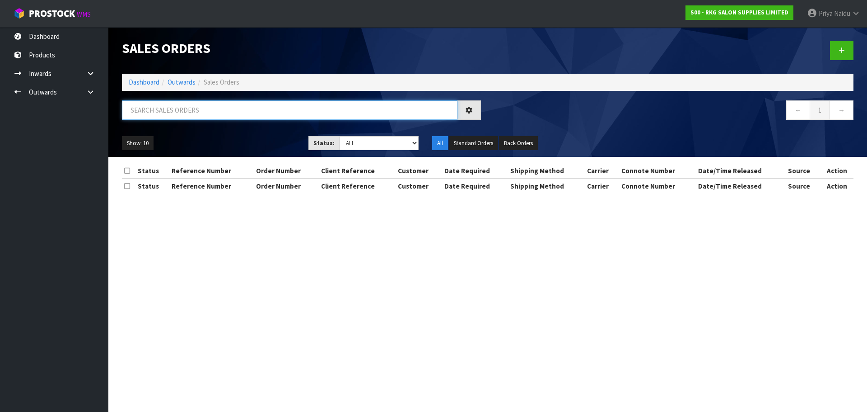
click at [192, 109] on input "text" at bounding box center [290, 109] width 336 height 19
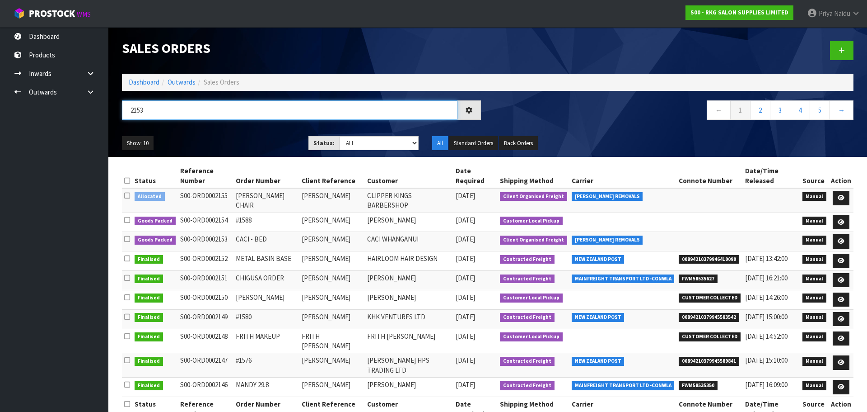
type input "2153"
click at [271, 138] on ul "Show: 10 5 10 25 50" at bounding box center [208, 143] width 173 height 14
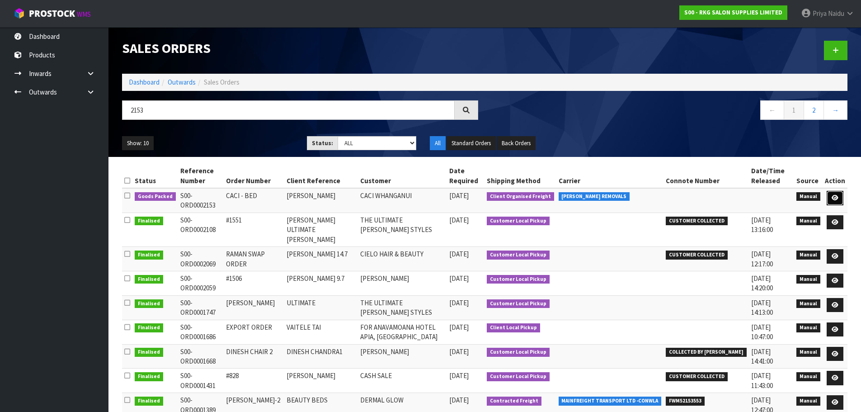
click at [836, 197] on icon at bounding box center [834, 198] width 7 height 6
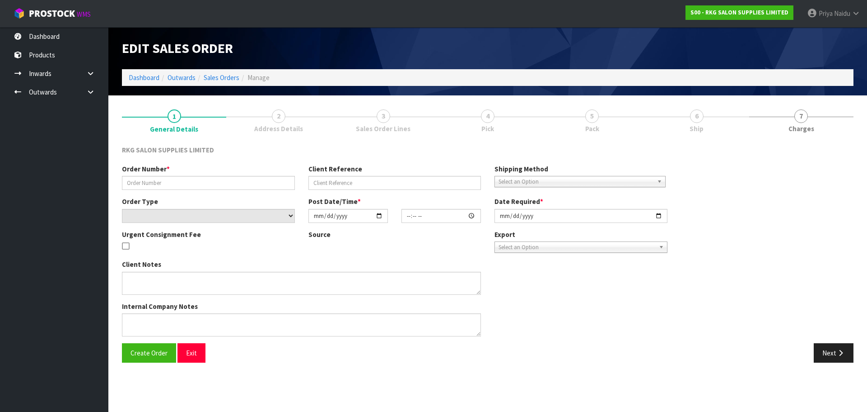
type input "CACI - BED"
type input "[PERSON_NAME]"
select select "number:0"
type input "[DATE]"
type input "00:00:00.000"
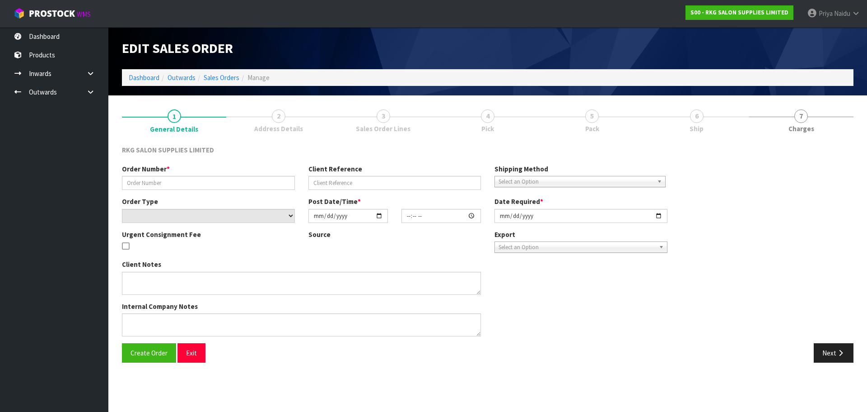
type input "[DATE]"
type textarea "FOR PICK UP CONROYS [DATE] 8.9"
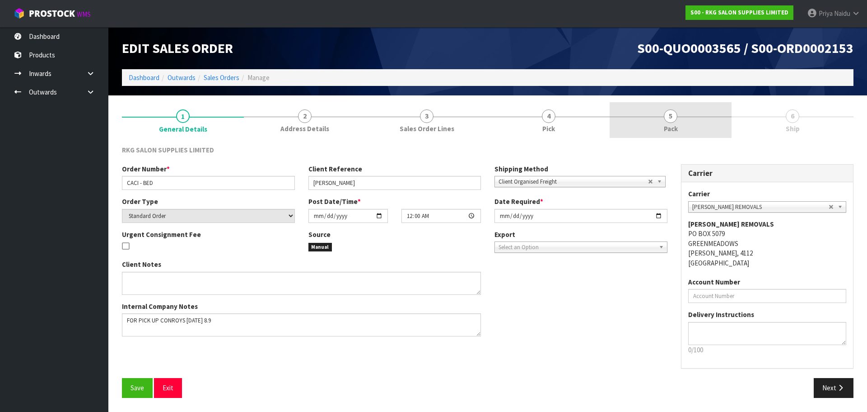
click at [665, 109] on link "5 Pack" at bounding box center [671, 120] width 122 height 36
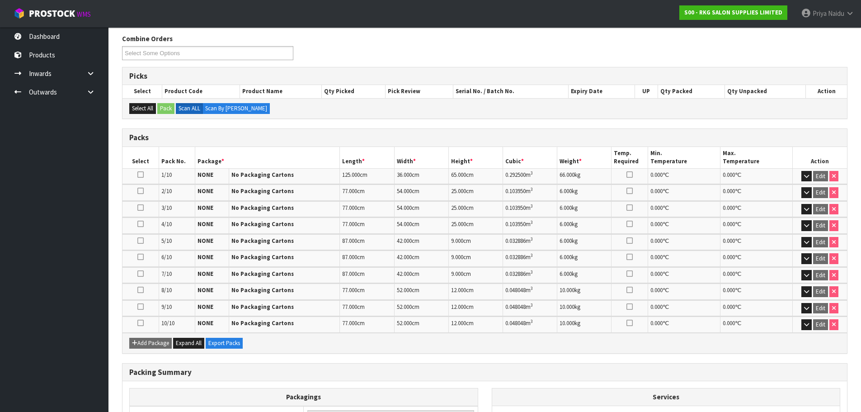
scroll to position [204, 0]
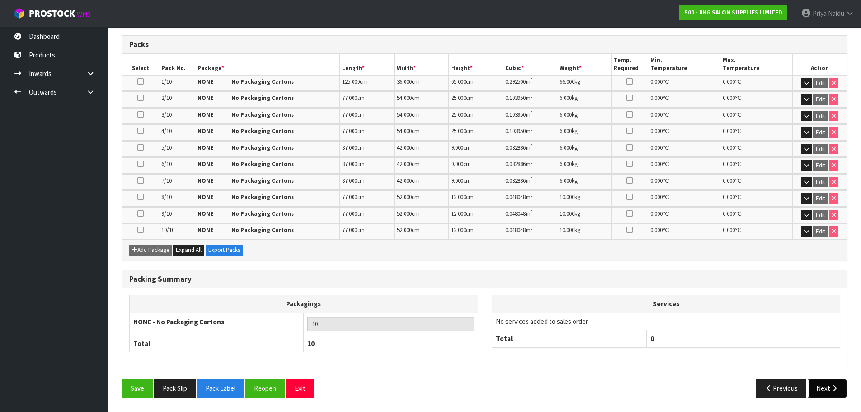
click at [819, 382] on button "Next" at bounding box center [827, 387] width 40 height 19
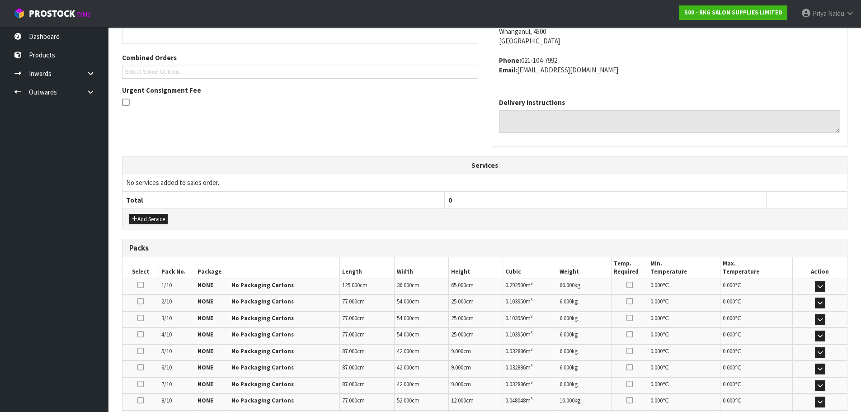
scroll to position [316, 0]
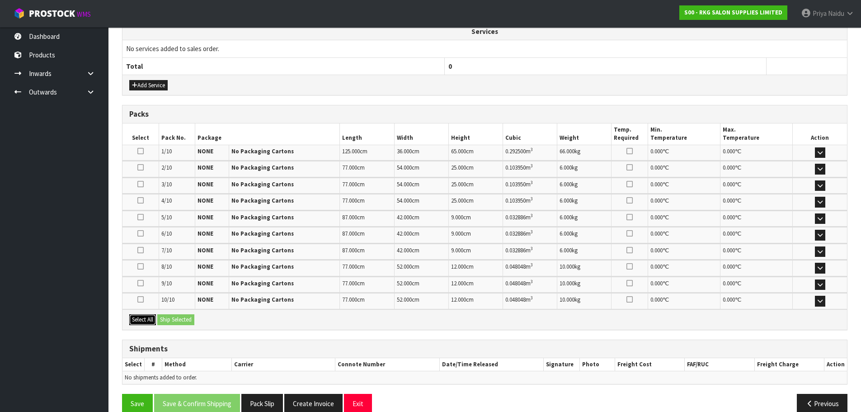
drag, startPoint x: 145, startPoint y: 322, endPoint x: 159, endPoint y: 319, distance: 14.3
click at [145, 322] on button "Select All" at bounding box center [142, 319] width 27 height 11
drag, startPoint x: 164, startPoint y: 318, endPoint x: 173, endPoint y: 318, distance: 8.6
click at [165, 318] on button "Ship Selected" at bounding box center [175, 319] width 37 height 11
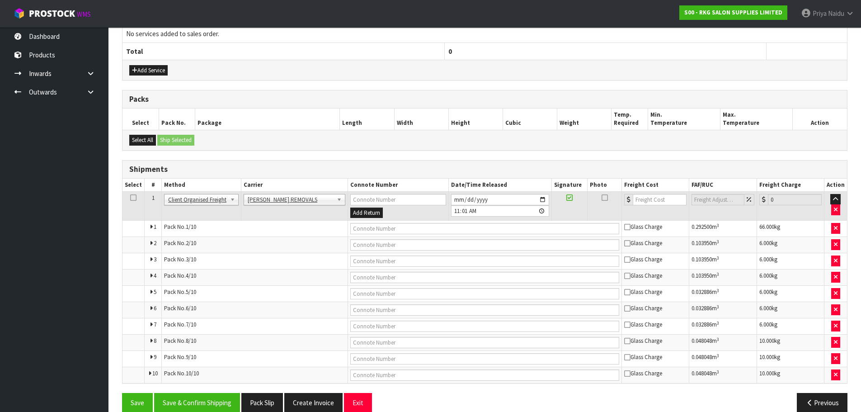
scroll to position [346, 0]
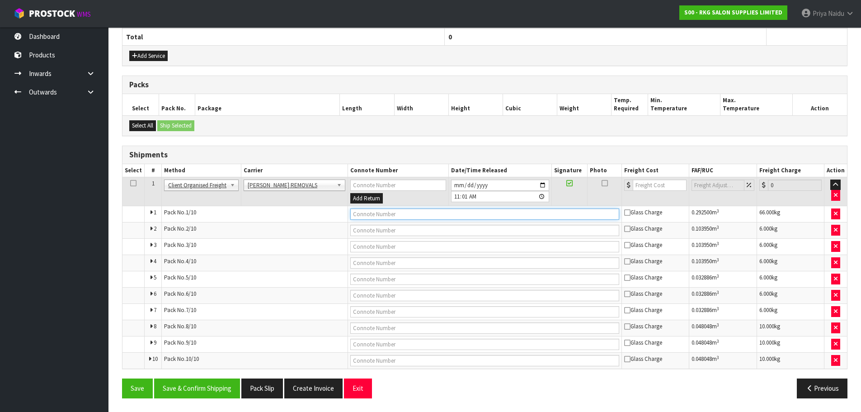
click at [421, 215] on input "text" at bounding box center [484, 213] width 269 height 11
type input "CONROYS COLLECTED"
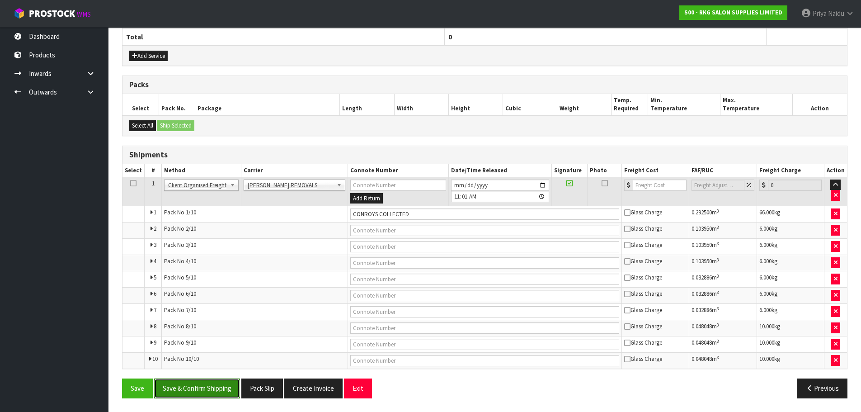
click at [199, 391] on button "Save & Confirm Shipping" at bounding box center [197, 387] width 86 height 19
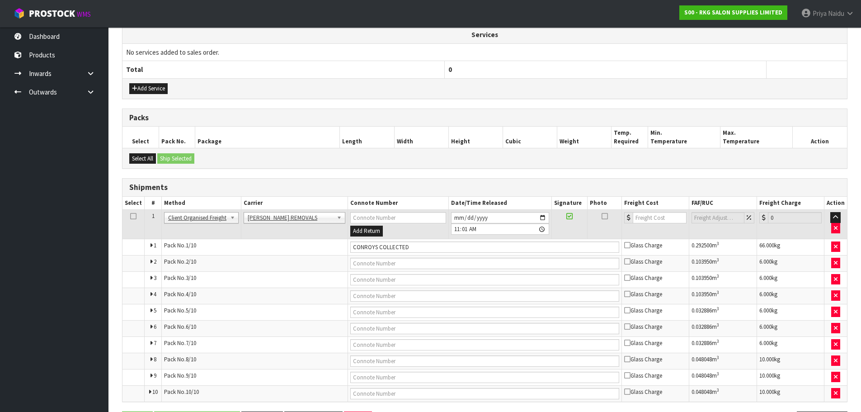
scroll to position [0, 0]
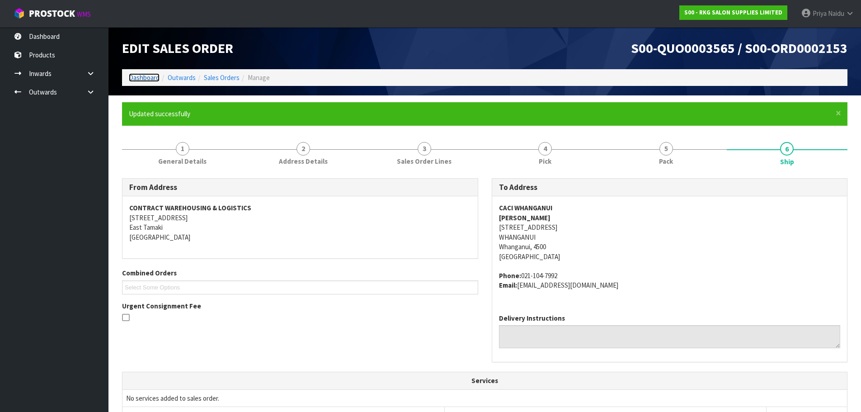
click at [133, 78] on link "Dashboard" at bounding box center [144, 77] width 31 height 9
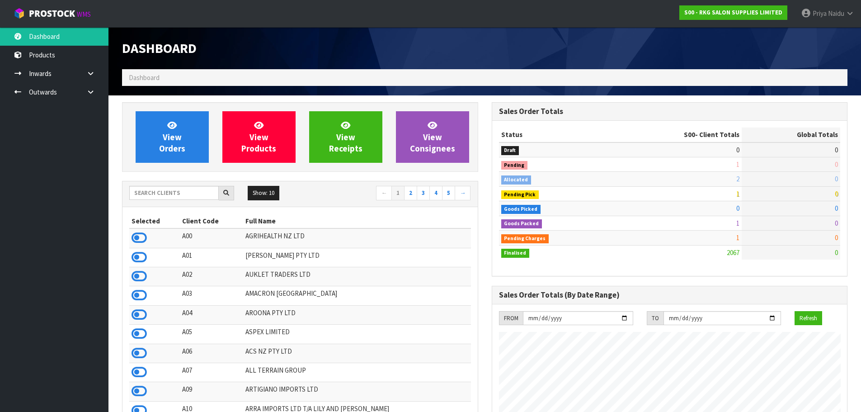
scroll to position [684, 369]
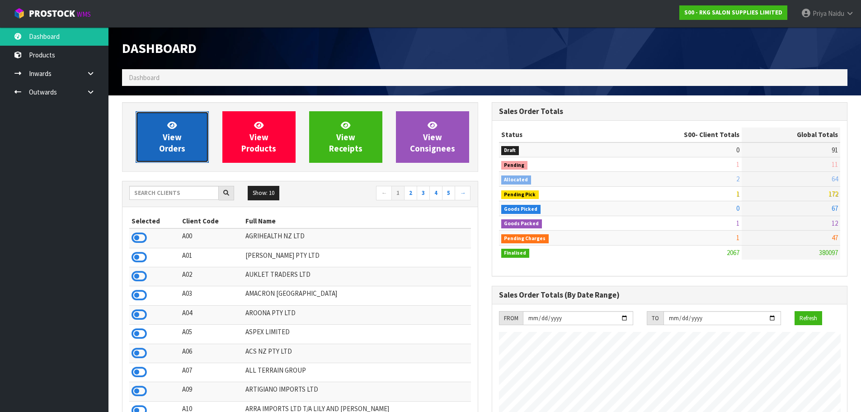
drag, startPoint x: 164, startPoint y: 147, endPoint x: 168, endPoint y: 143, distance: 5.5
click at [164, 147] on span "View Orders" at bounding box center [172, 137] width 26 height 34
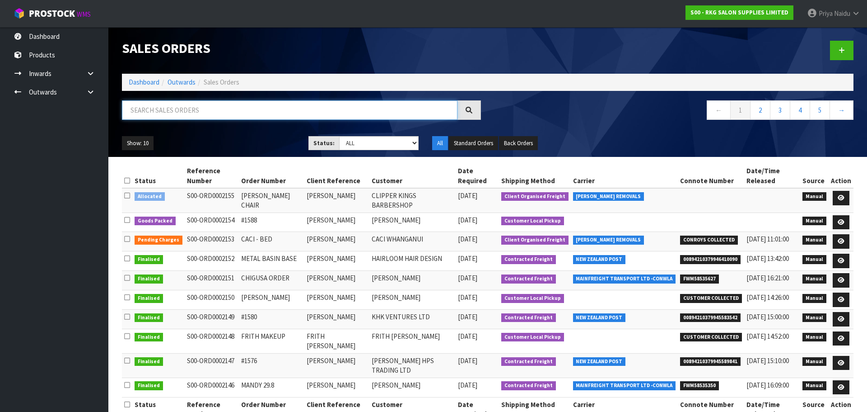
click at [213, 110] on input "text" at bounding box center [290, 109] width 336 height 19
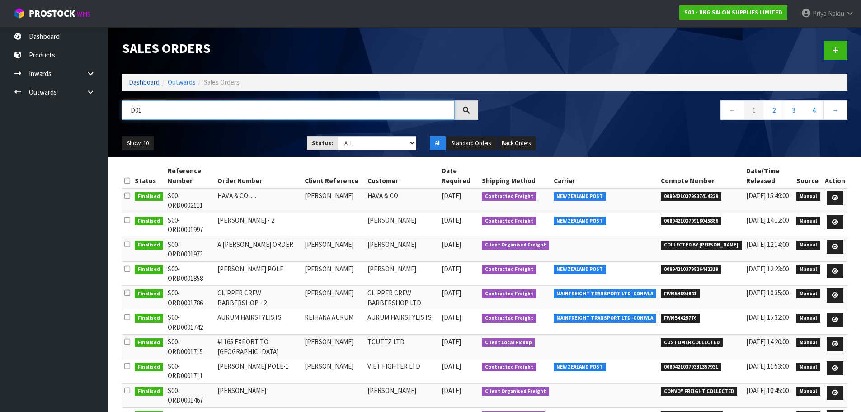
type input "D01"
click at [145, 82] on link "Dashboard" at bounding box center [144, 82] width 31 height 9
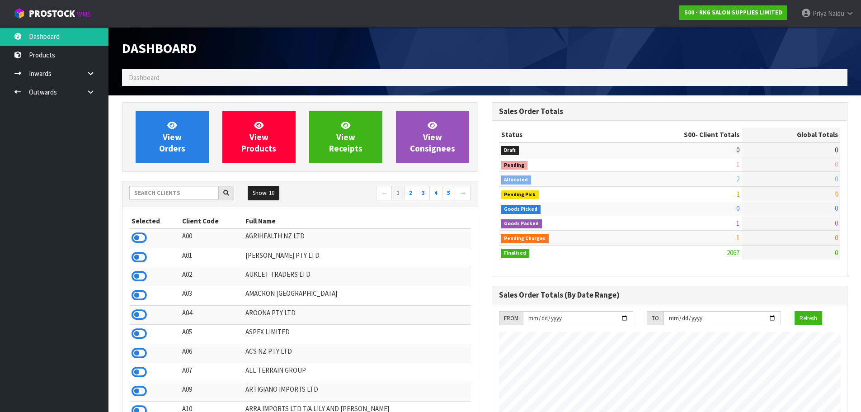
scroll to position [684, 369]
click at [176, 193] on input "text" at bounding box center [173, 193] width 89 height 14
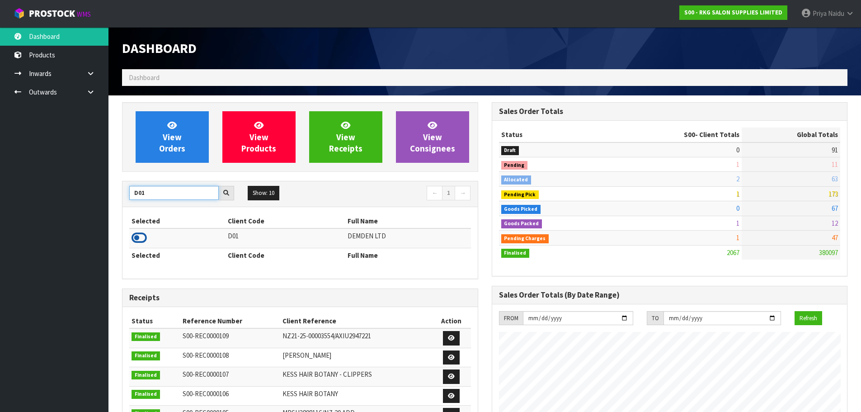
type input "D01"
click at [136, 240] on icon at bounding box center [138, 238] width 15 height 14
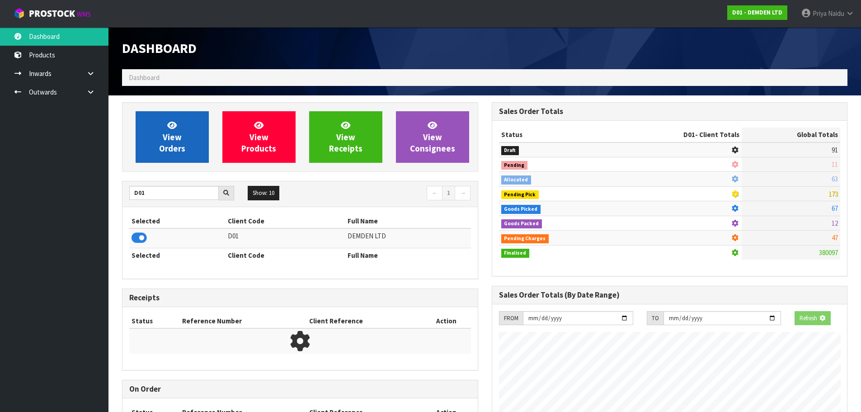
scroll to position [597, 369]
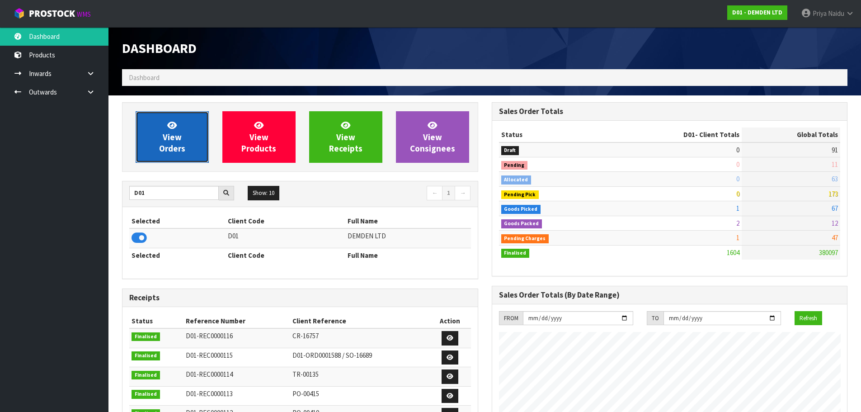
click at [174, 150] on span "View Orders" at bounding box center [172, 137] width 26 height 34
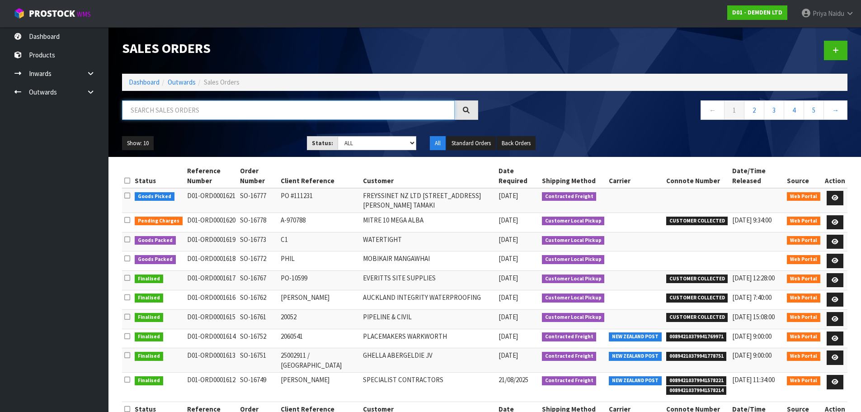
click at [192, 109] on input "text" at bounding box center [288, 109] width 332 height 19
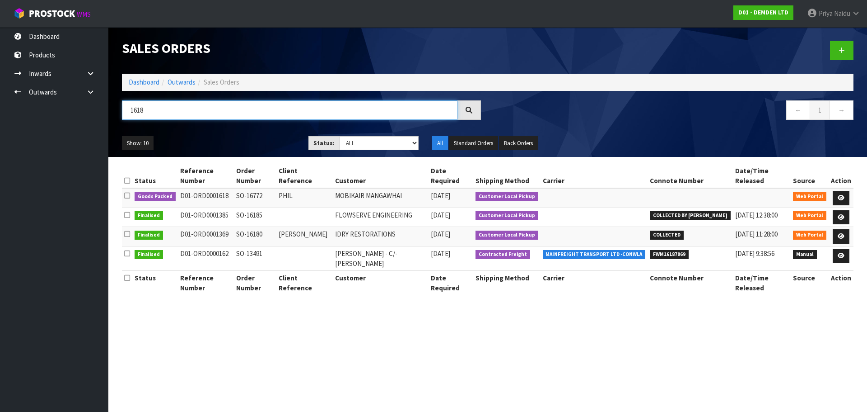
type input "1618"
click at [245, 129] on div "Show: 10 5 10 25 50 Status: Draft Pending Allocated Pending Pick Goods Picked G…" at bounding box center [487, 143] width 745 height 28
click at [841, 197] on icon at bounding box center [841, 198] width 7 height 6
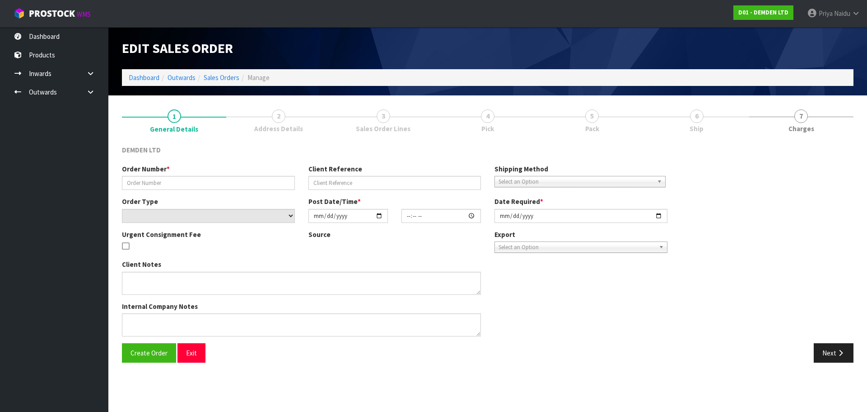
type input "SO-16772"
type input "PHIL"
select select "number:0"
type input "[DATE]"
type input "11:21:00.000"
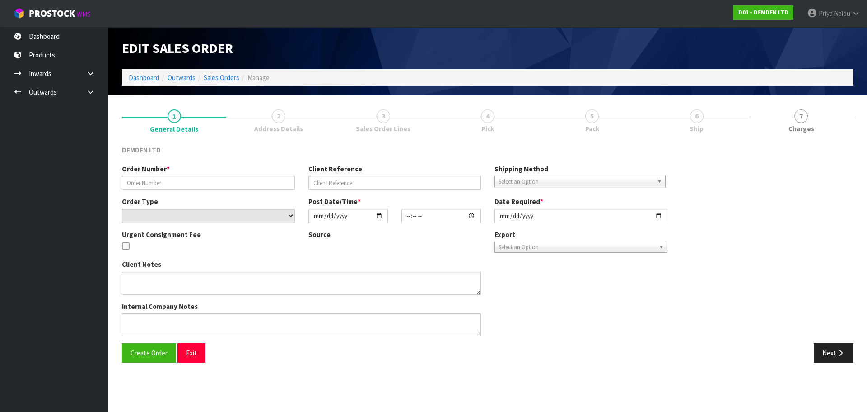
type input "[DATE]"
type textarea "FOR COLLECTION [DATE]"
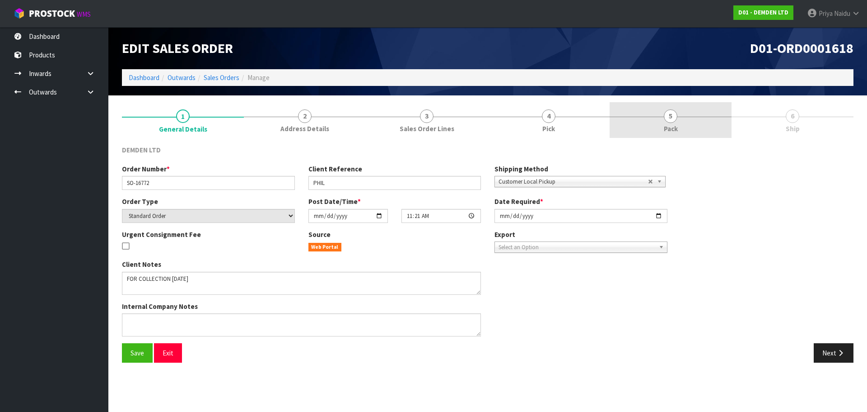
click at [664, 112] on link "5 Pack" at bounding box center [671, 120] width 122 height 36
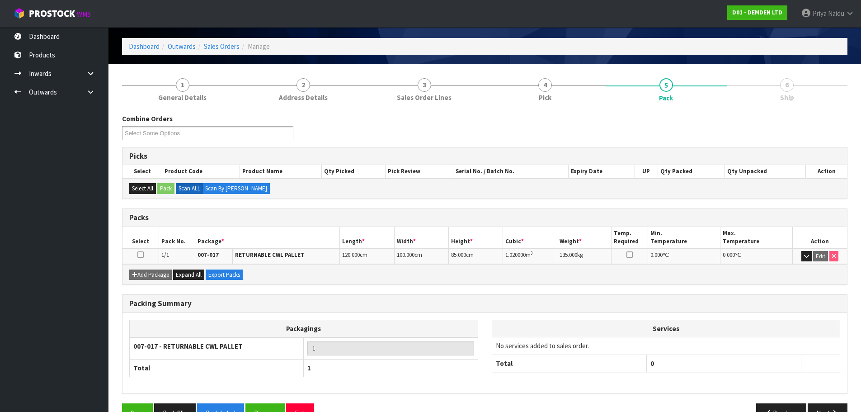
scroll to position [56, 0]
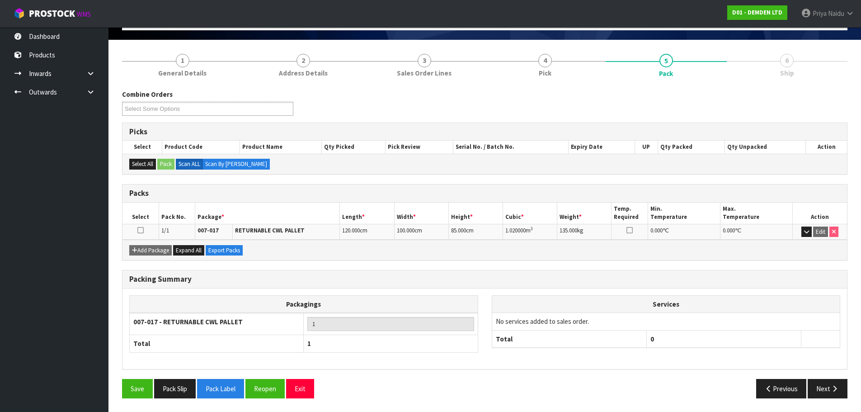
click at [829, 375] on div "Packing Summary Packagings 007-017 - RETURNABLE CWL PALLET 1 Total 1 Services N…" at bounding box center [484, 324] width 739 height 109
click at [819, 388] on button "Next" at bounding box center [827, 388] width 40 height 19
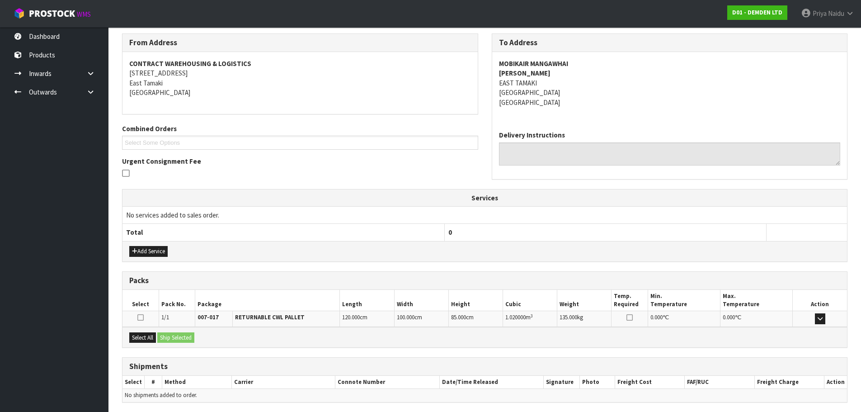
scroll to position [145, 0]
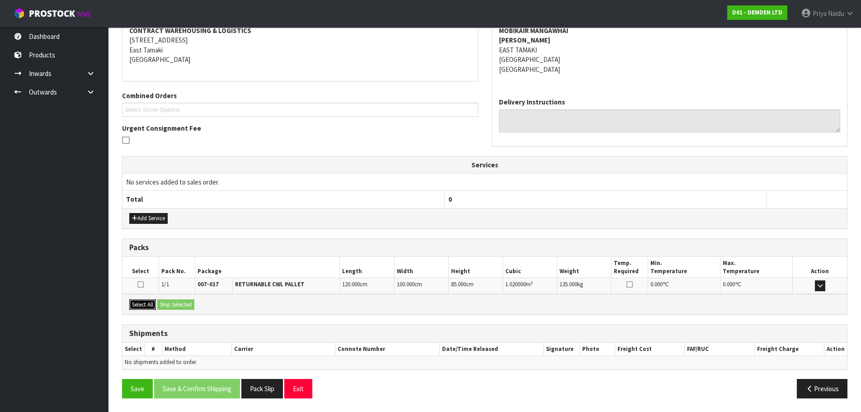
drag, startPoint x: 151, startPoint y: 306, endPoint x: 161, endPoint y: 303, distance: 10.4
click at [151, 306] on button "Select All" at bounding box center [142, 304] width 27 height 11
click at [173, 303] on button "Ship Selected" at bounding box center [175, 304] width 37 height 11
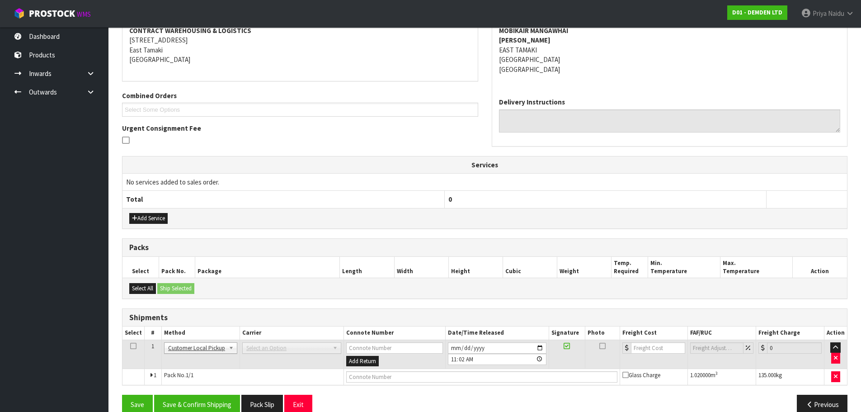
scroll to position [161, 0]
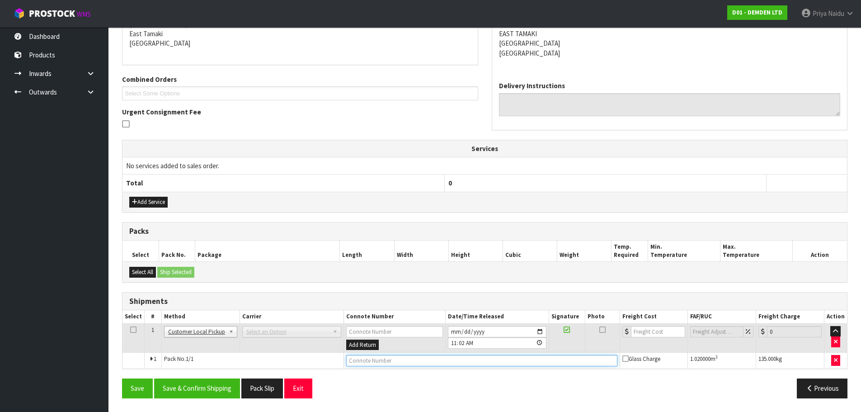
click at [379, 362] on input "text" at bounding box center [481, 360] width 271 height 11
type input "CUSTOMER COLLECTED"
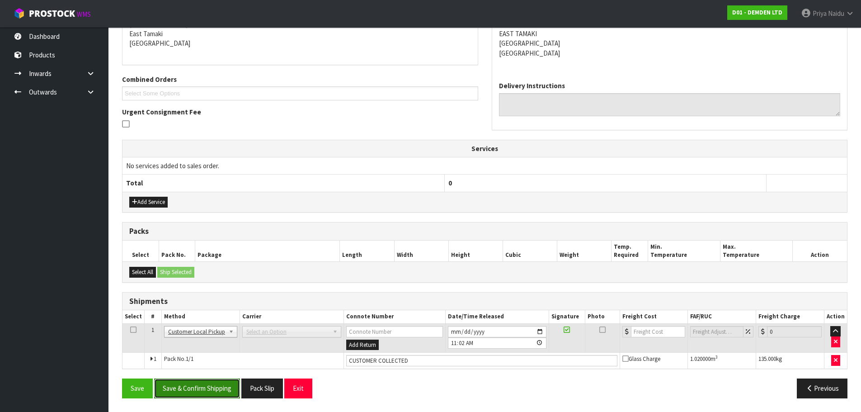
click at [190, 391] on button "Save & Confirm Shipping" at bounding box center [197, 387] width 86 height 19
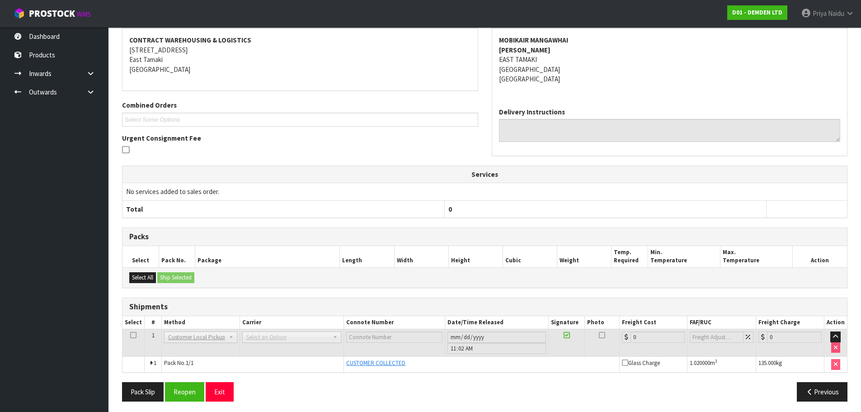
scroll to position [0, 0]
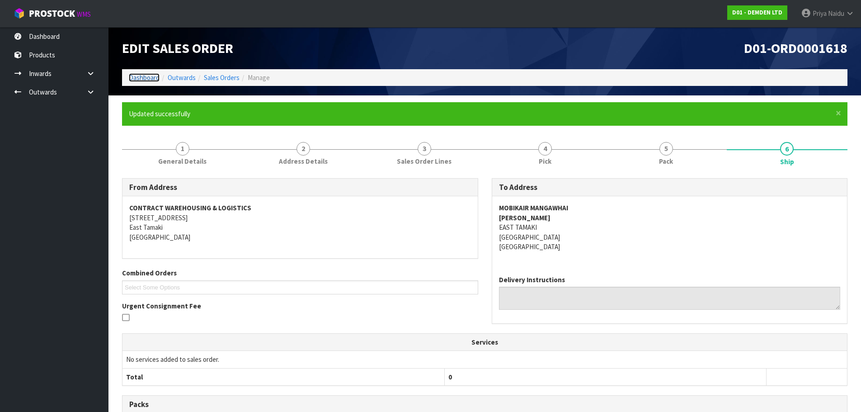
click at [132, 78] on link "Dashboard" at bounding box center [144, 77] width 31 height 9
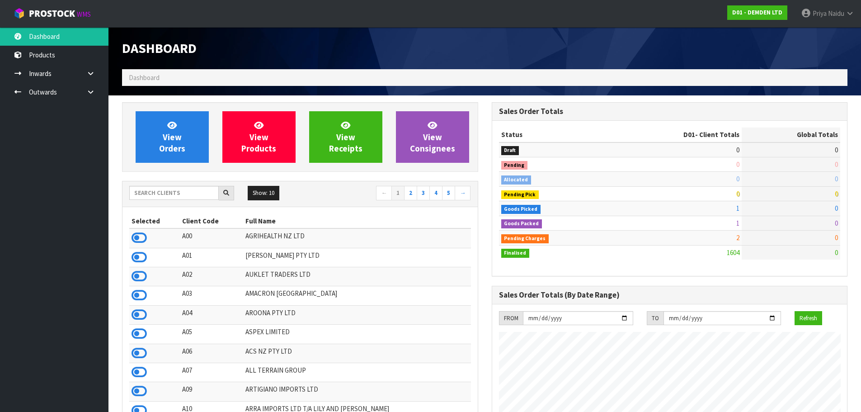
scroll to position [597, 369]
drag, startPoint x: 159, startPoint y: 197, endPoint x: 173, endPoint y: 187, distance: 16.7
click at [159, 197] on input "text" at bounding box center [173, 193] width 89 height 14
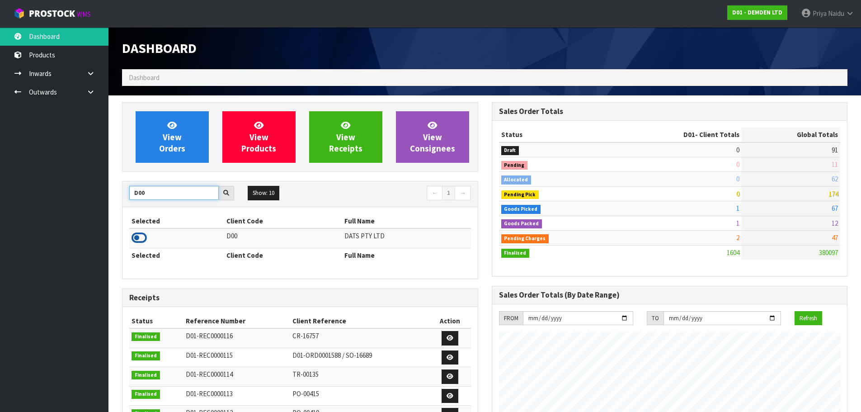
type input "D00"
click at [142, 237] on icon at bounding box center [138, 238] width 15 height 14
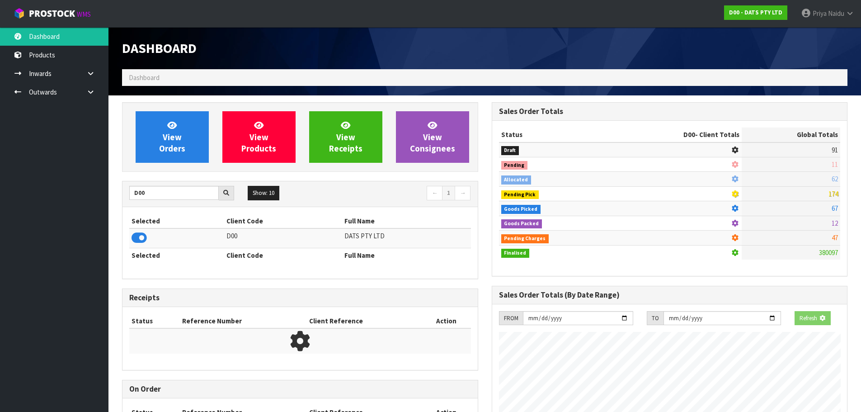
scroll to position [563, 369]
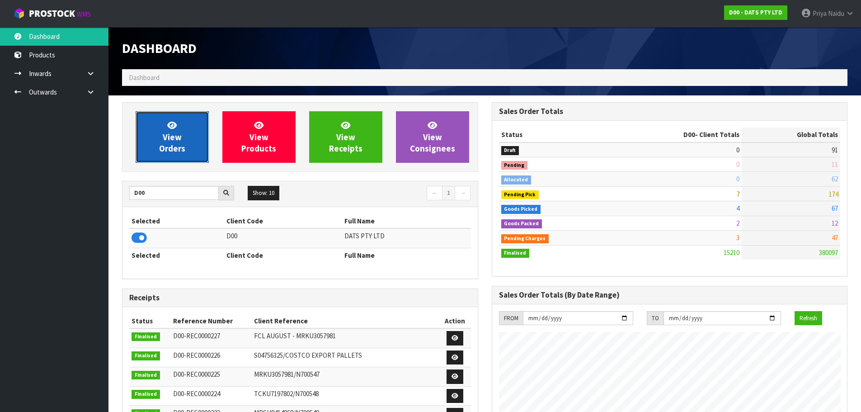
click at [184, 147] on span "View Orders" at bounding box center [172, 137] width 26 height 34
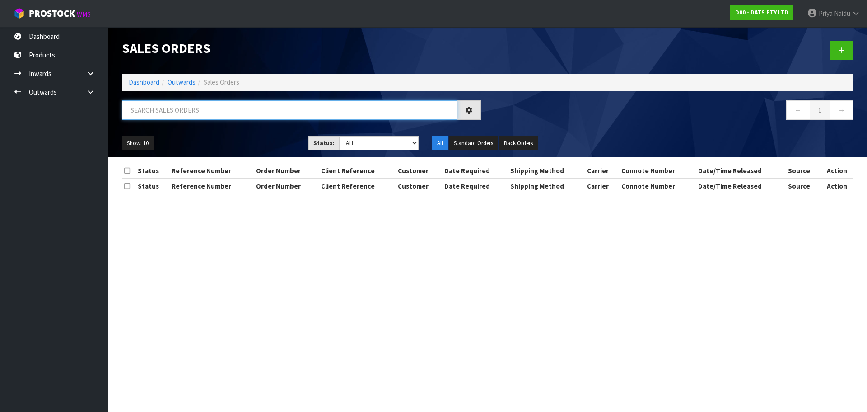
click at [201, 113] on input "text" at bounding box center [290, 109] width 336 height 19
type input "15699"
click at [238, 132] on div "Show: 10 5 10 25 50 Status: Draft Pending Allocated Pending Pick Goods Picked G…" at bounding box center [487, 143] width 745 height 28
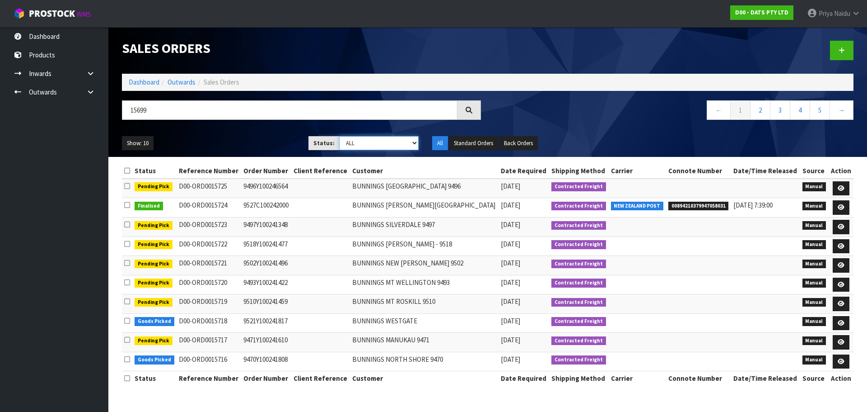
click at [363, 141] on select "Draft Pending Allocated Pending Pick Goods Picked Goods Packed Pending Charges …" at bounding box center [379, 143] width 80 height 14
select select "string:5"
click at [339, 136] on select "Draft Pending Allocated Pending Pick Goods Picked Goods Packed Pending Charges …" at bounding box center [379, 143] width 80 height 14
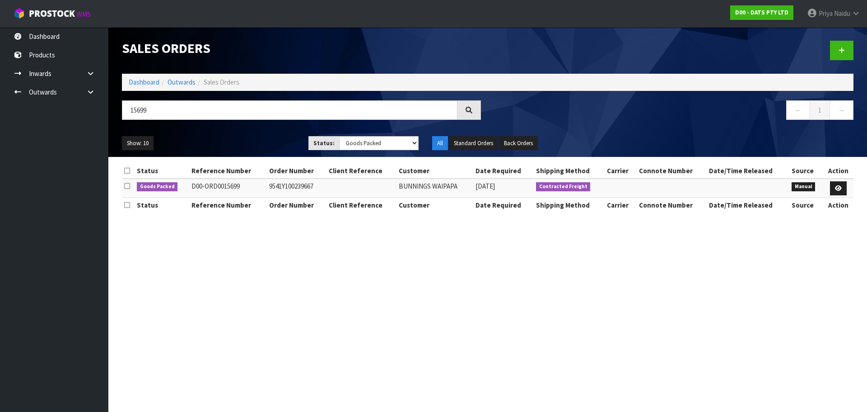
click at [239, 142] on ul "Show: 10 5 10 25 50" at bounding box center [208, 143] width 173 height 14
click at [238, 140] on ul "Show: 10 5 10 25 50" at bounding box center [208, 143] width 173 height 14
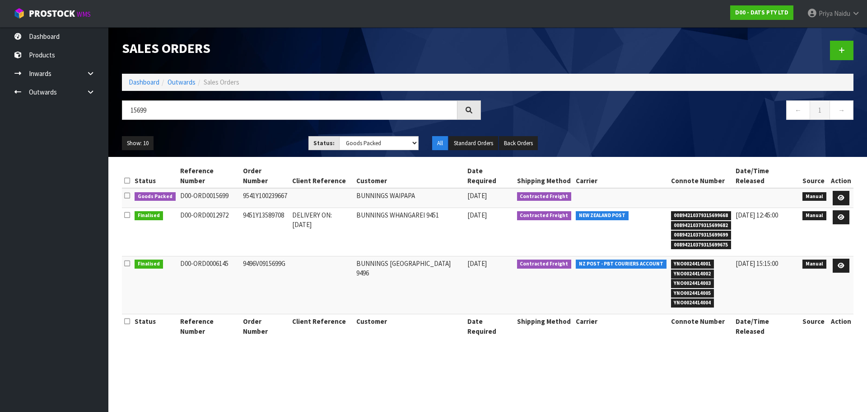
click at [253, 135] on div "Show: 10 5 10 25 50 Status: Draft Pending Allocated Pending Pick Goods Picked G…" at bounding box center [487, 143] width 745 height 28
click at [240, 136] on ul "Show: 10 5 10 25 50" at bounding box center [208, 143] width 173 height 14
click at [216, 139] on ul "Show: 10 5 10 25 50" at bounding box center [208, 143] width 173 height 14
click at [211, 136] on ul "Show: 10 5 10 25 50" at bounding box center [208, 143] width 173 height 14
click at [843, 195] on icon at bounding box center [841, 198] width 7 height 6
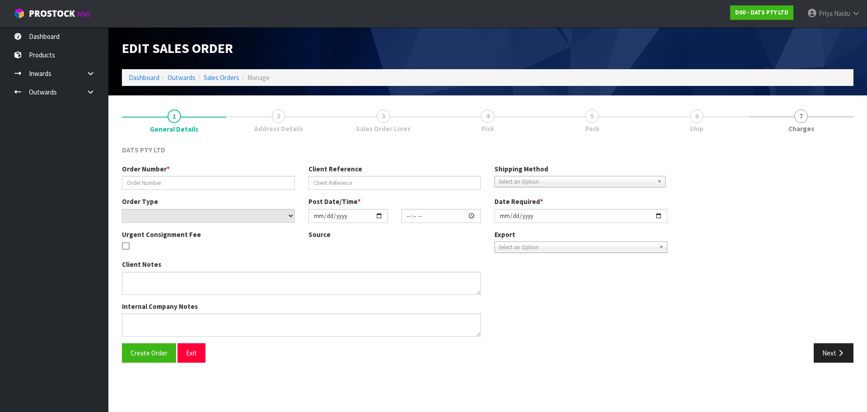
type input "9541Y100239667"
select select "number:0"
type input "[DATE]"
type input "09:19:00.000"
type input "[DATE]"
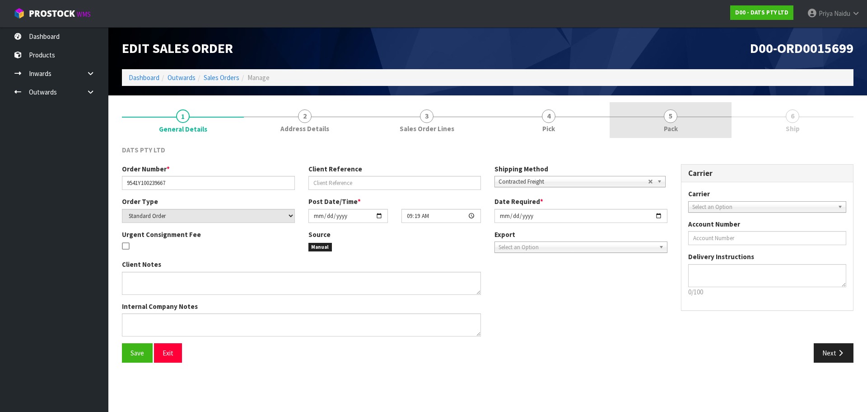
click at [673, 121] on span "5" at bounding box center [671, 116] width 14 height 14
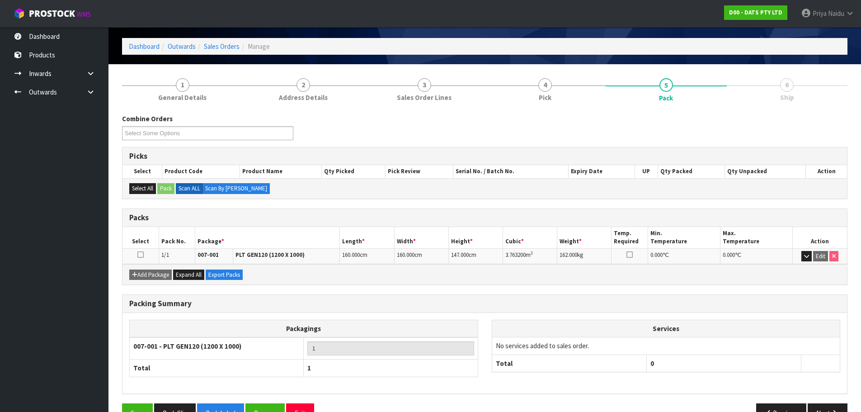
scroll to position [56, 0]
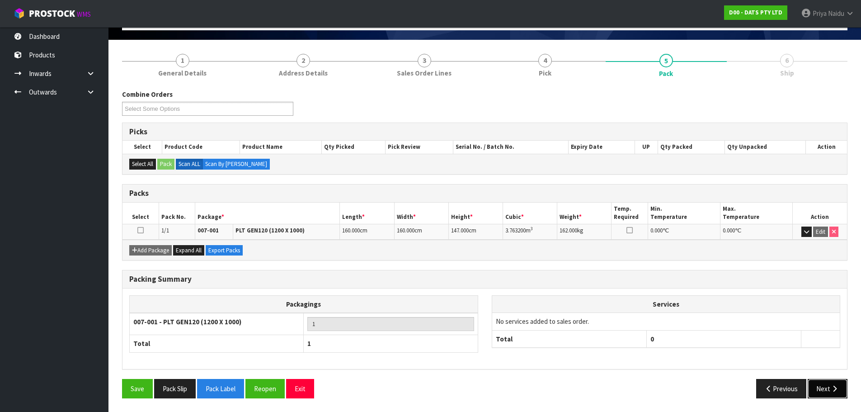
click at [823, 385] on button "Next" at bounding box center [827, 388] width 40 height 19
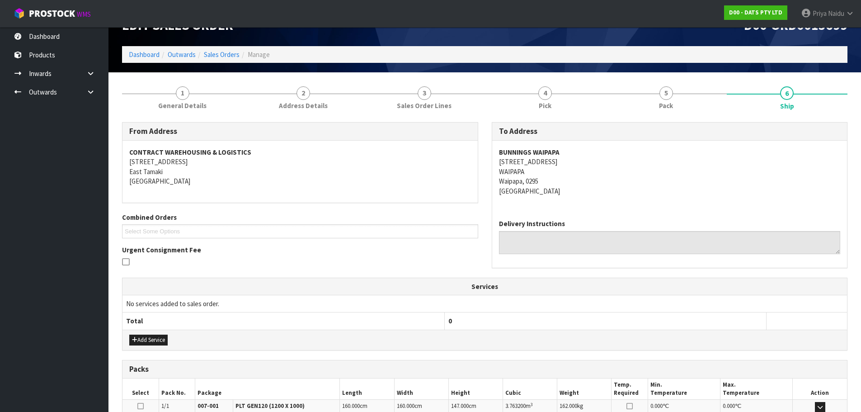
scroll to position [0, 0]
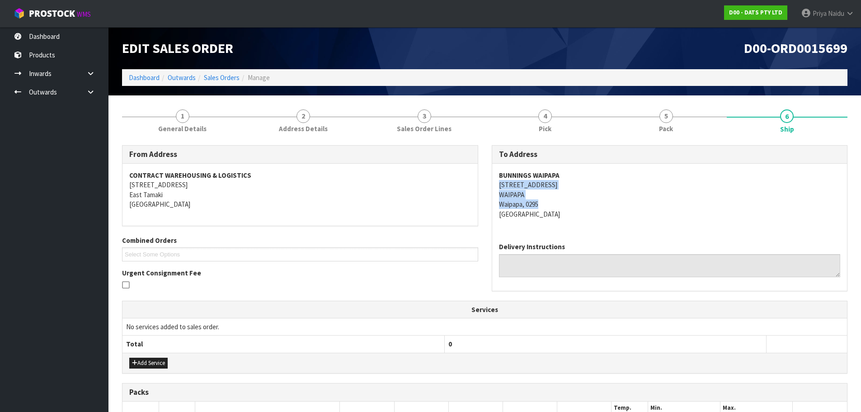
drag, startPoint x: 495, startPoint y: 186, endPoint x: 567, endPoint y: 205, distance: 74.6
click at [567, 205] on div "BUNNINGS WAIPAPA [STREET_ADDRESS]" at bounding box center [669, 199] width 355 height 71
click at [673, 218] on address "BUNNINGS WAIPAPA [STREET_ADDRESS]" at bounding box center [670, 194] width 342 height 48
drag, startPoint x: 496, startPoint y: 176, endPoint x: 585, endPoint y: 174, distance: 89.9
click at [585, 174] on div "BUNNINGS WAIPAPA [STREET_ADDRESS]" at bounding box center [669, 199] width 355 height 71
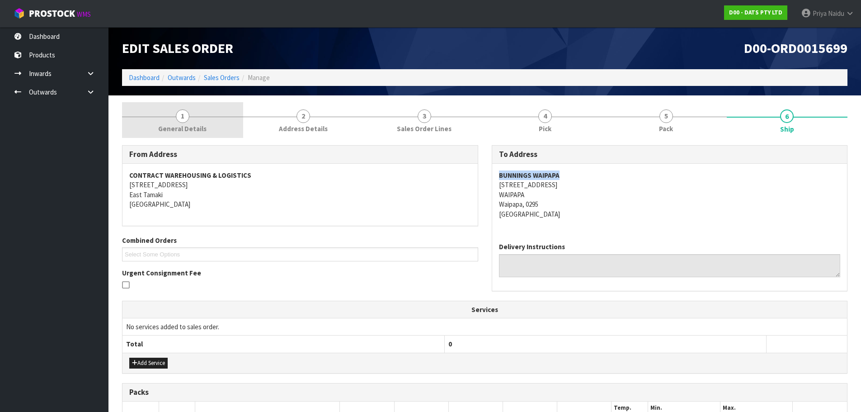
drag, startPoint x: 212, startPoint y: 130, endPoint x: 198, endPoint y: 138, distance: 16.2
click at [212, 130] on link "1 General Details" at bounding box center [182, 120] width 121 height 36
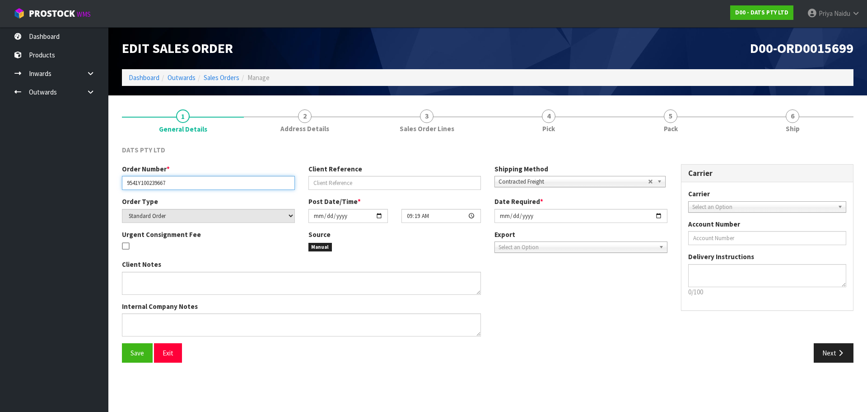
drag, startPoint x: 126, startPoint y: 183, endPoint x: 174, endPoint y: 183, distance: 47.9
click at [174, 183] on input "9541Y100239667" at bounding box center [208, 183] width 173 height 14
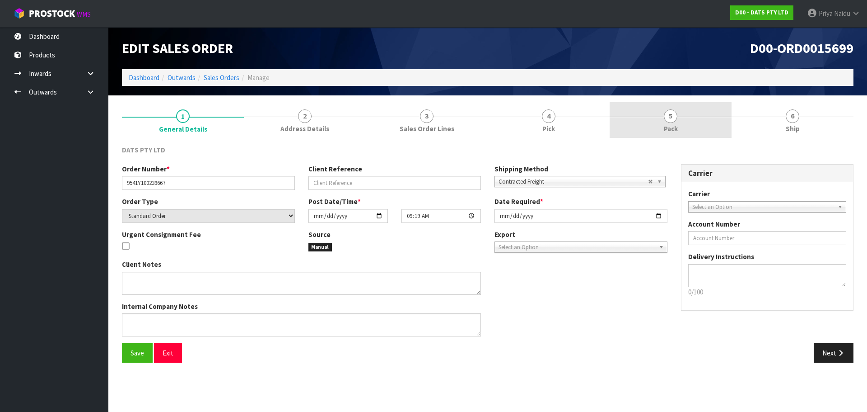
click at [686, 127] on link "5 Pack" at bounding box center [671, 120] width 122 height 36
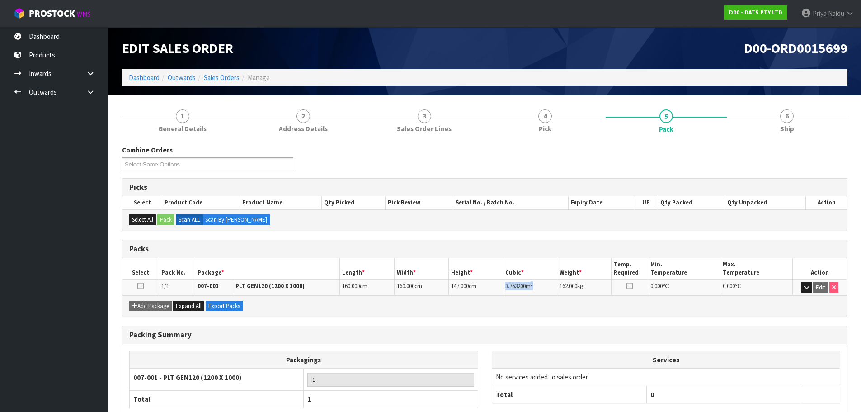
drag, startPoint x: 504, startPoint y: 285, endPoint x: 539, endPoint y: 285, distance: 34.3
click at [539, 285] on td "3.763200 m 3" at bounding box center [530, 287] width 54 height 16
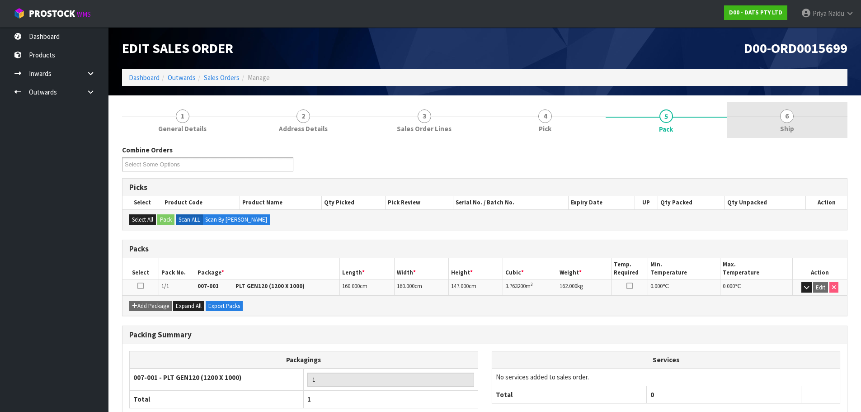
drag, startPoint x: 822, startPoint y: 121, endPoint x: 813, endPoint y: 121, distance: 9.5
click at [822, 121] on link "6 Ship" at bounding box center [786, 120] width 121 height 36
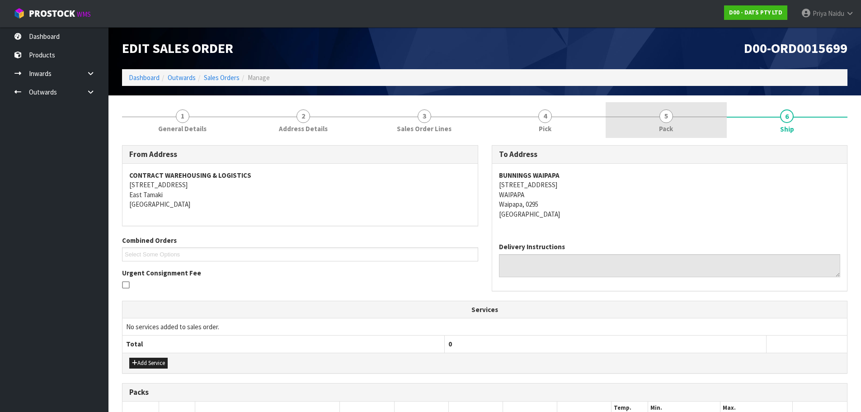
click at [647, 116] on link "5 Pack" at bounding box center [665, 120] width 121 height 36
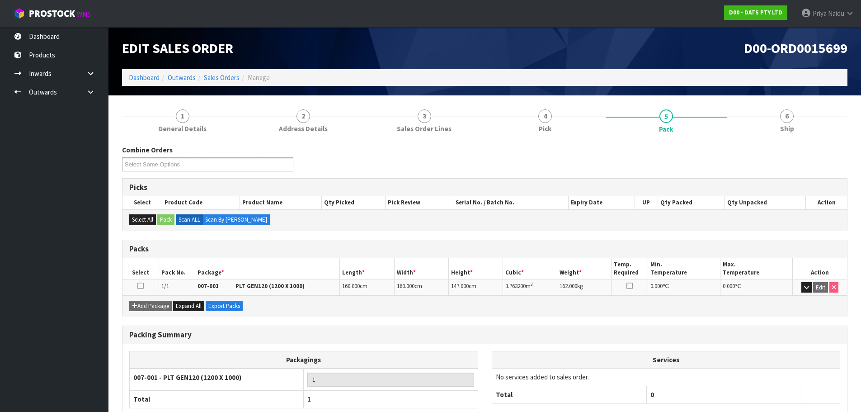
click at [334, 245] on h3 "Packs" at bounding box center [484, 248] width 711 height 9
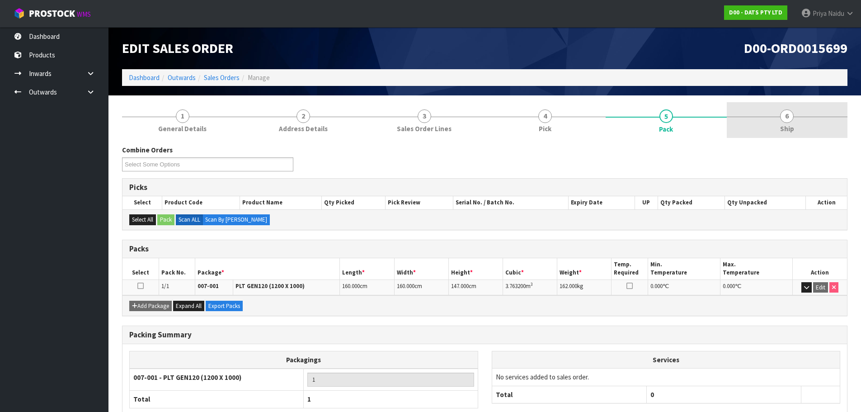
drag, startPoint x: 807, startPoint y: 118, endPoint x: 802, endPoint y: 118, distance: 5.0
click at [807, 118] on link "6 Ship" at bounding box center [786, 120] width 121 height 36
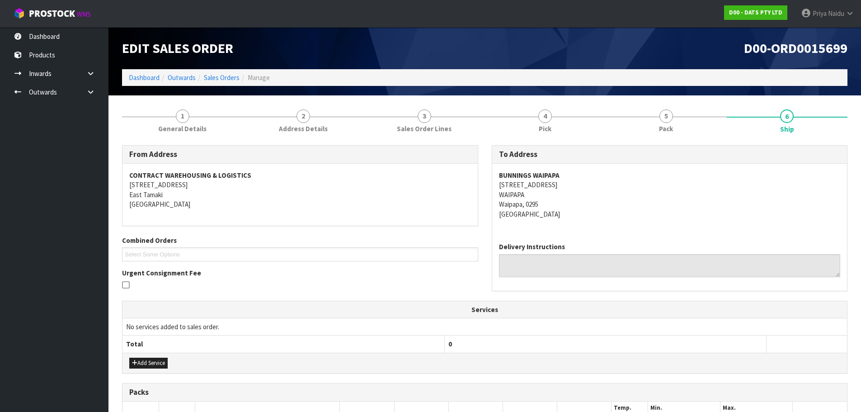
drag, startPoint x: 531, startPoint y: 211, endPoint x: 442, endPoint y: 285, distance: 115.5
drag, startPoint x: 442, startPoint y: 285, endPoint x: 304, endPoint y: 304, distance: 140.0
click at [304, 304] on th "Services" at bounding box center [484, 309] width 724 height 17
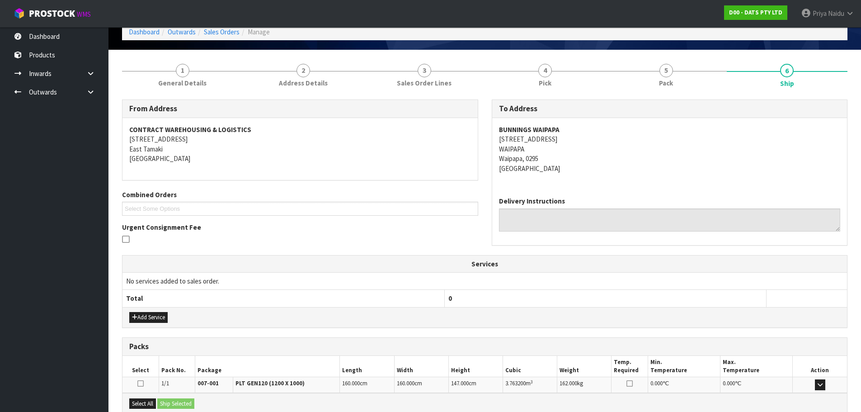
scroll to position [145, 0]
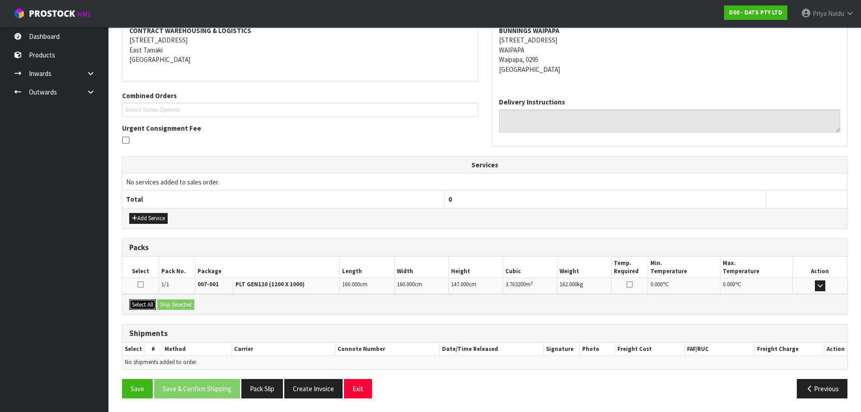
drag, startPoint x: 141, startPoint y: 302, endPoint x: 165, endPoint y: 303, distance: 24.0
click at [143, 301] on button "Select All" at bounding box center [142, 304] width 27 height 11
click at [178, 303] on button "Ship Selected" at bounding box center [175, 304] width 37 height 11
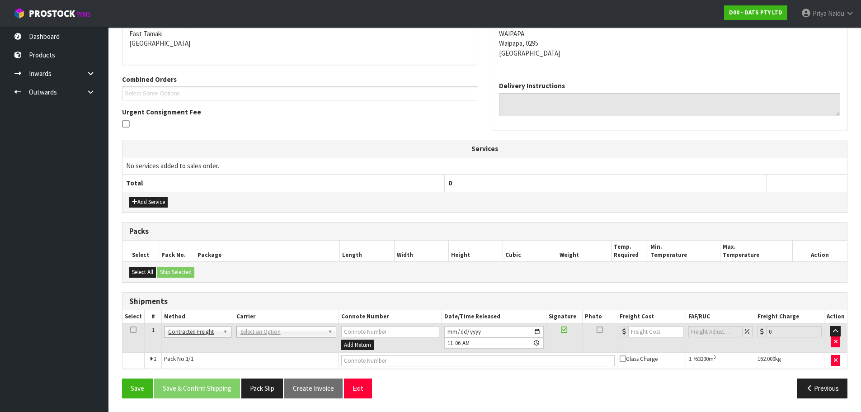
scroll to position [0, 0]
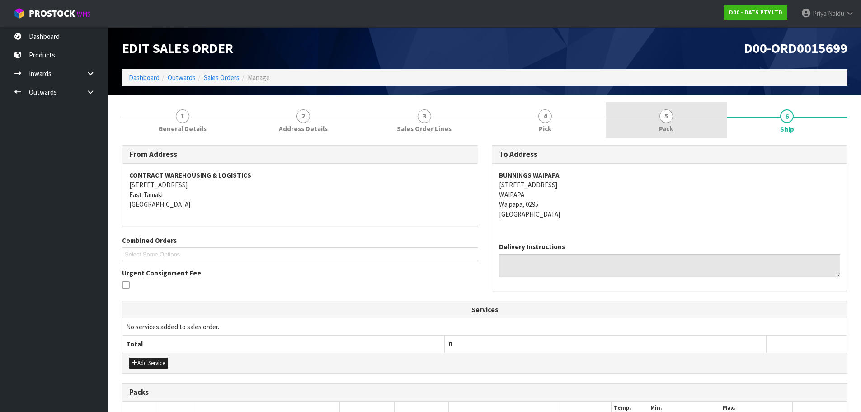
click at [639, 121] on link "5 Pack" at bounding box center [665, 120] width 121 height 36
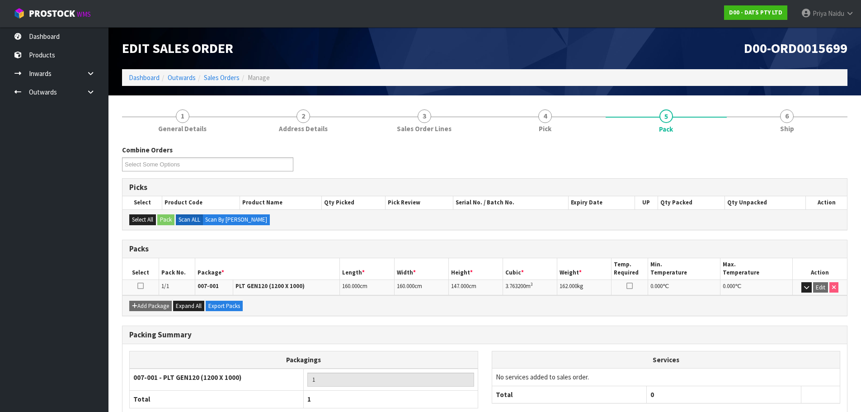
click at [820, 139] on div "Combine Orders D00-ORD0015699 D00-ORD0015703 D00-ORD0015712 D00-ORD0015713 D00-…" at bounding box center [484, 299] width 725 height 322
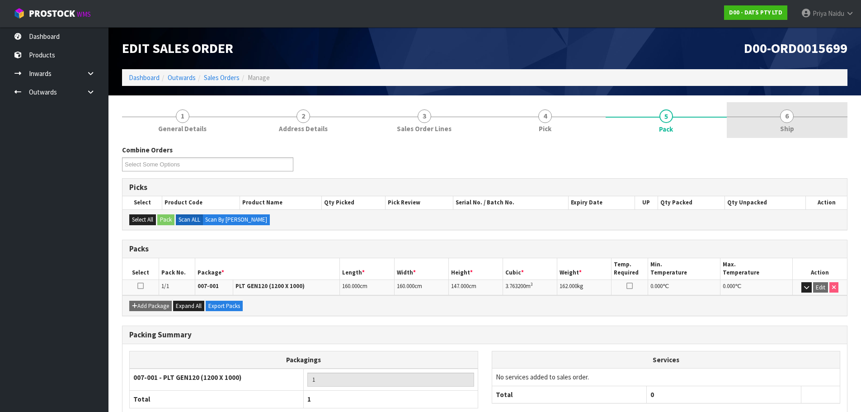
click at [798, 129] on link "6 Ship" at bounding box center [786, 120] width 121 height 36
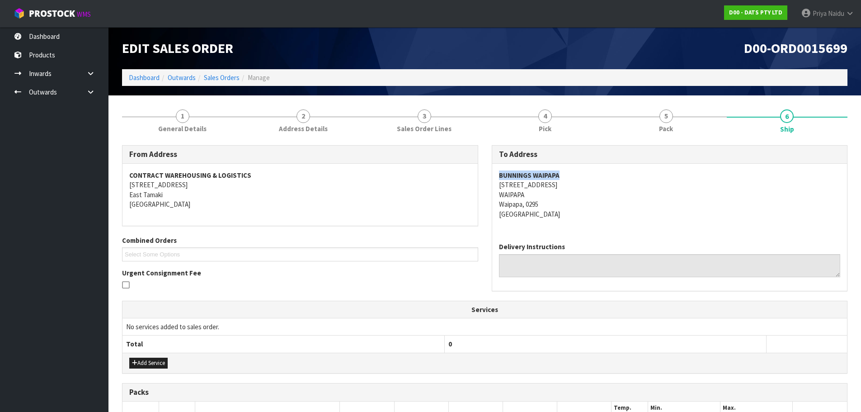
drag, startPoint x: 494, startPoint y: 175, endPoint x: 248, endPoint y: 207, distance: 247.8
click at [585, 177] on div "BUNNINGS WAIPAPA [STREET_ADDRESS]" at bounding box center [669, 199] width 355 height 71
drag, startPoint x: 496, startPoint y: 183, endPoint x: 518, endPoint y: 207, distance: 32.7
click at [574, 203] on div "BUNNINGS WAIPAPA [STREET_ADDRESS]" at bounding box center [669, 199] width 355 height 71
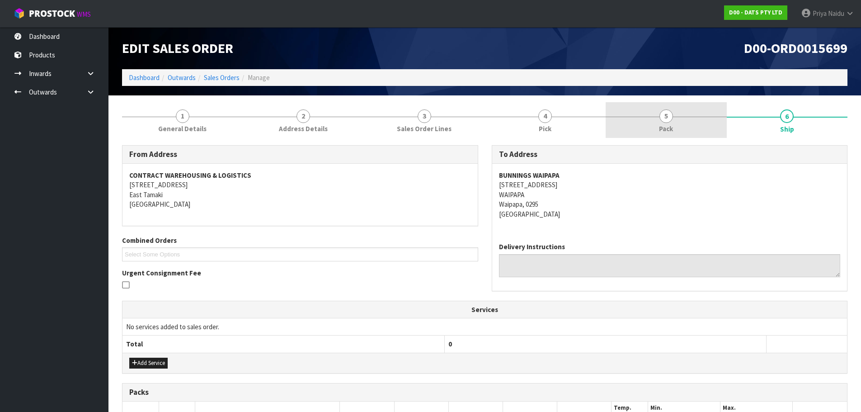
click at [637, 118] on link "5 Pack" at bounding box center [665, 120] width 121 height 36
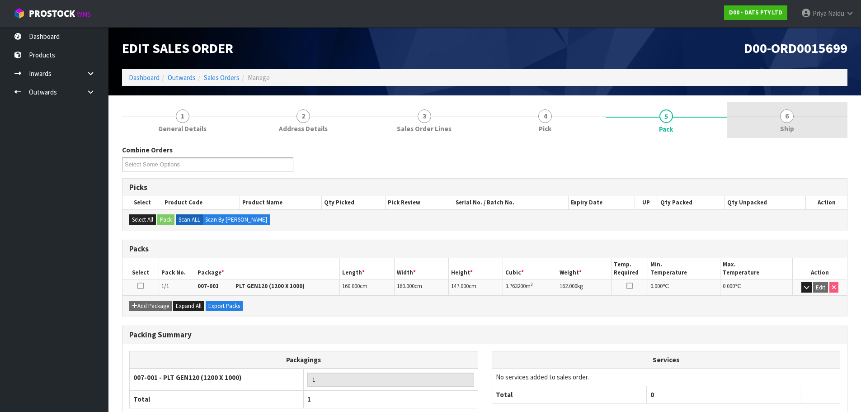
click at [793, 117] on link "6 Ship" at bounding box center [786, 120] width 121 height 36
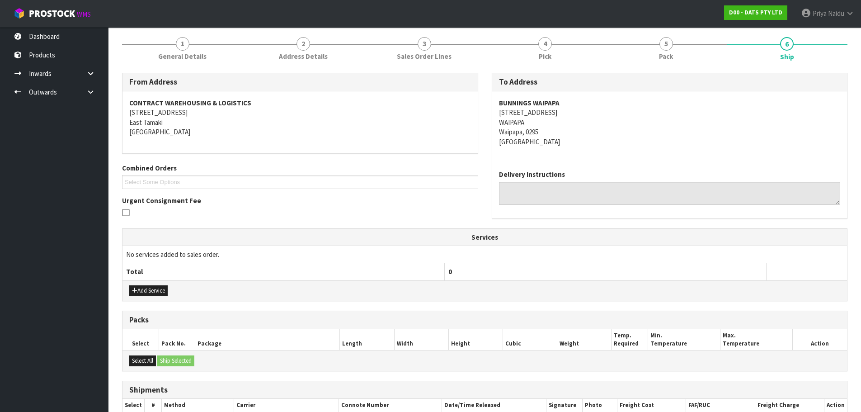
scroll to position [161, 0]
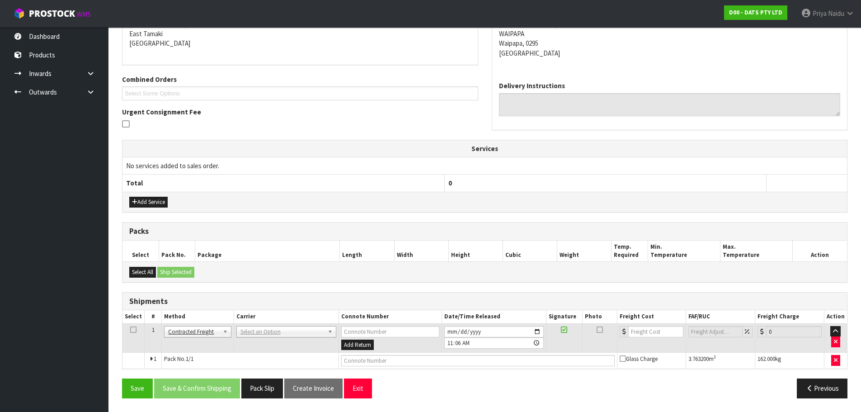
drag, startPoint x: 264, startPoint y: 336, endPoint x: 260, endPoint y: 347, distance: 11.4
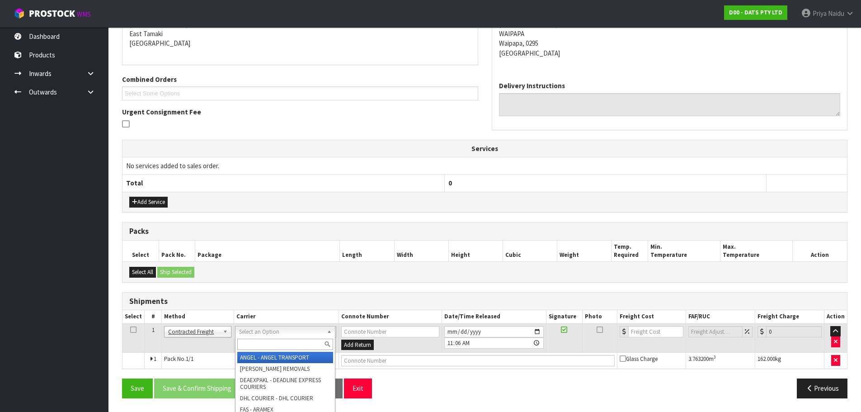
click at [260, 347] on input "text" at bounding box center [285, 343] width 96 height 11
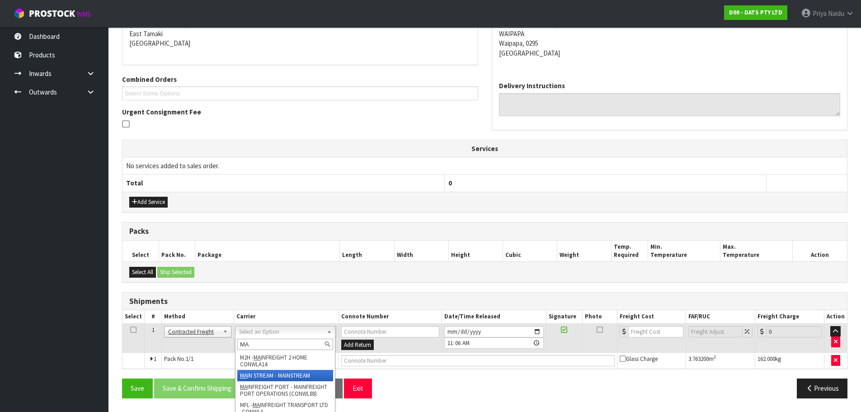
type input "MA"
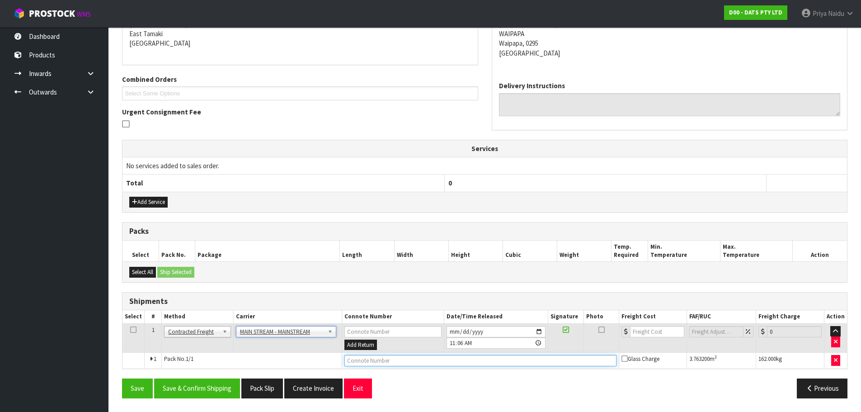
click at [392, 363] on input "text" at bounding box center [480, 360] width 272 height 11
paste input "CWL7721719"
type input "CWL7721719"
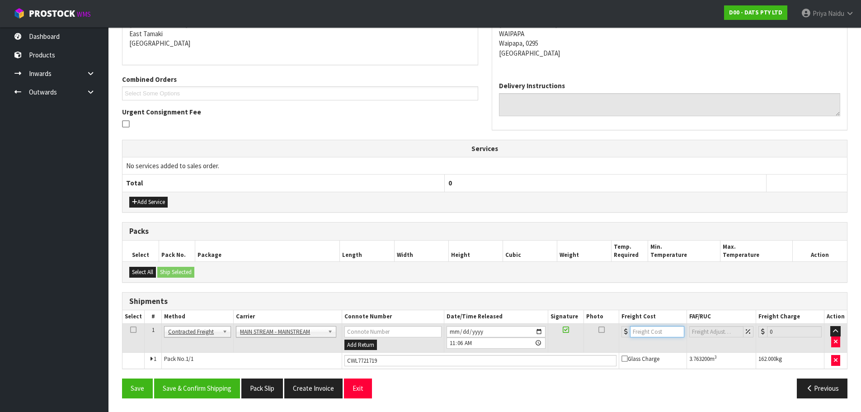
click at [652, 329] on input "number" at bounding box center [657, 331] width 55 height 11
type input "332.76"
click at [214, 380] on button "Save & Confirm Shipping" at bounding box center [197, 387] width 86 height 19
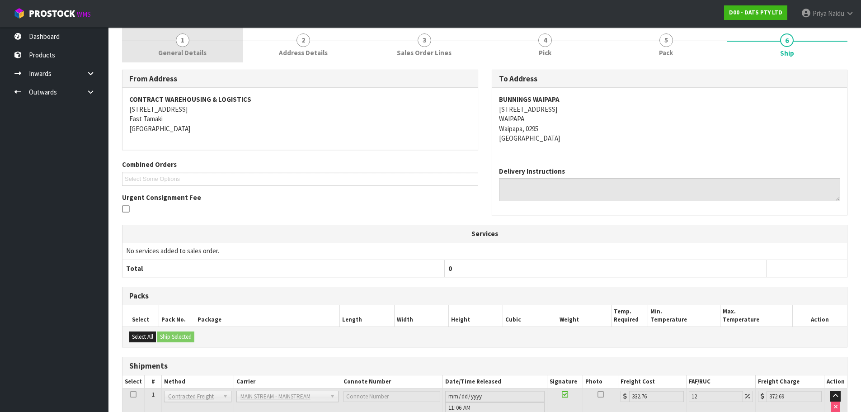
scroll to position [0, 0]
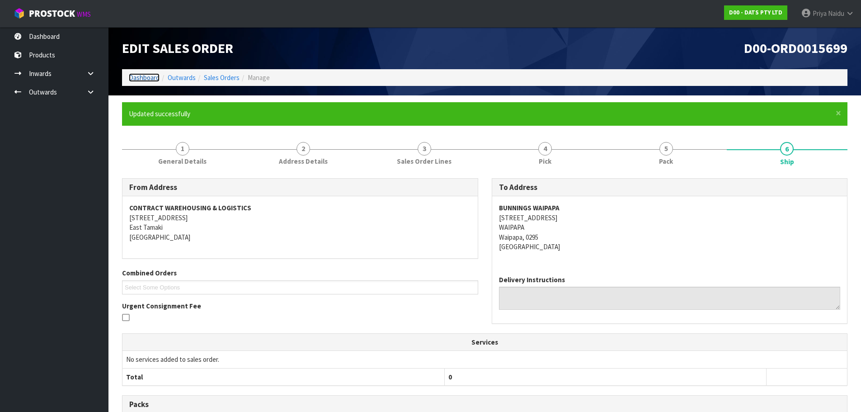
click at [142, 77] on link "Dashboard" at bounding box center [144, 77] width 31 height 9
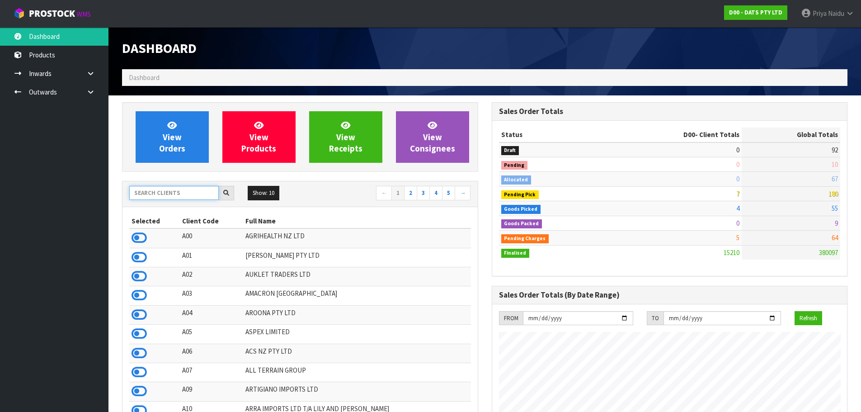
click at [157, 193] on input "text" at bounding box center [173, 193] width 89 height 14
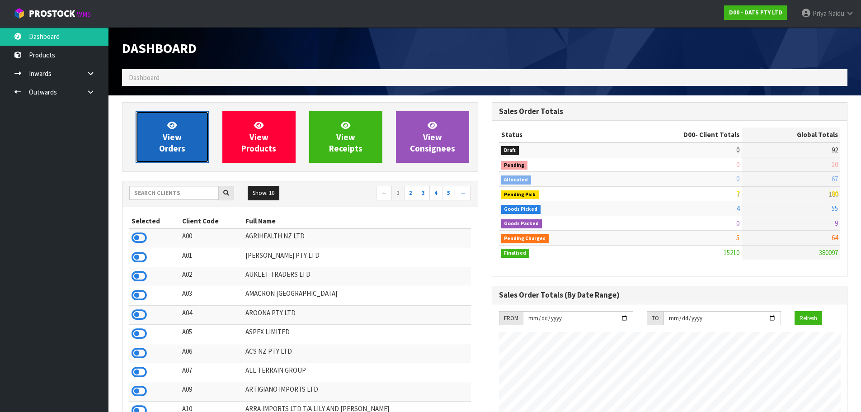
click at [173, 140] on span "View Orders" at bounding box center [172, 137] width 26 height 34
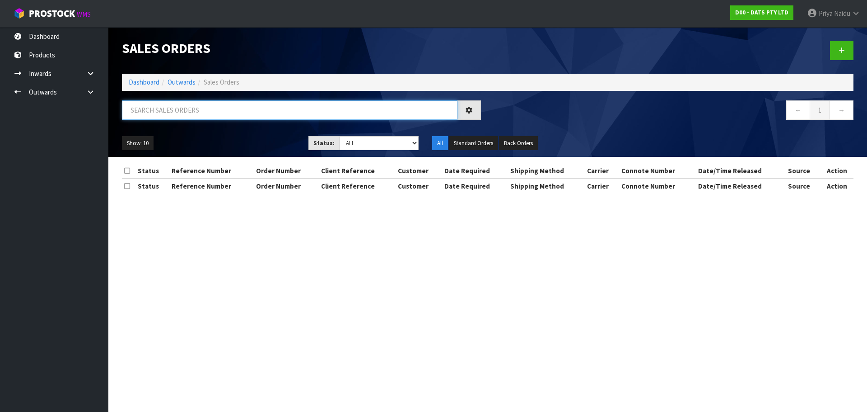
click at [197, 106] on input "text" at bounding box center [290, 109] width 336 height 19
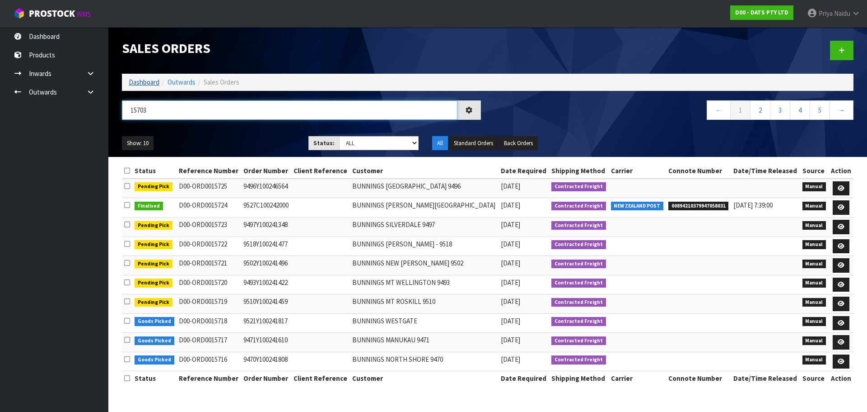
type input "15703"
click at [144, 84] on link "Dashboard" at bounding box center [144, 82] width 31 height 9
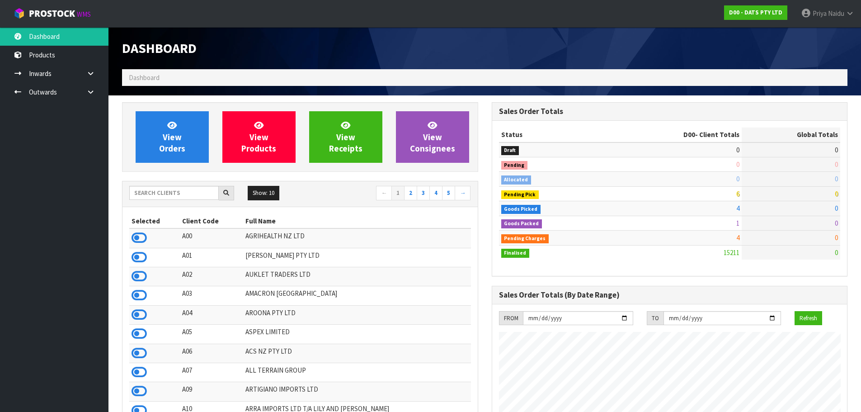
scroll to position [684, 369]
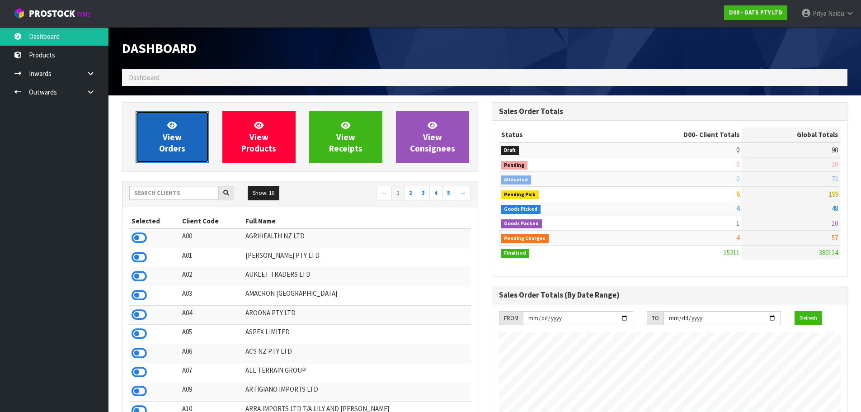
click at [168, 143] on span "View Orders" at bounding box center [172, 137] width 26 height 34
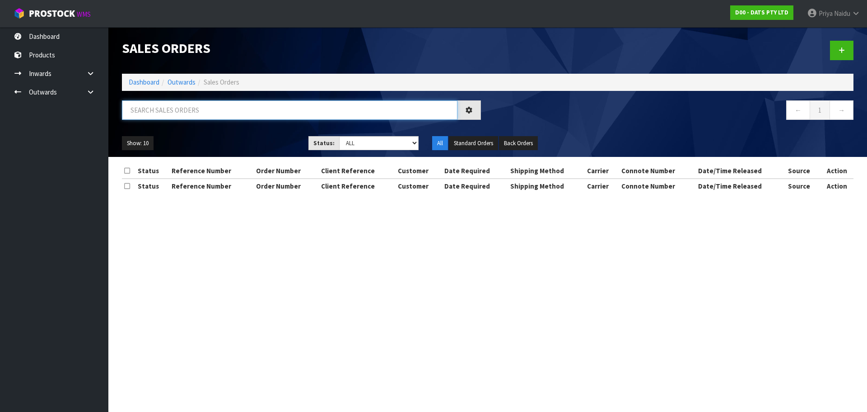
click at [201, 114] on input "text" at bounding box center [290, 109] width 336 height 19
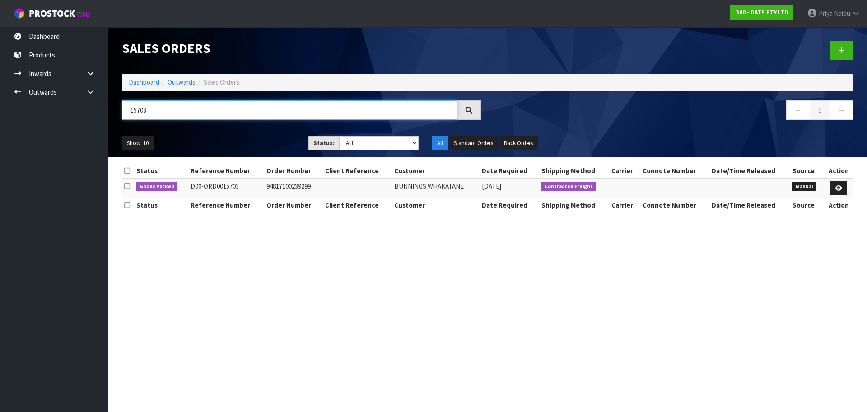
type input "15703"
click at [268, 144] on ul "Show: 10 5 10 25 50" at bounding box center [208, 143] width 173 height 14
click at [252, 143] on ul "Show: 10 5 10 25 50" at bounding box center [208, 143] width 173 height 14
click at [253, 134] on div "Show: 10 5 10 25 50 Status: Draft Pending Allocated Pending Pick Goods Picked G…" at bounding box center [487, 143] width 745 height 28
click at [259, 138] on ul "Show: 10 5 10 25 50" at bounding box center [208, 143] width 173 height 14
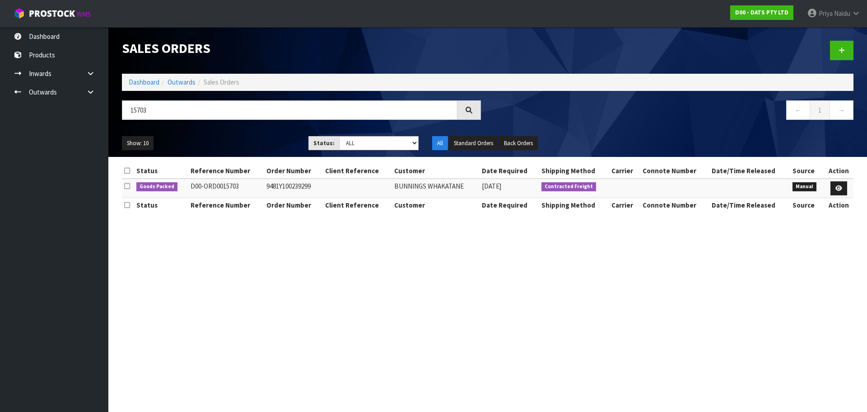
click at [258, 140] on ul "Show: 10 5 10 25 50" at bounding box center [208, 143] width 173 height 14
click at [252, 141] on ul "Show: 10 5 10 25 50" at bounding box center [208, 143] width 173 height 14
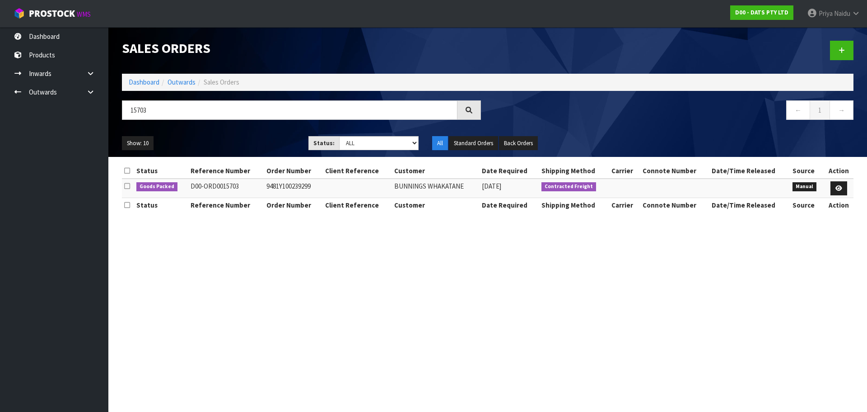
click at [249, 132] on div "Show: 10 5 10 25 50 Status: Draft Pending Allocated Pending Pick Goods Picked G…" at bounding box center [487, 143] width 745 height 28
click at [260, 131] on div "Show: 10 5 10 25 50 Status: Draft Pending Allocated Pending Pick Goods Picked G…" at bounding box center [487, 143] width 745 height 28
click at [258, 136] on ul "Show: 10 5 10 25 50" at bounding box center [208, 143] width 173 height 14
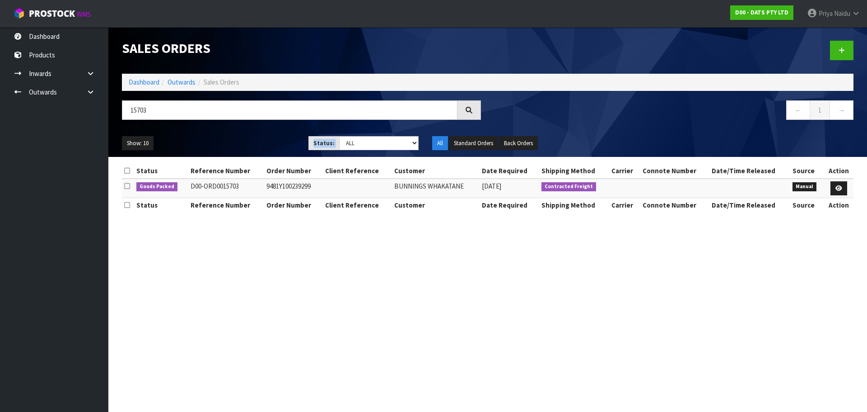
click at [258, 136] on ul "Show: 10 5 10 25 50" at bounding box center [208, 143] width 173 height 14
click at [220, 132] on div "Show: 10 5 10 25 50 Status: Draft Pending Allocated Pending Pick Goods Picked G…" at bounding box center [487, 143] width 745 height 28
click at [220, 136] on ul "Show: 10 5 10 25 50" at bounding box center [208, 143] width 173 height 14
click at [206, 139] on ul "Show: 10 5 10 25 50" at bounding box center [208, 143] width 173 height 14
click at [218, 136] on ul "Show: 10 5 10 25 50" at bounding box center [208, 143] width 173 height 14
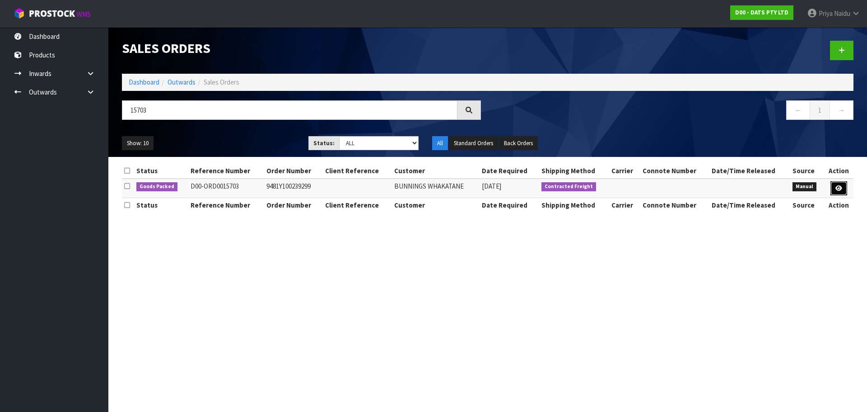
click at [835, 187] on link at bounding box center [839, 188] width 17 height 14
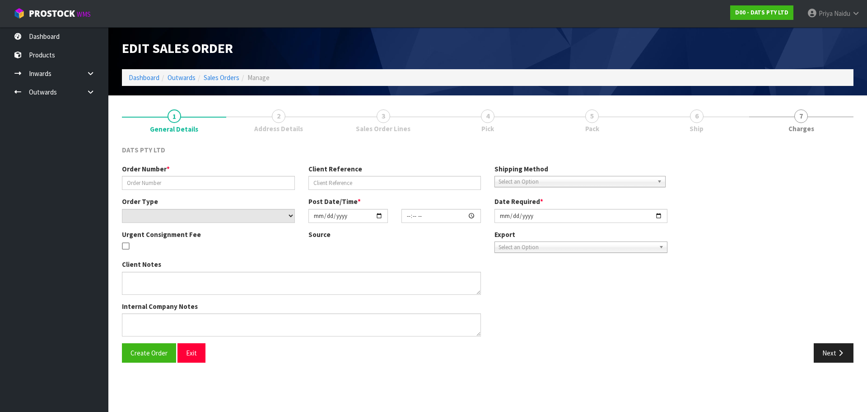
type input "9481Y100239299"
select select "number:0"
type input "[DATE]"
type input "09:27:00.000"
type input "[DATE]"
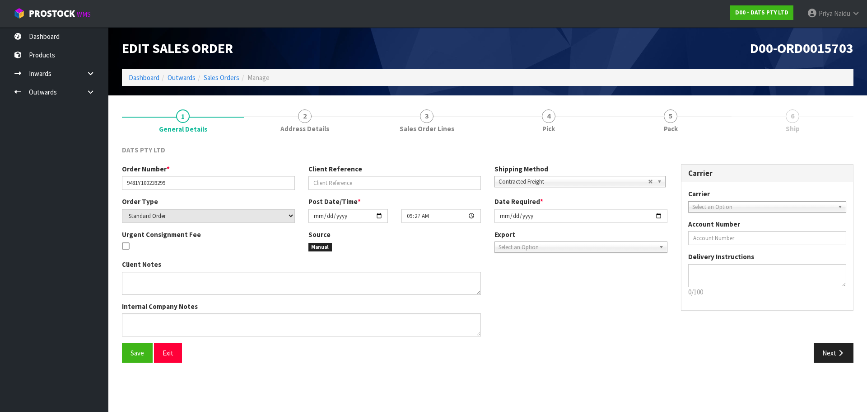
click at [686, 117] on link "5 Pack" at bounding box center [671, 120] width 122 height 36
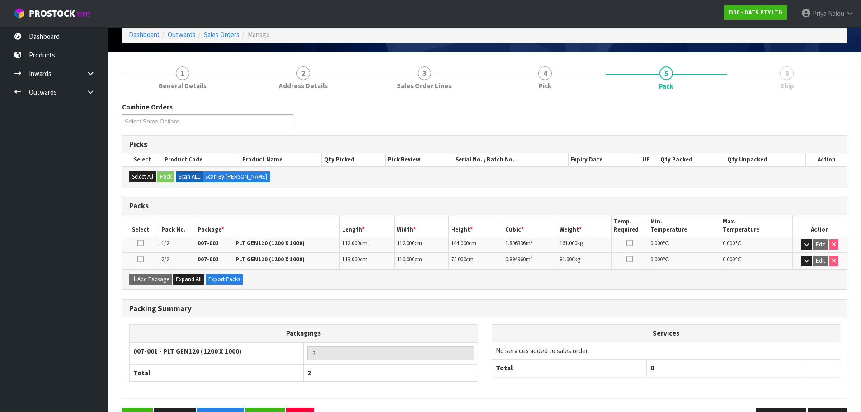
scroll to position [72, 0]
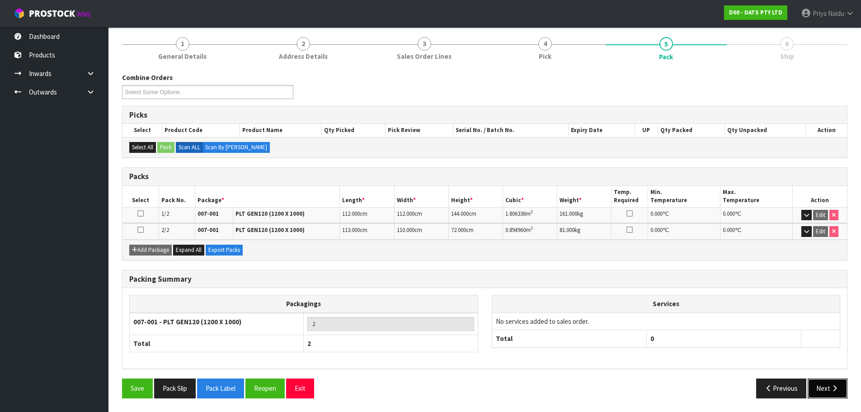
click at [826, 383] on button "Next" at bounding box center [827, 387] width 40 height 19
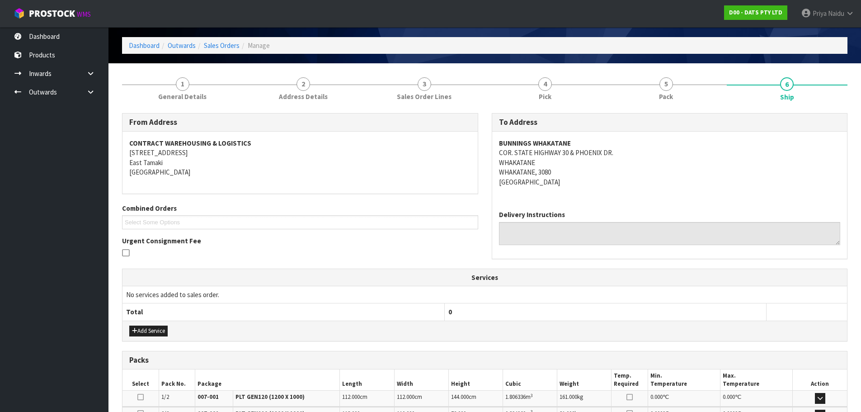
scroll to position [0, 0]
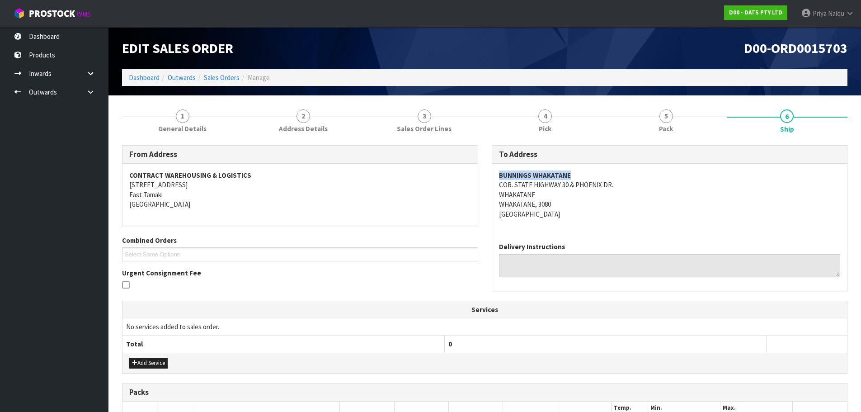
drag, startPoint x: 493, startPoint y: 174, endPoint x: 575, endPoint y: 174, distance: 81.3
click at [575, 174] on div "BUNNINGS WHAKATANE COR. STATE HIGHWAY 30 & PHOENIX DR. [GEOGRAPHIC_DATA], 3080 …" at bounding box center [669, 199] width 355 height 71
click at [635, 208] on address "BUNNINGS WHAKATANE COR. STATE HIGHWAY 30 & PHOENIX DR. [GEOGRAPHIC_DATA], 3080 …" at bounding box center [670, 194] width 342 height 48
drag, startPoint x: 494, startPoint y: 183, endPoint x: 633, endPoint y: 183, distance: 139.6
click at [633, 183] on div "BUNNINGS WHAKATANE COR. STATE HIGHWAY 30 & PHOENIX DR. [GEOGRAPHIC_DATA], 3080 …" at bounding box center [669, 199] width 355 height 71
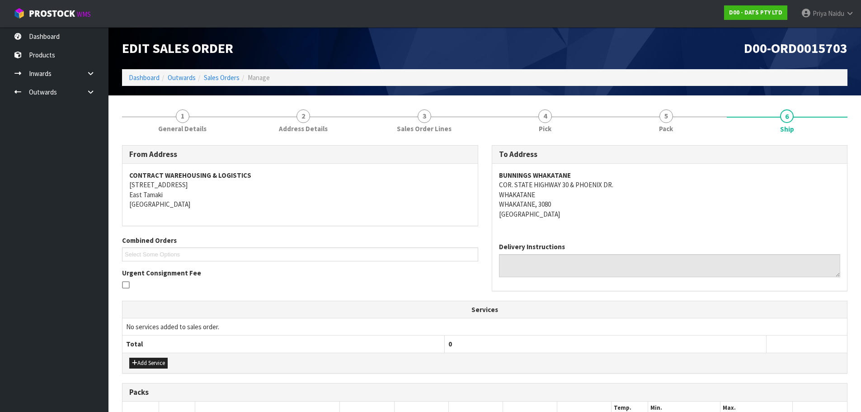
click at [616, 213] on address "BUNNINGS WHAKATANE COR. STATE HIGHWAY 30 & PHOENIX DR. [GEOGRAPHIC_DATA], 3080 …" at bounding box center [670, 194] width 342 height 48
drag, startPoint x: 495, startPoint y: 174, endPoint x: 109, endPoint y: 175, distance: 385.8
click at [578, 176] on div "BUNNINGS WHAKATANE COR. STATE HIGHWAY 30 & PHOENIX DR. [GEOGRAPHIC_DATA], 3080 …" at bounding box center [669, 199] width 355 height 71
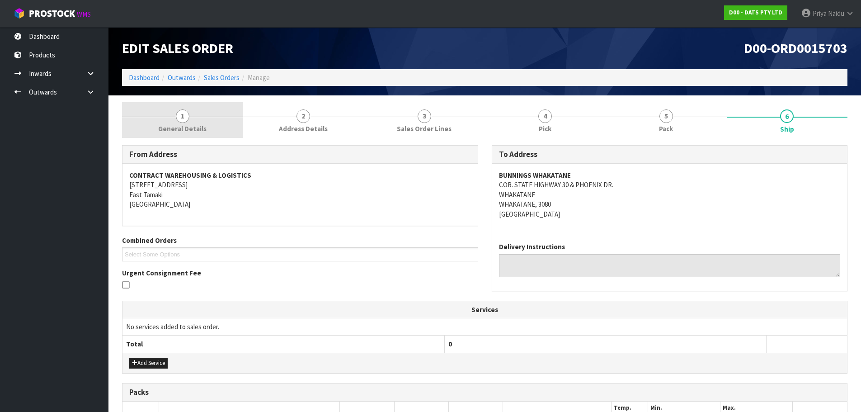
click at [201, 114] on link "1 General Details" at bounding box center [182, 120] width 121 height 36
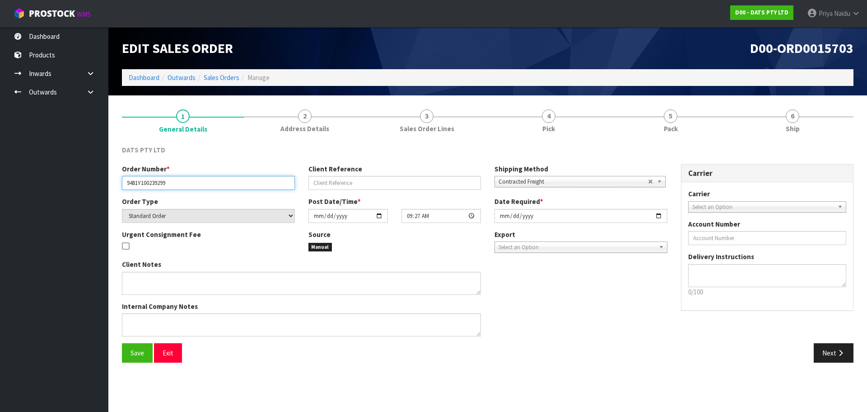
drag, startPoint x: 125, startPoint y: 181, endPoint x: 180, endPoint y: 181, distance: 55.1
click at [180, 181] on input "9481Y100239299" at bounding box center [208, 183] width 173 height 14
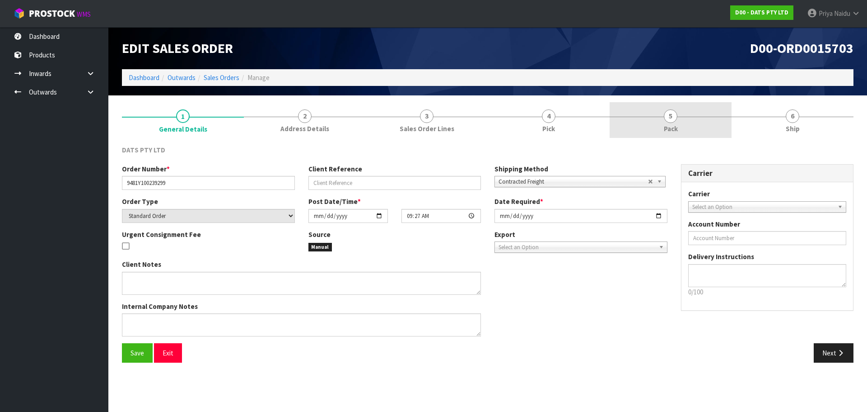
click at [658, 137] on link "5 Pack" at bounding box center [671, 120] width 122 height 36
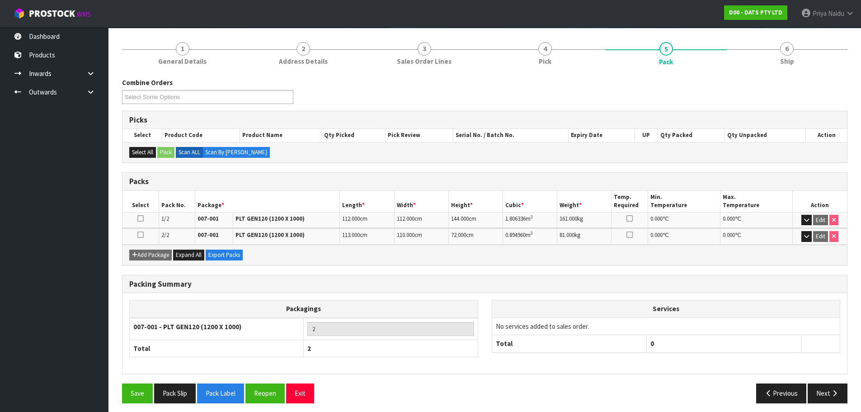
scroll to position [72, 0]
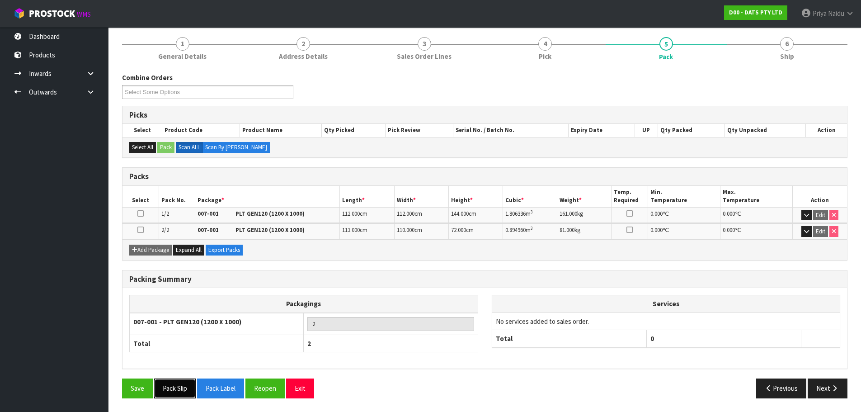
click at [171, 386] on button "Pack Slip" at bounding box center [175, 387] width 42 height 19
click at [784, 57] on span "Ship" at bounding box center [787, 56] width 14 height 9
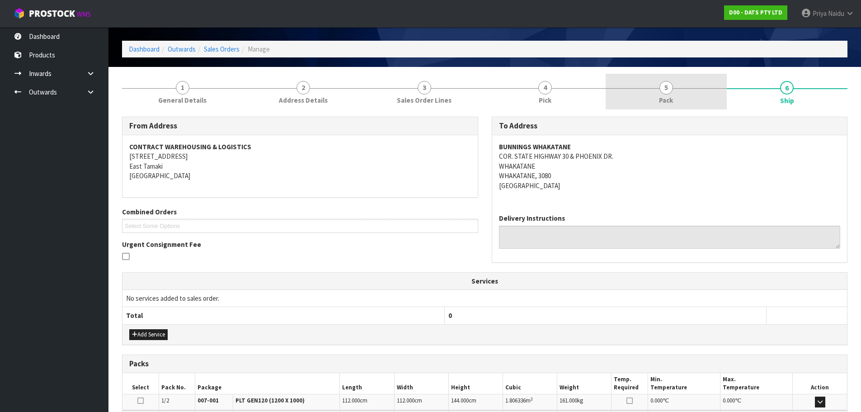
scroll to position [0, 0]
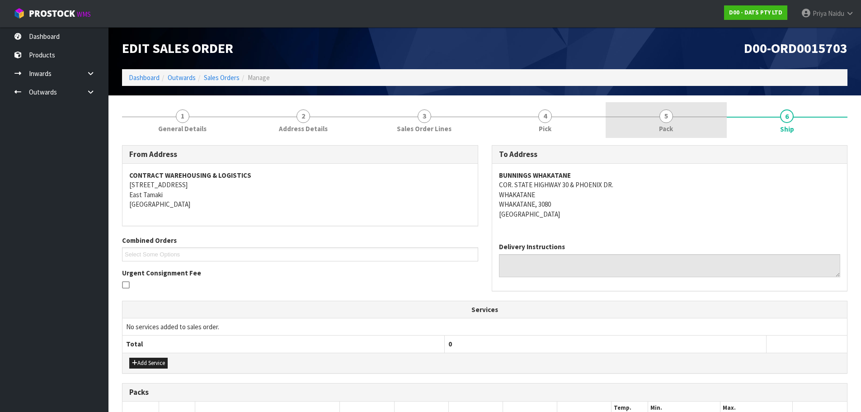
click at [655, 126] on link "5 Pack" at bounding box center [665, 120] width 121 height 36
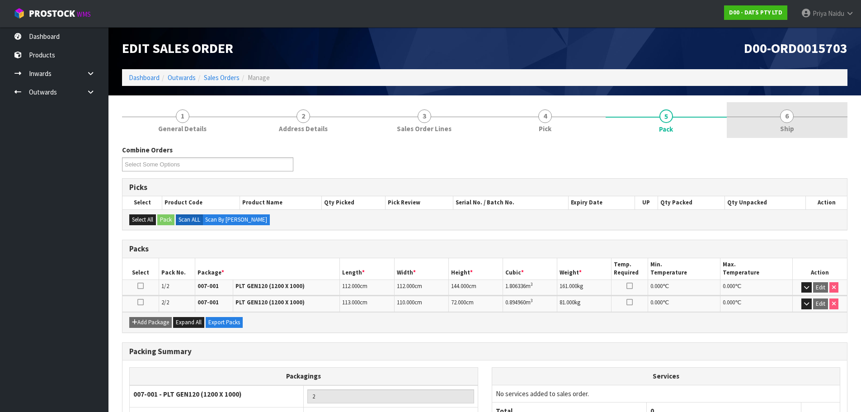
click at [781, 119] on span "6" at bounding box center [787, 116] width 14 height 14
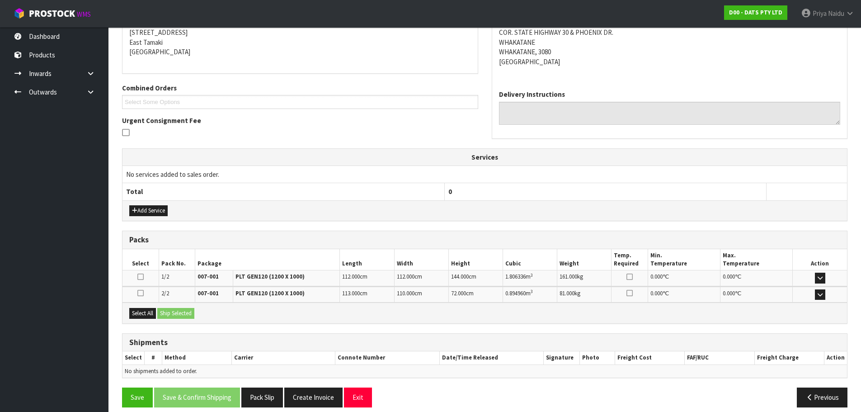
scroll to position [161, 0]
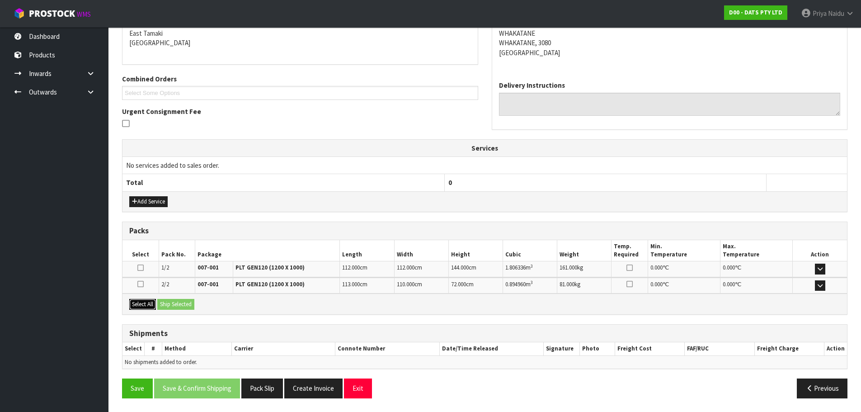
click at [145, 309] on button "Select All" at bounding box center [142, 304] width 27 height 11
click at [178, 304] on button "Ship Selected" at bounding box center [175, 304] width 37 height 11
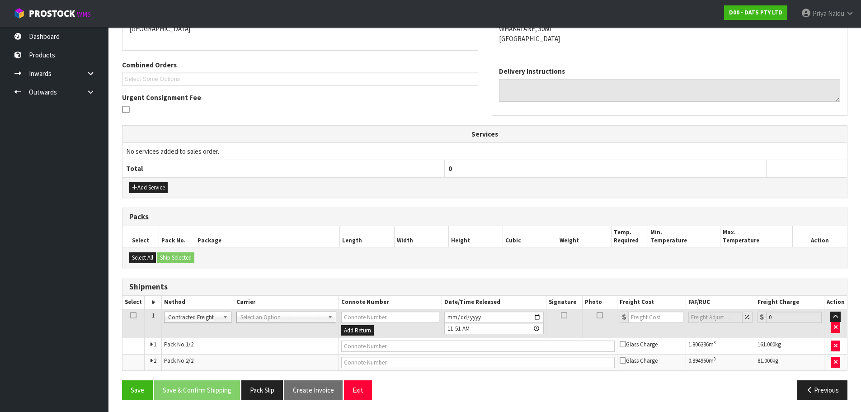
scroll to position [177, 0]
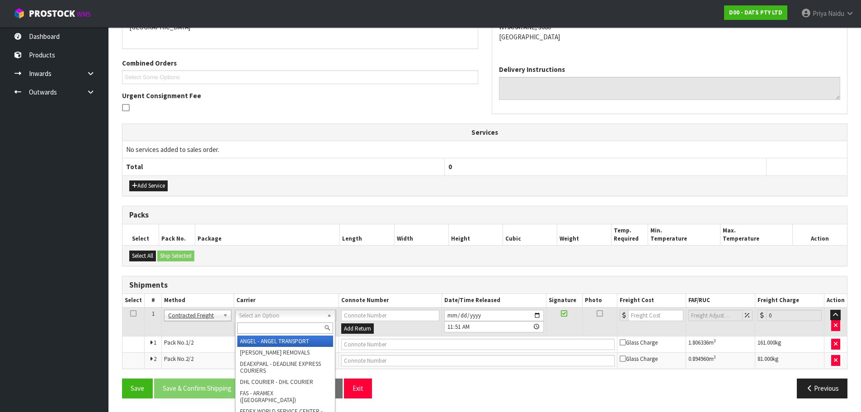
click at [245, 329] on input "text" at bounding box center [285, 327] width 96 height 11
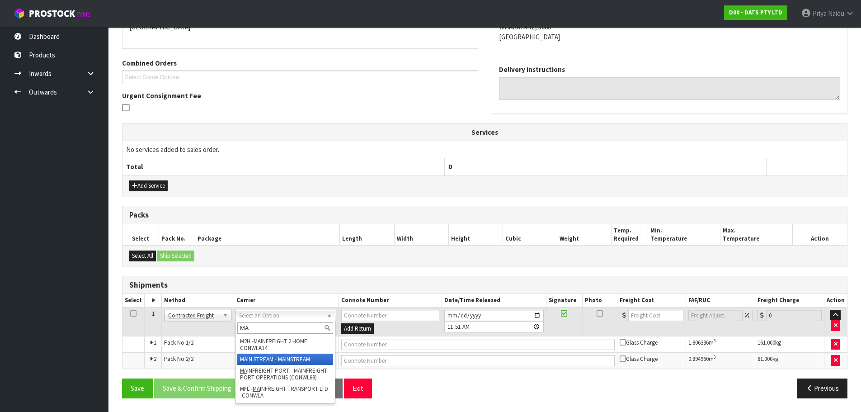
type input "MA"
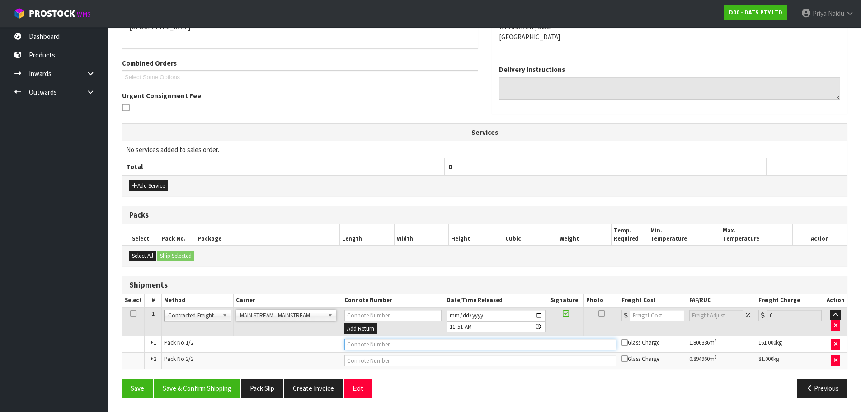
click at [360, 340] on input "text" at bounding box center [480, 343] width 272 height 11
paste input "CWL7721772"
drag, startPoint x: 651, startPoint y: 317, endPoint x: 644, endPoint y: 310, distance: 10.2
click at [651, 316] on input "number" at bounding box center [657, 314] width 55 height 11
click at [175, 389] on button "Save & Confirm Shipping" at bounding box center [197, 387] width 86 height 19
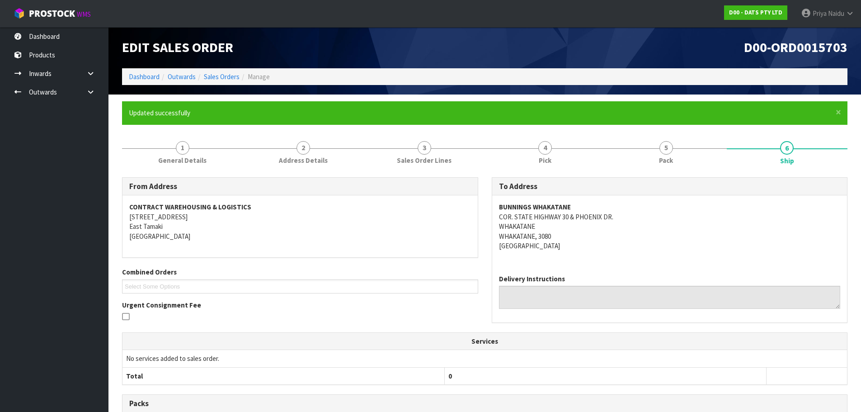
scroll to position [0, 0]
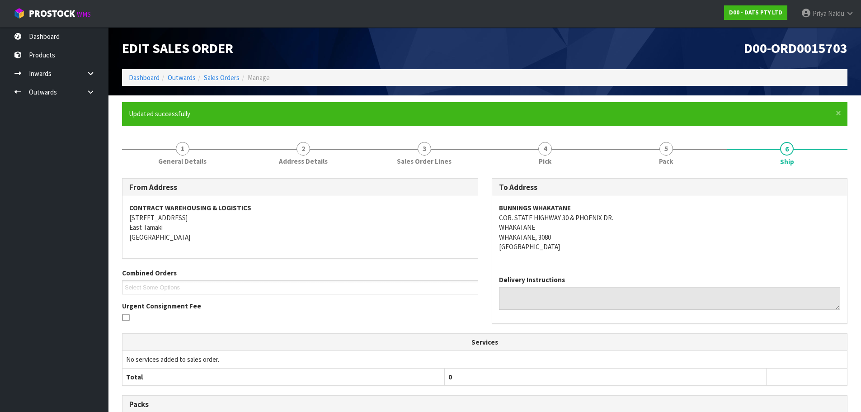
click at [329, 272] on div "Combined Orders D00-ORD0015703 D00-ORD0015712 D00-ORD0015716 D00-ORD0015717 D00…" at bounding box center [300, 281] width 370 height 26
